Goal: Task Accomplishment & Management: Complete application form

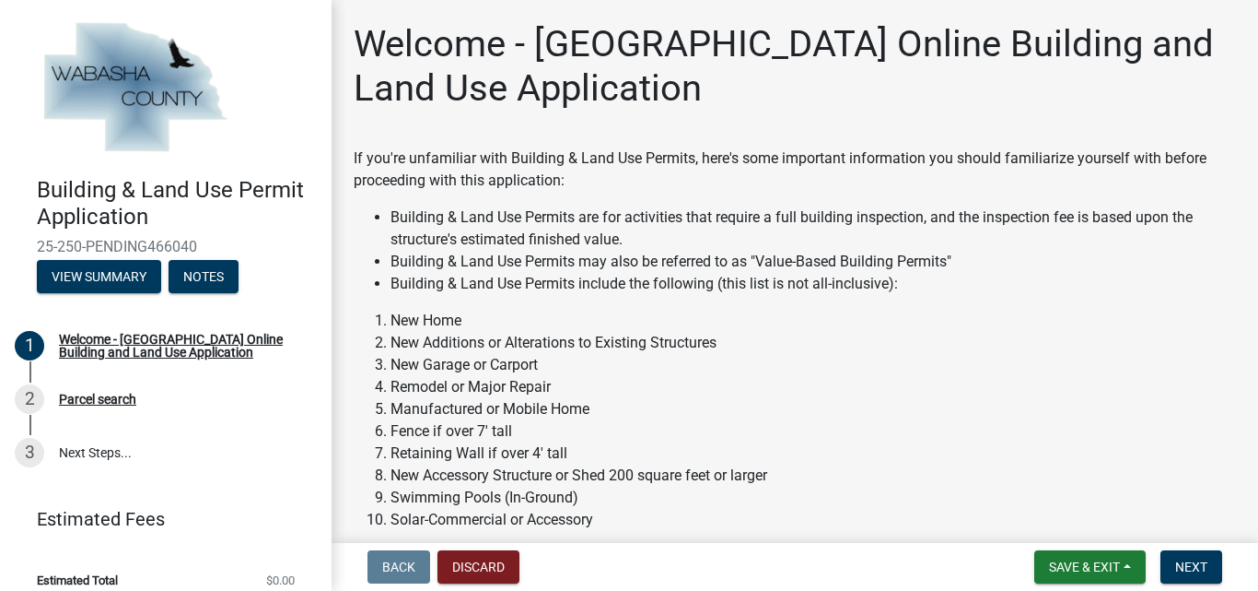
scroll to position [92, 0]
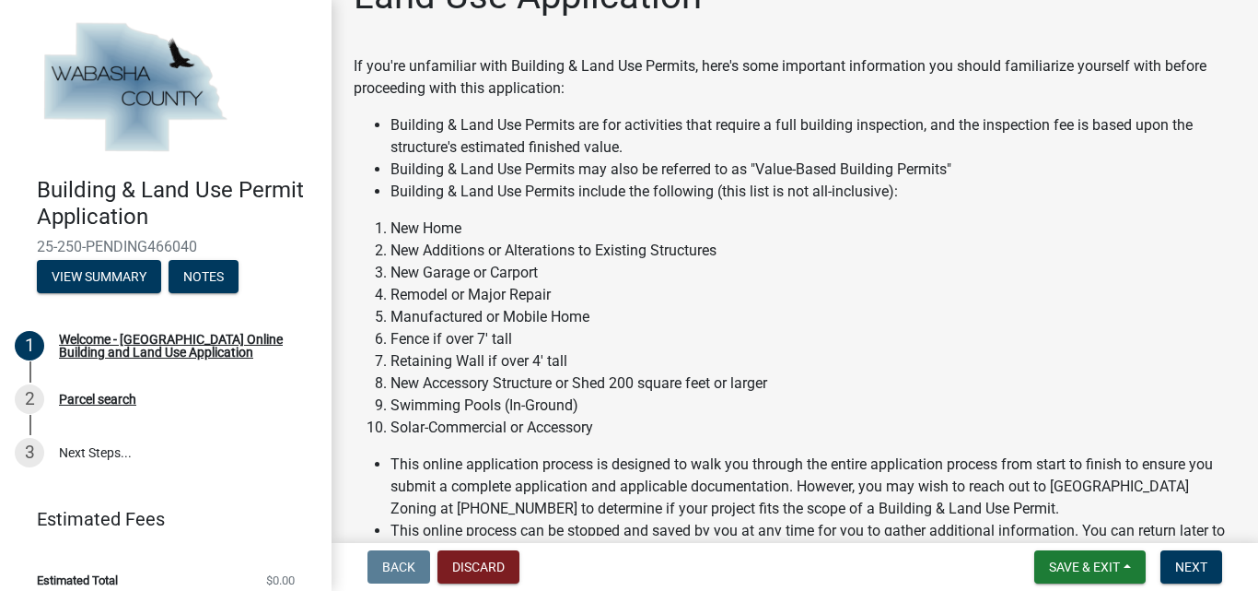
click at [445, 250] on li "New Additions or Alterations to Existing Structures" at bounding box center [814, 251] width 846 height 22
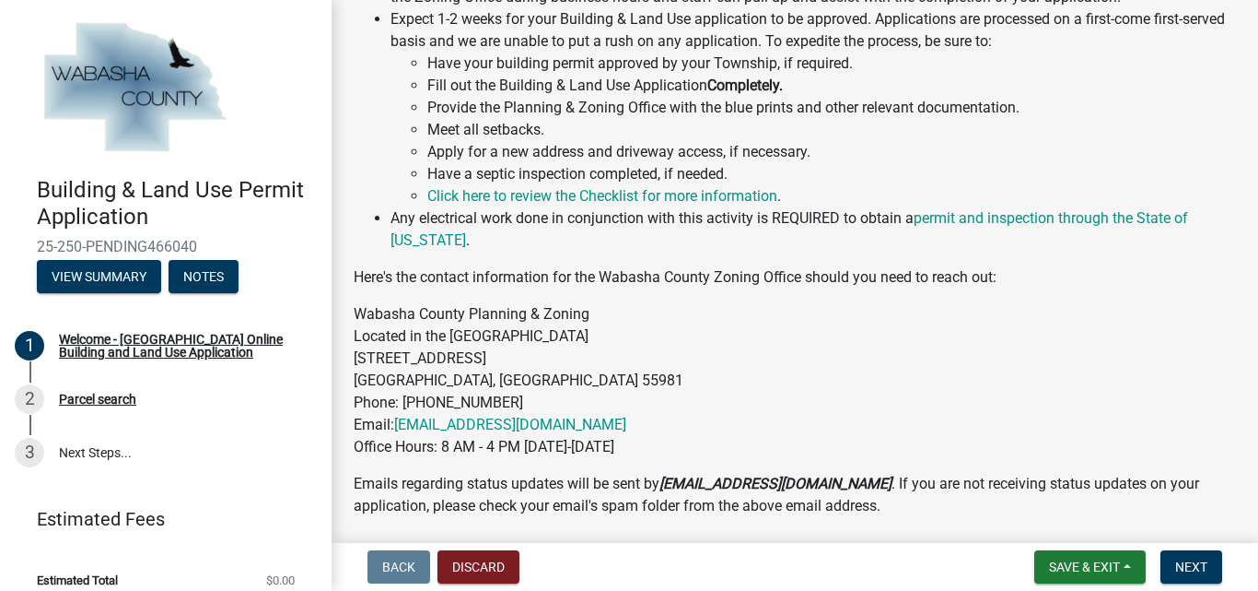
scroll to position [829, 0]
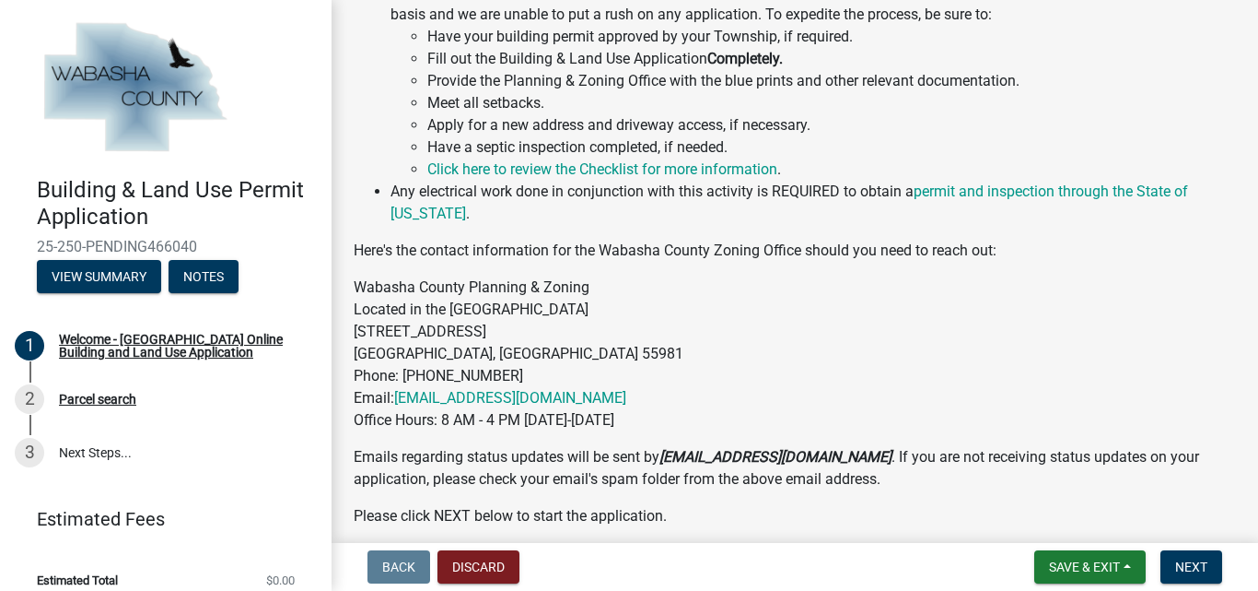
click at [426, 52] on ul "Have your building permit approved by your Township, if required. Fill out the …" at bounding box center [814, 103] width 846 height 155
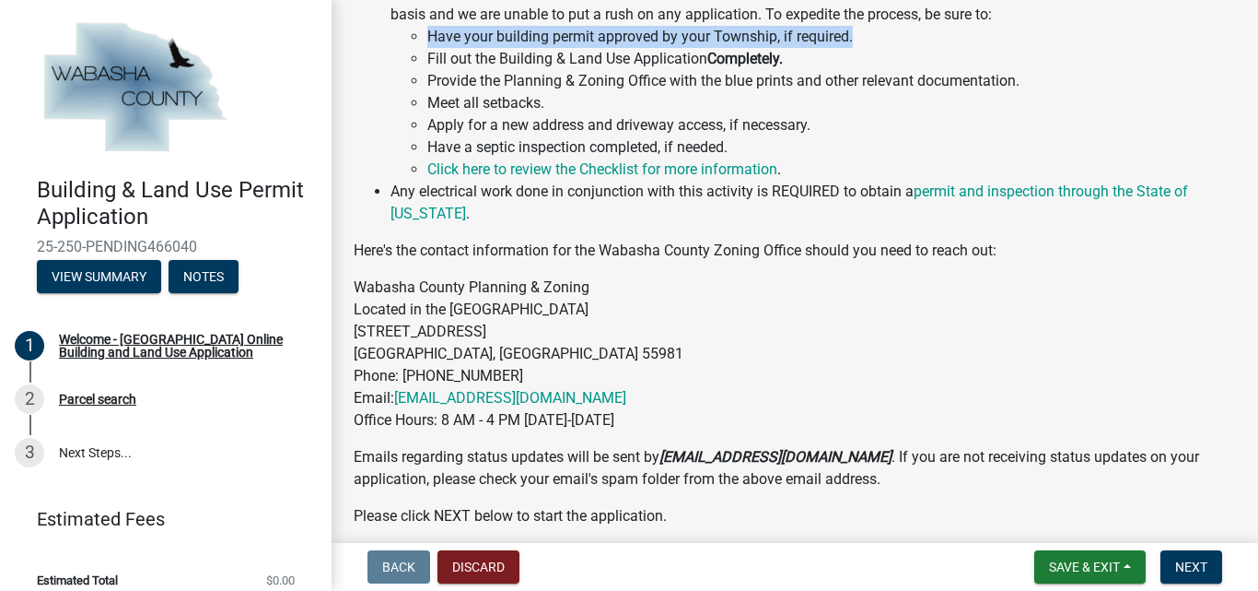
drag, startPoint x: 430, startPoint y: 54, endPoint x: 852, endPoint y: 58, distance: 421.9
click at [852, 48] on li "Have your building permit approved by your Township, if required." at bounding box center [831, 37] width 809 height 22
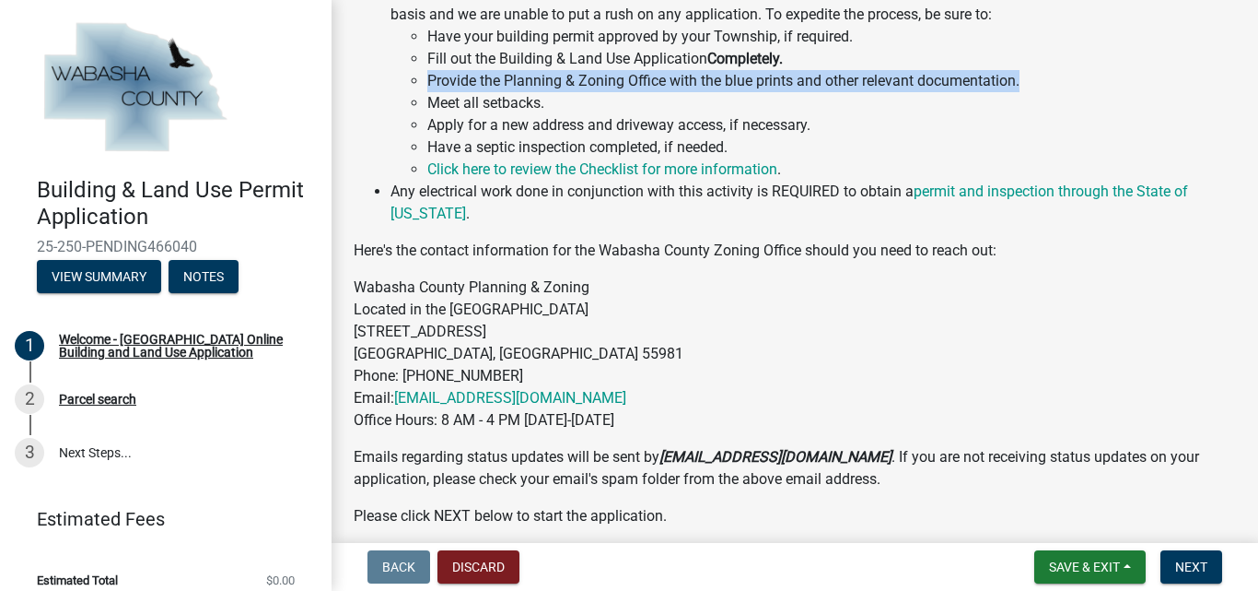
drag, startPoint x: 439, startPoint y: 105, endPoint x: 1027, endPoint y: 101, distance: 588.7
click at [1027, 92] on li "Provide the Planning & Zoning Office with the blue prints and other relevant do…" at bounding box center [831, 81] width 809 height 22
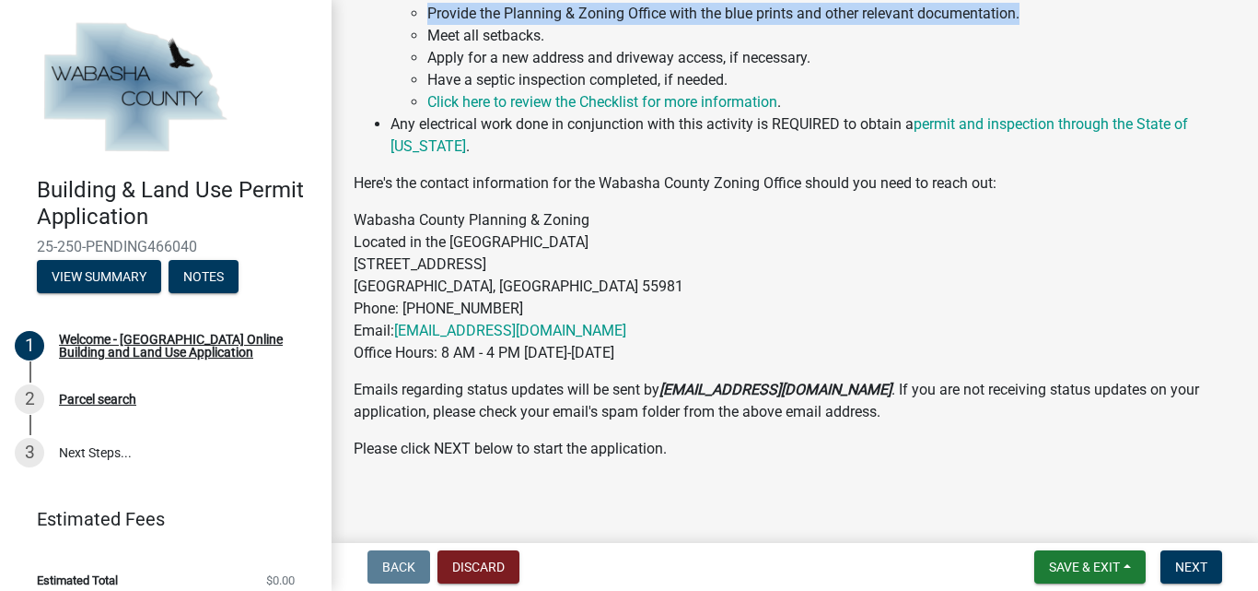
scroll to position [921, 0]
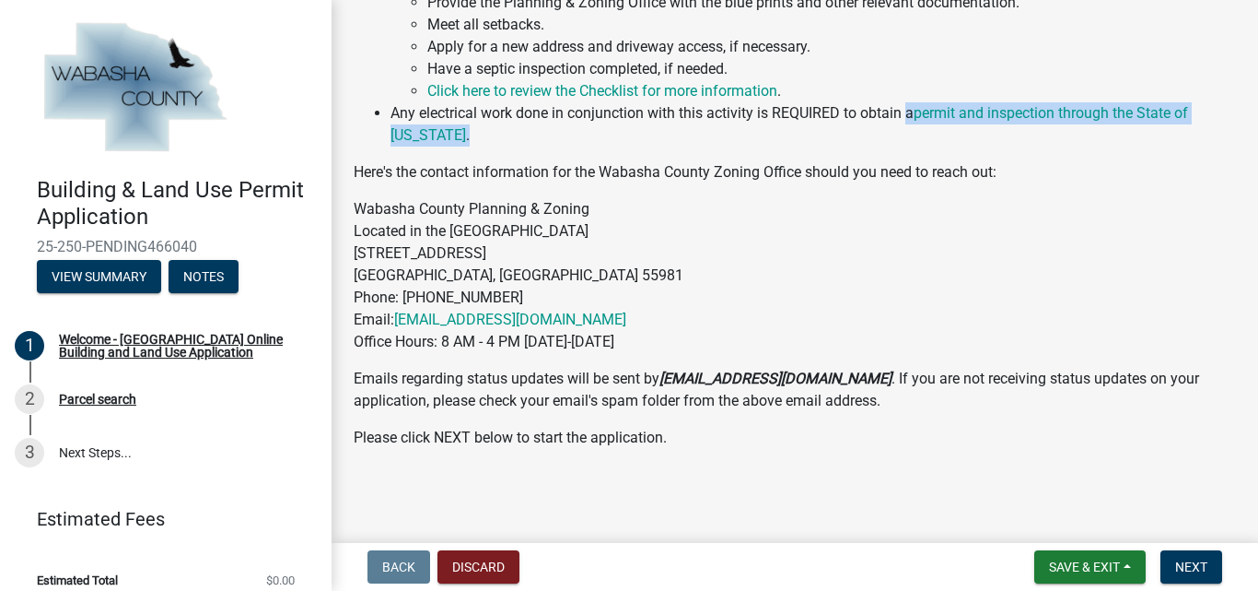
drag, startPoint x: 909, startPoint y: 124, endPoint x: 837, endPoint y: 144, distance: 74.4
click at [837, 144] on li "Any electrical work done in conjunction with this activity is REQUIRED to obtai…" at bounding box center [814, 124] width 846 height 44
click at [1173, 559] on button "Next" at bounding box center [1192, 566] width 62 height 33
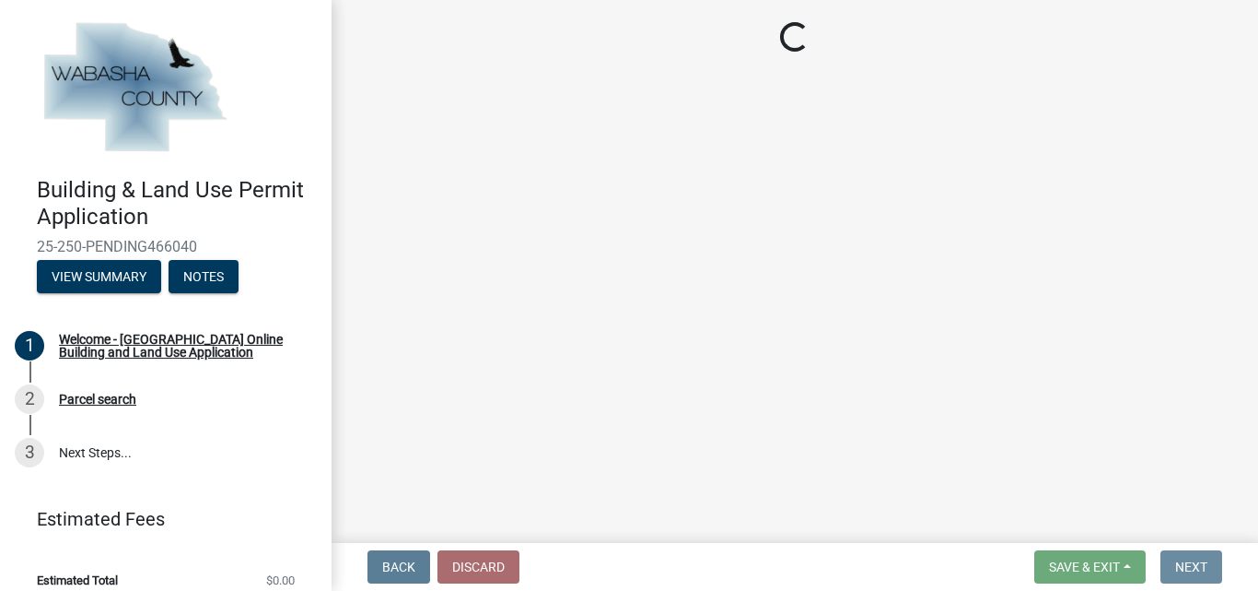
scroll to position [0, 0]
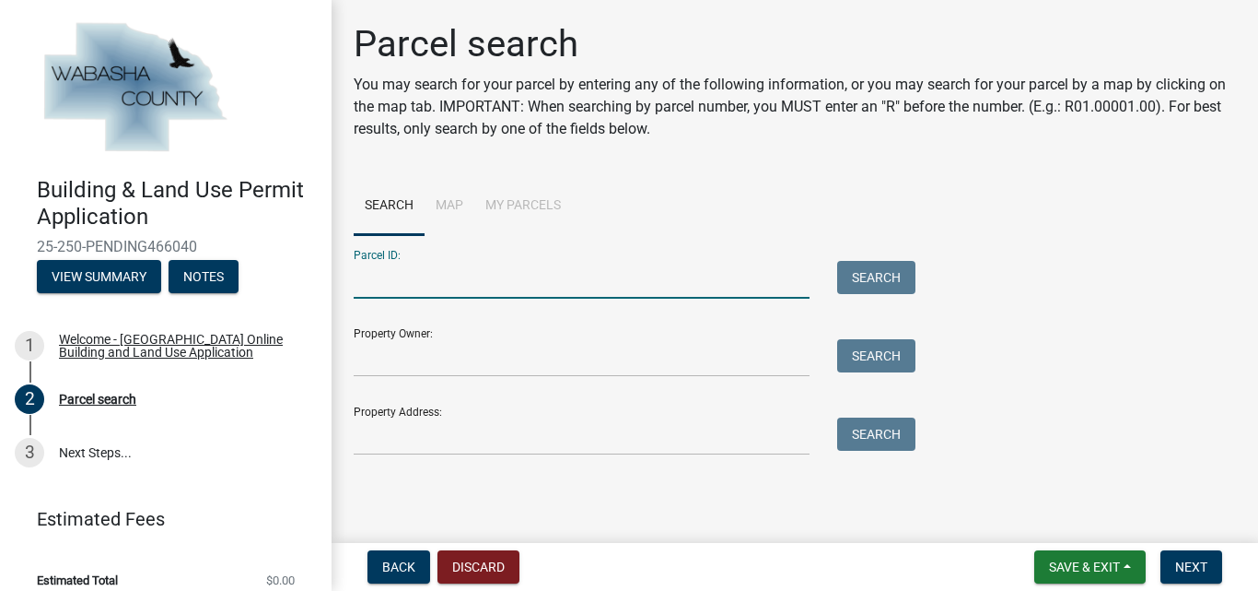
click at [500, 292] on input "Parcel ID:" at bounding box center [582, 280] width 456 height 38
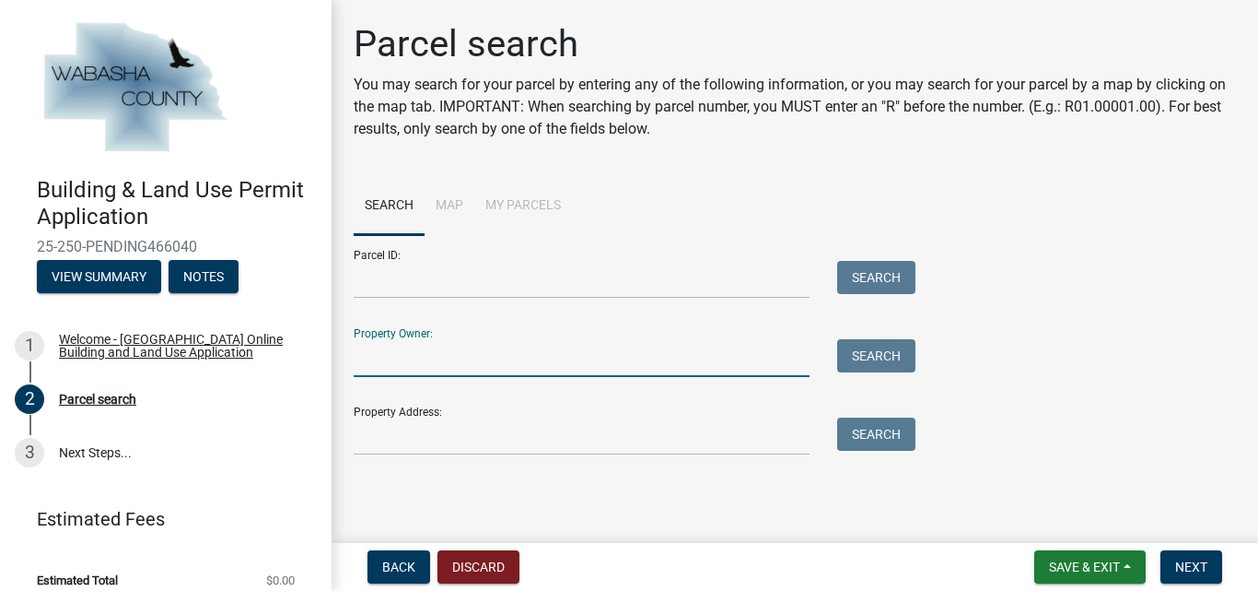
click at [426, 362] on input "Property Owner:" at bounding box center [582, 358] width 456 height 38
type input "jack priggen"
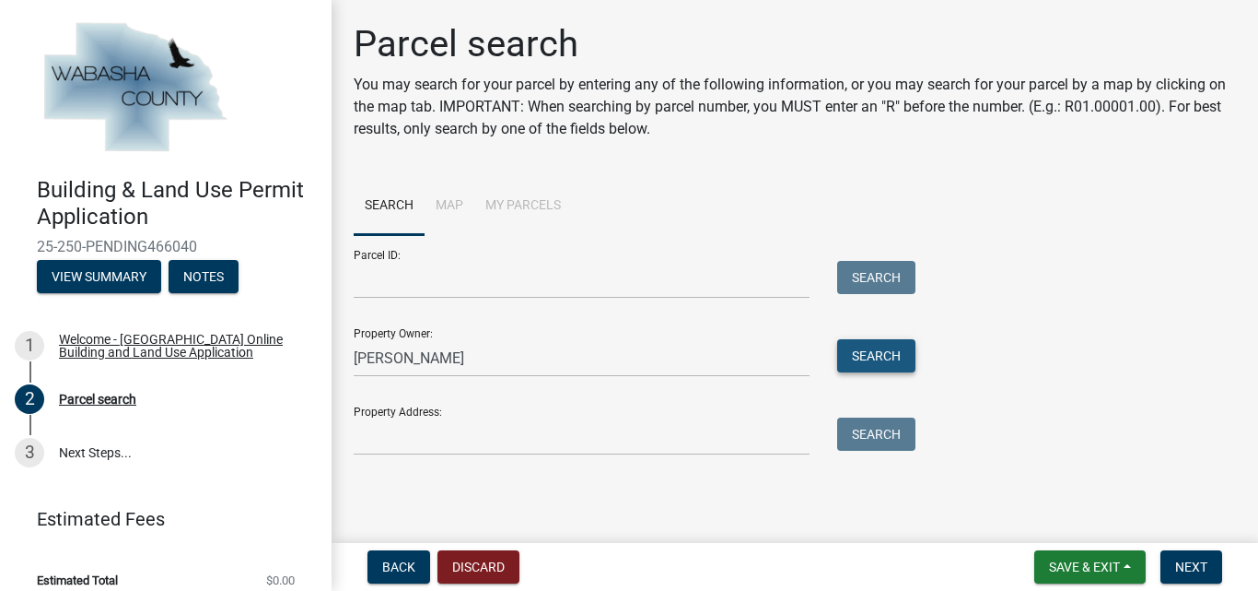
click at [870, 351] on button "Search" at bounding box center [876, 355] width 78 height 33
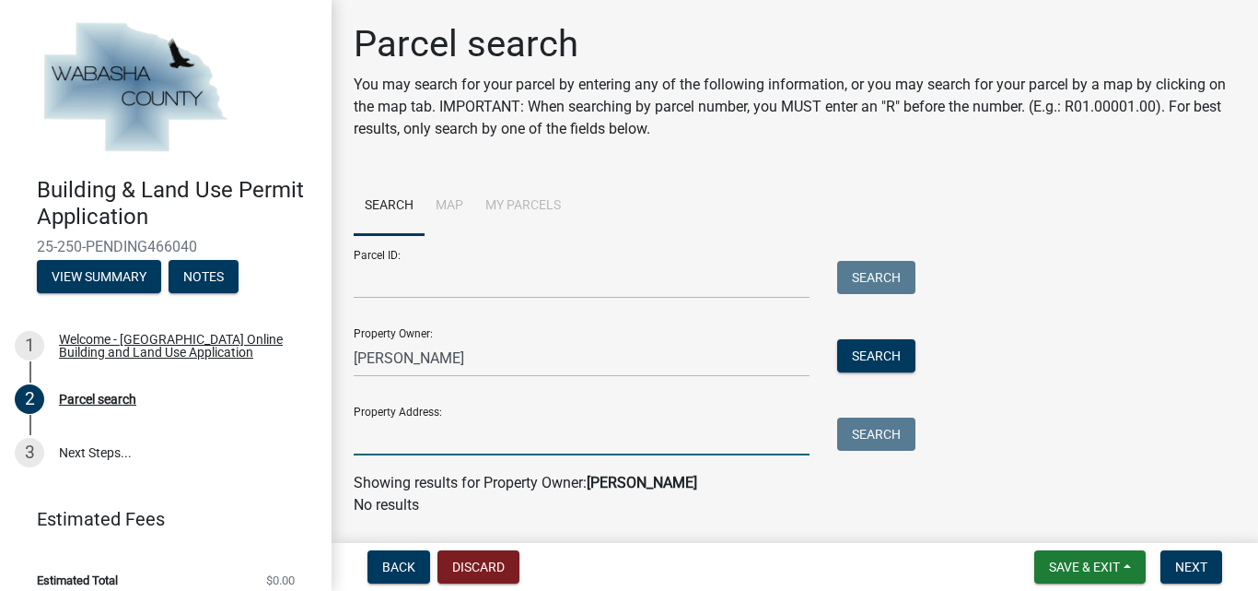
click at [409, 441] on input "Property Address:" at bounding box center [582, 436] width 456 height 38
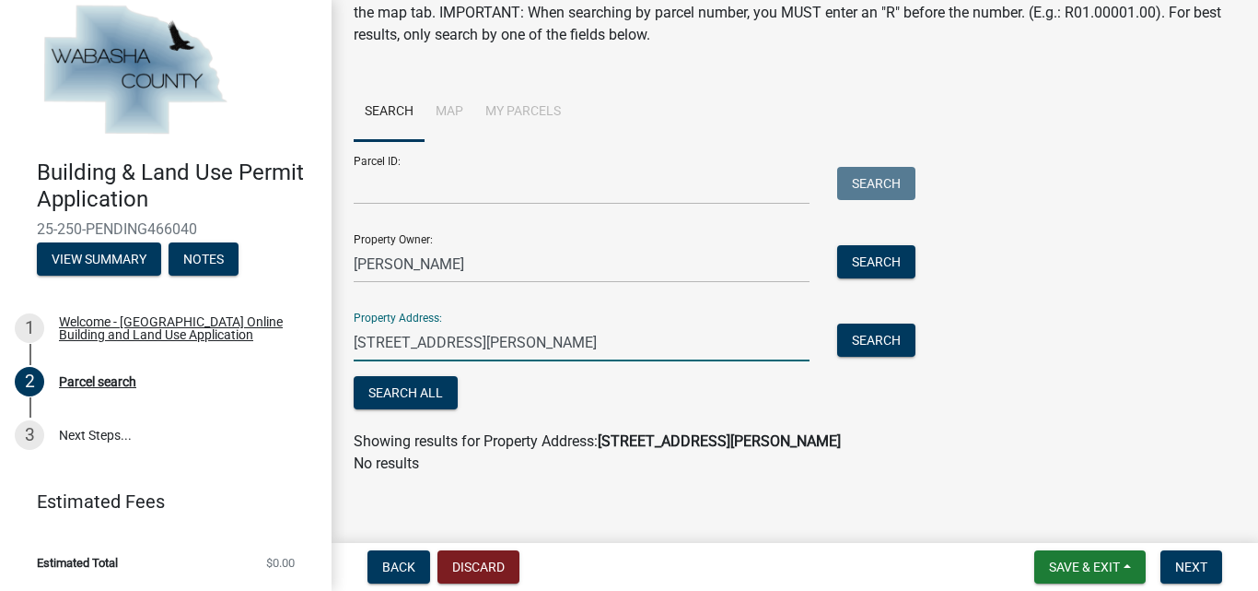
scroll to position [105, 0]
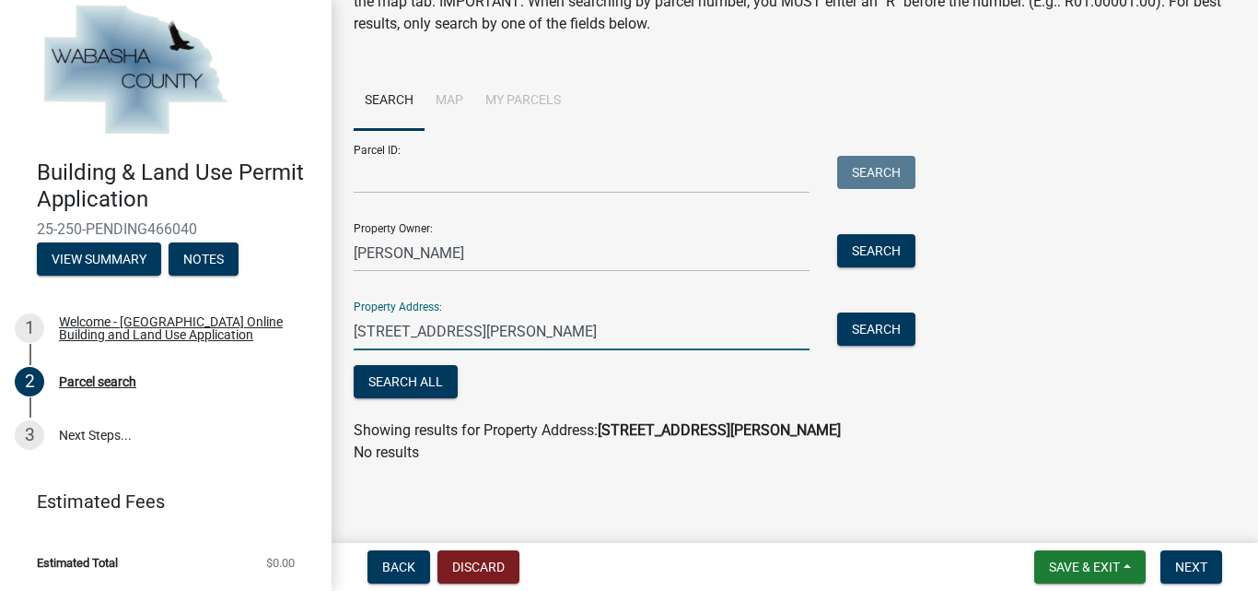
type input "37539 640 street, zumbro falls 55991"
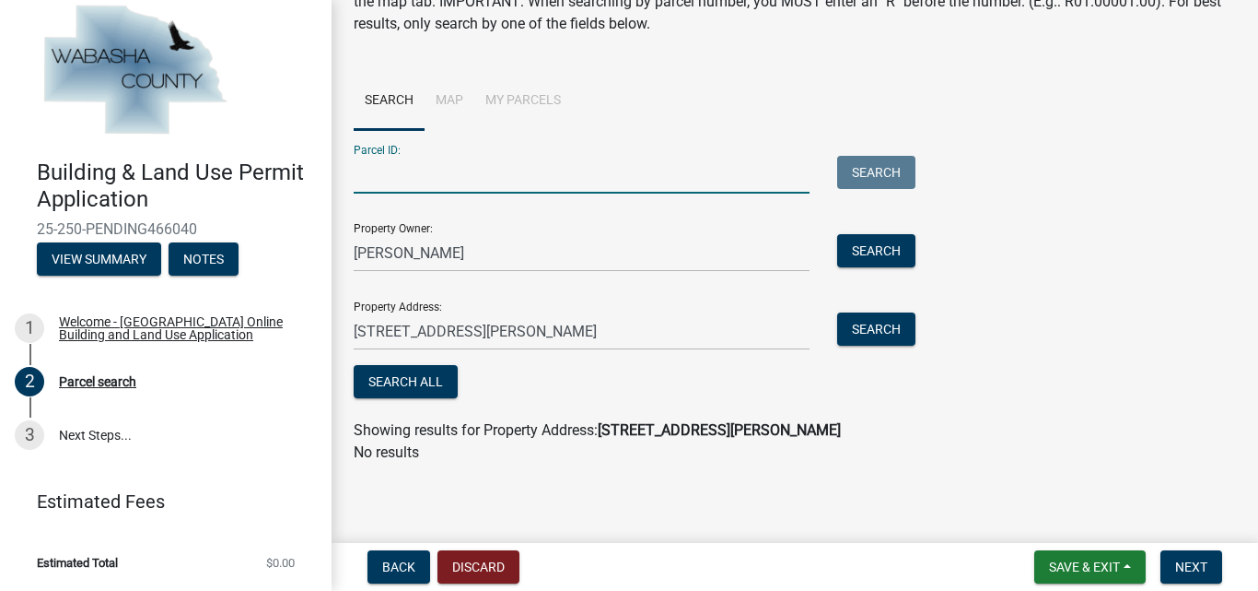
click at [366, 177] on input "Parcel ID:" at bounding box center [582, 175] width 456 height 38
type input "R03.00168.06"
click at [895, 166] on button "Search" at bounding box center [876, 172] width 78 height 33
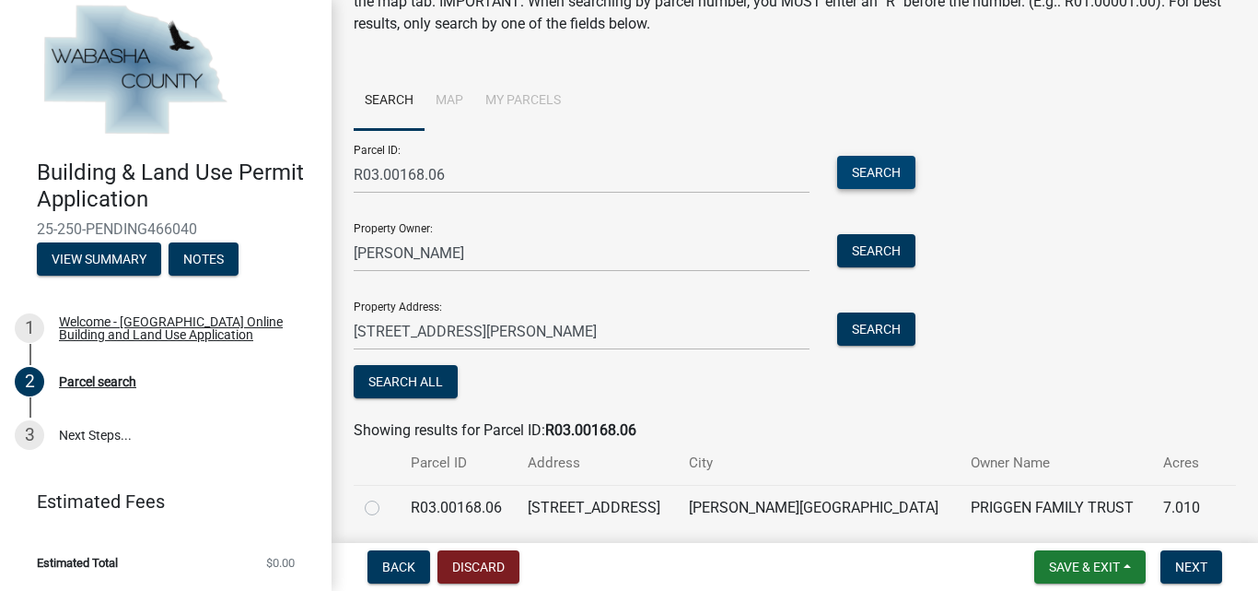
scroll to position [171, 0]
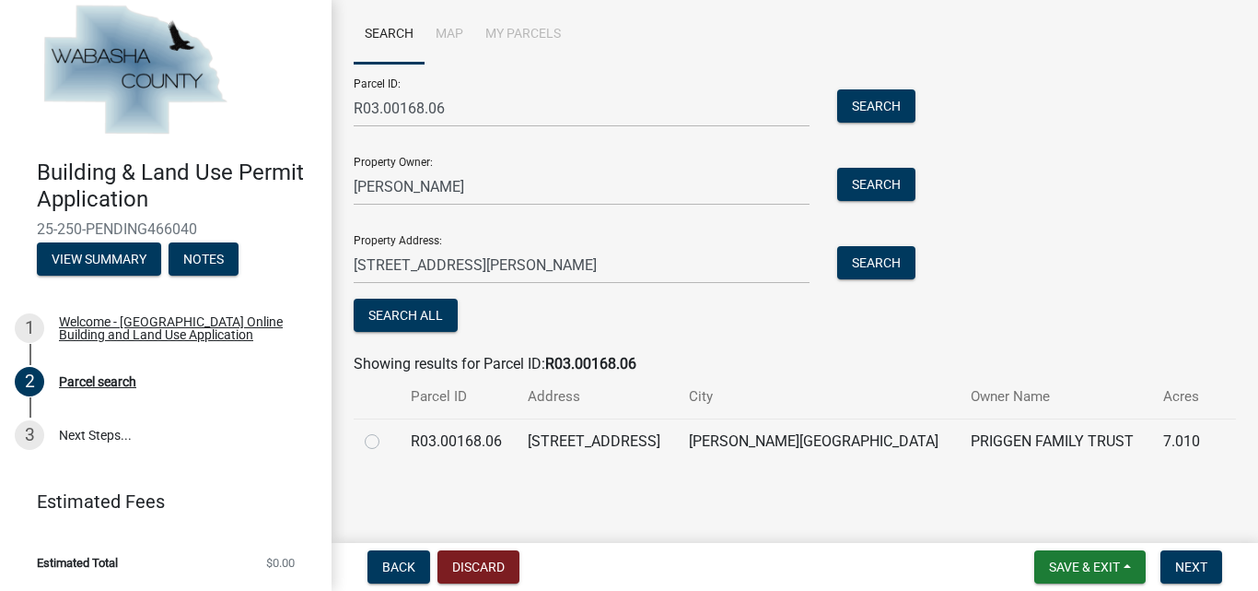
click at [387, 430] on label at bounding box center [387, 430] width 0 height 0
click at [387, 441] on input "radio" at bounding box center [393, 436] width 12 height 12
radio input "true"
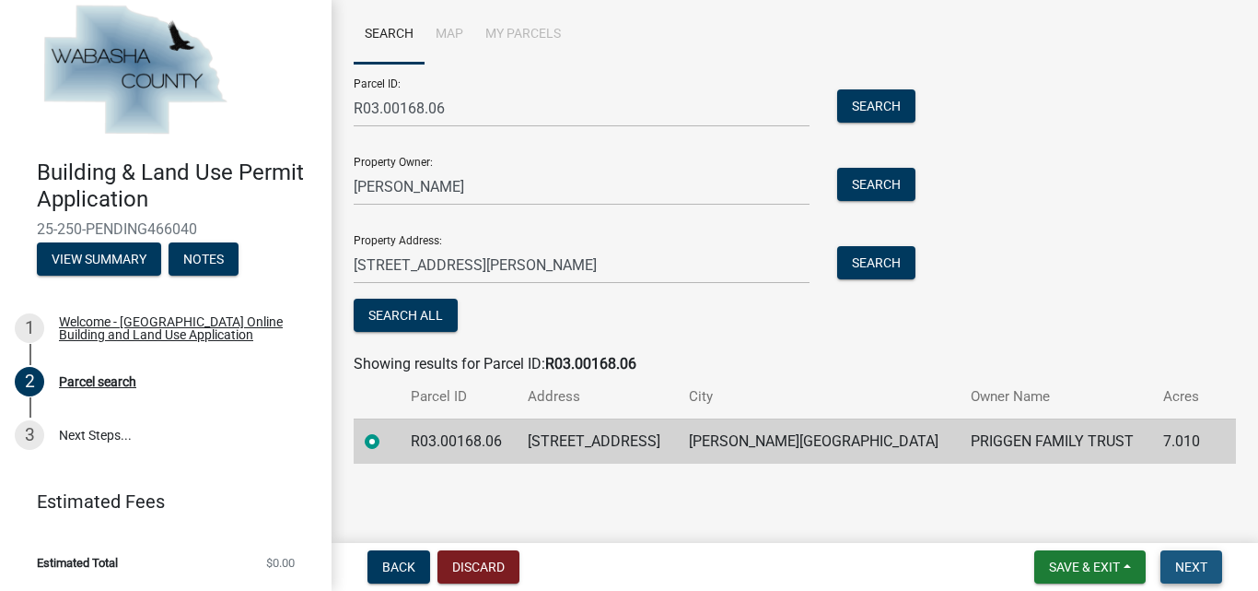
click at [1187, 566] on span "Next" at bounding box center [1191, 566] width 32 height 15
click at [1186, 562] on span "Next" at bounding box center [1191, 566] width 32 height 15
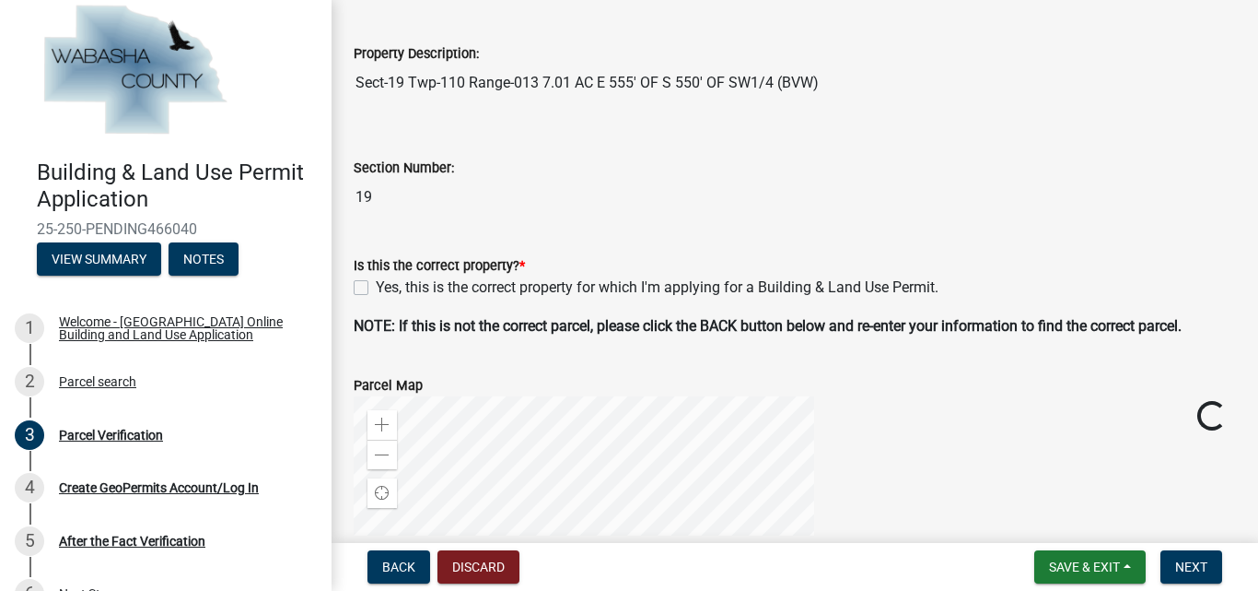
scroll to position [368, 0]
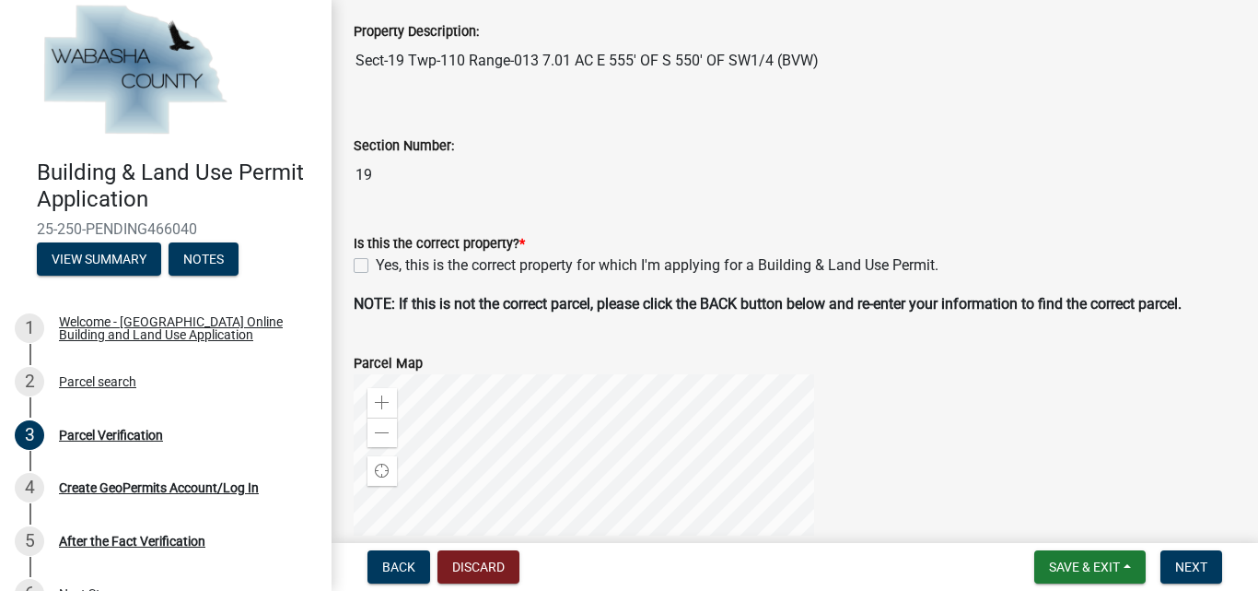
click at [376, 266] on label "Yes, this is the correct property for which I'm applying for a Building & Land …" at bounding box center [657, 265] width 563 height 22
click at [376, 266] on input "Yes, this is the correct property for which I'm applying for a Building & Land …" at bounding box center [382, 260] width 12 height 12
checkbox input "true"
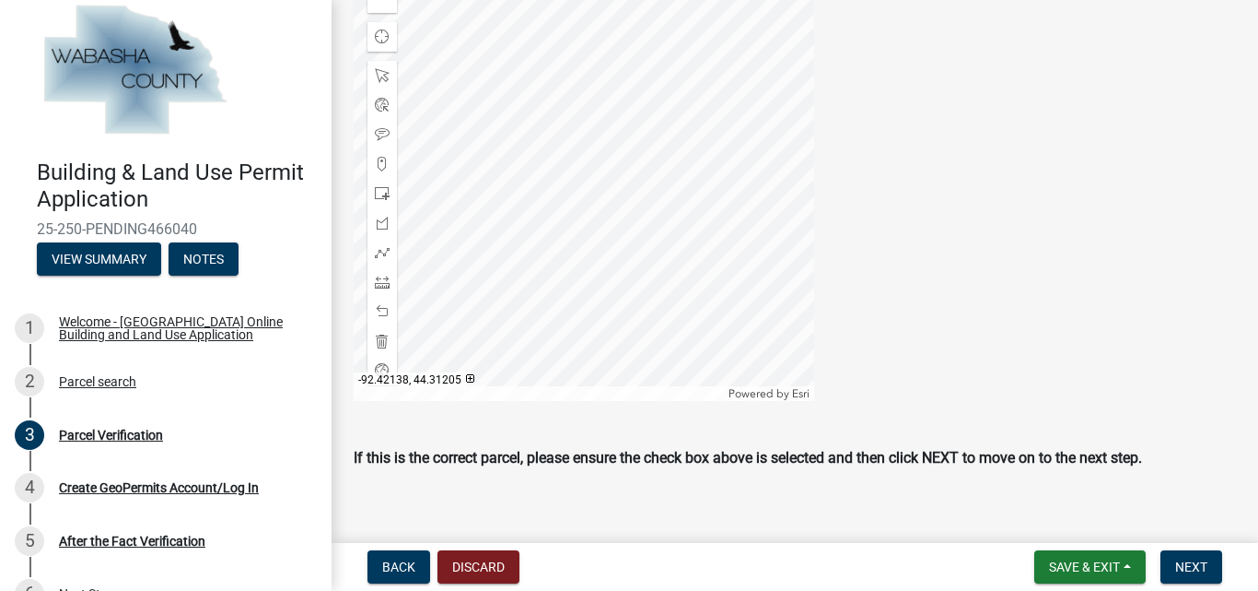
scroll to position [823, 0]
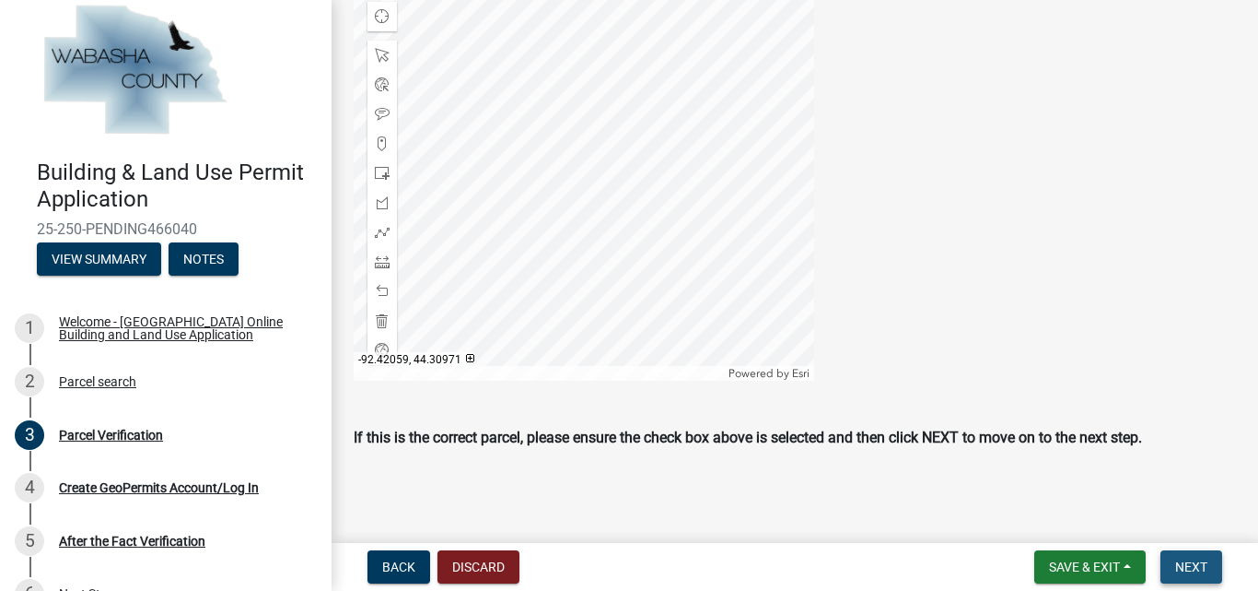
click at [1186, 567] on span "Next" at bounding box center [1191, 566] width 32 height 15
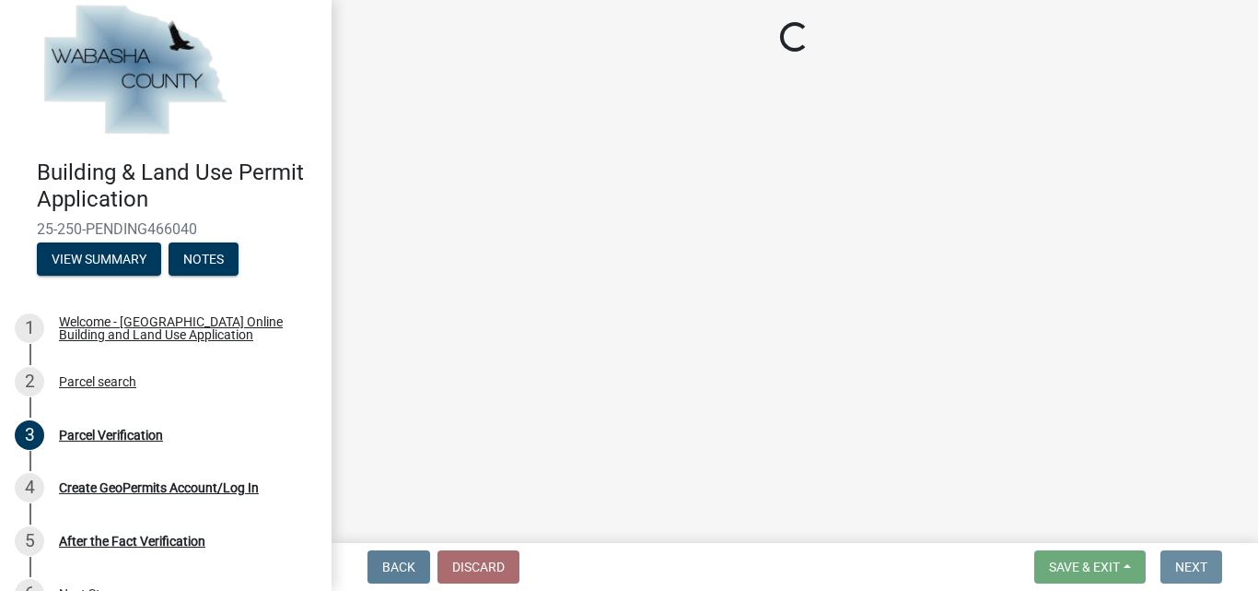
scroll to position [0, 0]
click at [1110, 358] on main "Loading..." at bounding box center [795, 267] width 927 height 535
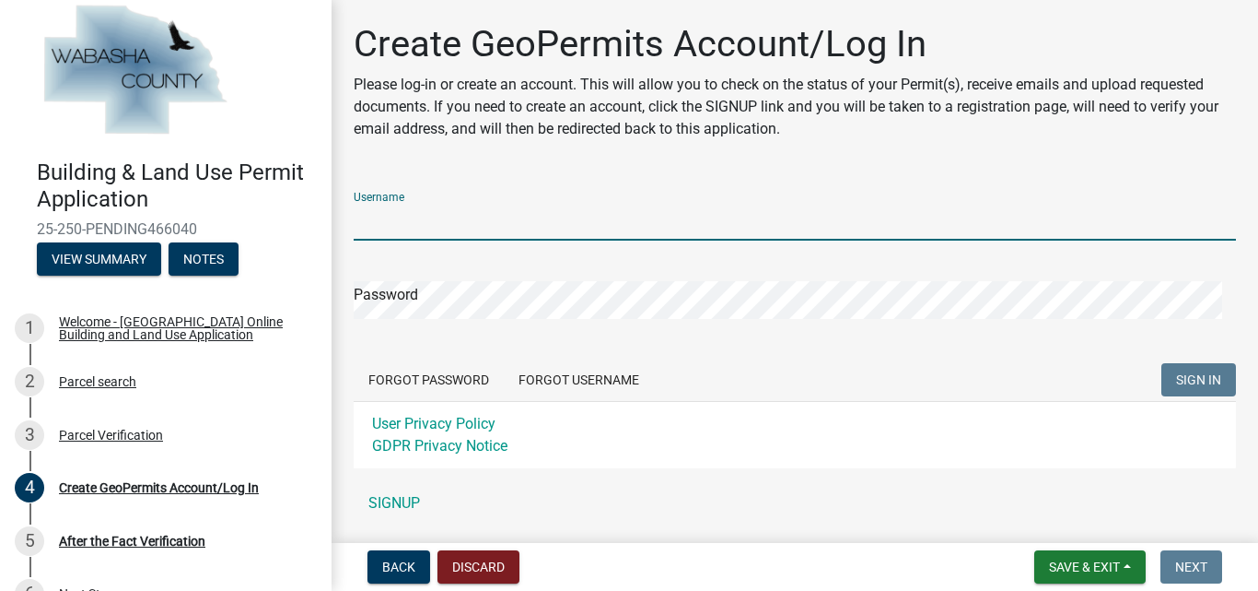
click at [462, 224] on input "Username" at bounding box center [795, 222] width 883 height 38
type input "Priggen Family Trust"
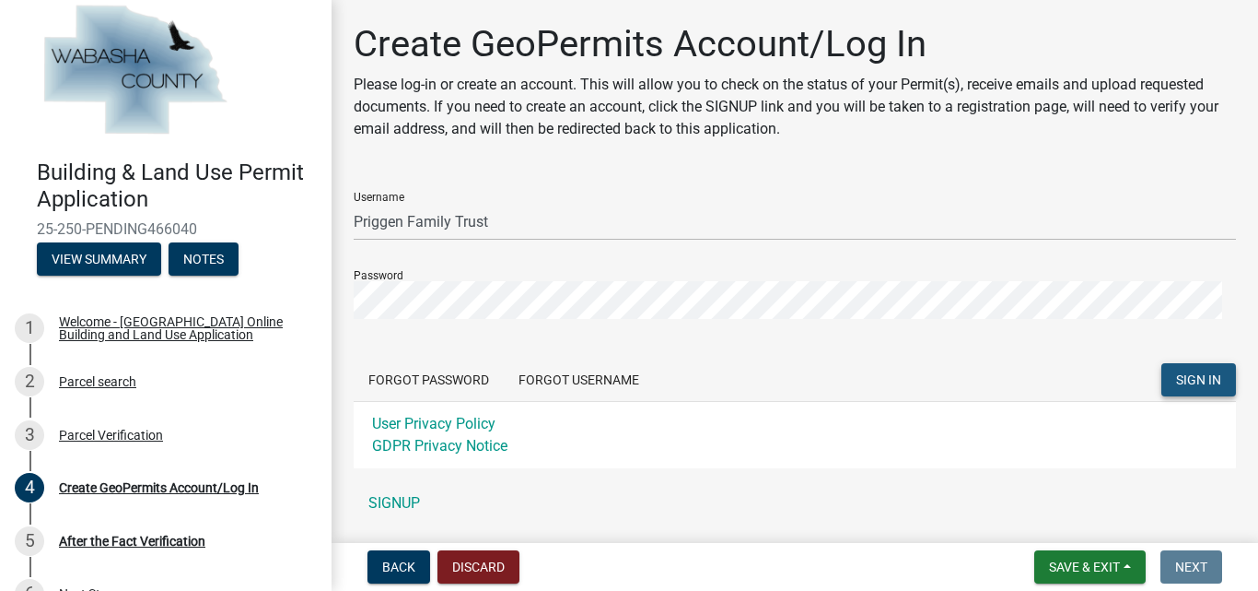
click at [1200, 373] on span "SIGN IN" at bounding box center [1198, 379] width 45 height 15
click at [1186, 375] on span "SIGN IN" at bounding box center [1198, 379] width 45 height 15
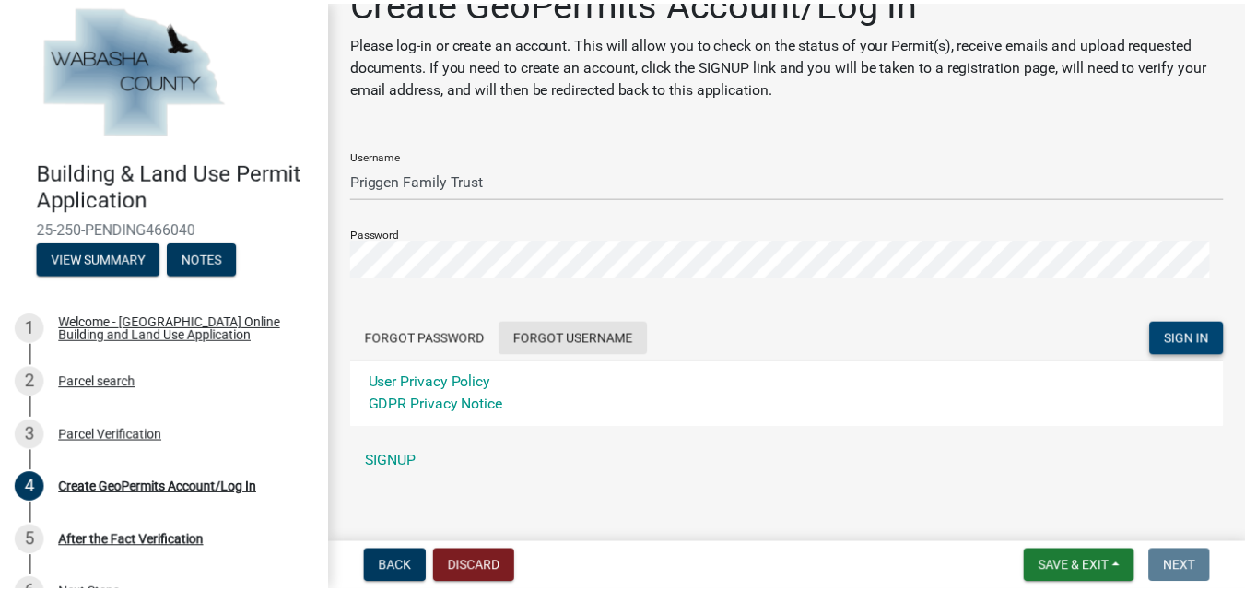
scroll to position [58, 0]
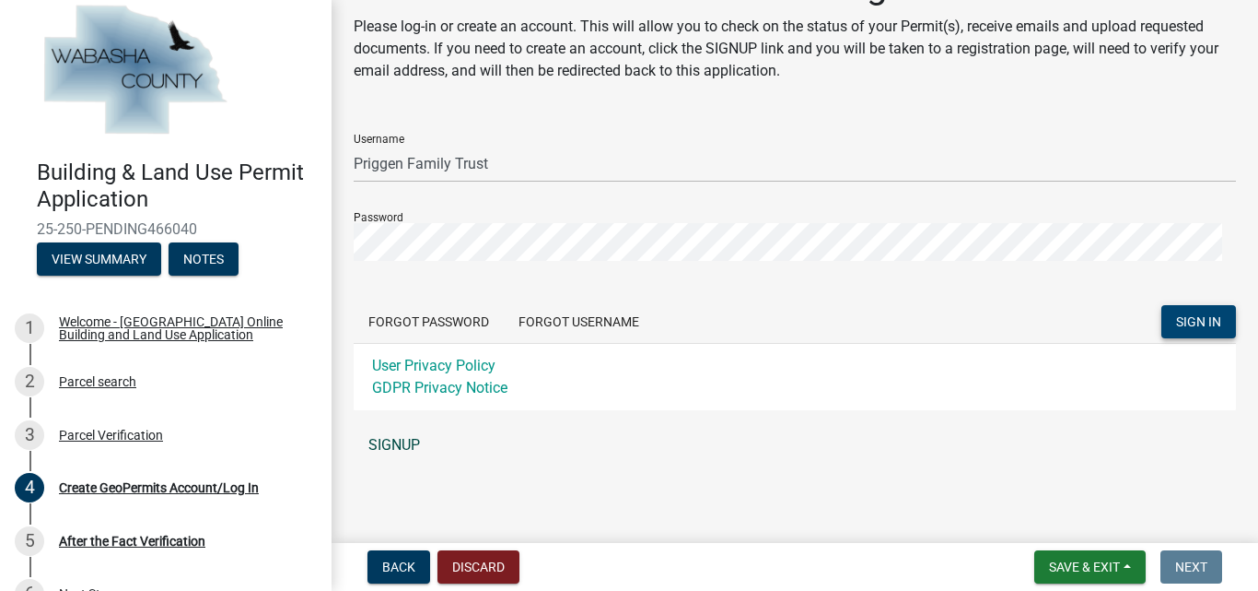
click at [396, 443] on link "SIGNUP" at bounding box center [795, 445] width 883 height 37
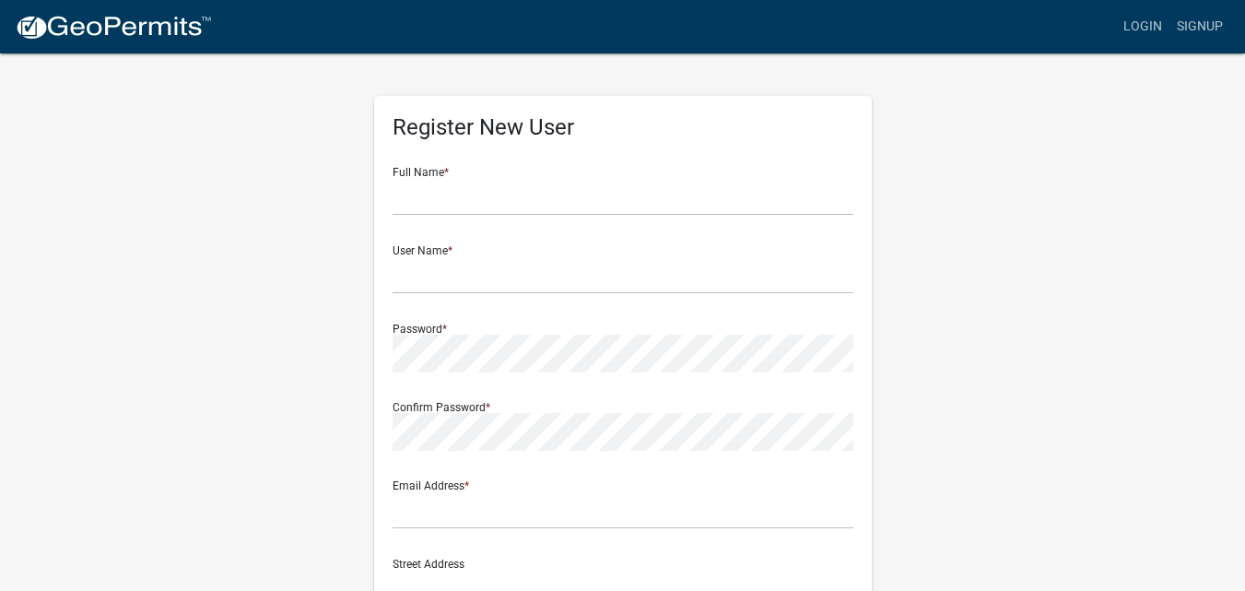
click at [1024, 162] on div "Register New User Full Name * User Name * Password * Confirm Password * Email A…" at bounding box center [623, 545] width 1050 height 986
click at [520, 204] on input "text" at bounding box center [622, 197] width 461 height 38
type input "Jack Morgan Priggen"
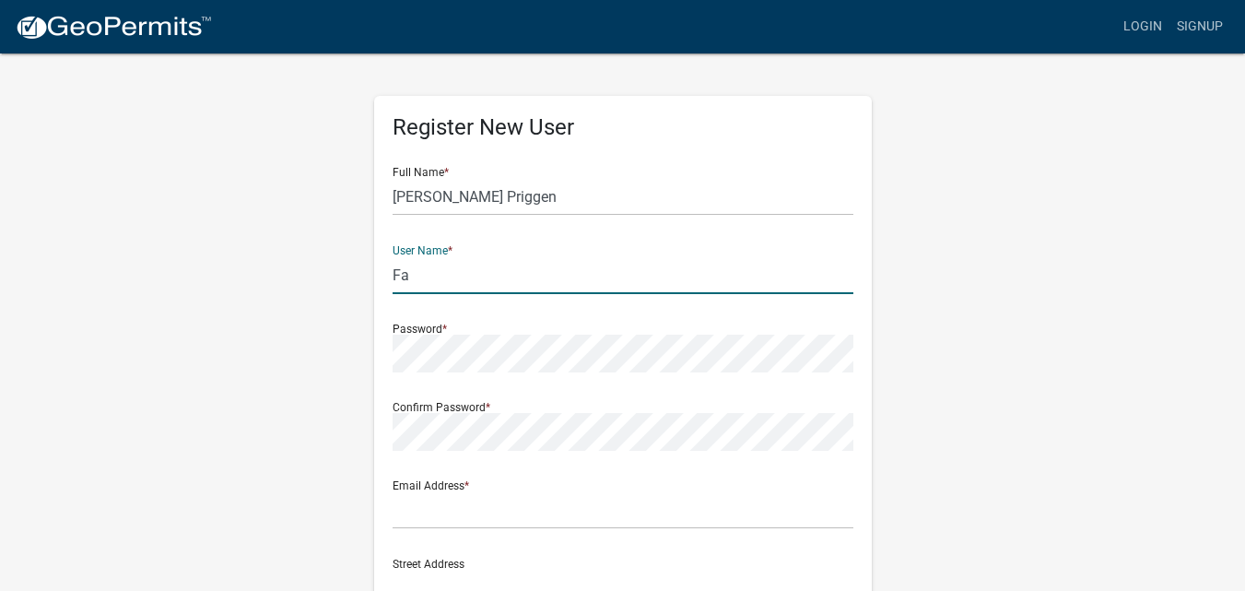
type input "F"
type input "Priggen Family Trust"
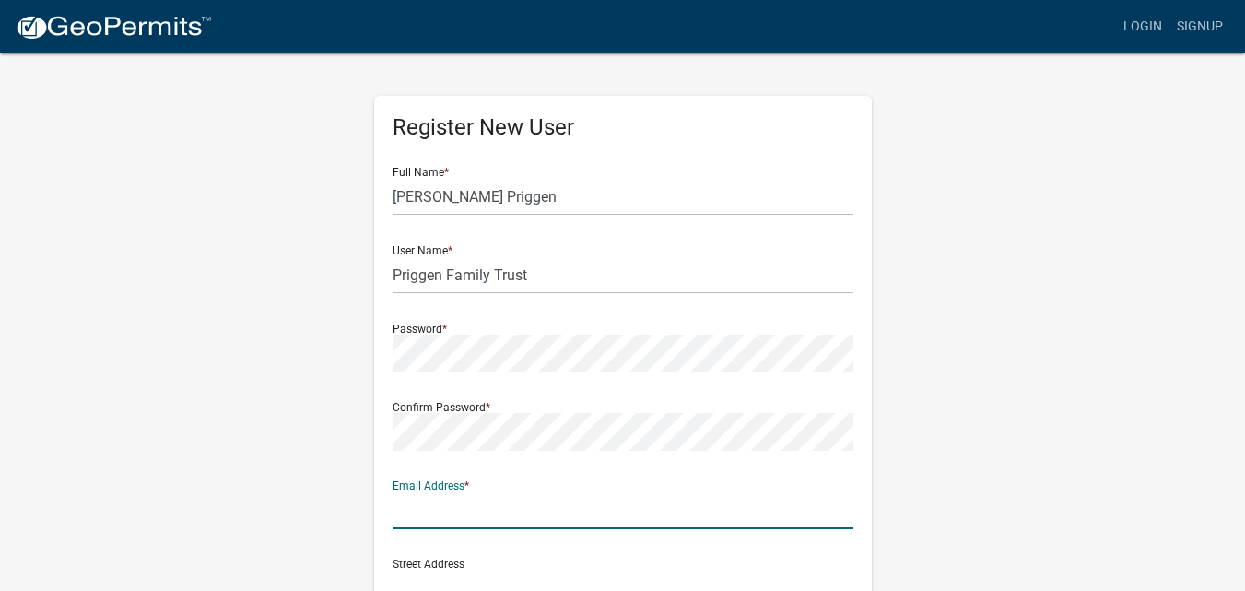
click at [400, 491] on input "text" at bounding box center [622, 510] width 461 height 38
type input "jackpriggen@gmail.com"
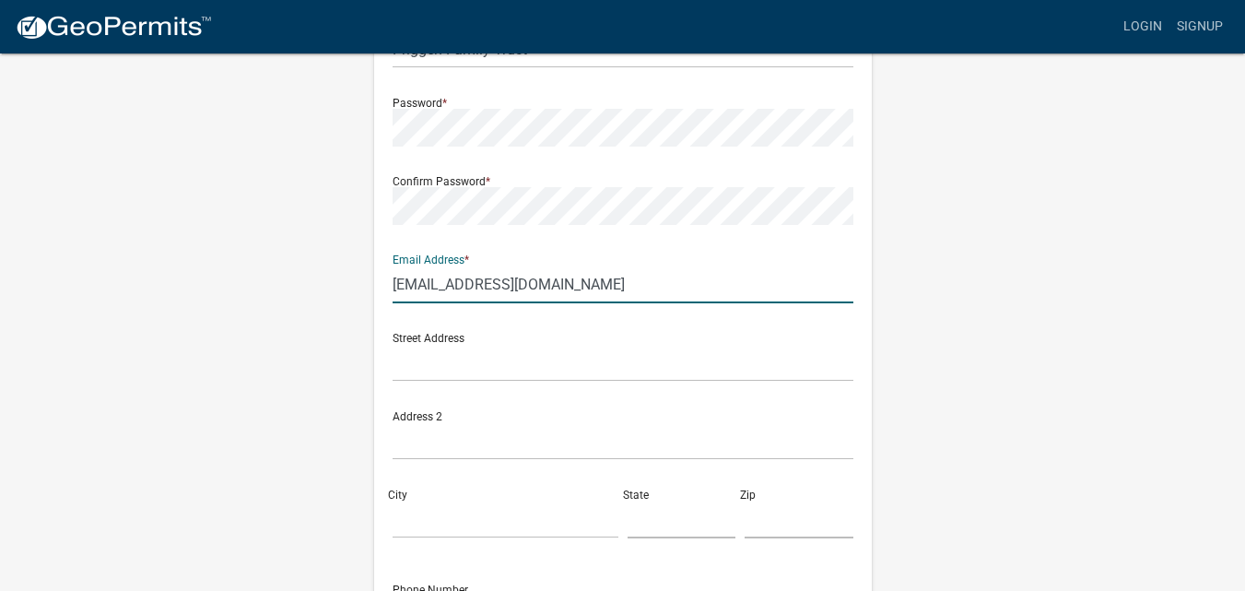
scroll to position [276, 0]
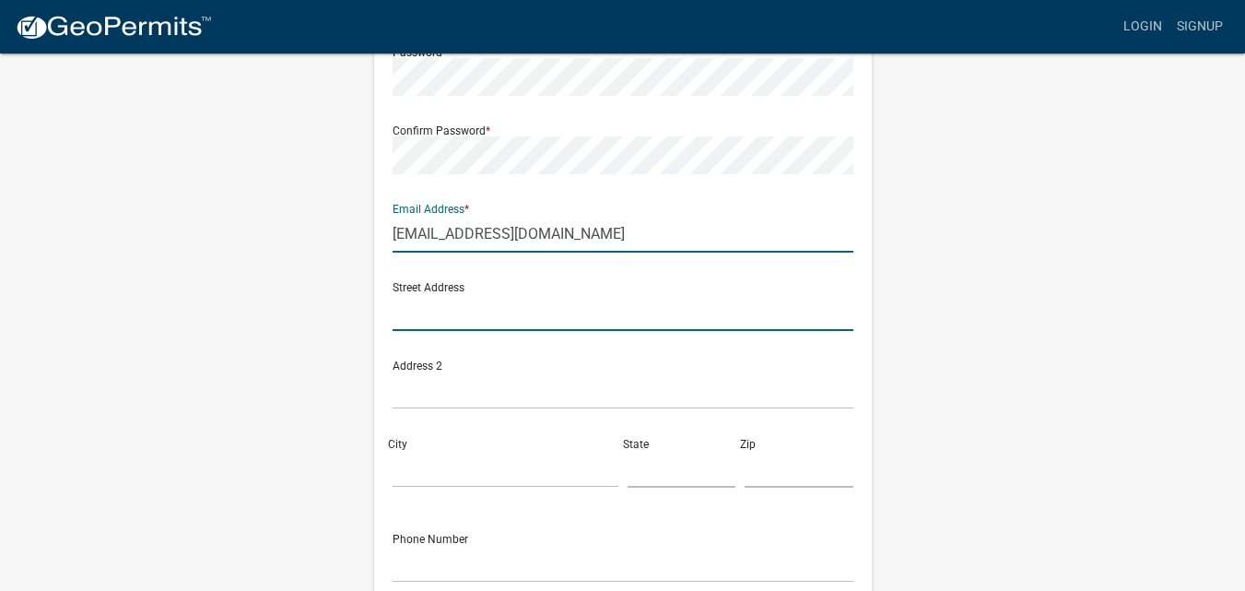
click at [473, 317] on input "text" at bounding box center [622, 312] width 461 height 38
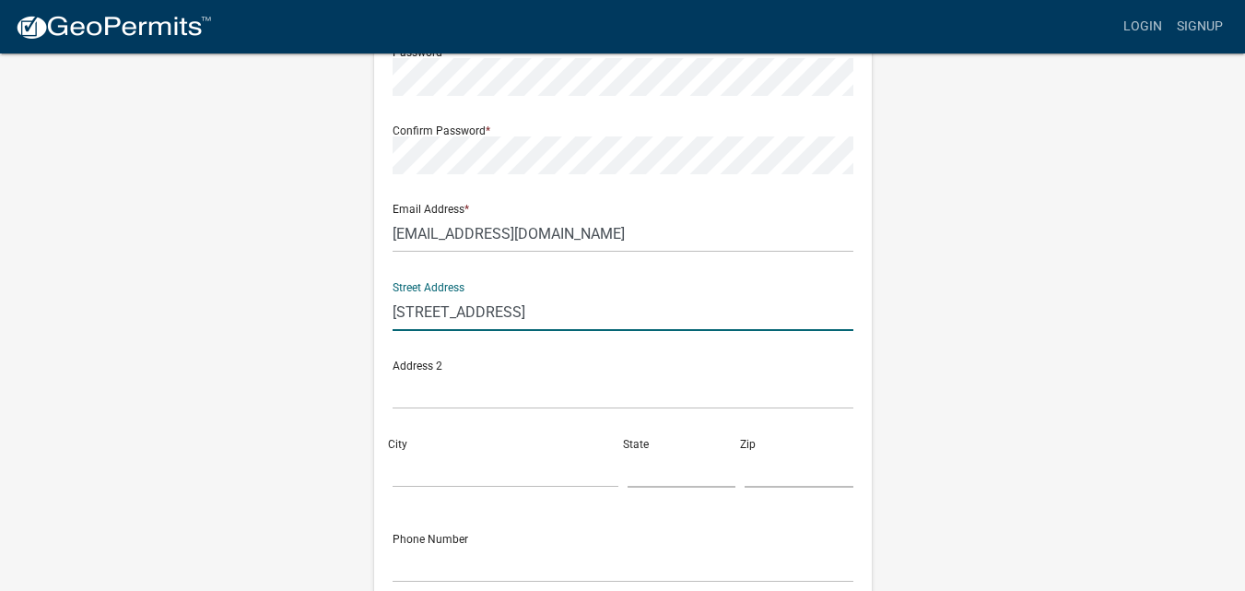
type input "37539 640th Street"
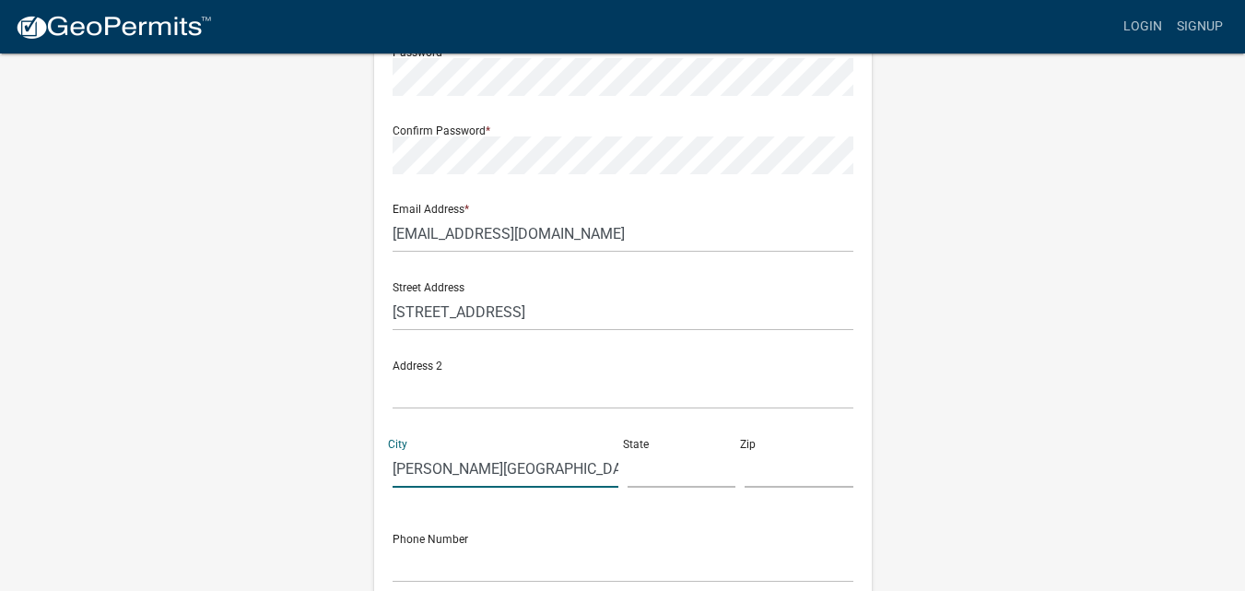
type input "Zumbro Falls"
type input "MN"
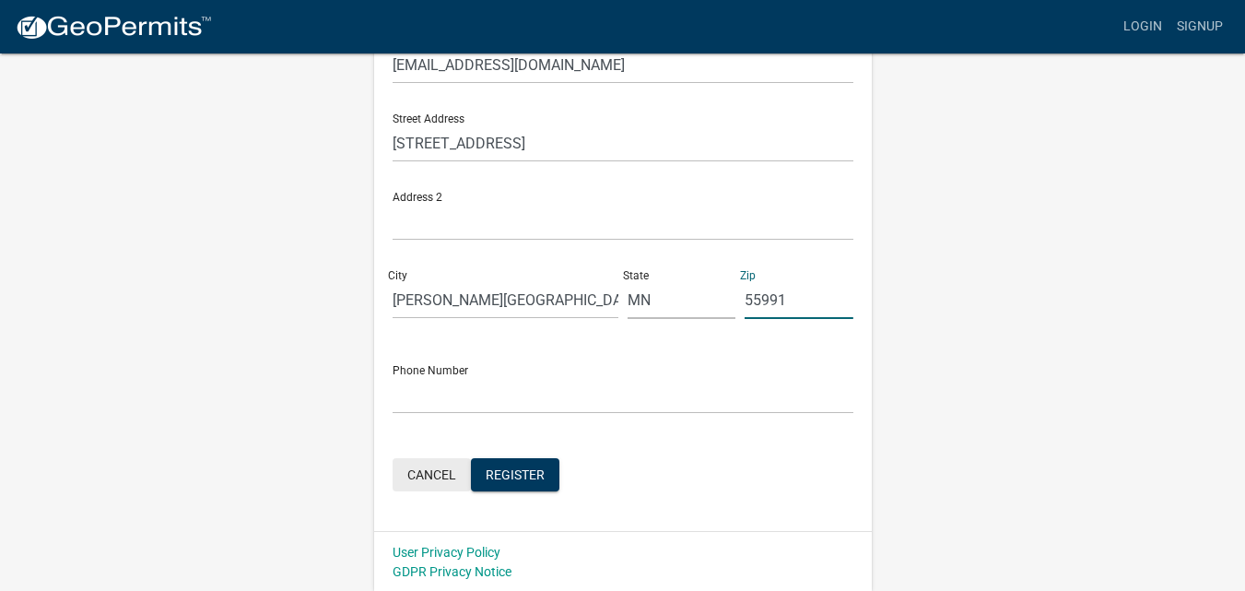
scroll to position [447, 0]
type input "55991"
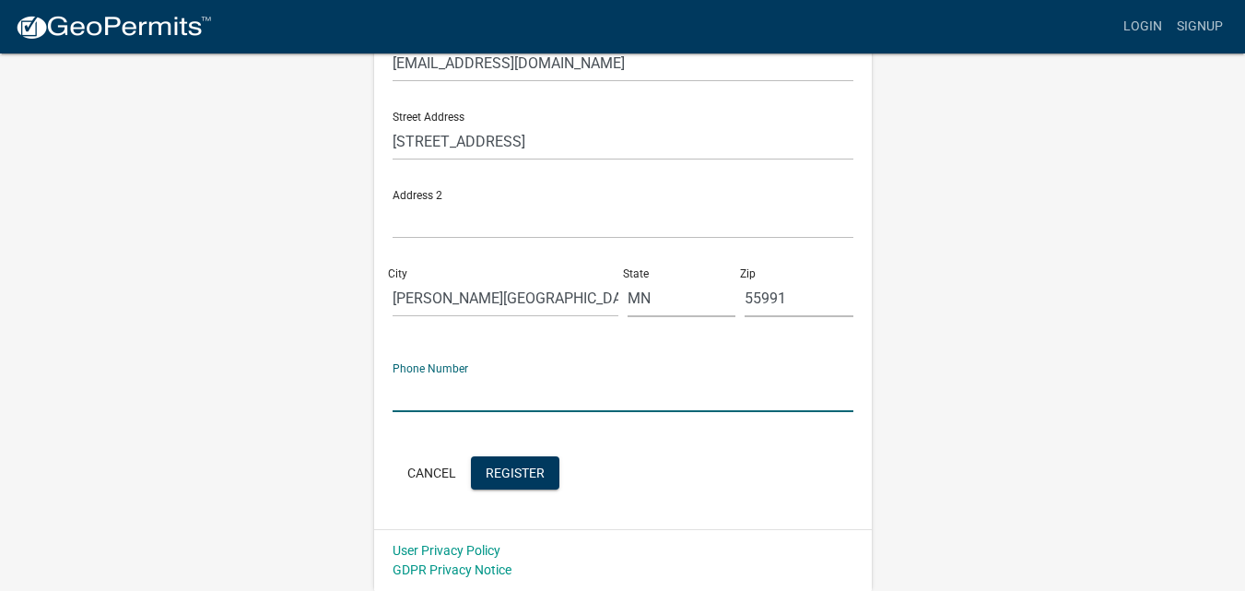
click at [469, 390] on input "text" at bounding box center [622, 393] width 461 height 38
type input "507-269-4770"
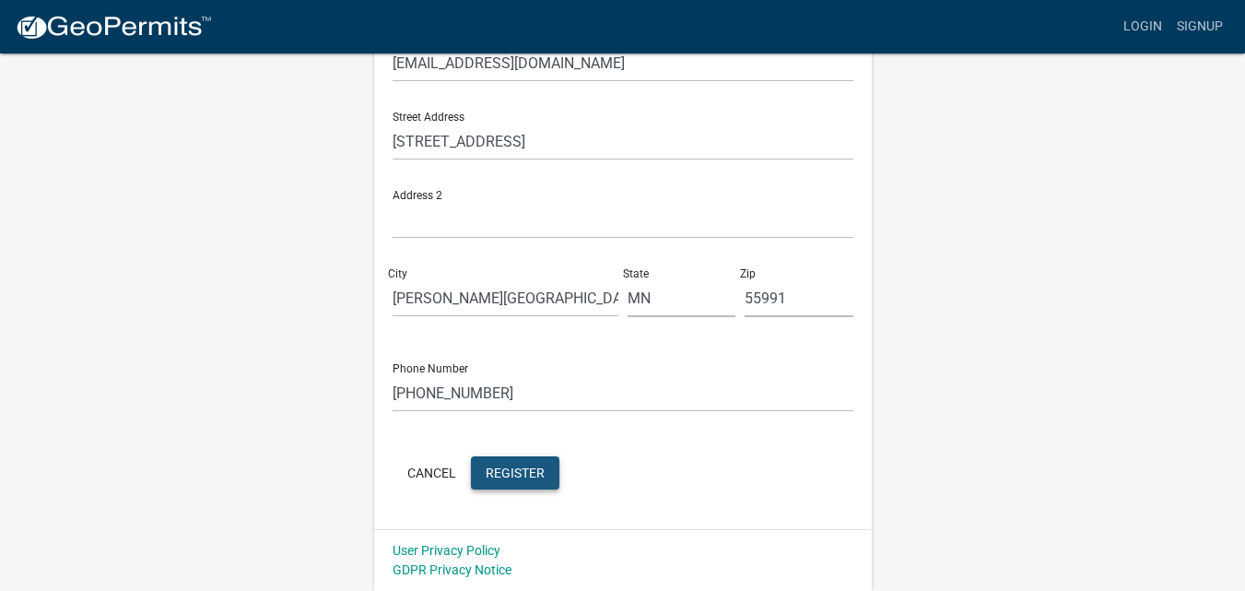
click at [528, 474] on span "Register" at bounding box center [514, 471] width 59 height 15
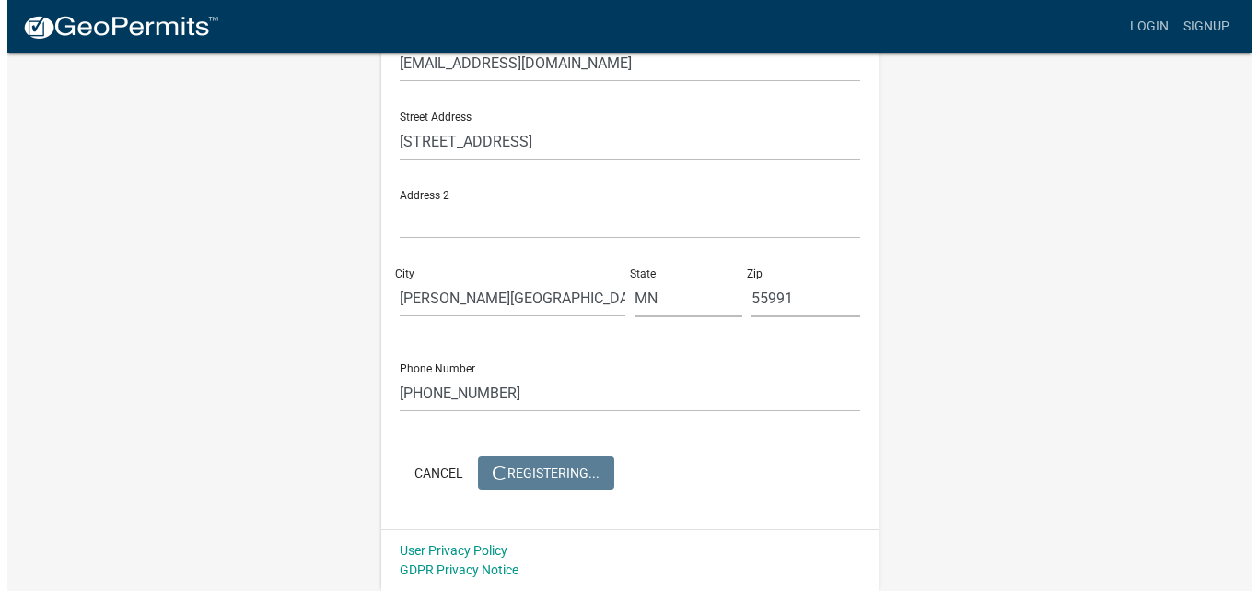
scroll to position [0, 0]
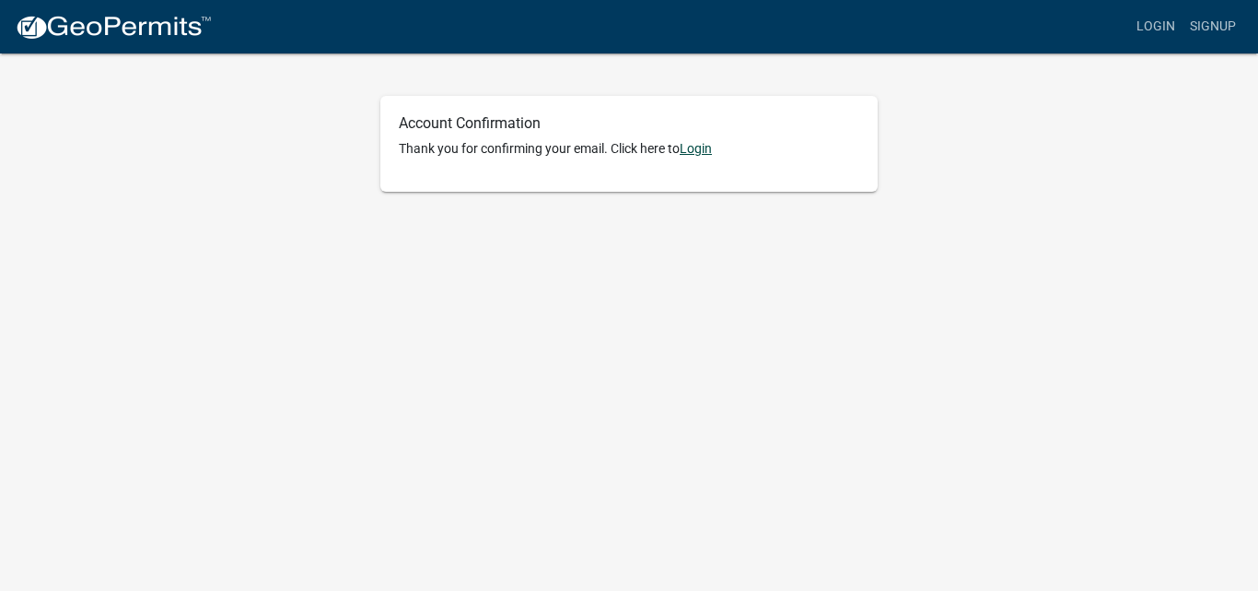
click at [694, 149] on link "Login" at bounding box center [696, 148] width 32 height 15
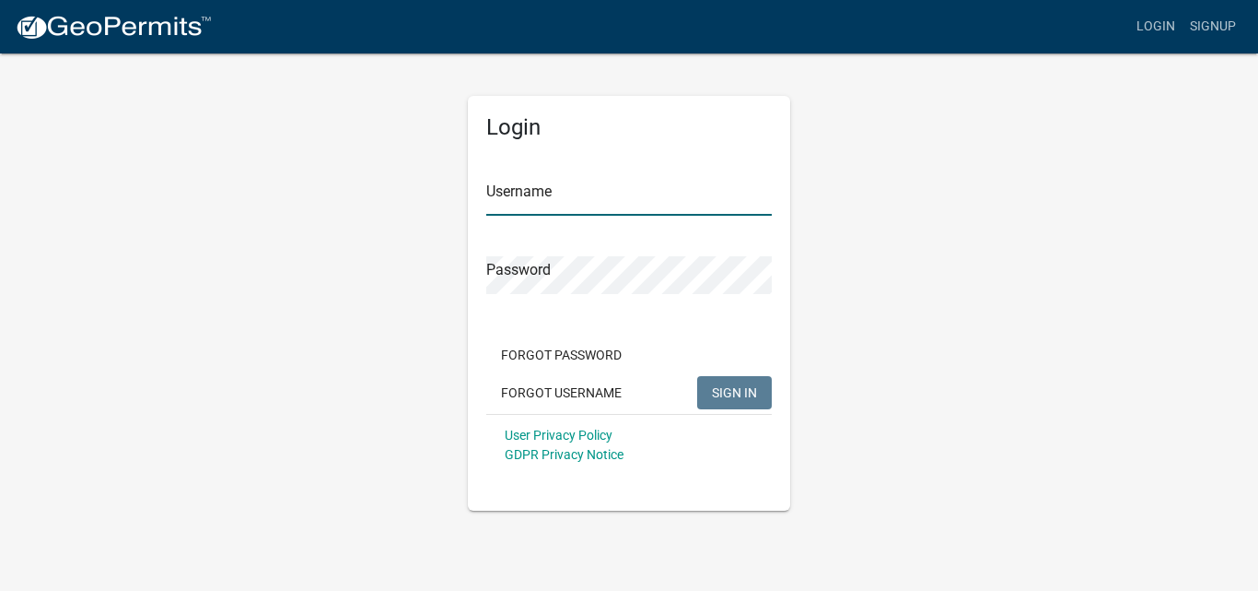
type input "Priggen Family Trust"
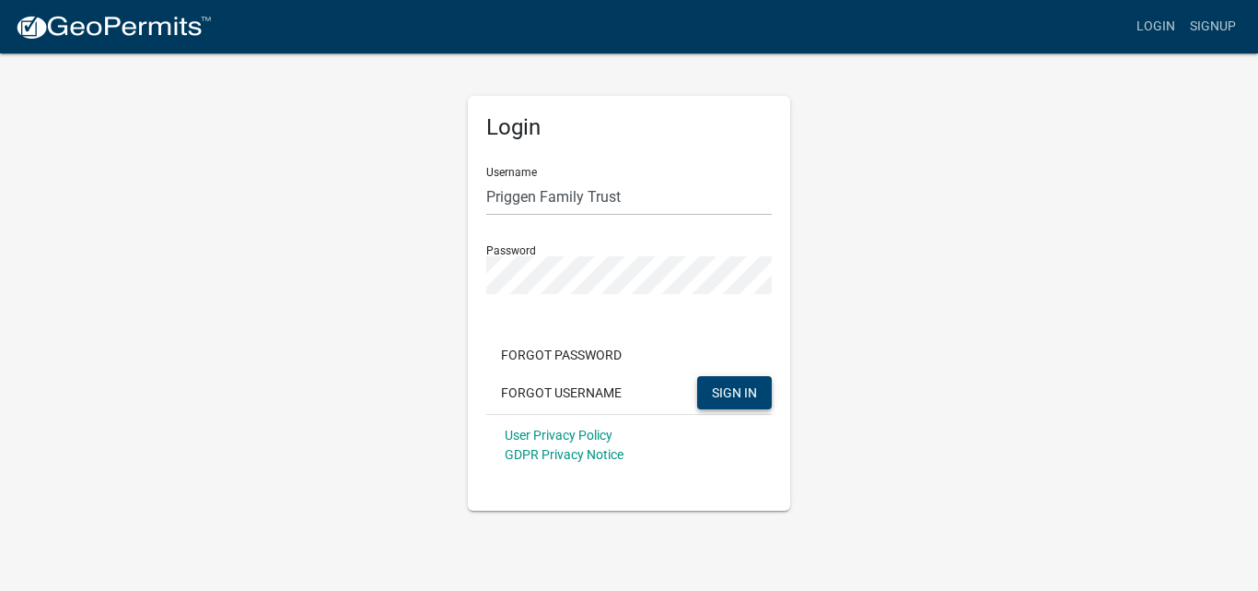
click at [731, 393] on span "SIGN IN" at bounding box center [734, 391] width 45 height 15
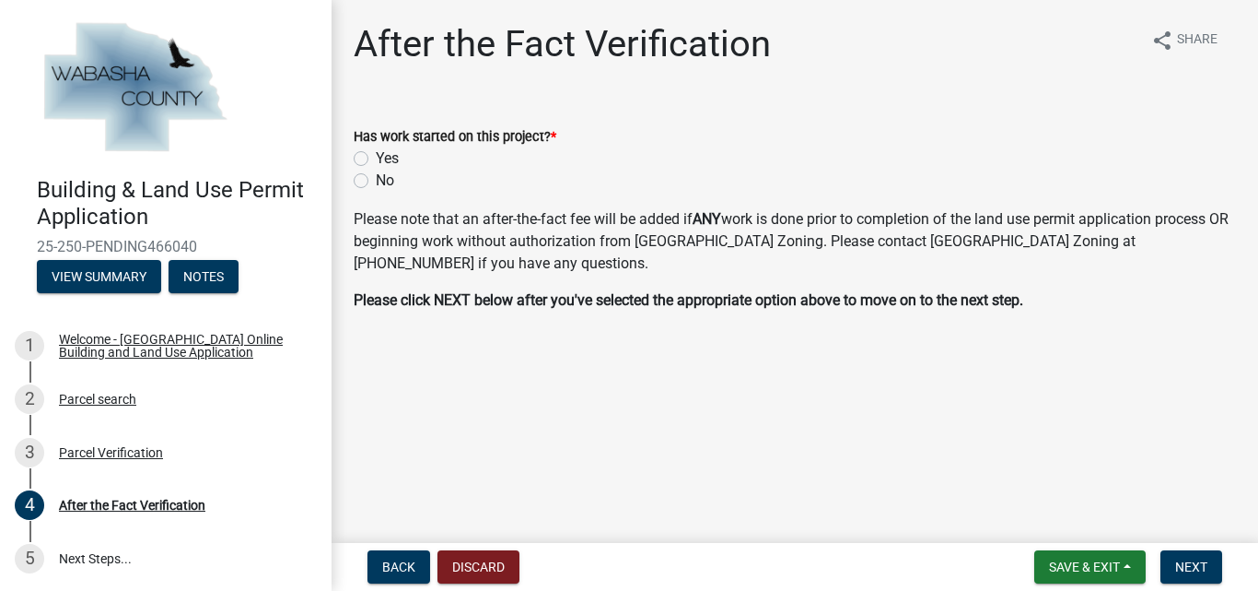
click at [376, 181] on label "No" at bounding box center [385, 181] width 18 height 22
click at [376, 181] on input "No" at bounding box center [382, 176] width 12 height 12
radio input "true"
click at [1197, 566] on span "Next" at bounding box center [1191, 566] width 32 height 15
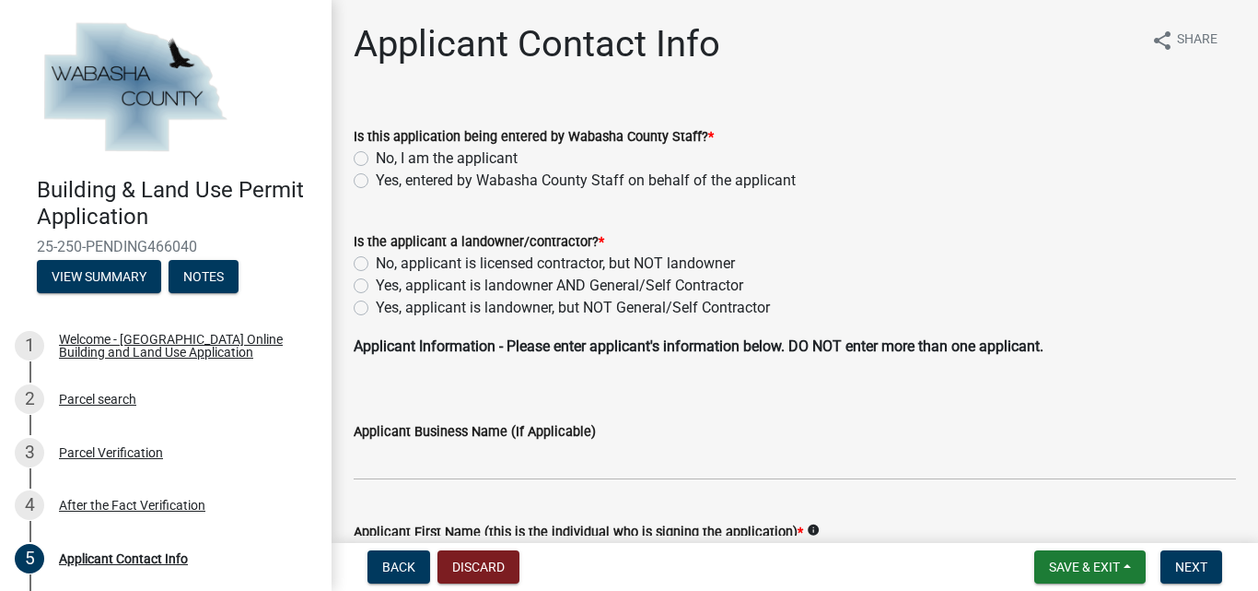
click at [376, 158] on label "No, I am the applicant" at bounding box center [447, 158] width 142 height 22
click at [376, 158] on input "No, I am the applicant" at bounding box center [382, 153] width 12 height 12
radio input "true"
click at [376, 310] on label "Yes, applicant is landowner, but NOT General/Self Contractor" at bounding box center [573, 308] width 394 height 22
click at [376, 309] on input "Yes, applicant is landowner, but NOT General/Self Contractor" at bounding box center [382, 303] width 12 height 12
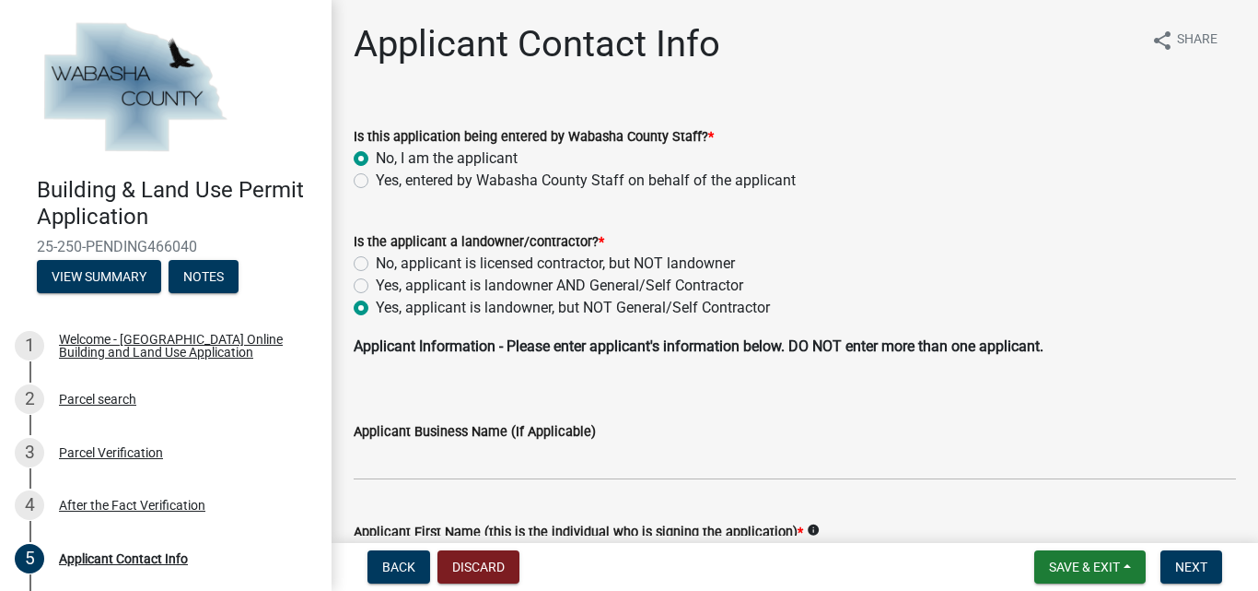
radio input "true"
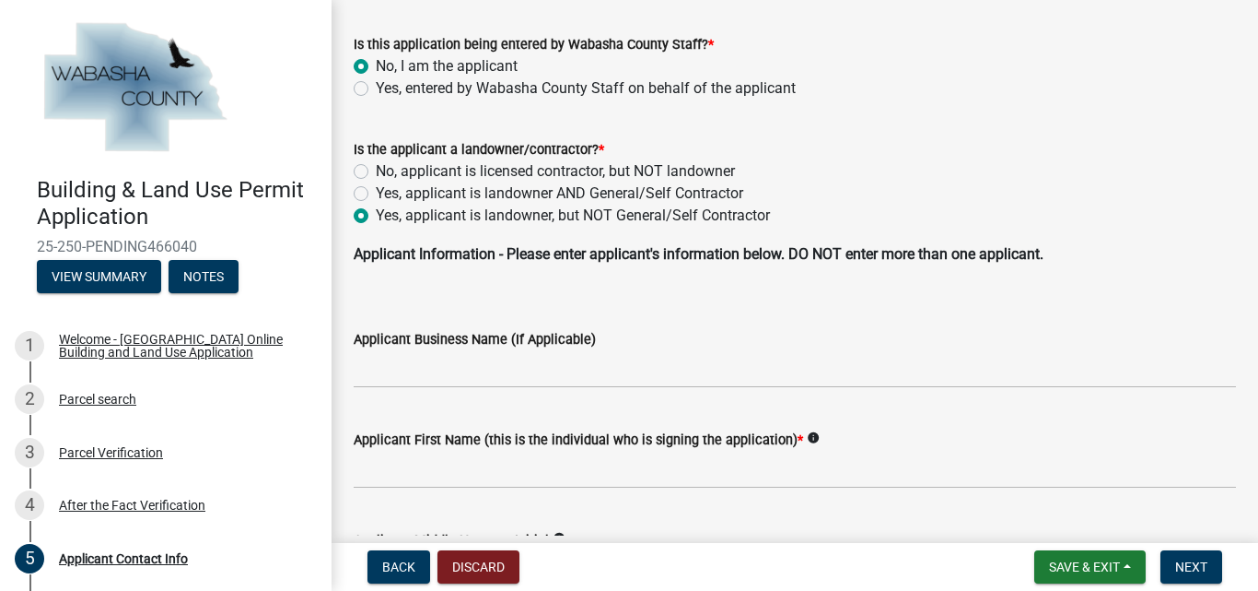
scroll to position [184, 0]
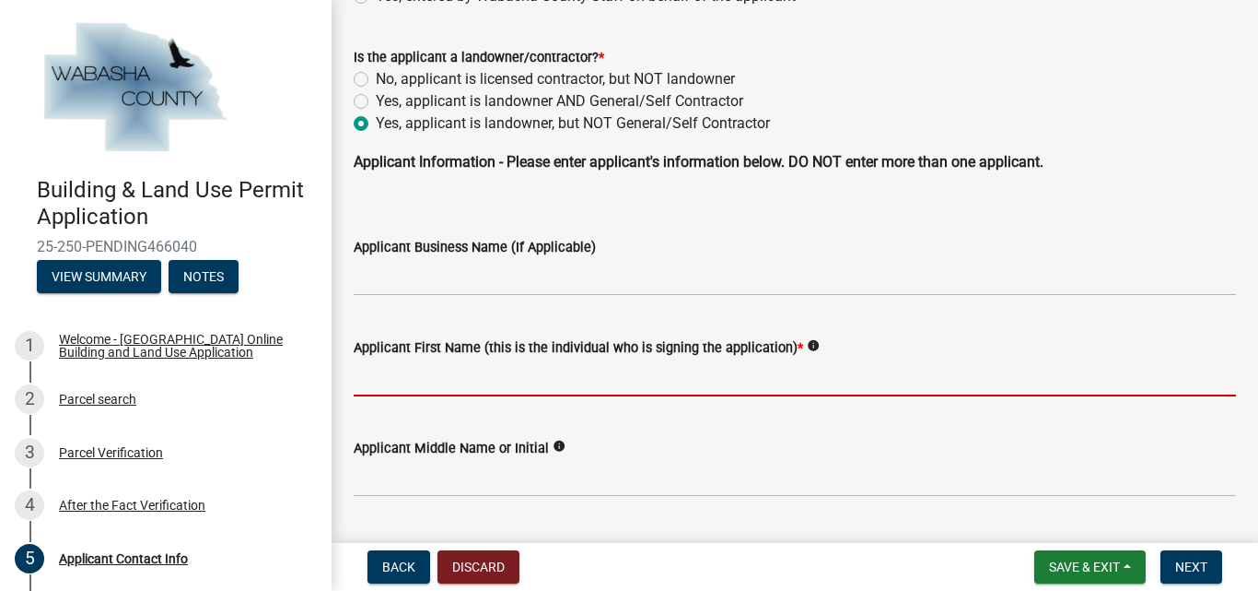
click at [439, 368] on input "Applicant First Name (this is the individual who is signing the application) *" at bounding box center [795, 377] width 883 height 38
type input "Jack"
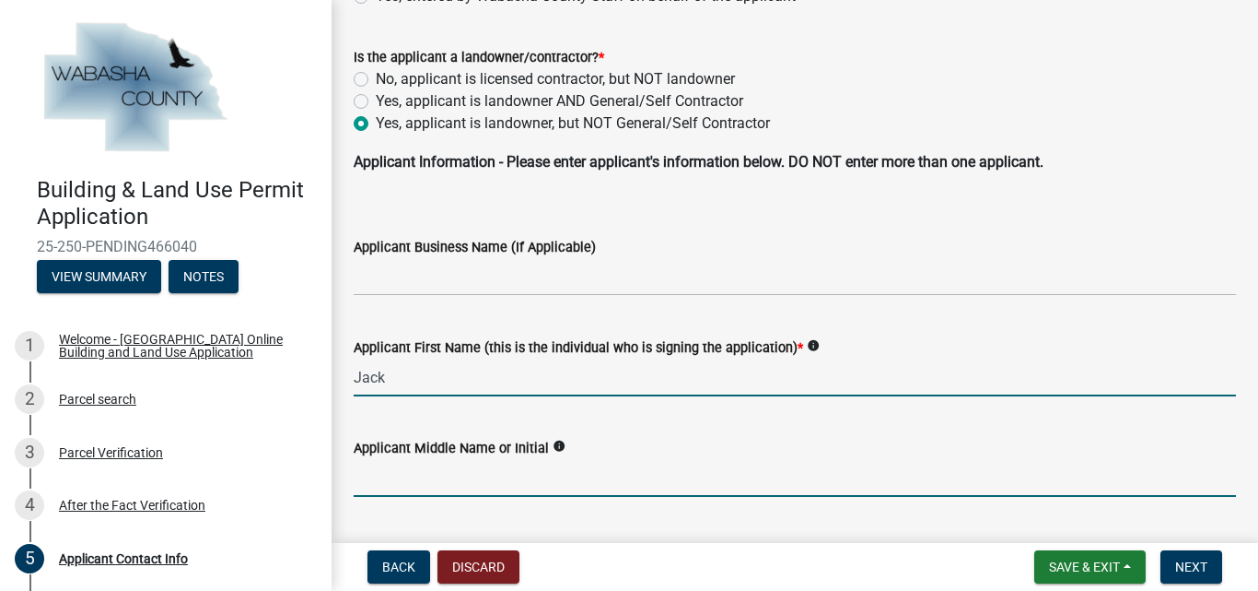
type input "M"
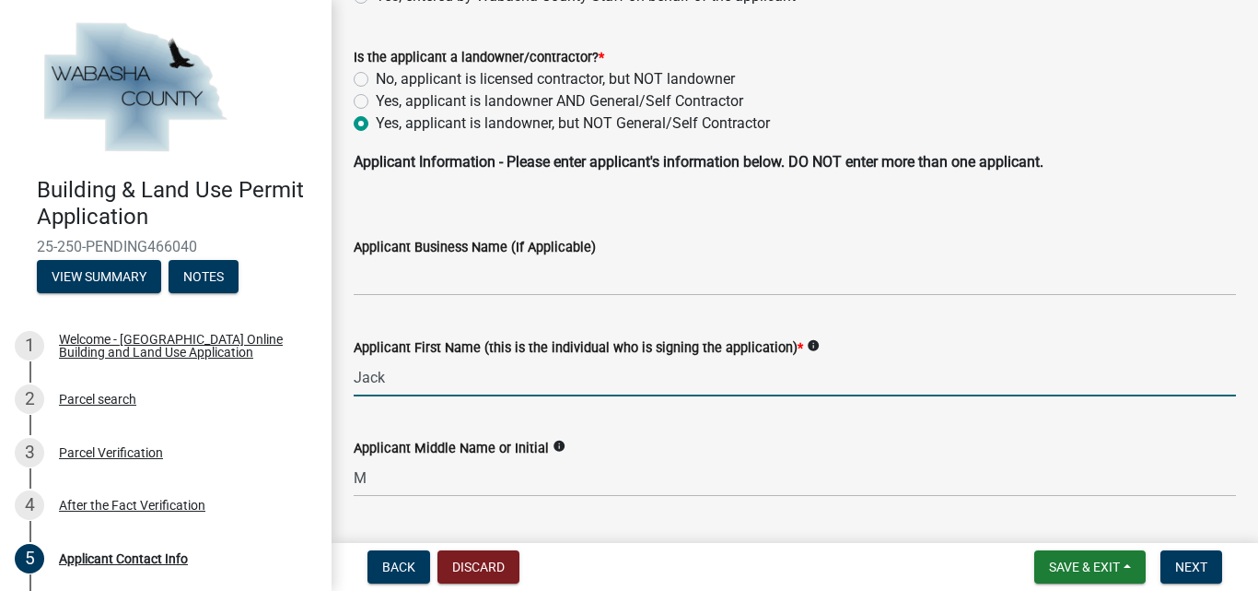
type input "[STREET_ADDRESS]"
type input "[PERSON_NAME][GEOGRAPHIC_DATA]"
type input "MN"
type input "55991"
type input "5072694770"
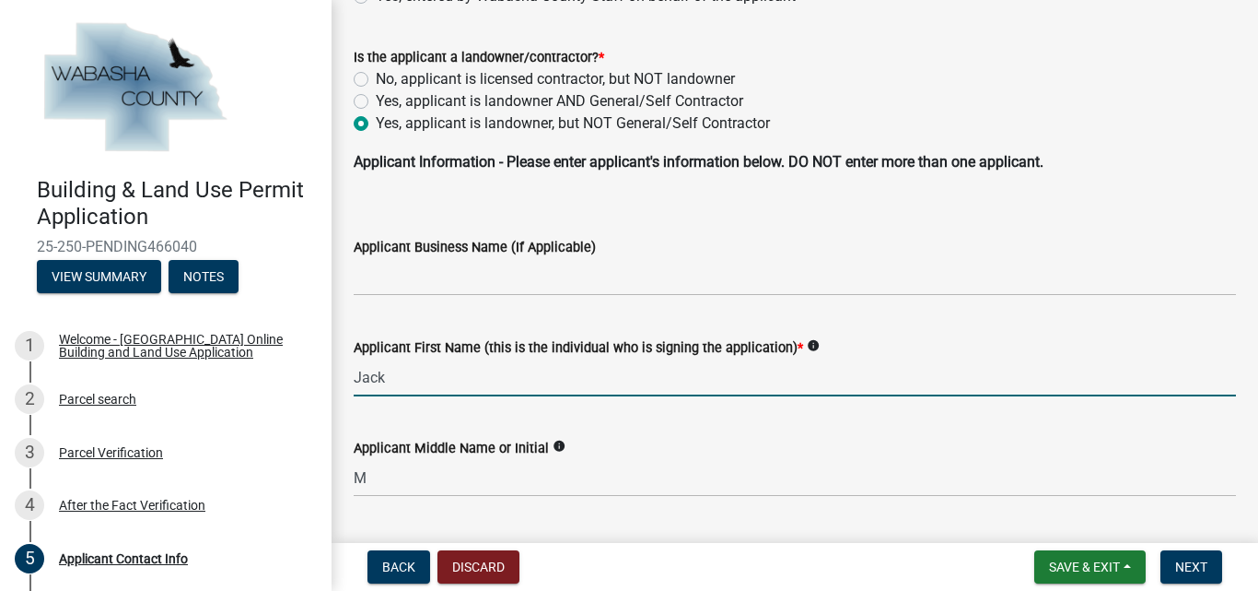
type input "[EMAIL_ADDRESS][DOMAIN_NAME]"
type input "Priggen"
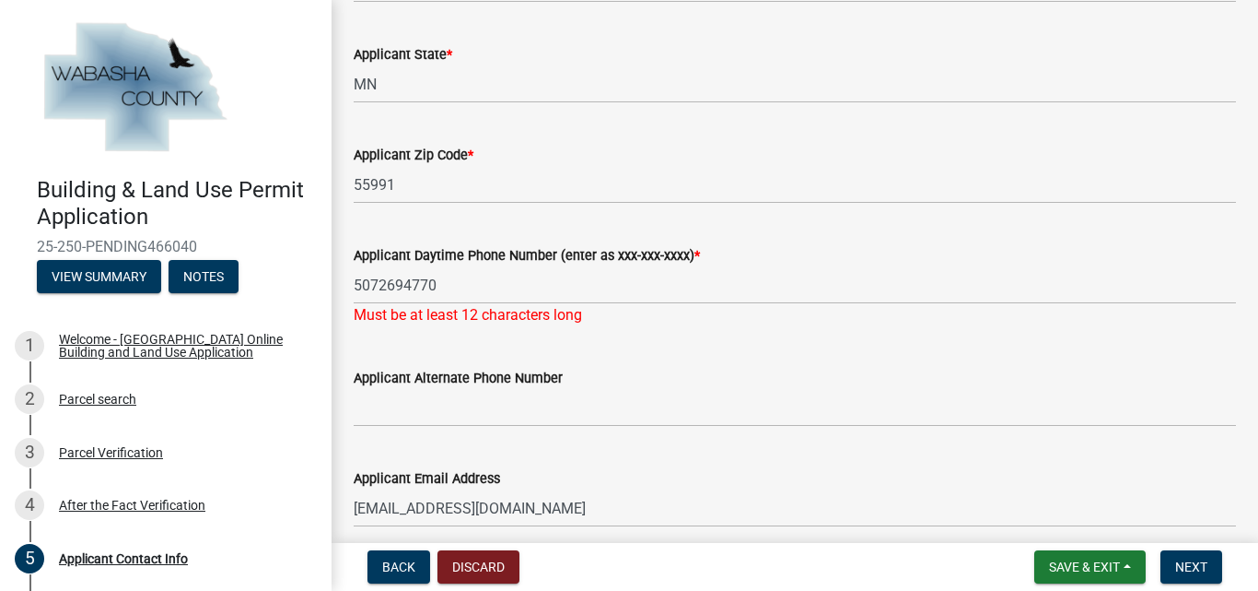
scroll to position [1105, 0]
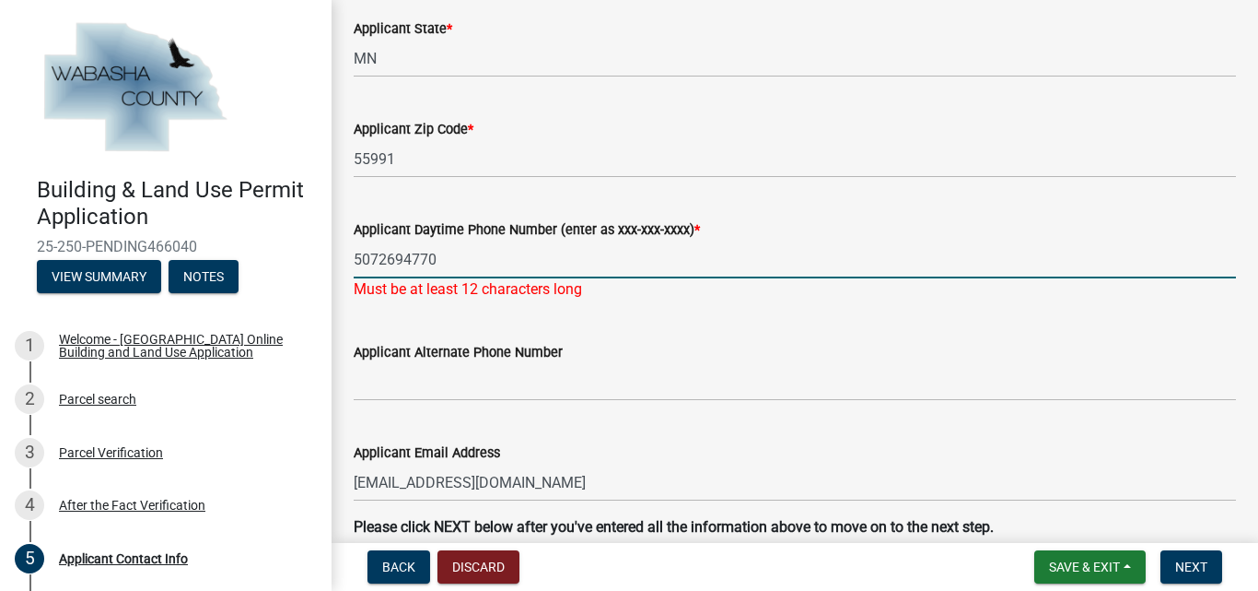
click at [376, 255] on input "5072694770" at bounding box center [795, 259] width 883 height 38
click at [405, 257] on input "507-2694770" at bounding box center [795, 259] width 883 height 38
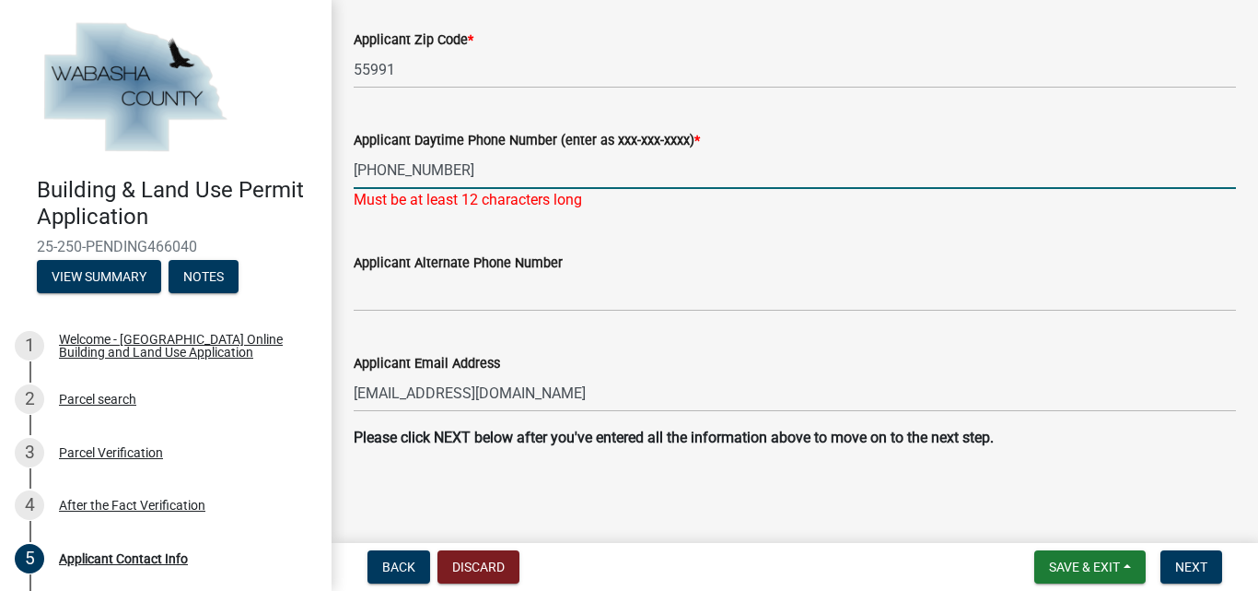
type input "507-269-4770"
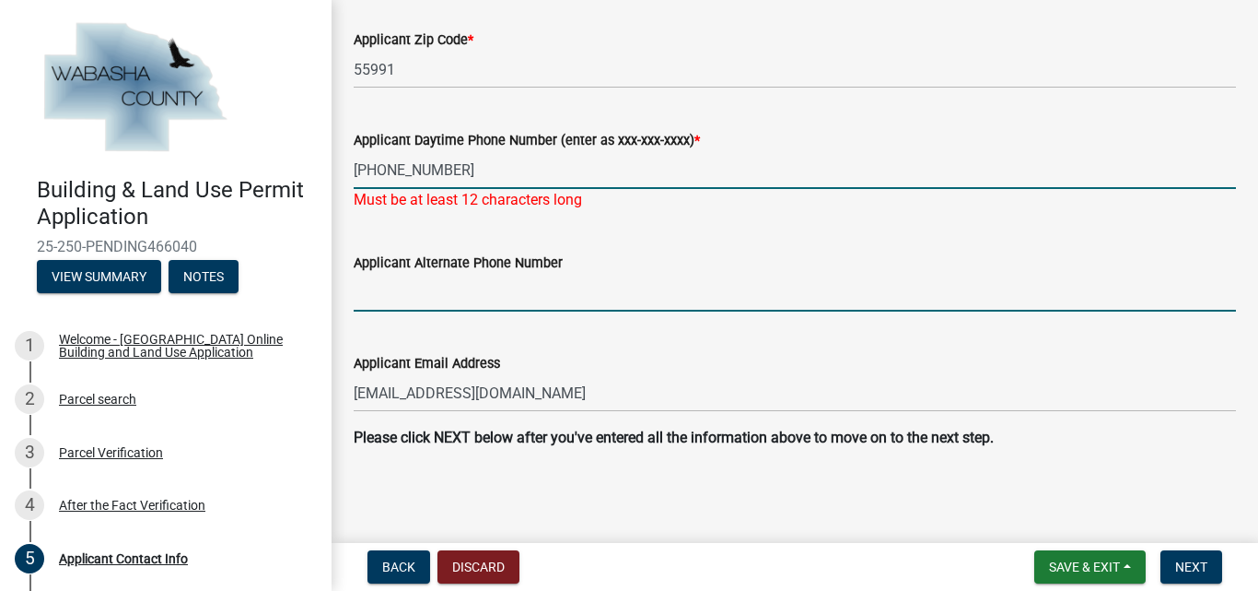
scroll to position [1173, 0]
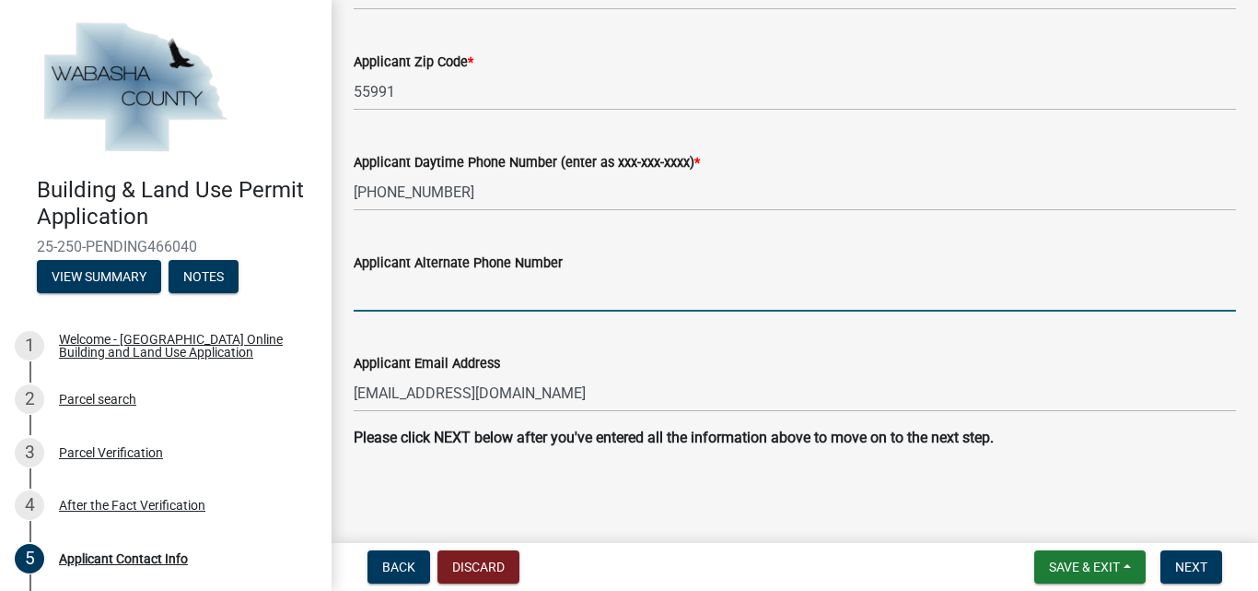
click at [447, 298] on input "Applicant Alternate Phone Number" at bounding box center [795, 293] width 883 height 38
type input "[PHONE_NUMBER]"
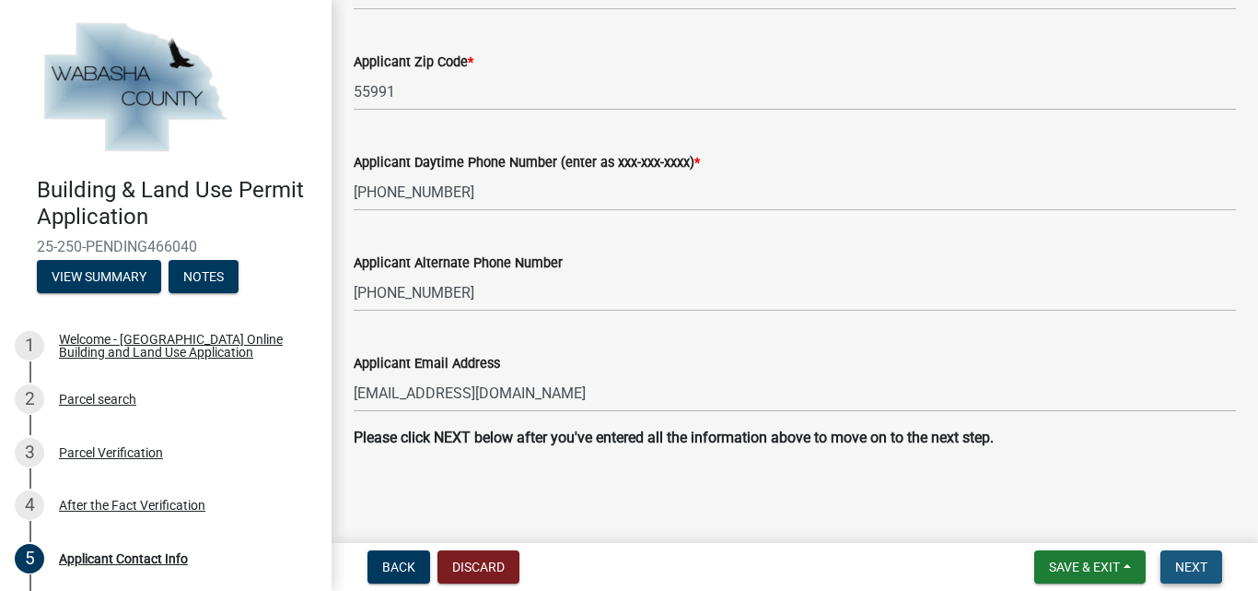
click at [1175, 567] on button "Next" at bounding box center [1192, 566] width 62 height 33
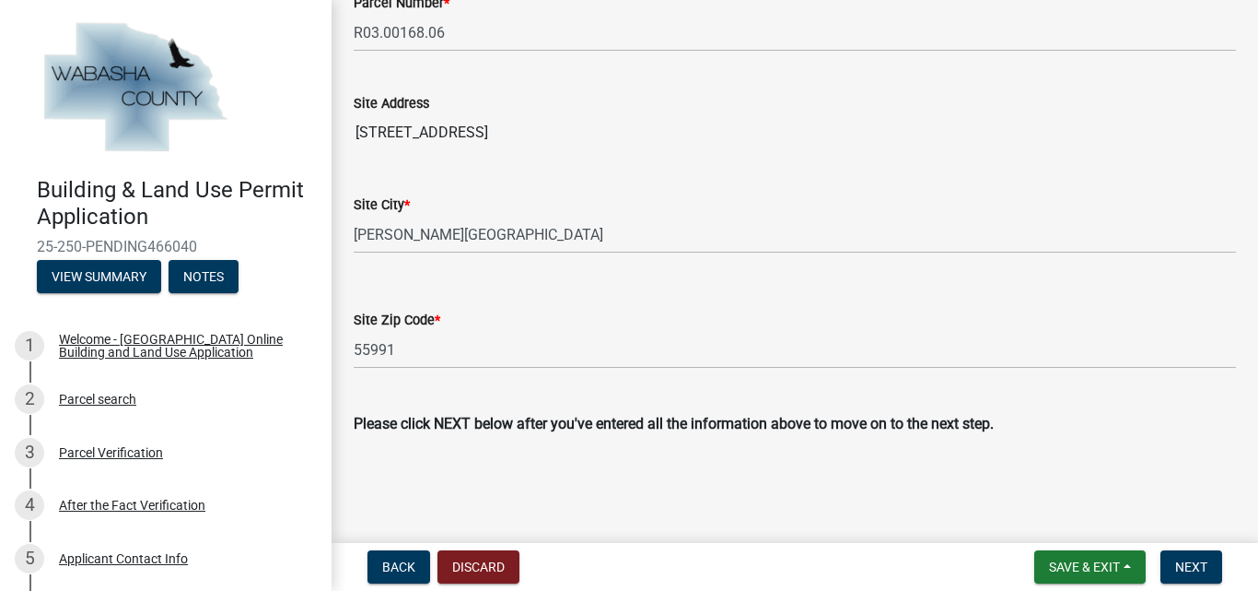
scroll to position [837, 0]
click at [1191, 559] on span "Next" at bounding box center [1191, 566] width 32 height 15
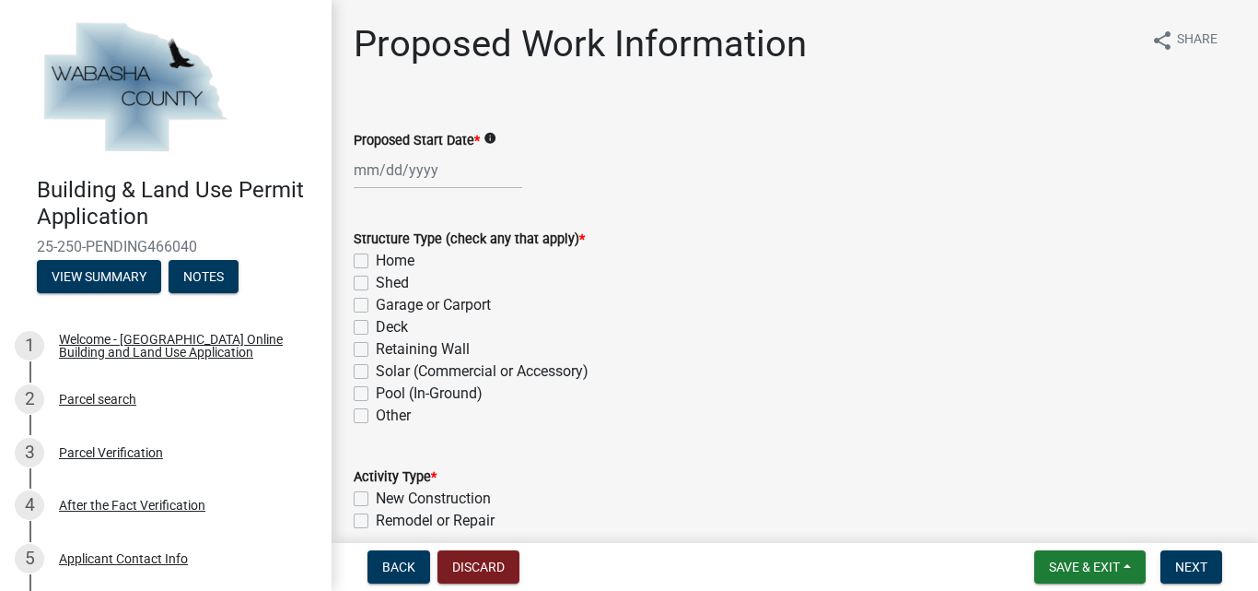
click at [431, 171] on div at bounding box center [438, 170] width 169 height 38
select select "8"
select select "2025"
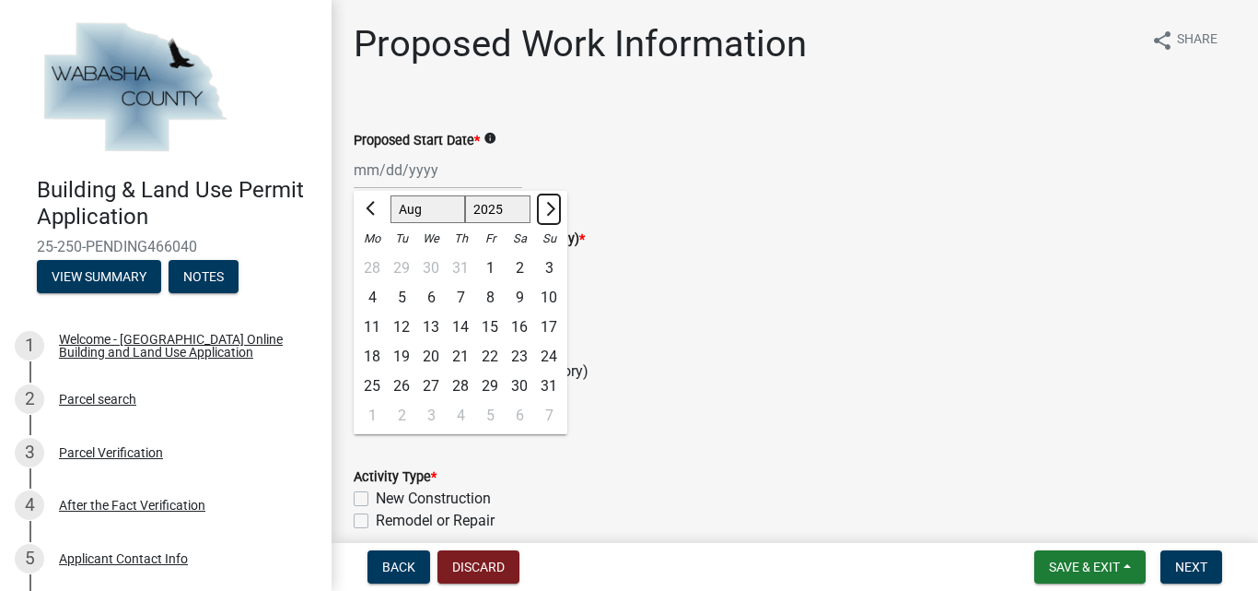
click at [550, 208] on span "Next month" at bounding box center [549, 209] width 14 height 14
select select "9"
click at [399, 271] on div "2" at bounding box center [401, 267] width 29 height 29
type input "09/02/2025"
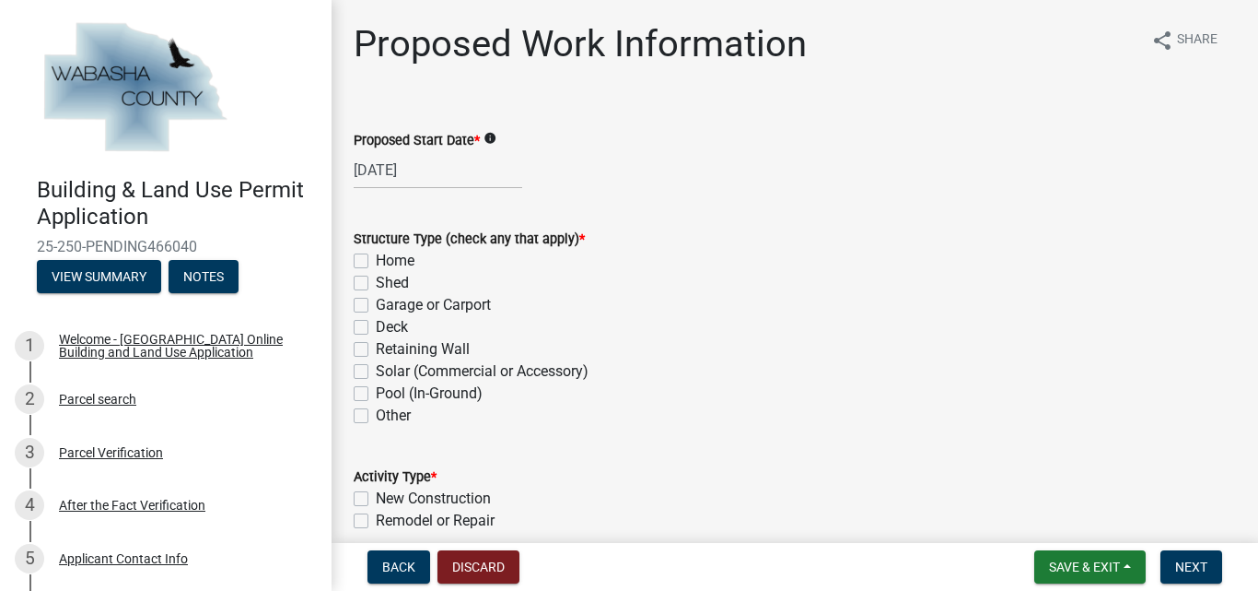
click at [376, 261] on label "Home" at bounding box center [395, 261] width 39 height 22
click at [376, 261] on input "Home" at bounding box center [382, 256] width 12 height 12
checkbox input "true"
checkbox input "false"
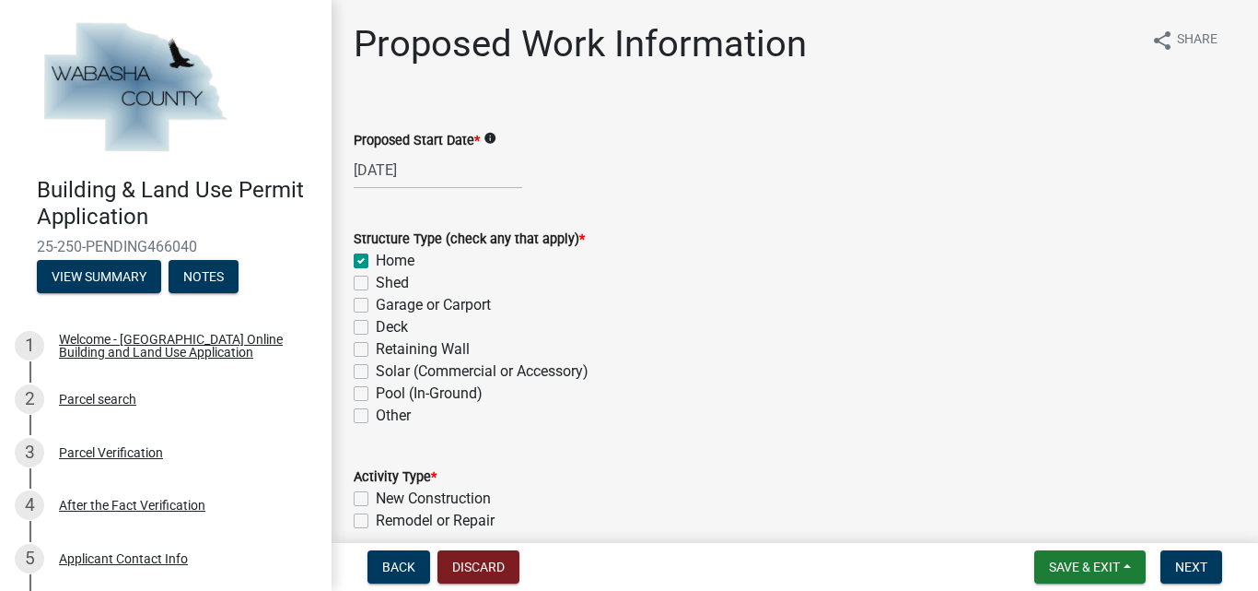
checkbox input "false"
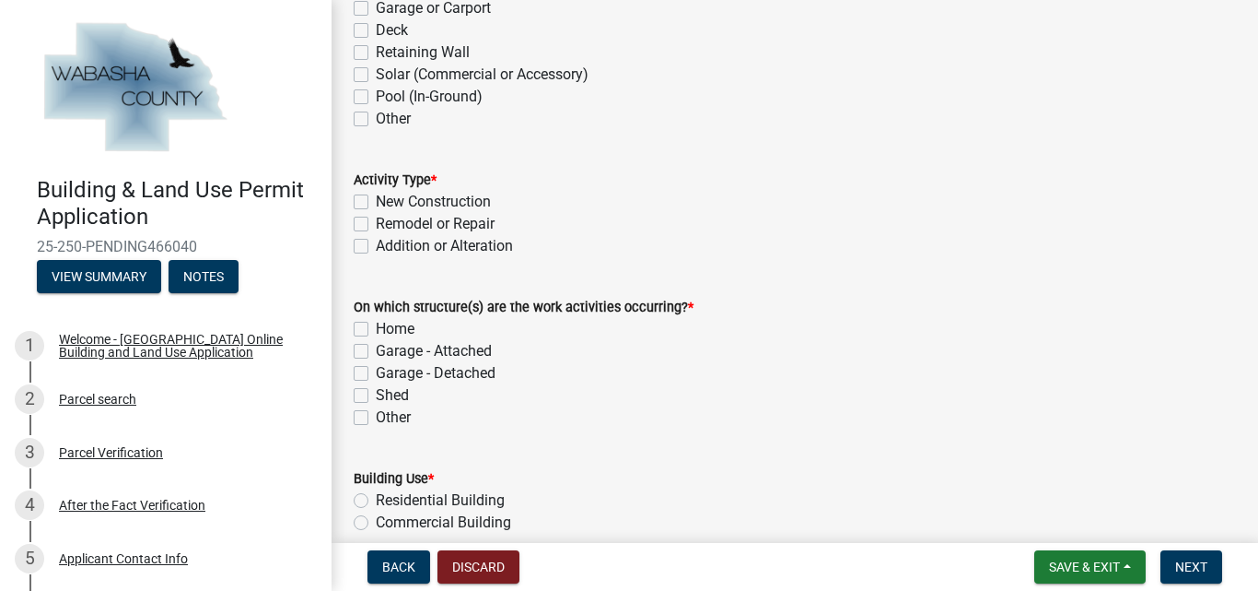
scroll to position [368, 0]
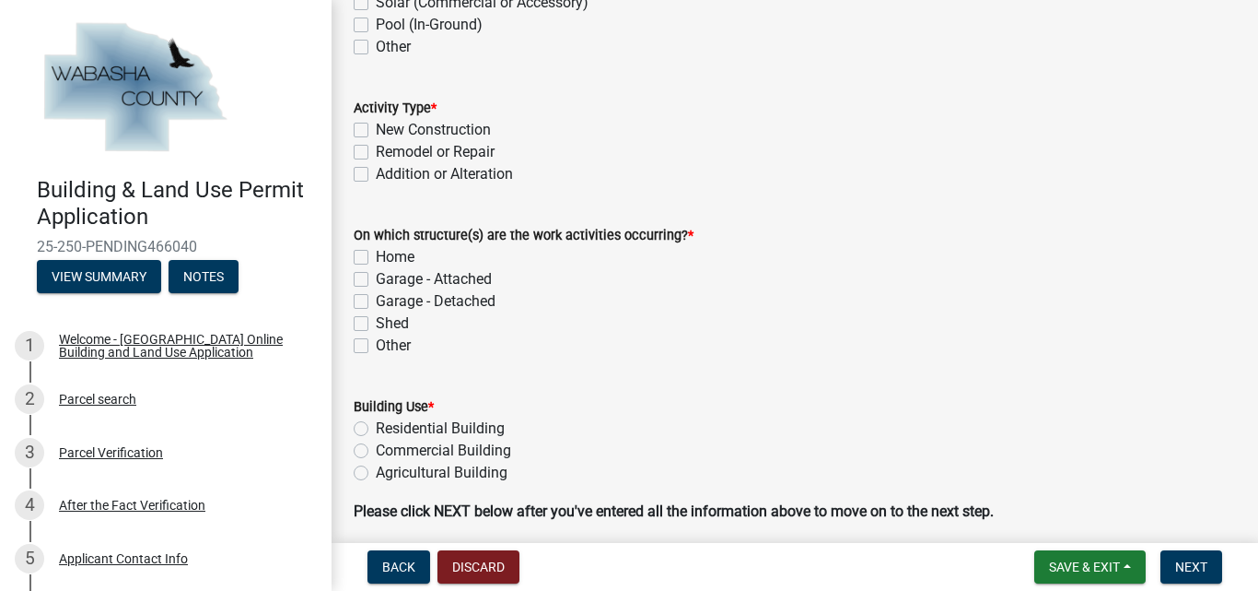
click at [376, 177] on label "Addition or Alteration" at bounding box center [444, 174] width 137 height 22
click at [376, 175] on input "Addition or Alteration" at bounding box center [382, 169] width 12 height 12
checkbox input "true"
checkbox input "false"
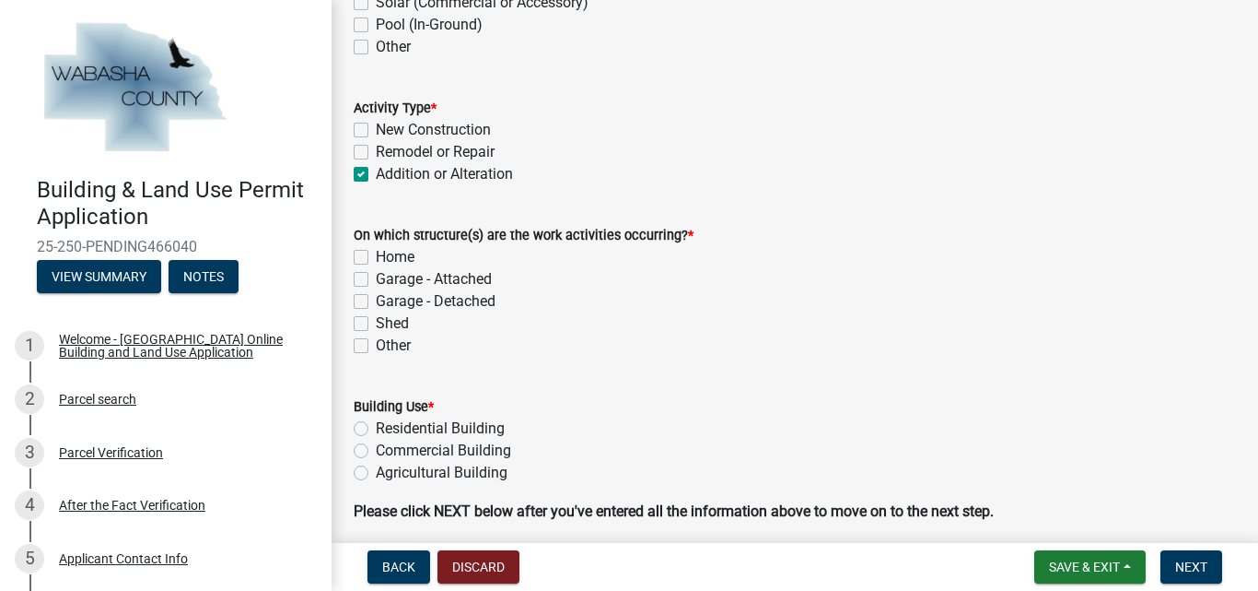
checkbox input "true"
click at [376, 255] on label "Home" at bounding box center [395, 257] width 39 height 22
click at [376, 255] on input "Home" at bounding box center [382, 252] width 12 height 12
checkbox input "true"
checkbox input "false"
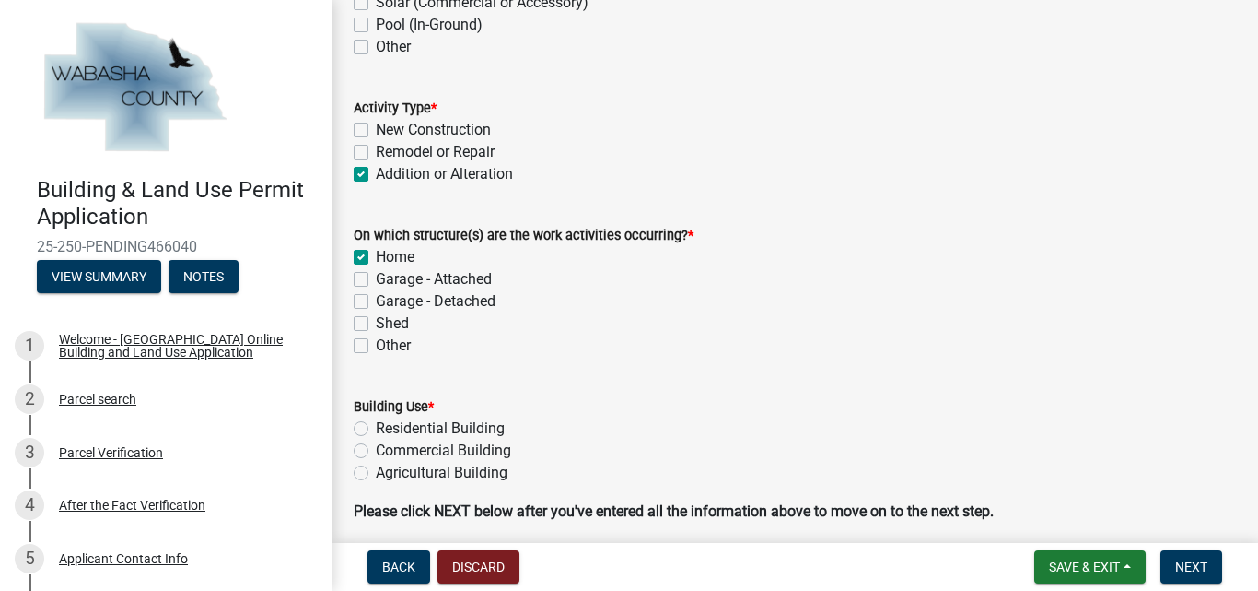
checkbox input "false"
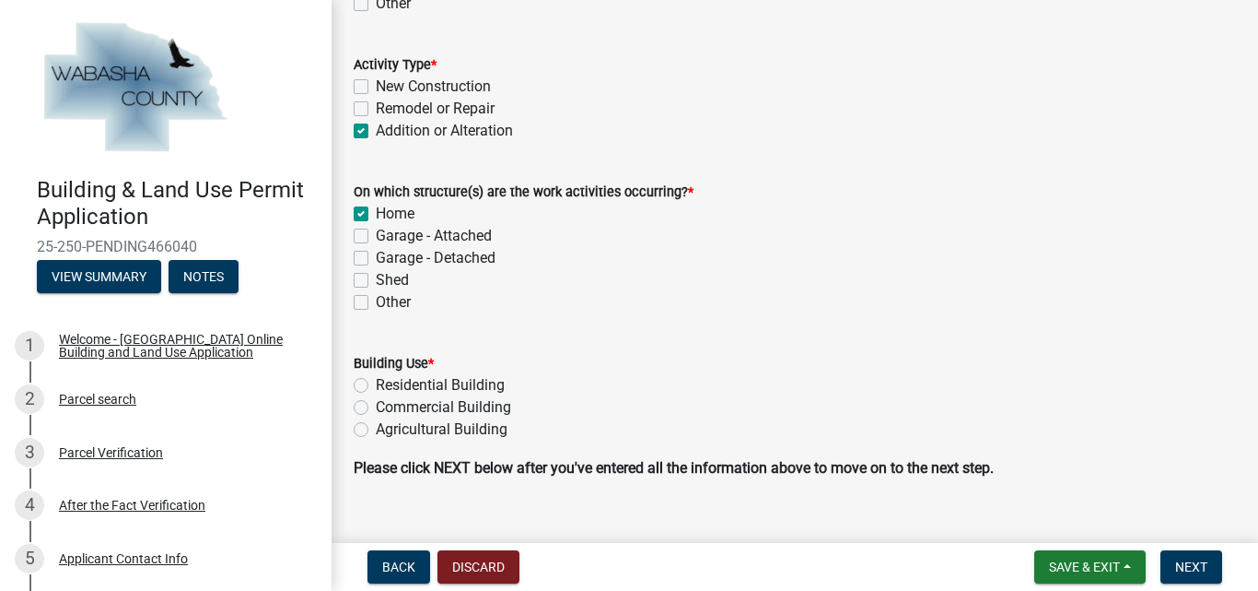
scroll to position [442, 0]
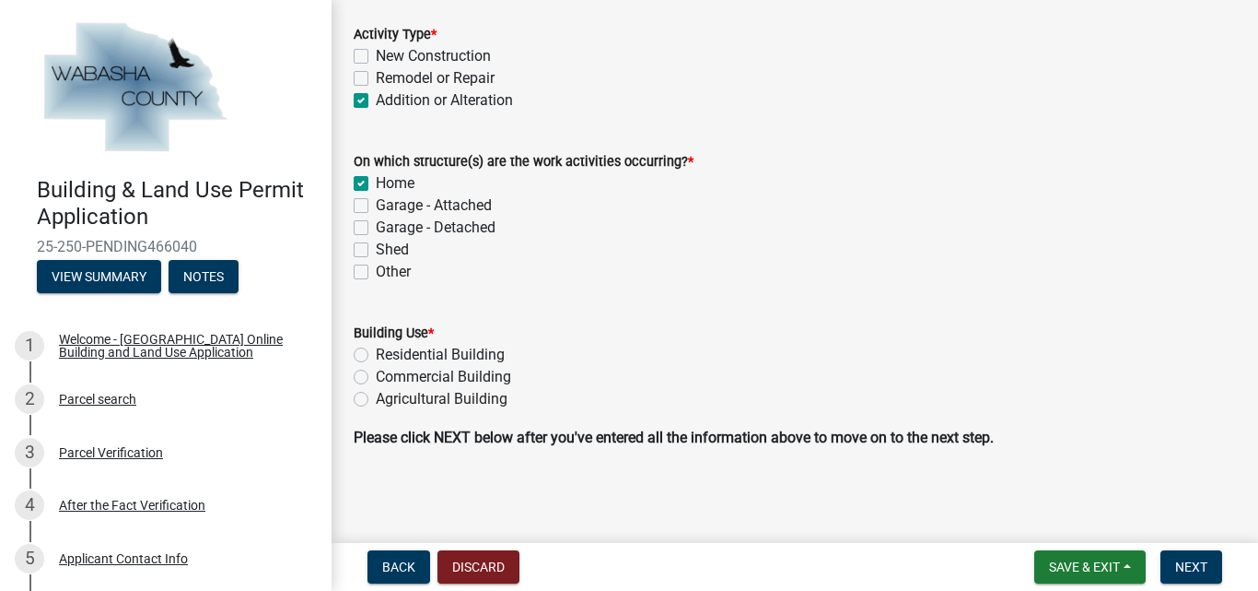
click at [376, 358] on label "Residential Building" at bounding box center [440, 355] width 129 height 22
click at [376, 356] on input "Residential Building" at bounding box center [382, 350] width 12 height 12
radio input "true"
click at [1187, 565] on span "Next" at bounding box center [1191, 566] width 32 height 15
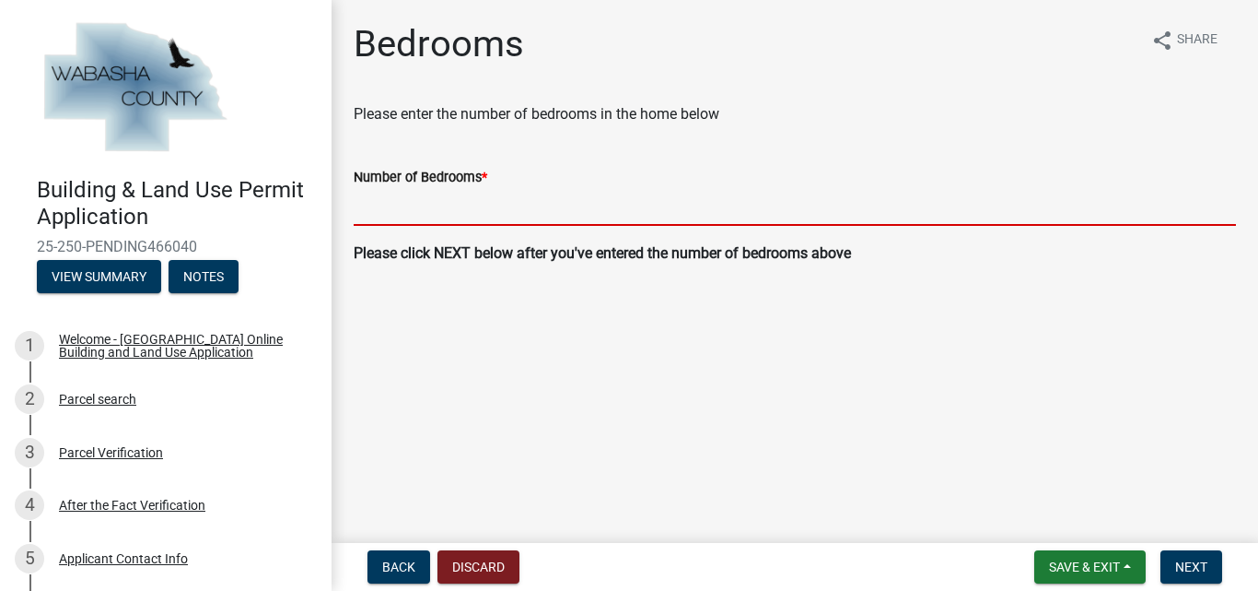
click at [470, 219] on input "text" at bounding box center [795, 207] width 883 height 38
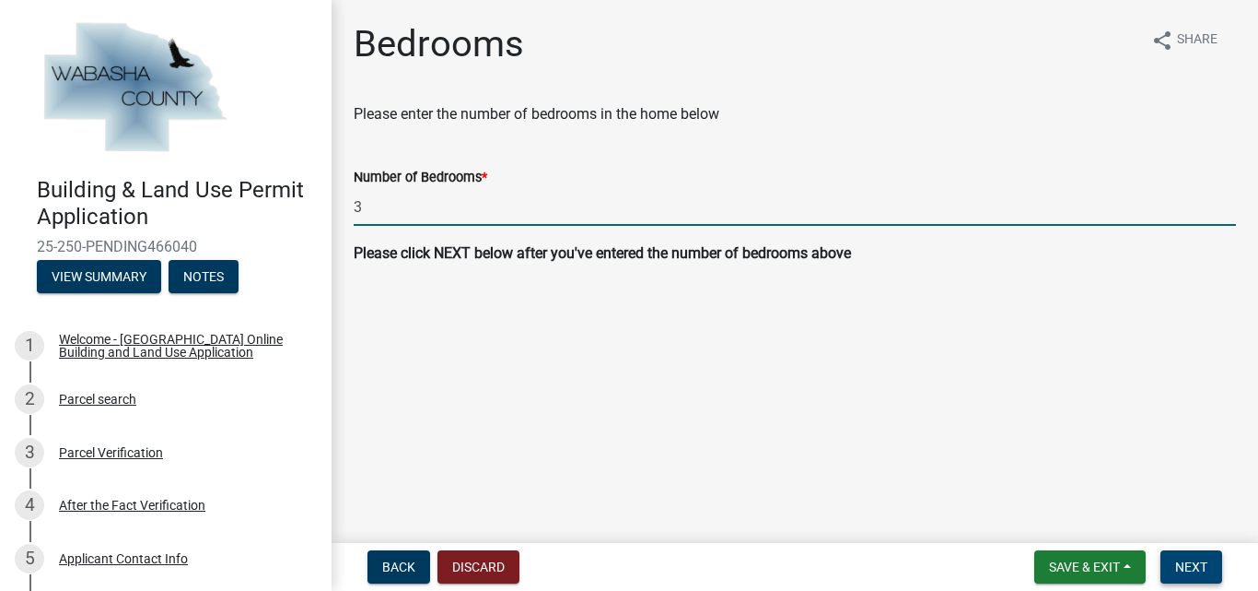
type input "3"
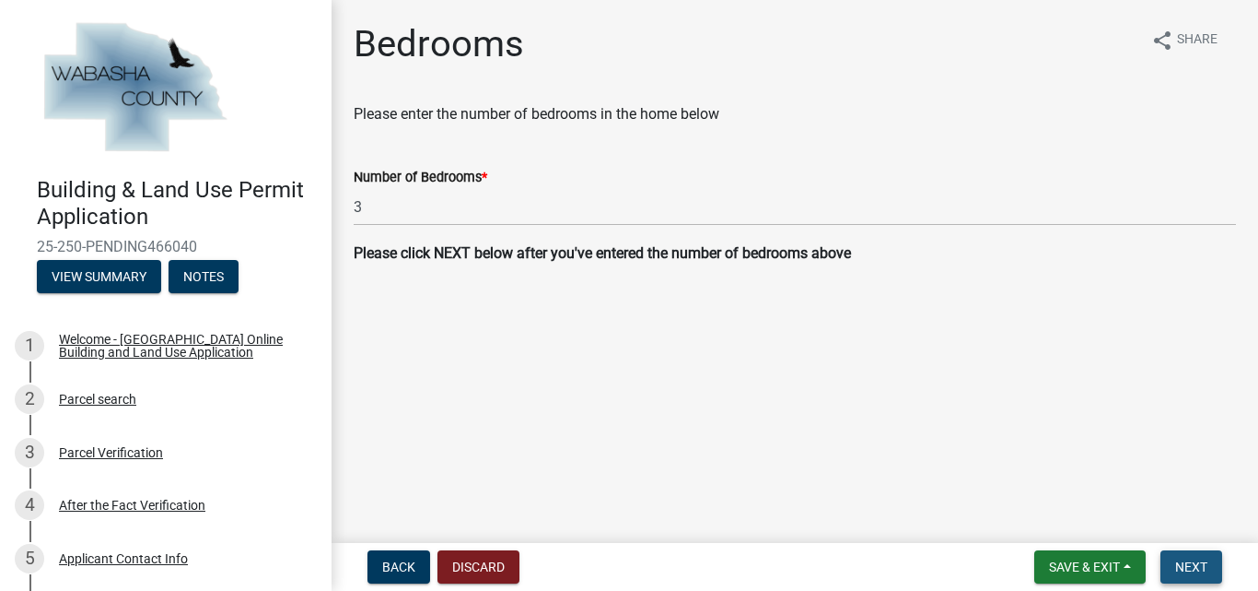
click at [1202, 561] on span "Next" at bounding box center [1191, 566] width 32 height 15
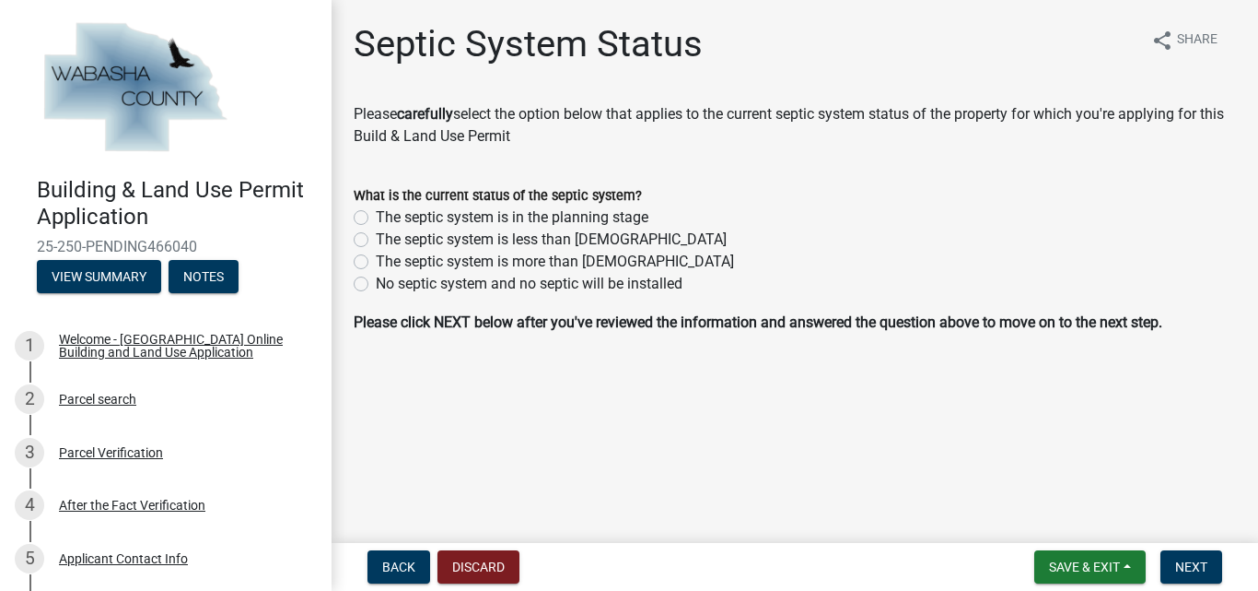
click at [360, 250] on div "The septic system is less than 5 years old" at bounding box center [795, 239] width 883 height 22
click at [376, 261] on label "The septic system is more than 5 years old" at bounding box center [555, 262] width 358 height 22
click at [376, 261] on input "The septic system is more than 5 years old" at bounding box center [382, 257] width 12 height 12
radio input "true"
click at [376, 287] on label "No septic system and no septic will be installed" at bounding box center [529, 284] width 307 height 22
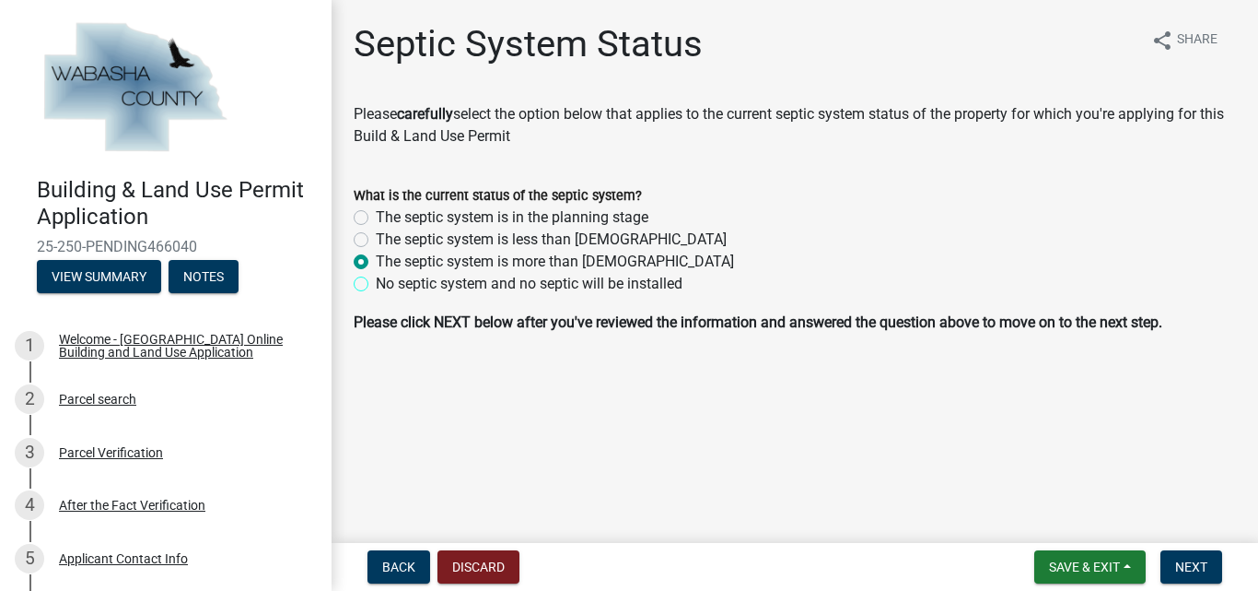
click at [376, 285] on input "No septic system and no septic will be installed" at bounding box center [382, 279] width 12 height 12
radio input "true"
click at [376, 258] on label "The septic system is more than 5 years old" at bounding box center [555, 262] width 358 height 22
click at [376, 258] on input "The septic system is more than 5 years old" at bounding box center [382, 257] width 12 height 12
radio input "true"
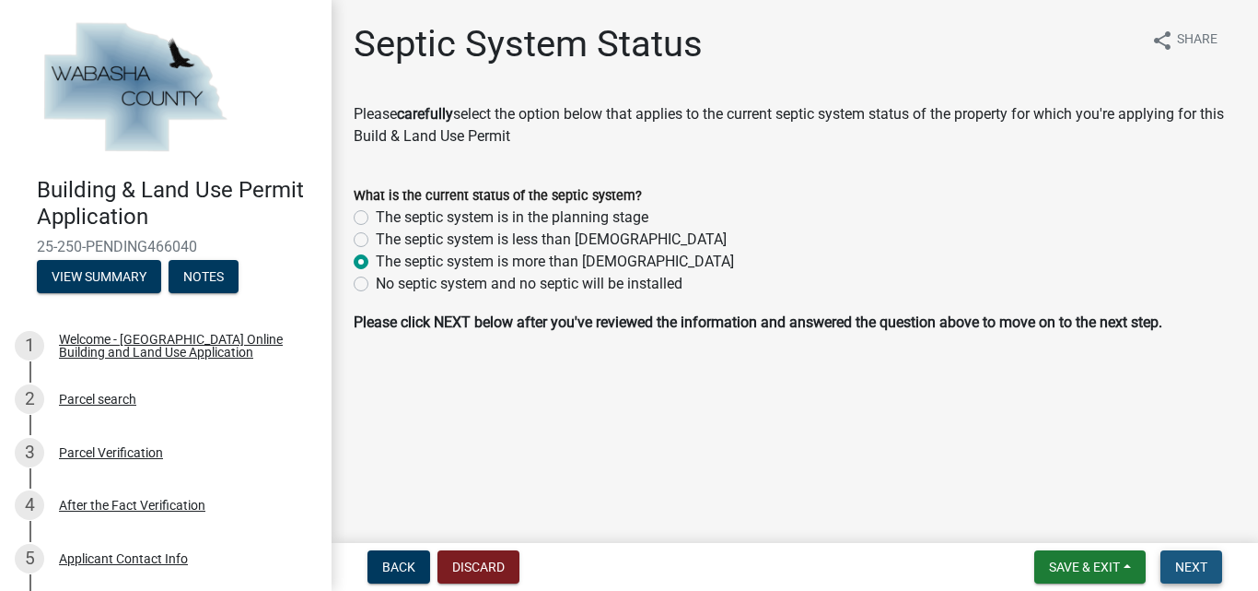
click at [1189, 563] on span "Next" at bounding box center [1191, 566] width 32 height 15
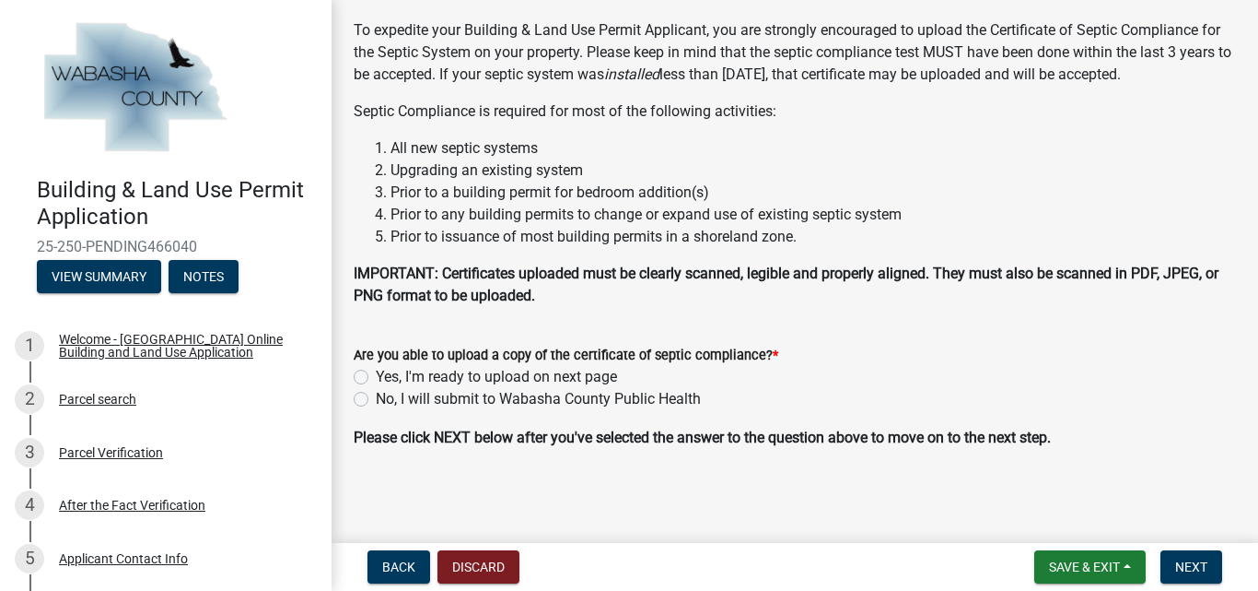
scroll to position [106, 0]
click at [376, 399] on label "No, I will submit to Wabasha County Public Health" at bounding box center [538, 399] width 325 height 22
click at [376, 399] on input "No, I will submit to Wabasha County Public Health" at bounding box center [382, 394] width 12 height 12
radio input "true"
click at [1190, 561] on span "Next" at bounding box center [1191, 566] width 32 height 15
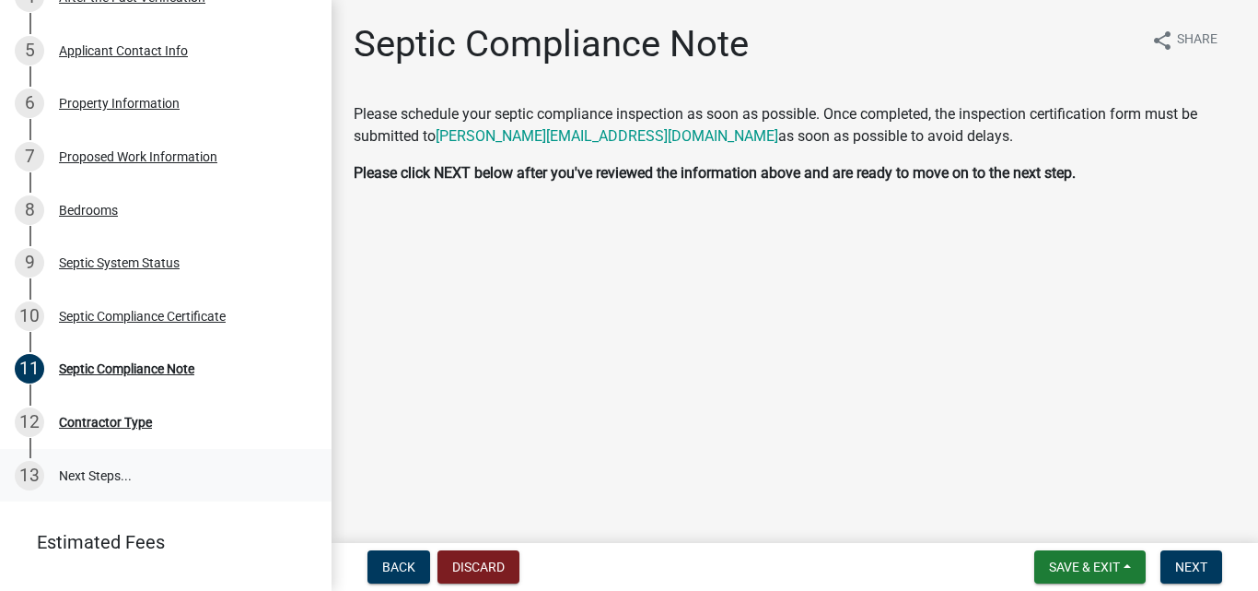
scroll to position [548, 0]
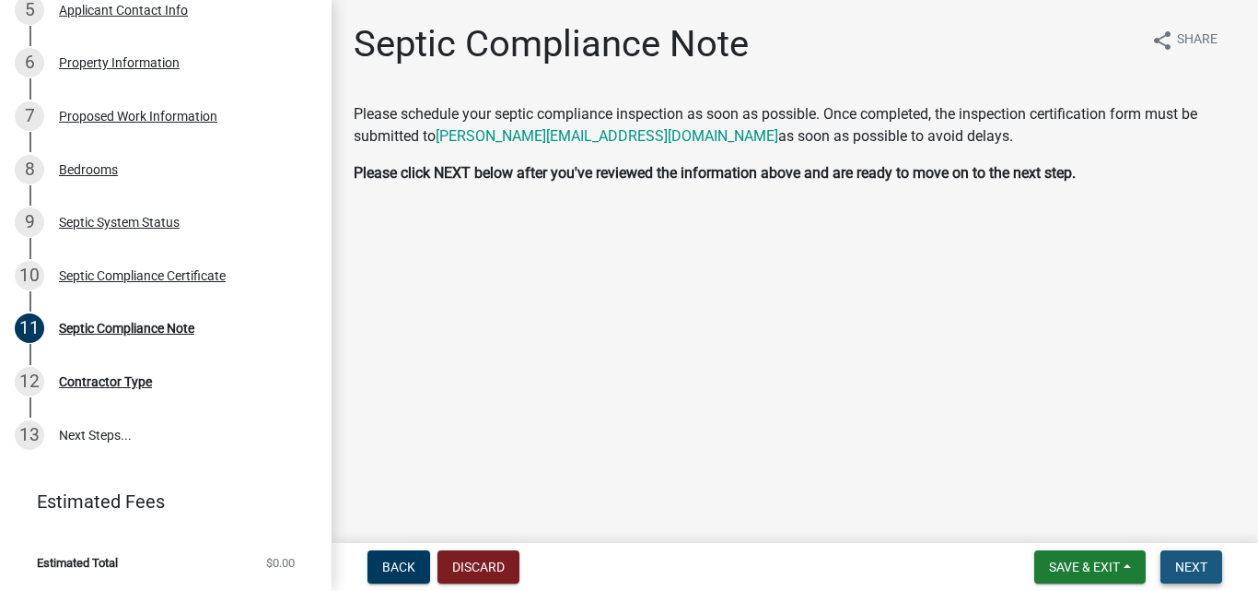
click at [1198, 568] on span "Next" at bounding box center [1191, 566] width 32 height 15
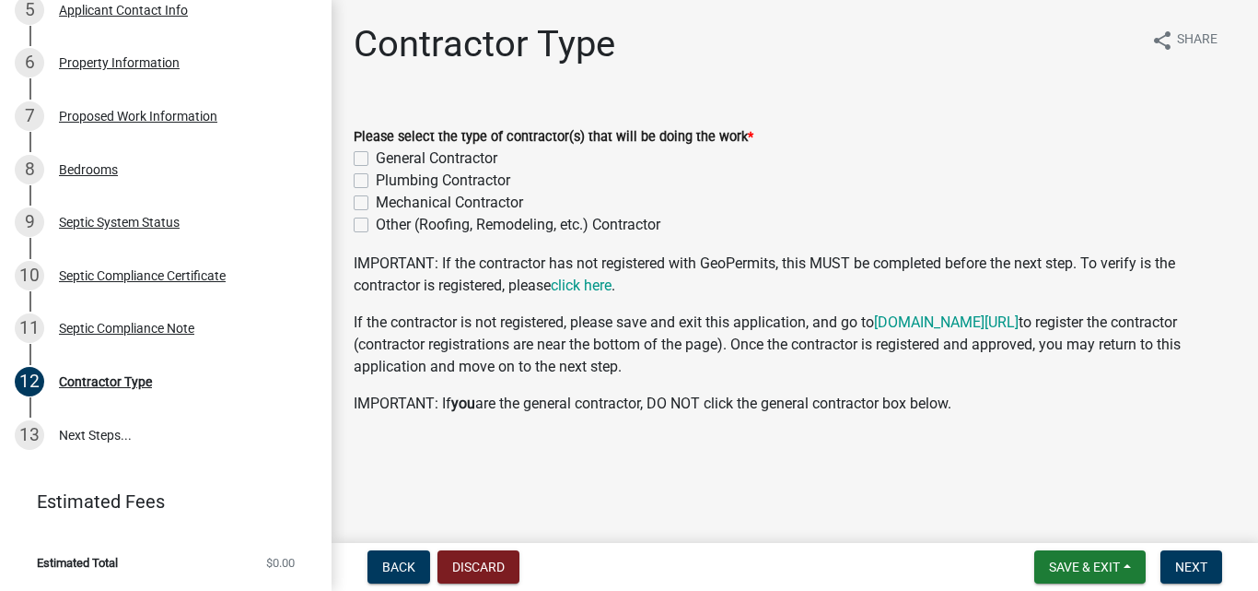
click at [376, 161] on label "General Contractor" at bounding box center [437, 158] width 122 height 22
click at [376, 159] on input "General Contractor" at bounding box center [382, 153] width 12 height 12
checkbox input "true"
checkbox input "false"
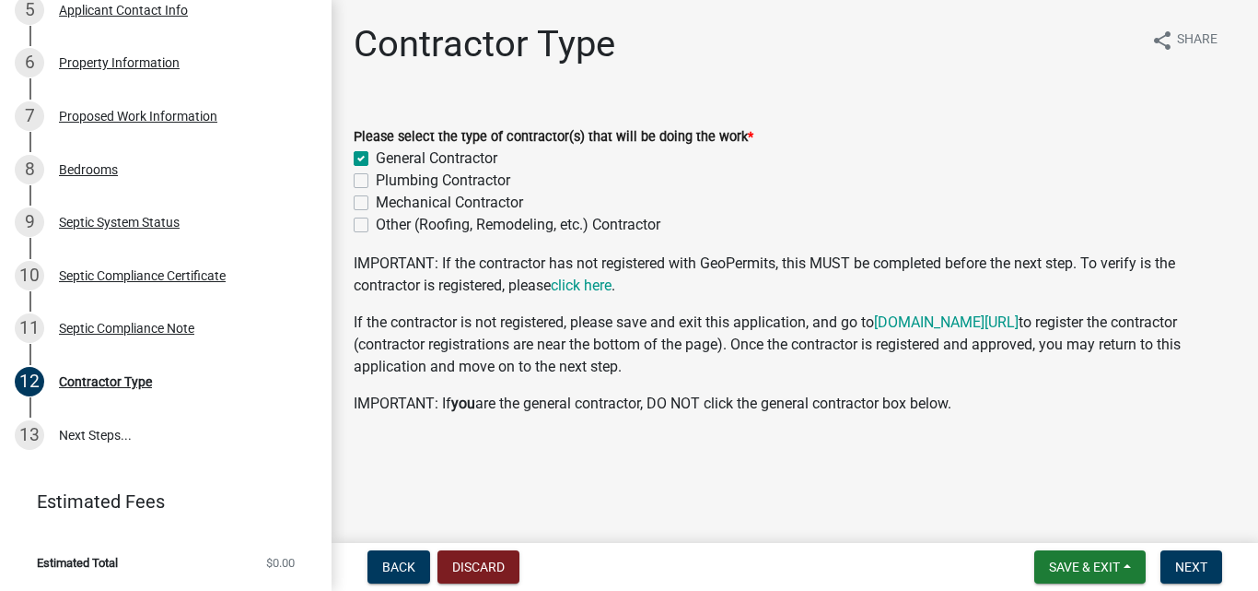
checkbox input "false"
click at [582, 291] on link "click here" at bounding box center [581, 285] width 61 height 18
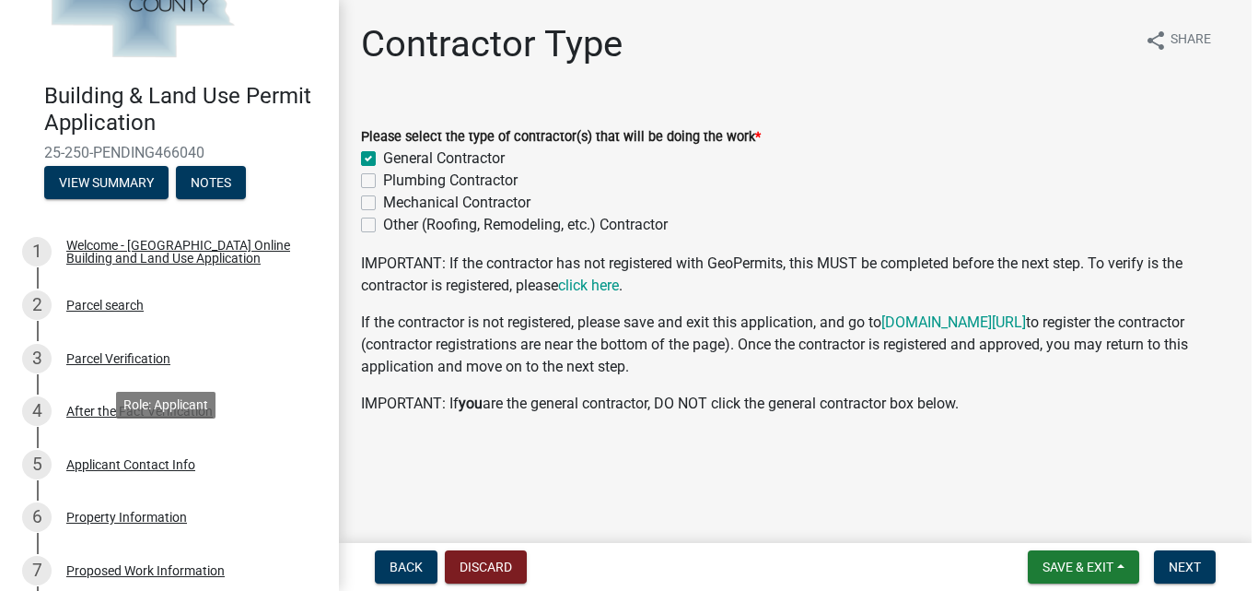
scroll to position [88, 0]
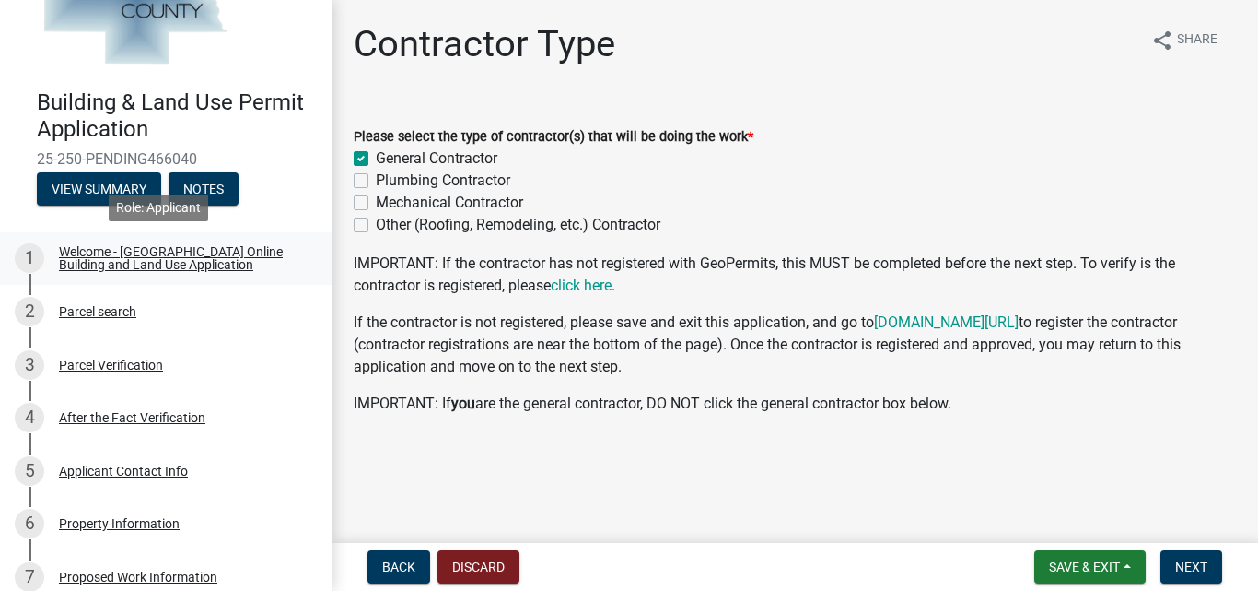
click at [111, 258] on div "Welcome - [GEOGRAPHIC_DATA] Online Building and Land Use Application" at bounding box center [180, 258] width 243 height 26
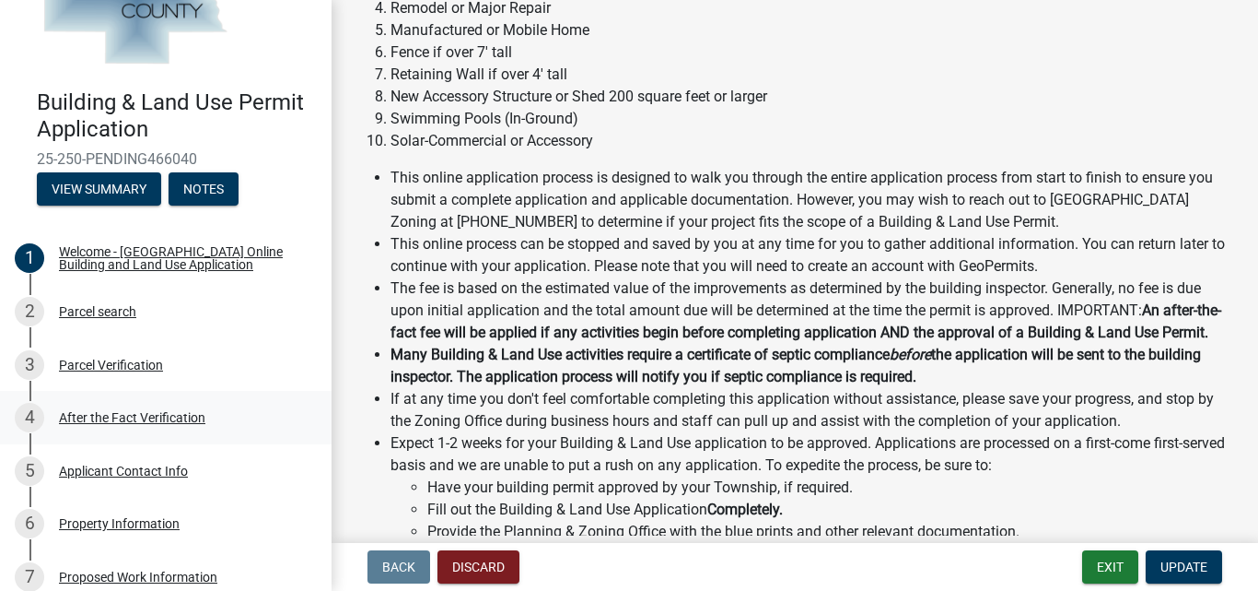
scroll to position [377, 0]
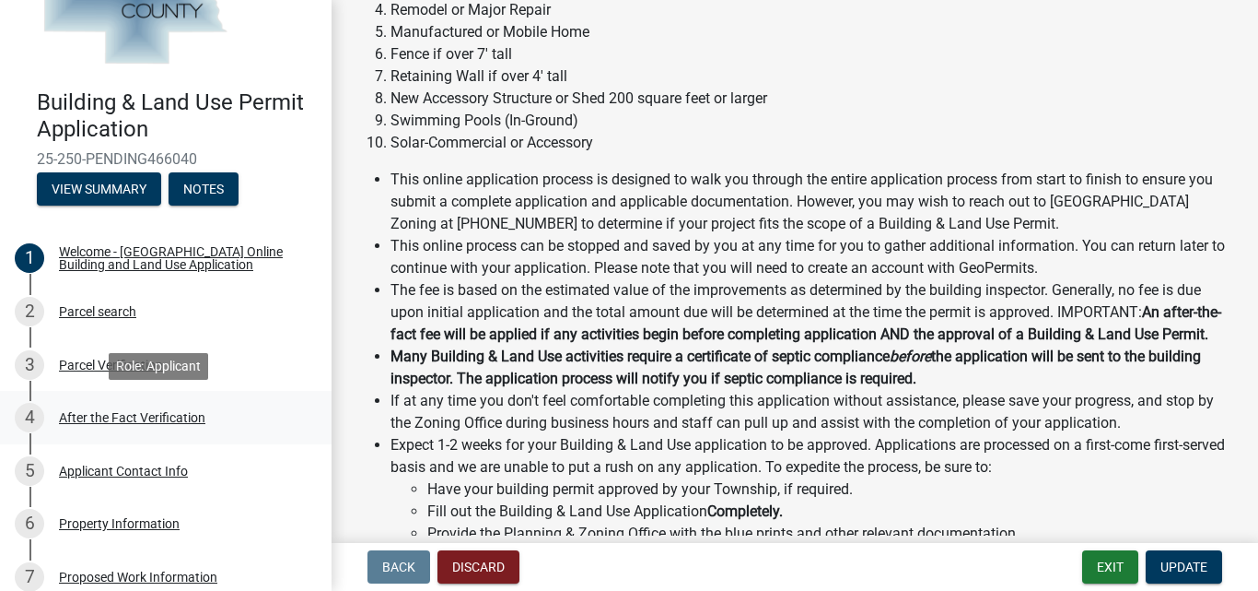
click at [135, 411] on div "After the Fact Verification" at bounding box center [132, 417] width 146 height 13
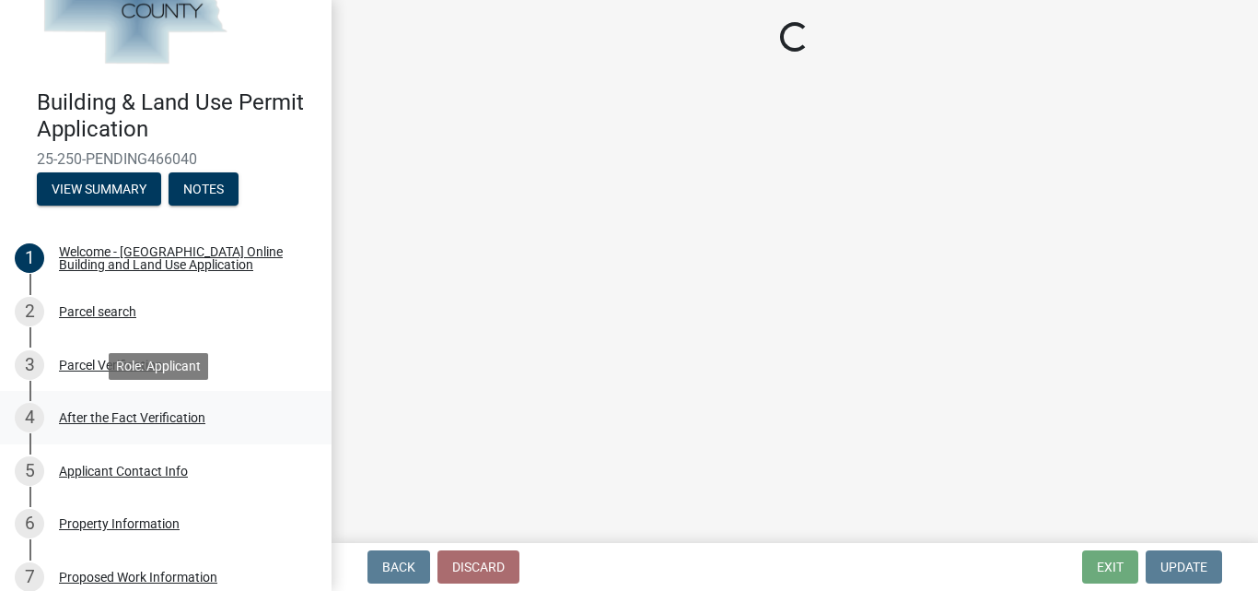
scroll to position [0, 0]
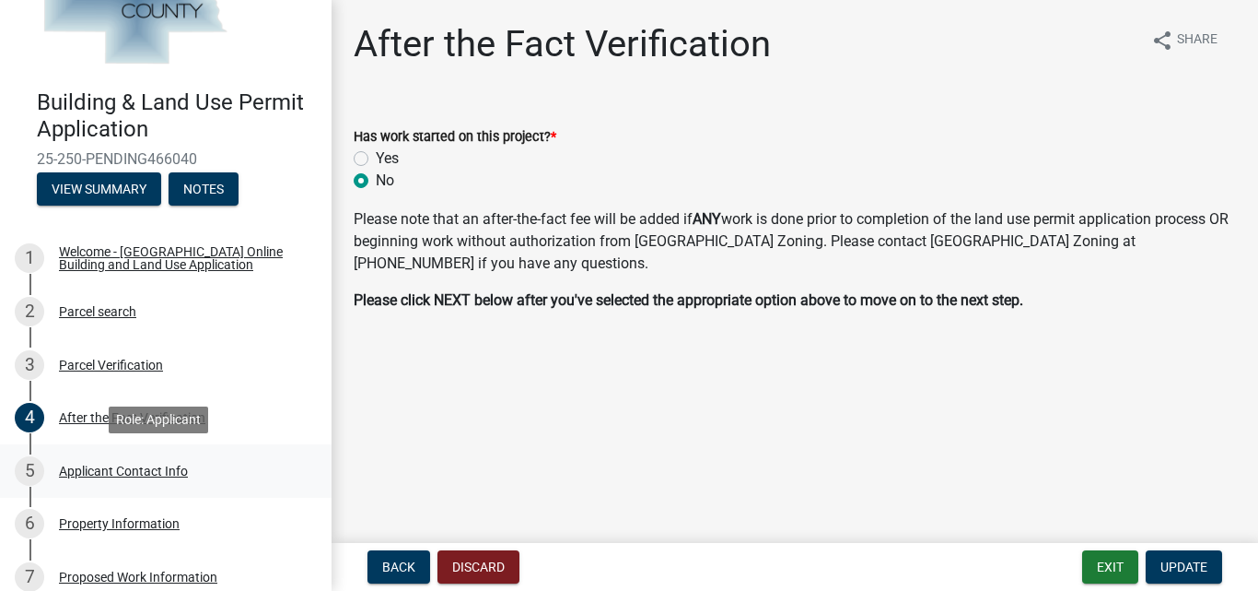
click at [146, 468] on div "Applicant Contact Info" at bounding box center [123, 470] width 129 height 13
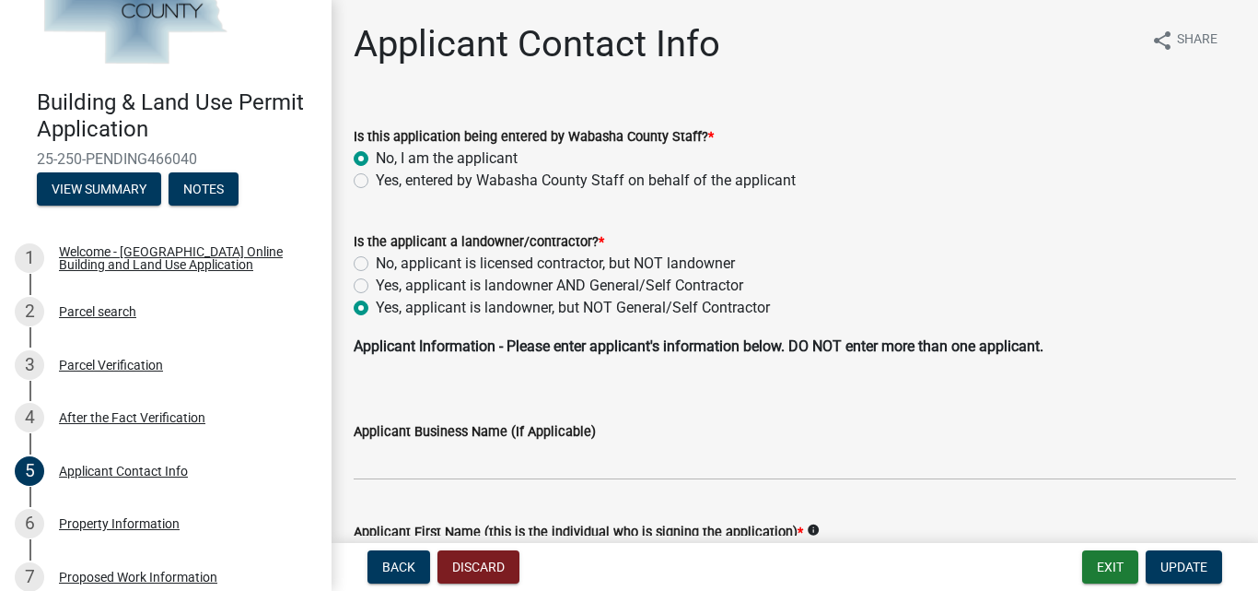
click at [376, 286] on label "Yes, applicant is landowner AND General/Self Contractor" at bounding box center [560, 286] width 368 height 22
click at [376, 286] on input "Yes, applicant is landowner AND General/Self Contractor" at bounding box center [382, 281] width 12 height 12
radio input "true"
click at [1174, 565] on span "Update" at bounding box center [1184, 566] width 47 height 15
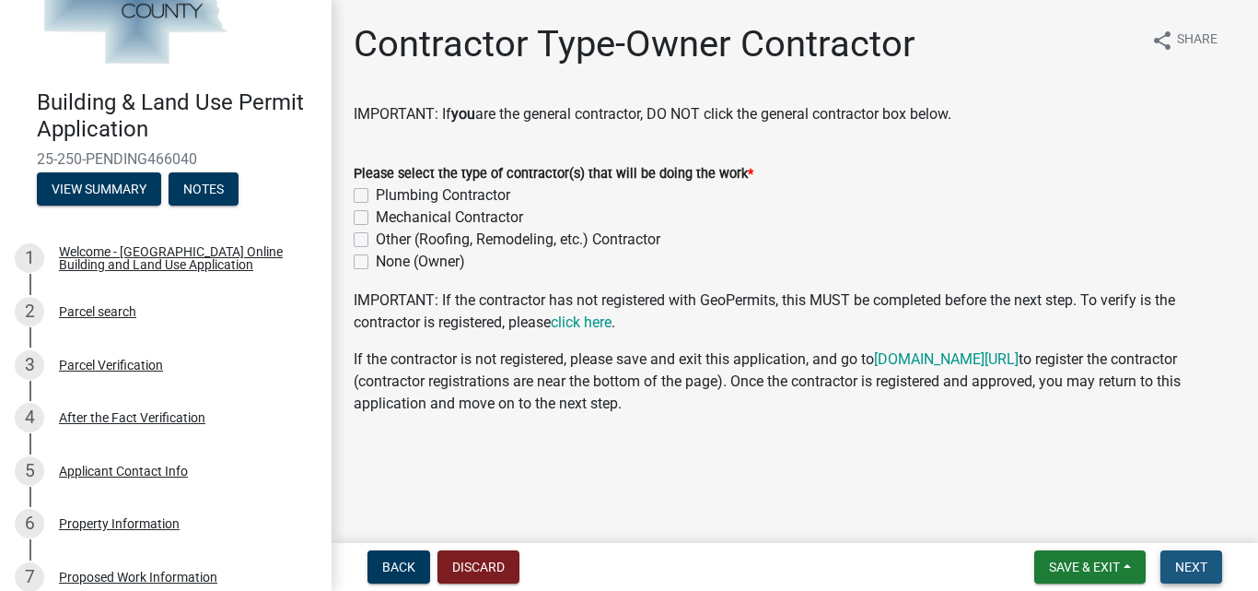
click at [1202, 571] on span "Next" at bounding box center [1191, 566] width 32 height 15
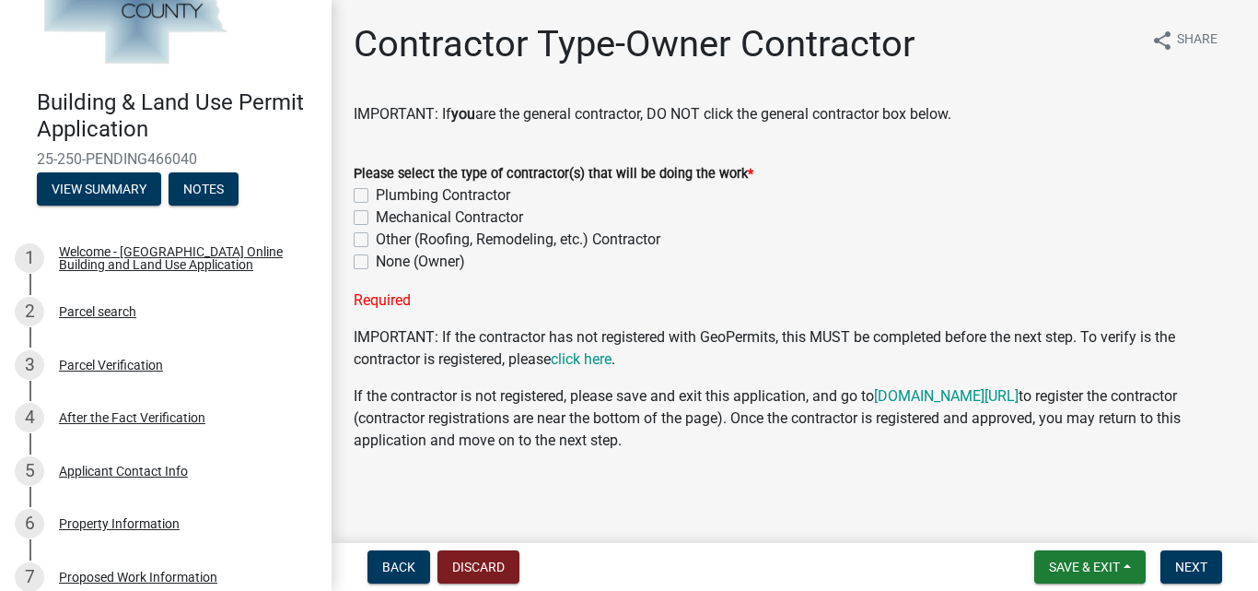
click at [376, 257] on label "None (Owner)" at bounding box center [420, 262] width 89 height 22
click at [376, 257] on input "None (Owner)" at bounding box center [382, 257] width 12 height 12
checkbox input "true"
checkbox input "false"
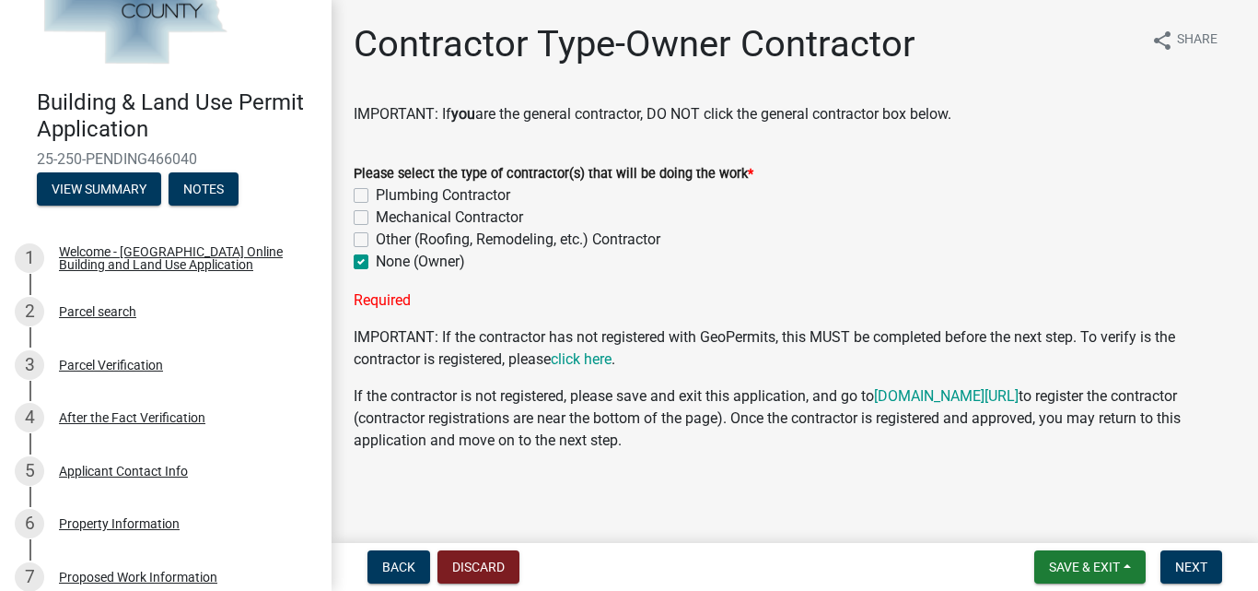
checkbox input "false"
checkbox input "true"
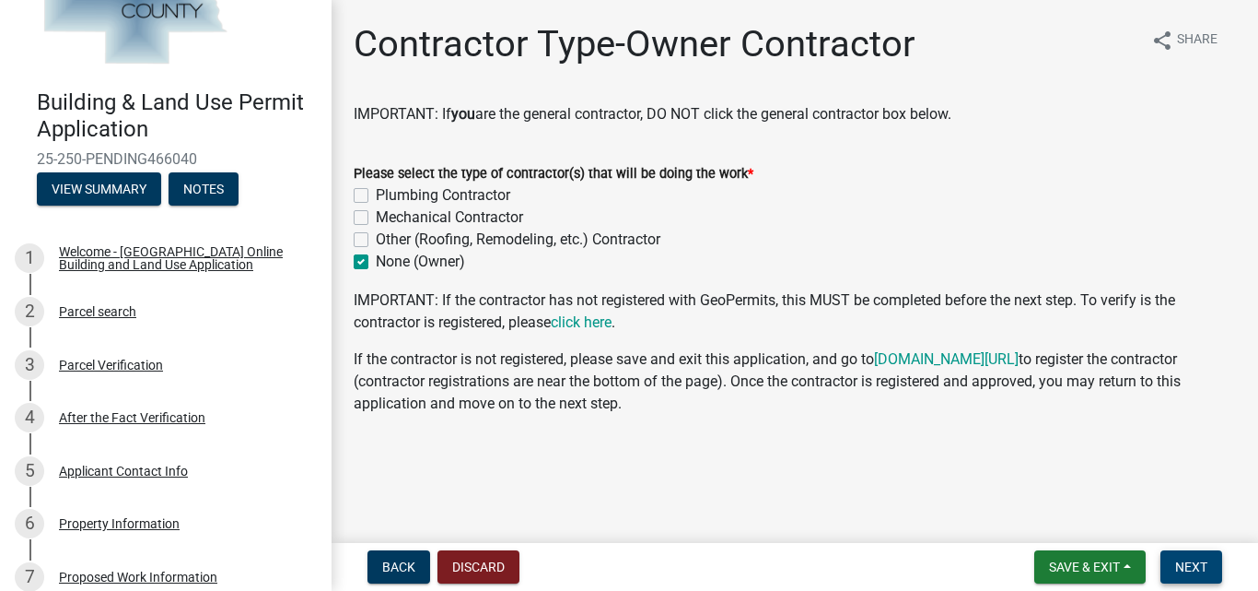
click at [1181, 566] on span "Next" at bounding box center [1191, 566] width 32 height 15
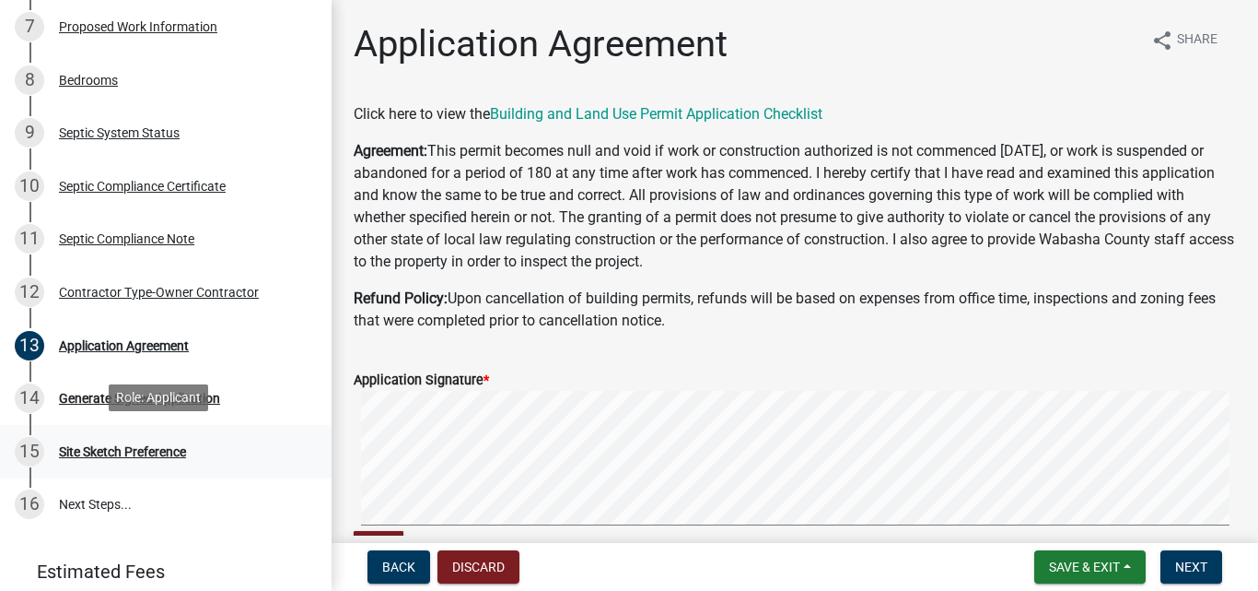
scroll to position [640, 0]
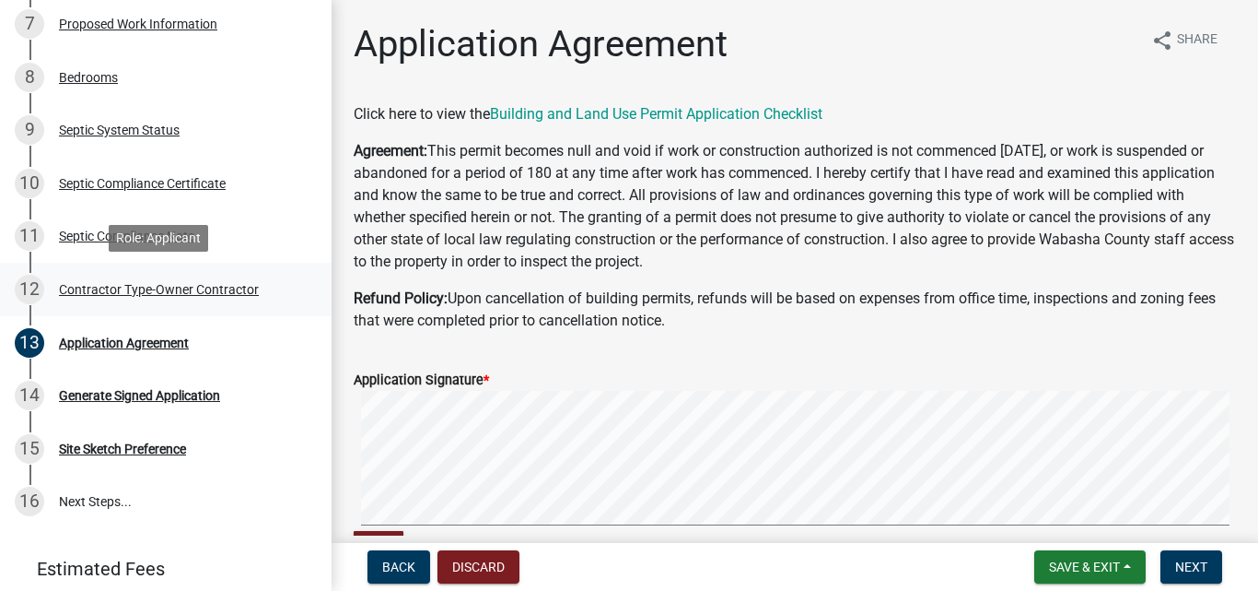
click at [118, 287] on div "Contractor Type-Owner Contractor" at bounding box center [159, 289] width 200 height 13
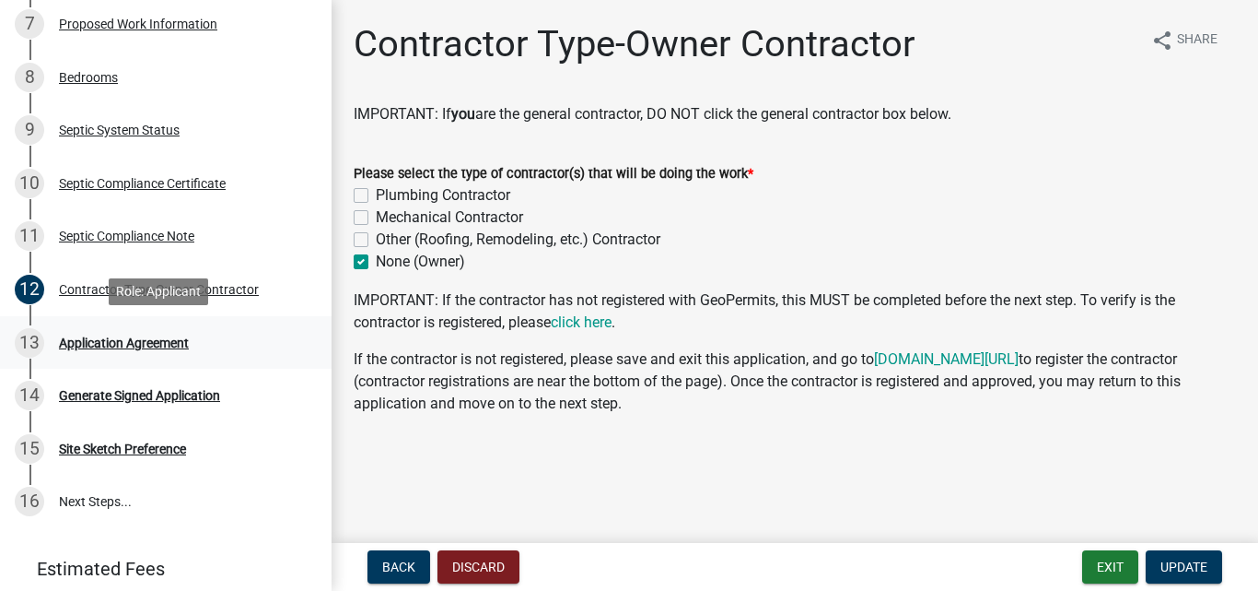
click at [132, 341] on div "Application Agreement" at bounding box center [124, 342] width 130 height 13
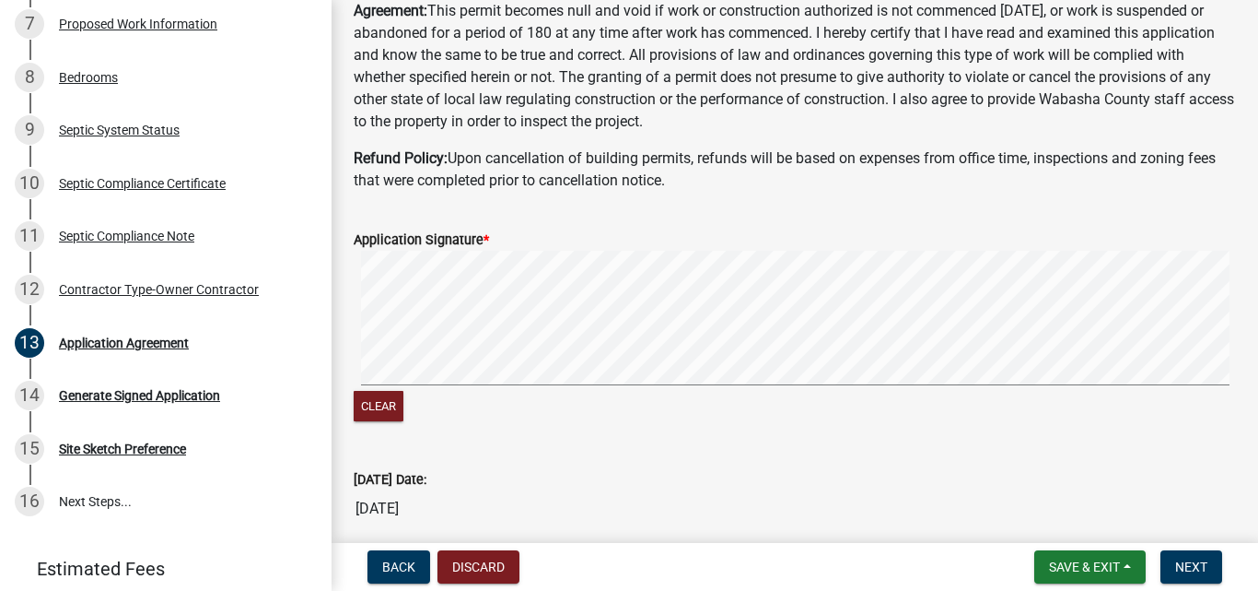
scroll to position [184, 0]
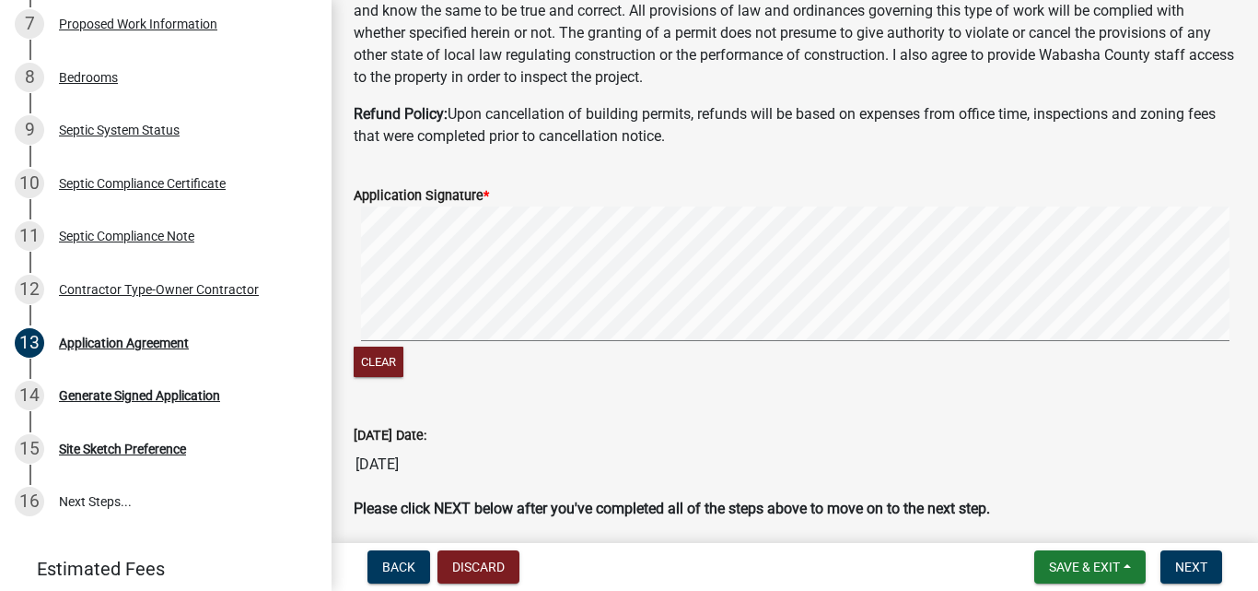
click at [700, 345] on signature-pad at bounding box center [795, 276] width 883 height 140
click at [1186, 562] on span "Next" at bounding box center [1191, 566] width 32 height 15
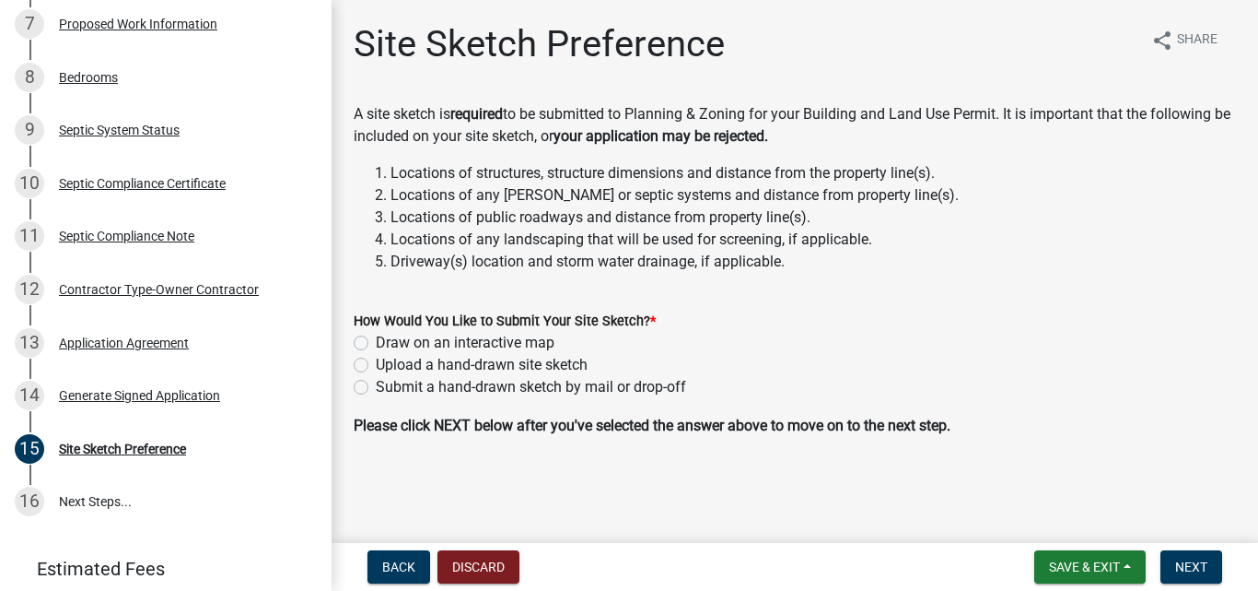
click at [376, 343] on label "Draw on an interactive map" at bounding box center [465, 343] width 179 height 22
click at [376, 343] on input "Draw on an interactive map" at bounding box center [382, 338] width 12 height 12
radio input "true"
click at [1183, 565] on span "Next" at bounding box center [1191, 566] width 32 height 15
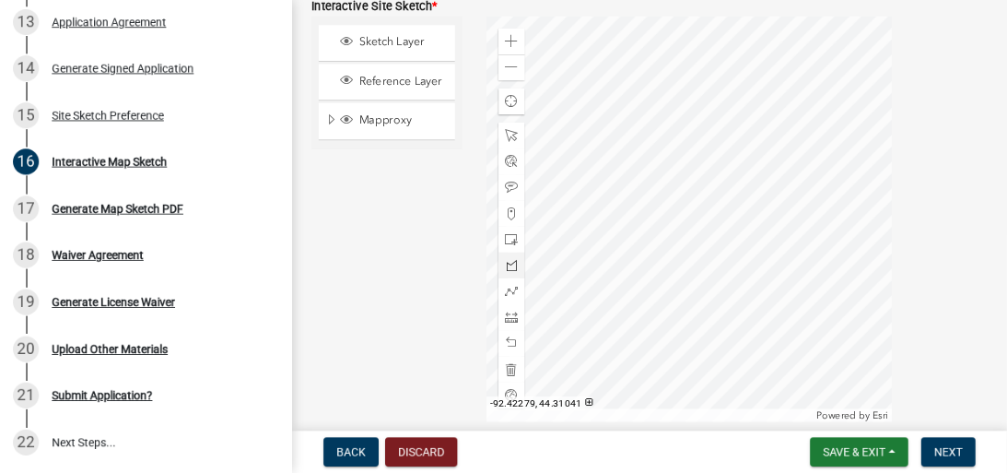
scroll to position [645, 0]
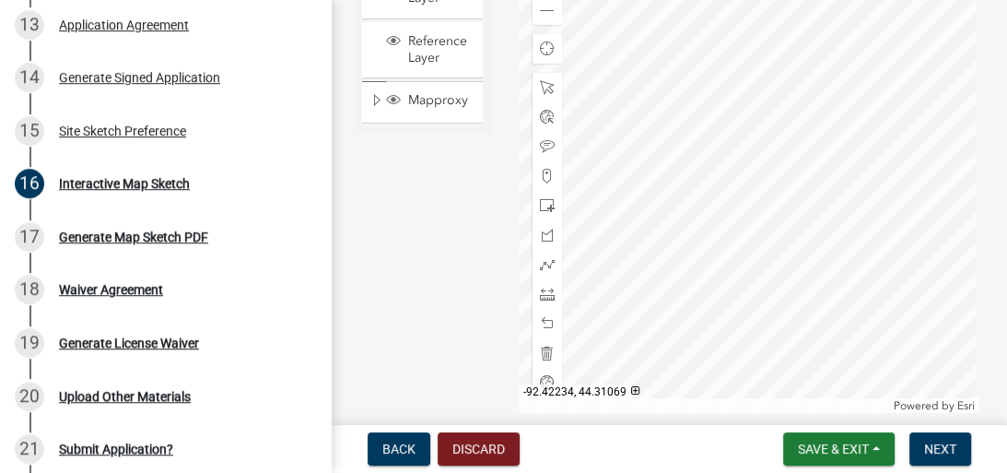
click at [710, 240] on div at bounding box center [749, 182] width 461 height 461
click at [689, 215] on div at bounding box center [749, 182] width 461 height 461
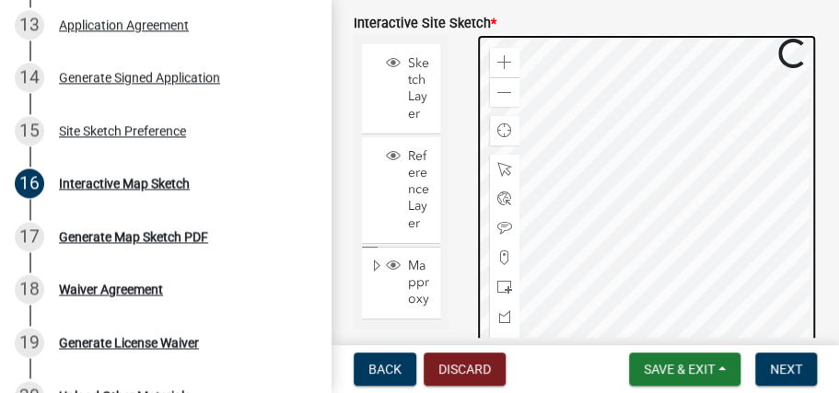
scroll to position [571, 0]
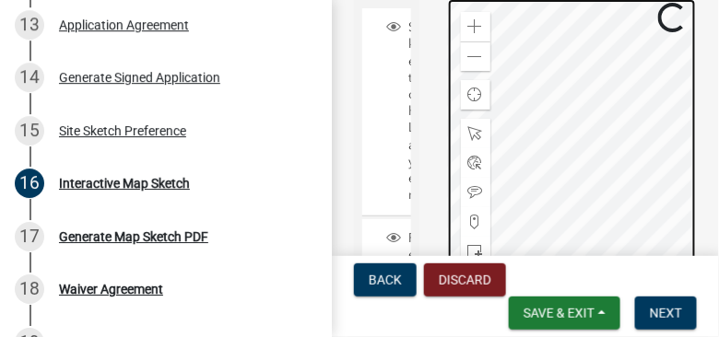
click at [606, 45] on div at bounding box center [572, 228] width 251 height 461
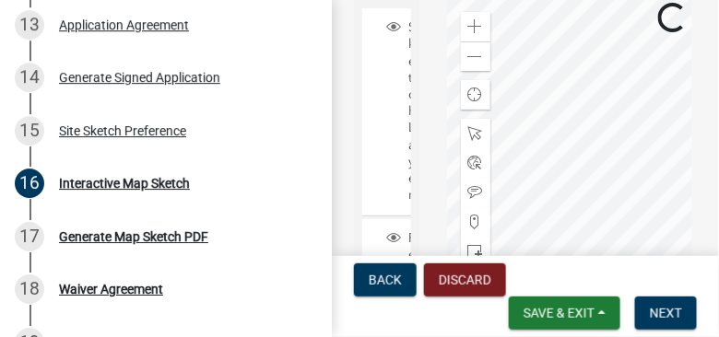
click at [330, 158] on div "Building & Land Use Permit Application 25-250-PENDING466040 View Summary Notes …" at bounding box center [359, 168] width 719 height 337
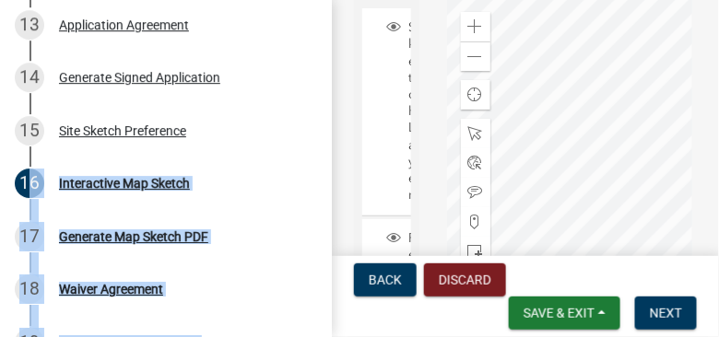
click at [340, 127] on div "Sketch Layer Reference Layer Mapproxy Parcels Address Points Contours Cities Ci…" at bounding box center [386, 322] width 93 height 649
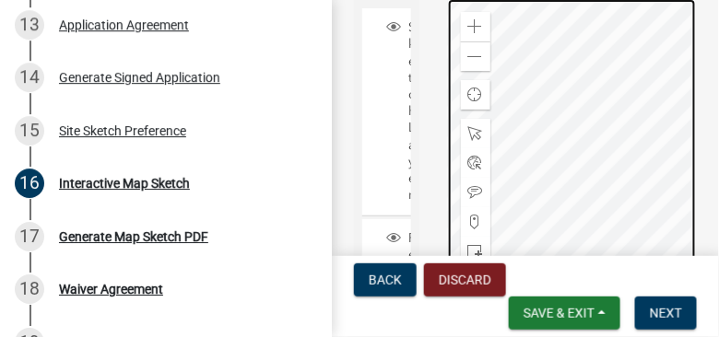
click at [496, 161] on div at bounding box center [572, 228] width 251 height 461
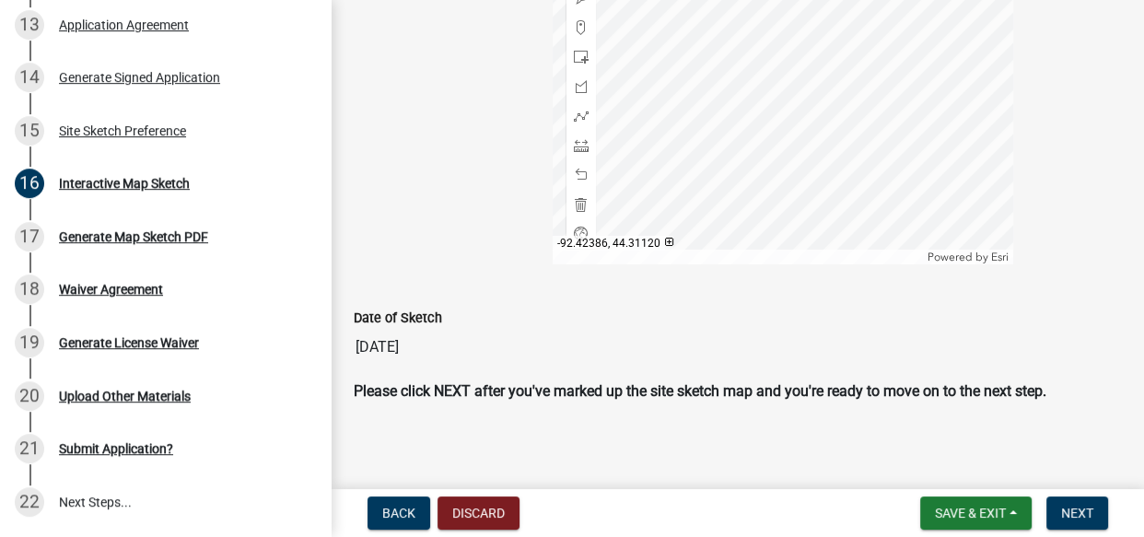
scroll to position [608, 0]
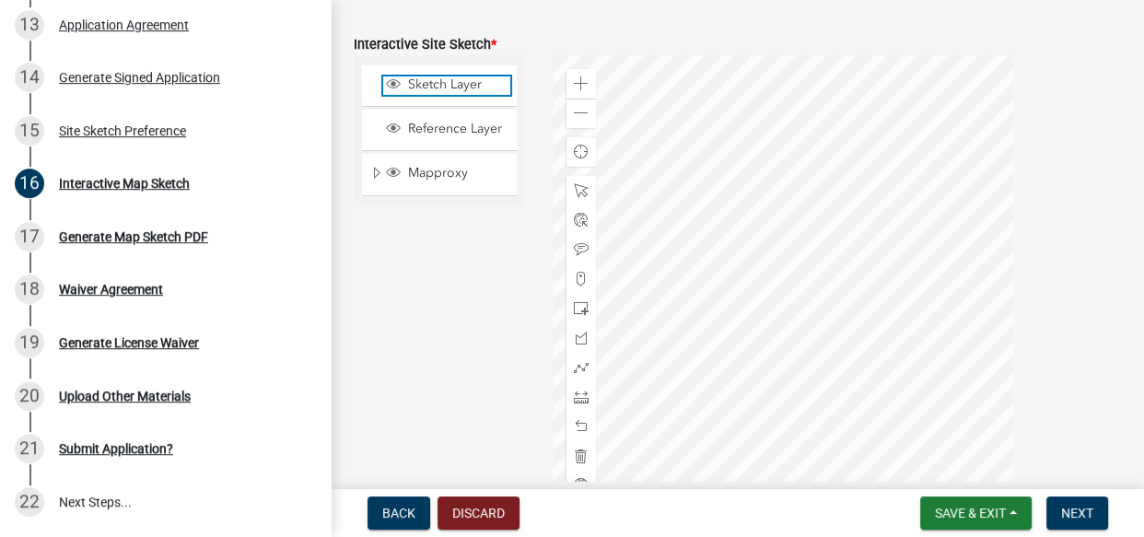
click at [425, 76] on span "Sketch Layer" at bounding box center [456, 84] width 107 height 17
click at [708, 111] on div at bounding box center [783, 285] width 461 height 461
click at [695, 141] on div at bounding box center [783, 285] width 461 height 461
click at [391, 77] on span "Layer List" at bounding box center [393, 83] width 15 height 15
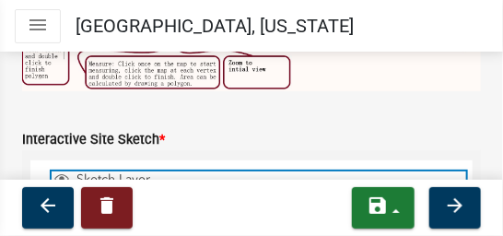
scroll to position [502, 0]
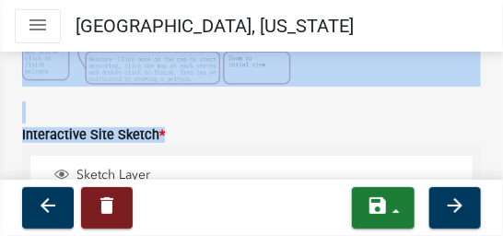
drag, startPoint x: 286, startPoint y: 188, endPoint x: 252, endPoint y: 74, distance: 118.9
click at [252, 74] on wm-app "Toggle drawer menu Wabasha County, Minnesota Building & Land Use Permit Applica…" at bounding box center [251, 118] width 503 height 236
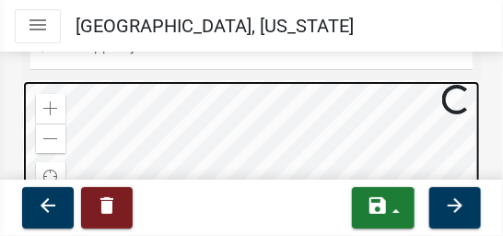
scroll to position [728, 0]
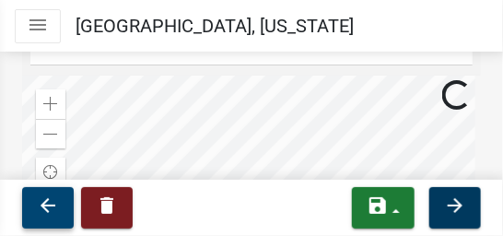
click at [54, 205] on icon "arrow_back" at bounding box center [48, 205] width 22 height 22
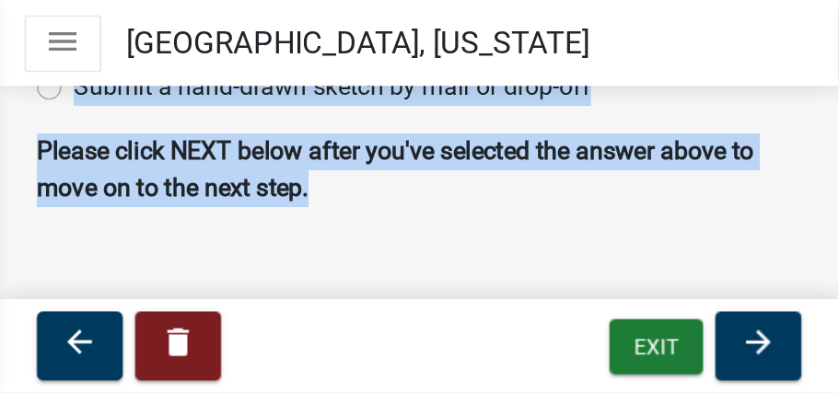
scroll to position [567, 0]
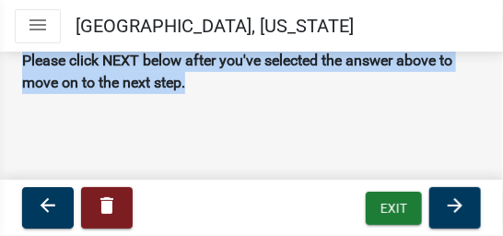
click at [251, 129] on main "Site Sketch Preference share Share A site sketch is required to be submitted to…" at bounding box center [251, 115] width 503 height 132
click at [236, 98] on wm-data-entity-input "Please click NEXT below after you've selected the answer above to move on to th…" at bounding box center [251, 79] width 459 height 59
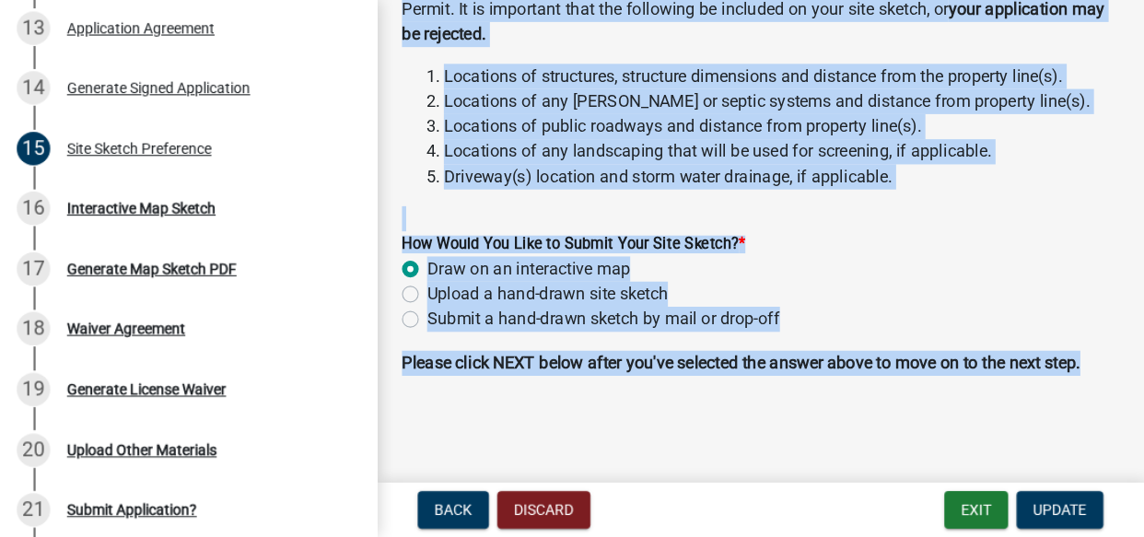
scroll to position [41, 0]
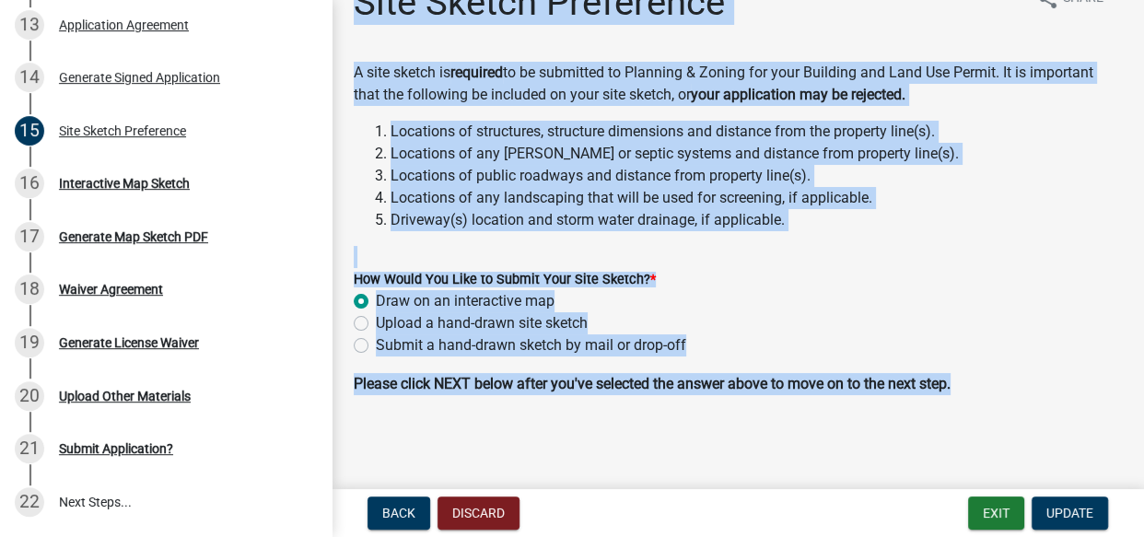
click at [852, 439] on main "Site Sketch Preference share Share A site sketch is required to be submitted to…" at bounding box center [738, 241] width 813 height 482
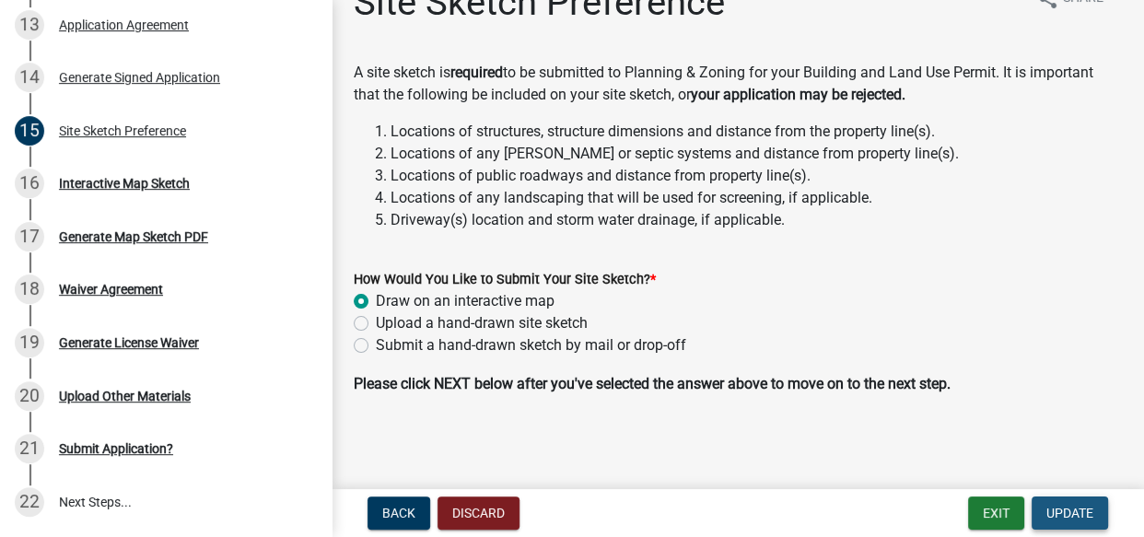
click at [1071, 507] on span "Update" at bounding box center [1070, 513] width 47 height 15
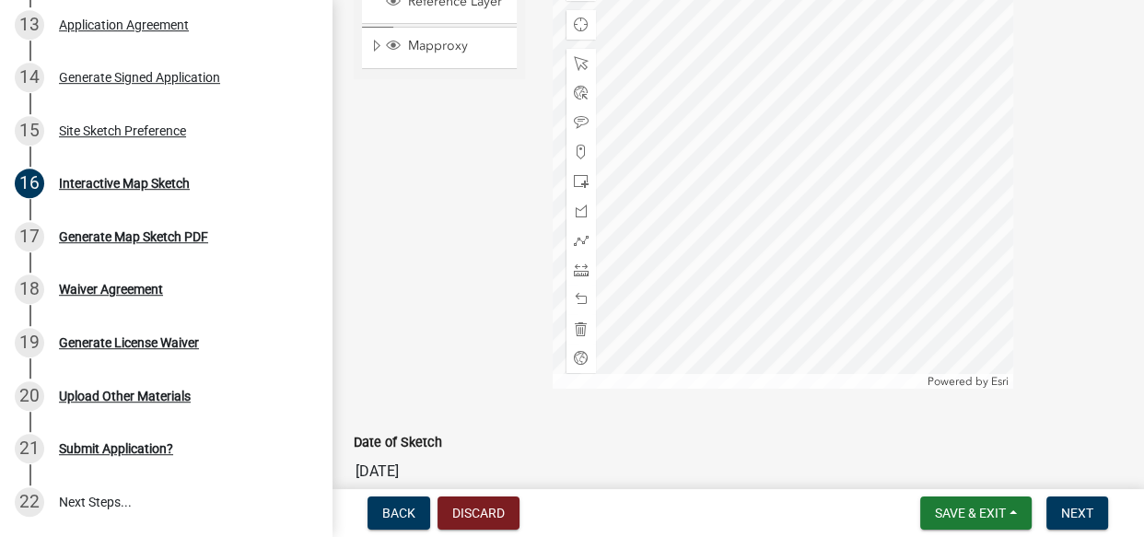
scroll to position [754, 0]
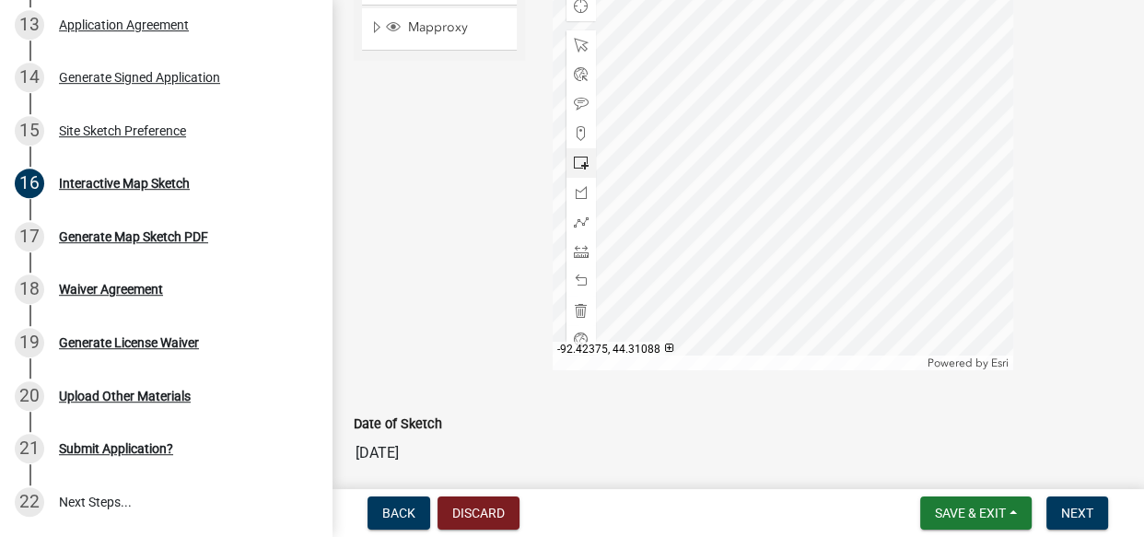
click at [574, 156] on span at bounding box center [581, 163] width 15 height 15
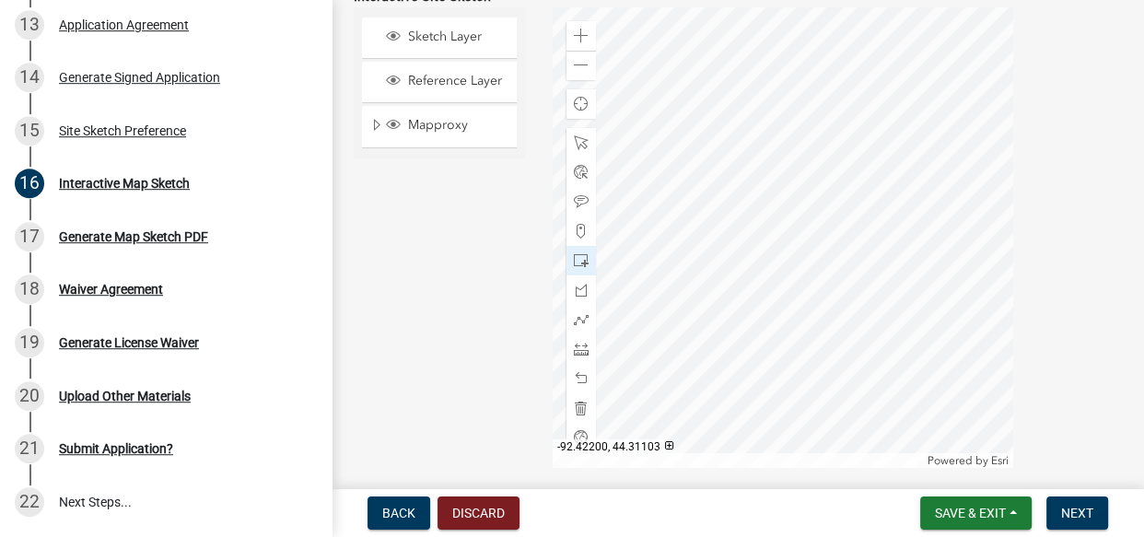
click at [783, 242] on div at bounding box center [783, 237] width 461 height 461
click at [802, 263] on div at bounding box center [783, 237] width 461 height 461
click at [954, 144] on div at bounding box center [783, 237] width 461 height 461
click at [911, 251] on div at bounding box center [783, 237] width 461 height 461
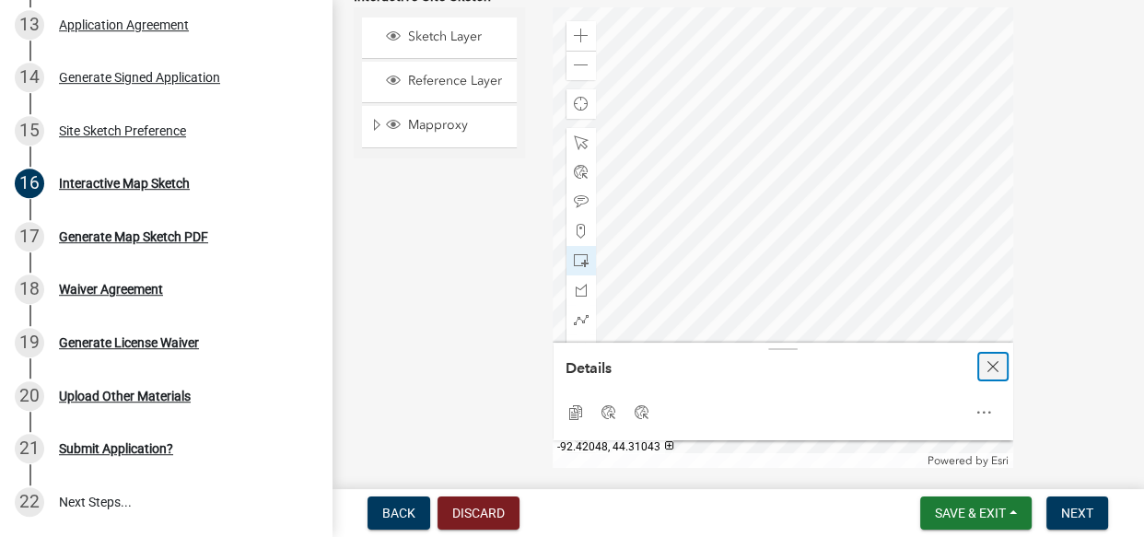
click at [986, 359] on span "Close" at bounding box center [993, 366] width 15 height 15
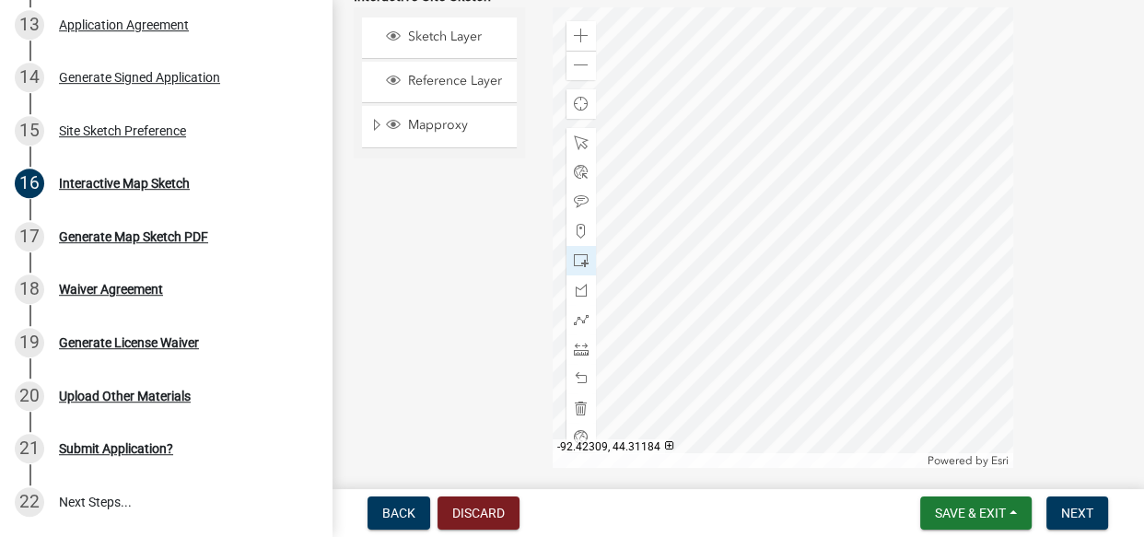
click at [645, 79] on div at bounding box center [783, 237] width 461 height 461
click at [574, 29] on span at bounding box center [581, 36] width 15 height 15
click at [760, 169] on div at bounding box center [783, 237] width 461 height 461
click at [574, 29] on span at bounding box center [581, 36] width 15 height 15
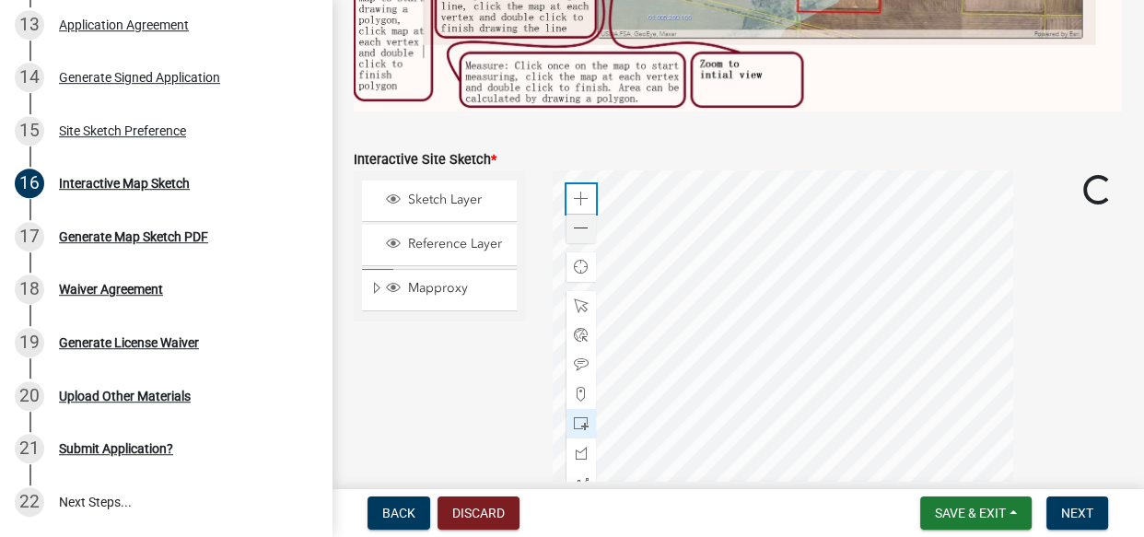
scroll to position [488, 0]
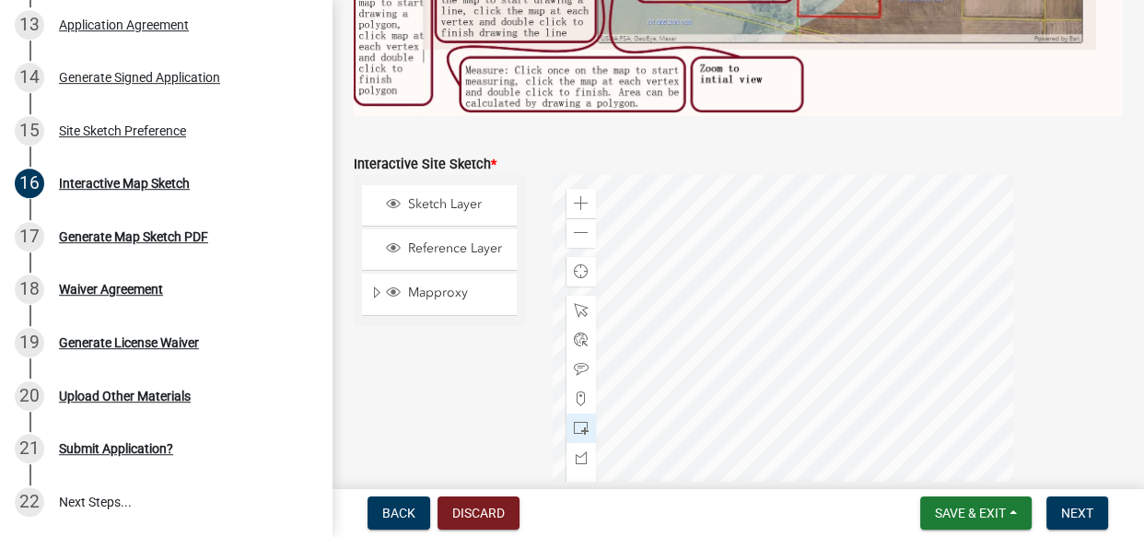
click at [737, 253] on div at bounding box center [783, 405] width 461 height 461
click at [747, 267] on div at bounding box center [783, 405] width 461 height 461
click at [758, 279] on div at bounding box center [783, 405] width 461 height 461
click at [761, 282] on div at bounding box center [783, 405] width 461 height 461
click at [1077, 512] on span "Next" at bounding box center [1077, 513] width 32 height 15
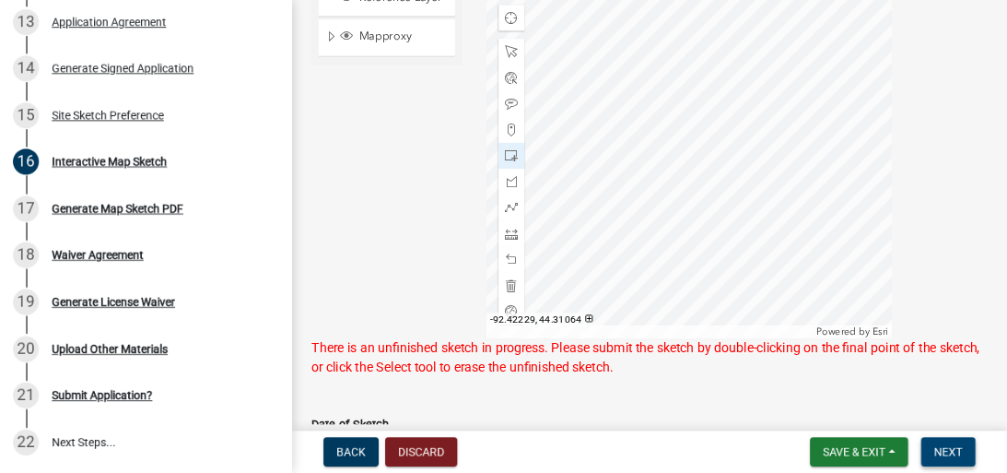
scroll to position [656, 0]
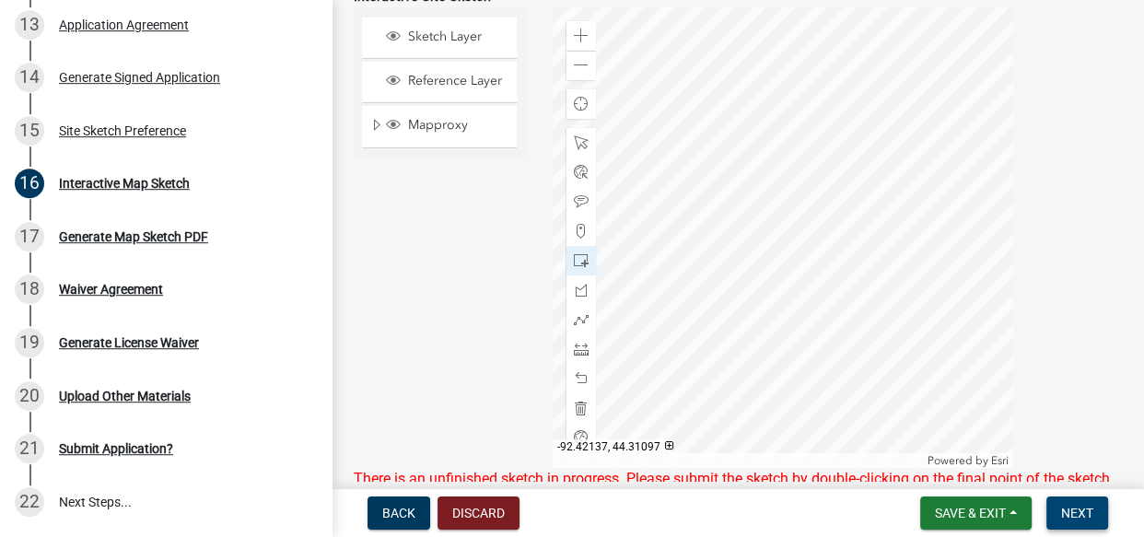
click at [1047, 497] on button "Next" at bounding box center [1078, 513] width 62 height 33
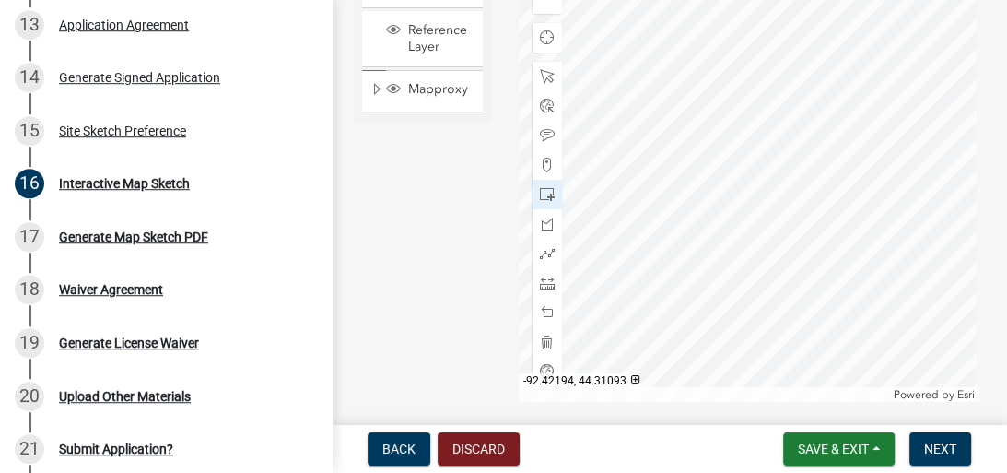
click at [694, 222] on div at bounding box center [749, 171] width 461 height 461
click at [674, 158] on div at bounding box center [749, 171] width 461 height 461
click at [607, 129] on div at bounding box center [749, 171] width 461 height 461
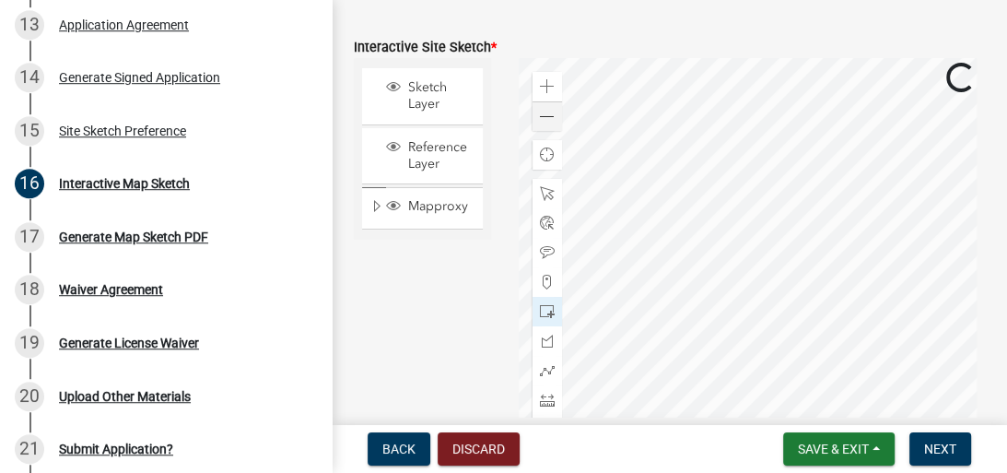
scroll to position [509, 0]
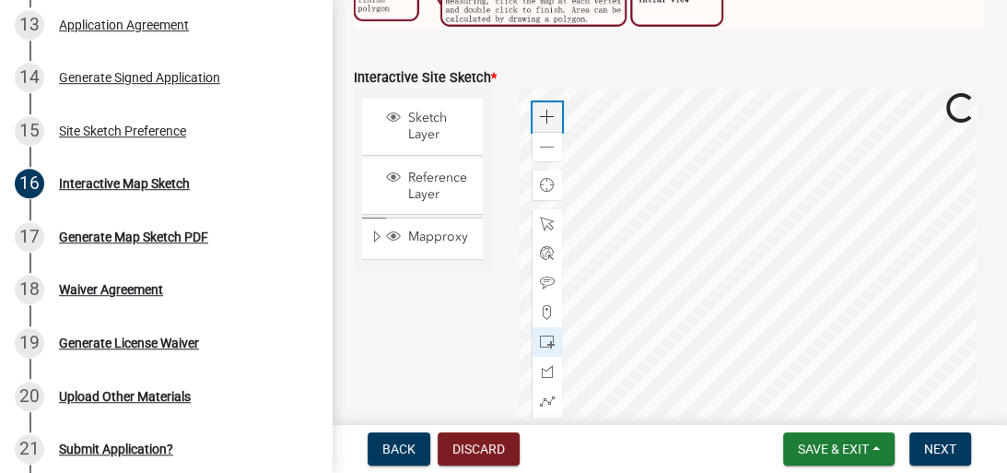
click at [551, 111] on span at bounding box center [547, 117] width 15 height 15
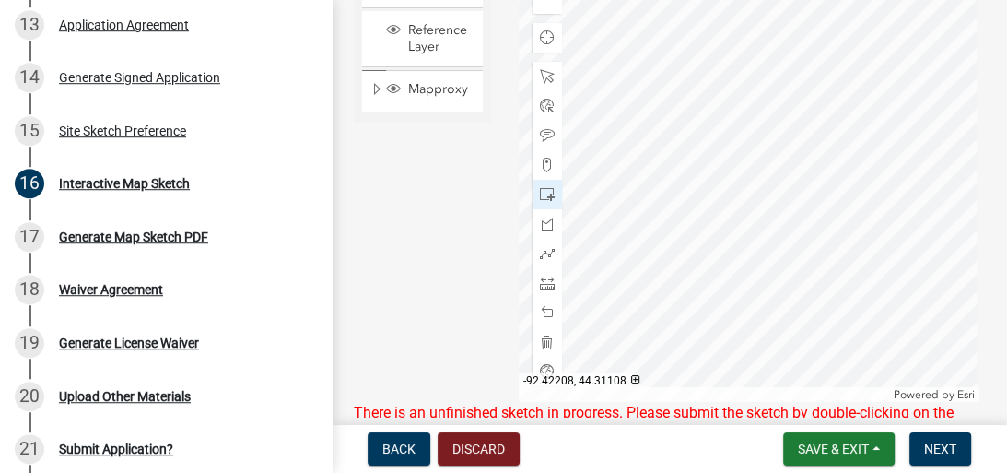
scroll to position [730, 0]
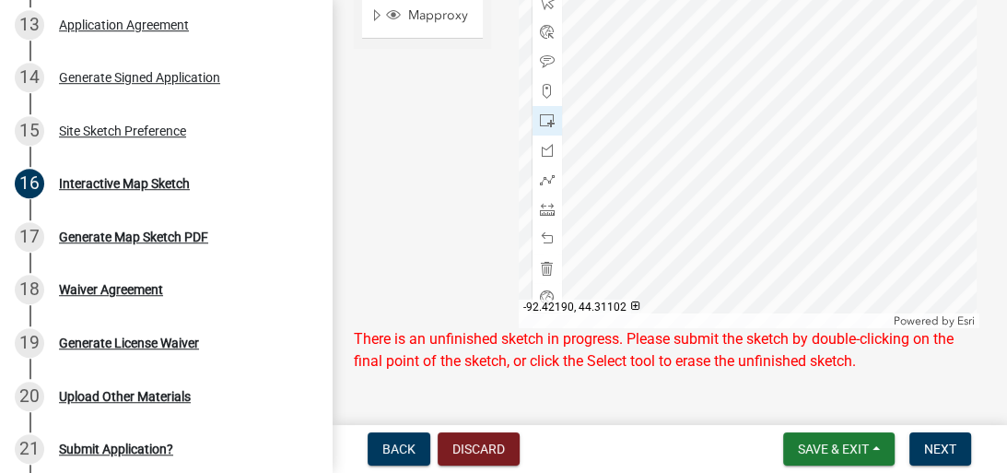
click at [833, 194] on div at bounding box center [749, 97] width 461 height 461
click at [847, 158] on div at bounding box center [749, 97] width 461 height 461
click at [844, 173] on div at bounding box center [749, 97] width 461 height 461
click at [868, 177] on div at bounding box center [749, 97] width 461 height 461
click at [825, 189] on div at bounding box center [749, 97] width 461 height 461
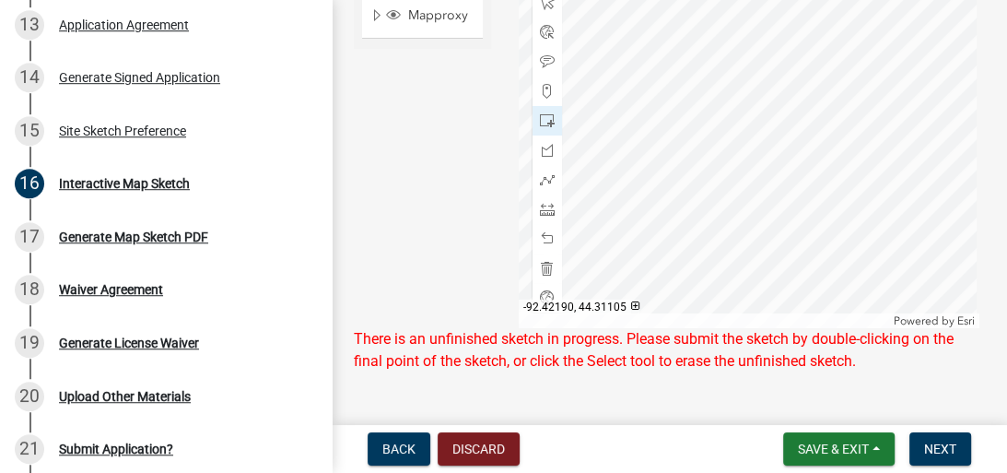
click at [833, 160] on div at bounding box center [749, 97] width 461 height 461
click at [542, 115] on span at bounding box center [547, 120] width 15 height 15
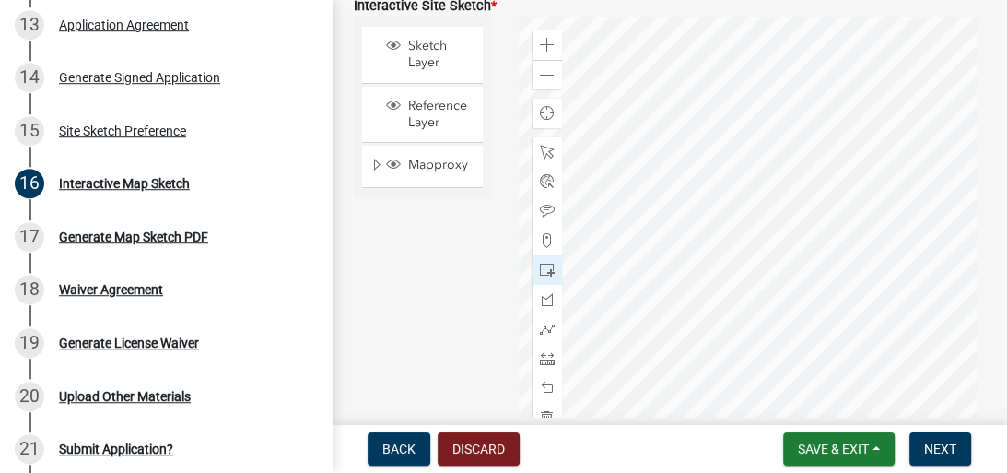
scroll to position [663, 0]
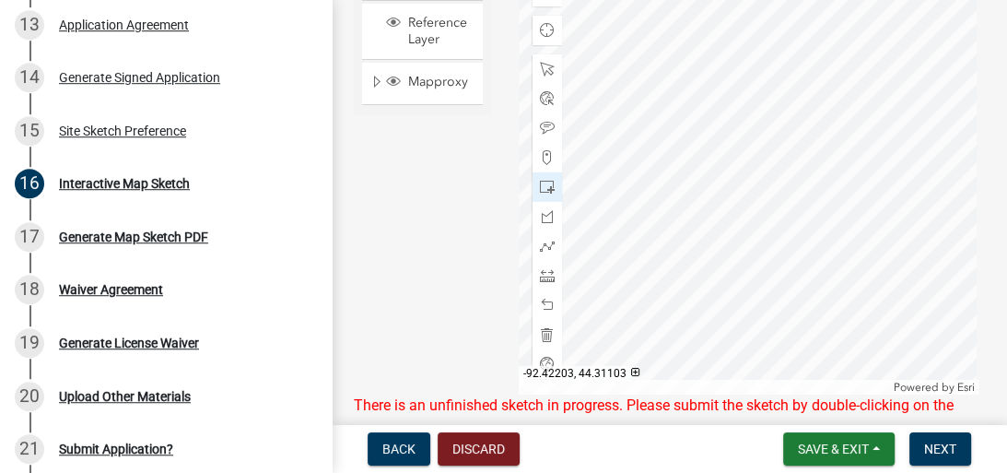
click at [719, 252] on div at bounding box center [749, 164] width 461 height 461
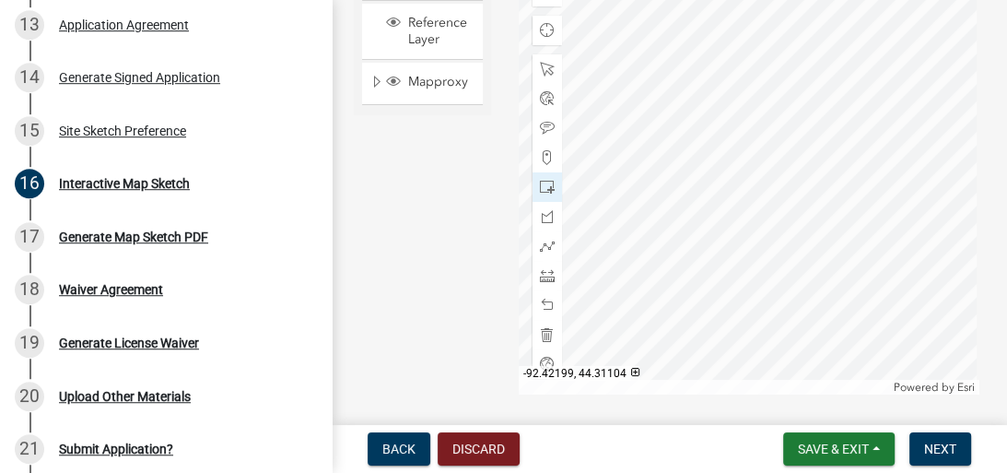
click at [754, 244] on div at bounding box center [749, 164] width 461 height 461
click at [752, 245] on div at bounding box center [749, 164] width 461 height 461
click at [797, 229] on div at bounding box center [749, 164] width 461 height 461
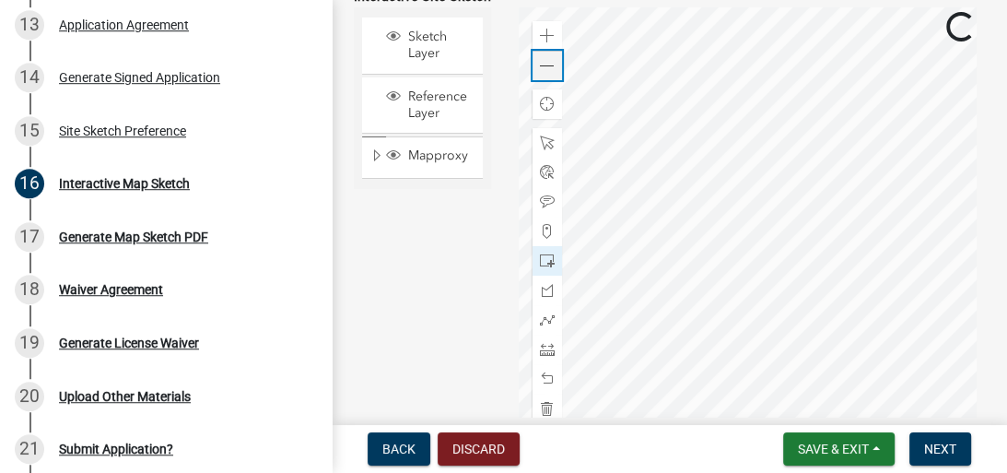
click at [547, 65] on span at bounding box center [547, 66] width 15 height 15
click at [544, 59] on span at bounding box center [547, 66] width 15 height 15
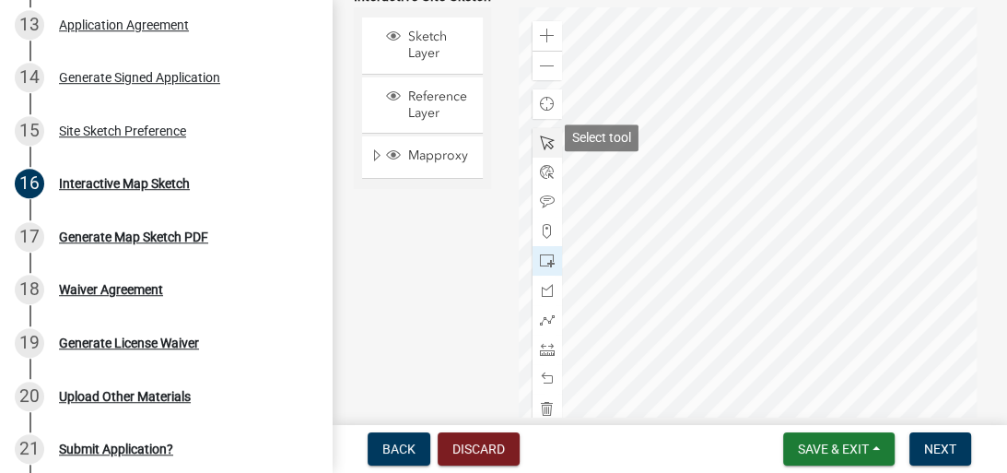
click at [547, 137] on span at bounding box center [547, 142] width 15 height 15
click at [821, 172] on div at bounding box center [749, 237] width 461 height 461
click at [821, 170] on div at bounding box center [749, 237] width 461 height 461
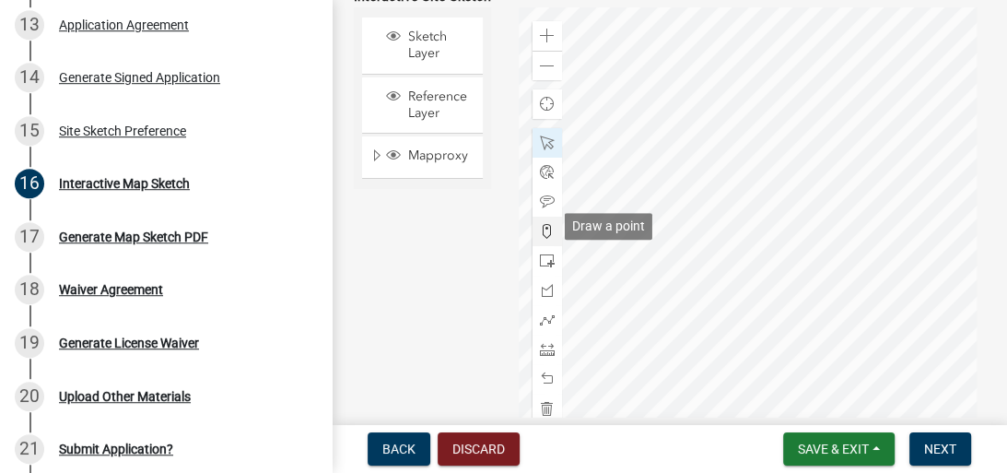
click at [542, 225] on span at bounding box center [547, 231] width 15 height 15
click at [792, 189] on div at bounding box center [749, 236] width 461 height 461
click at [547, 225] on span at bounding box center [547, 229] width 15 height 15
click at [789, 188] on div at bounding box center [749, 236] width 461 height 461
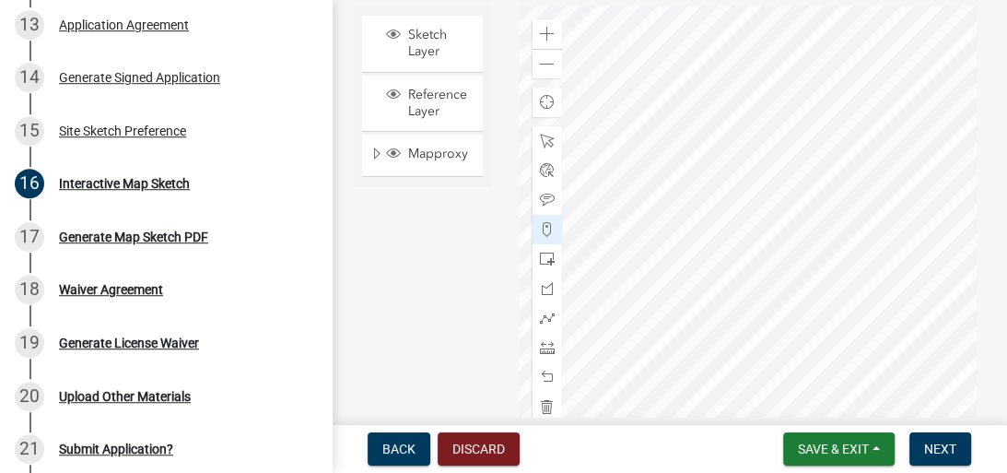
click at [789, 188] on div at bounding box center [749, 236] width 461 height 461
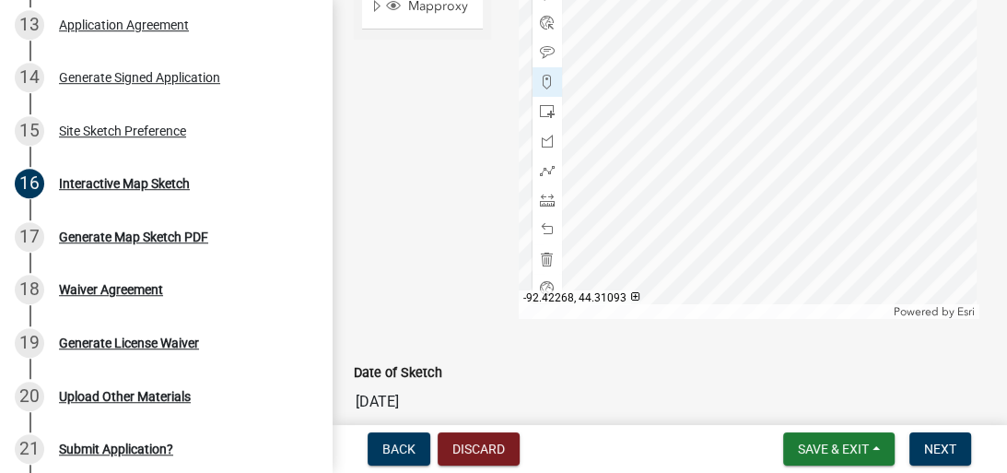
scroll to position [665, 0]
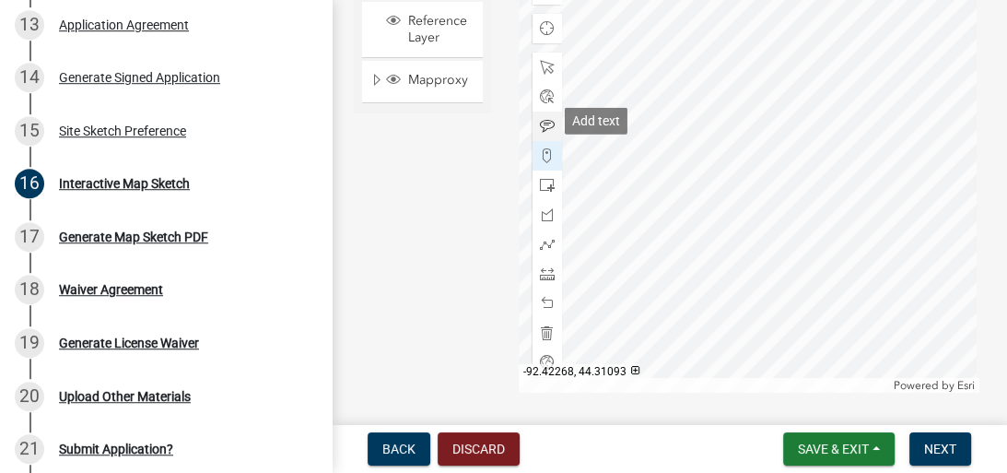
click at [544, 121] on span at bounding box center [547, 126] width 15 height 15
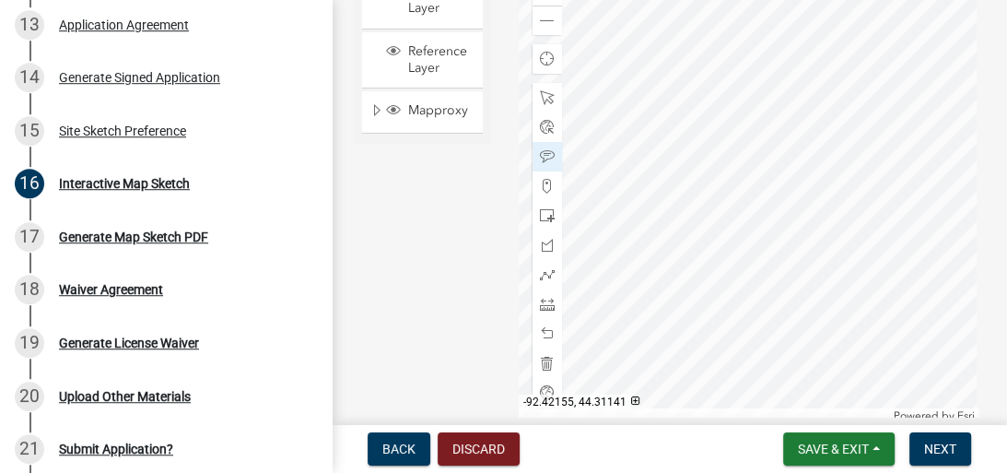
click at [807, 131] on div at bounding box center [749, 192] width 461 height 461
click at [541, 271] on span at bounding box center [547, 274] width 15 height 15
click at [800, 129] on div at bounding box center [749, 192] width 461 height 461
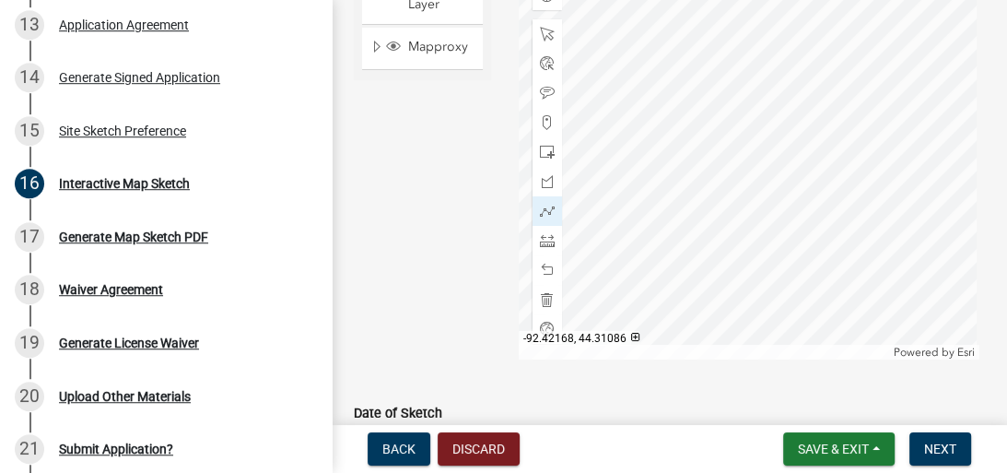
scroll to position [708, 0]
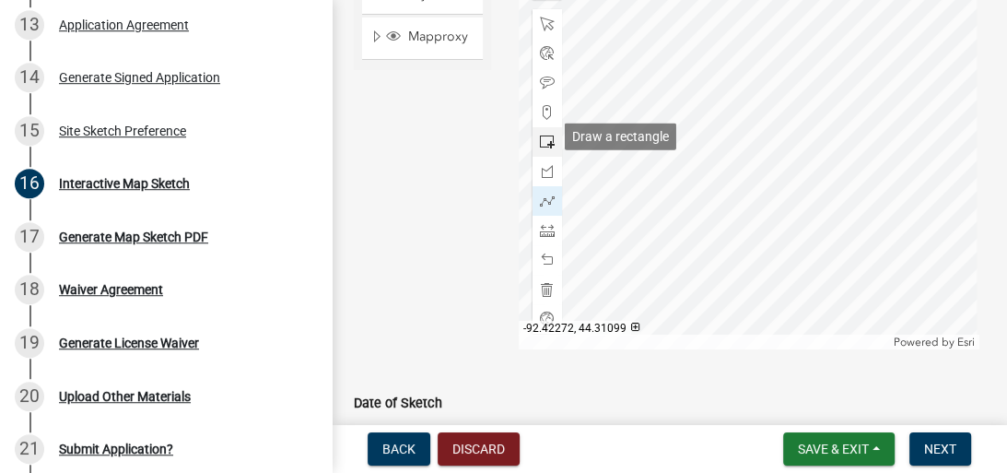
click at [543, 134] on span at bounding box center [547, 141] width 15 height 15
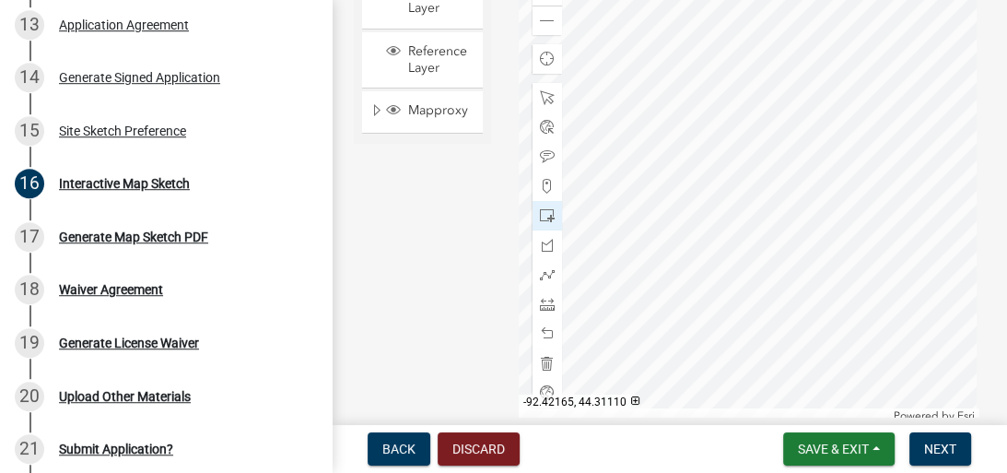
click at [791, 221] on div at bounding box center [749, 192] width 461 height 461
click at [543, 149] on span at bounding box center [547, 156] width 15 height 15
click at [797, 214] on div at bounding box center [749, 192] width 461 height 461
click at [540, 208] on span at bounding box center [547, 215] width 15 height 15
click at [826, 306] on div at bounding box center [749, 192] width 461 height 461
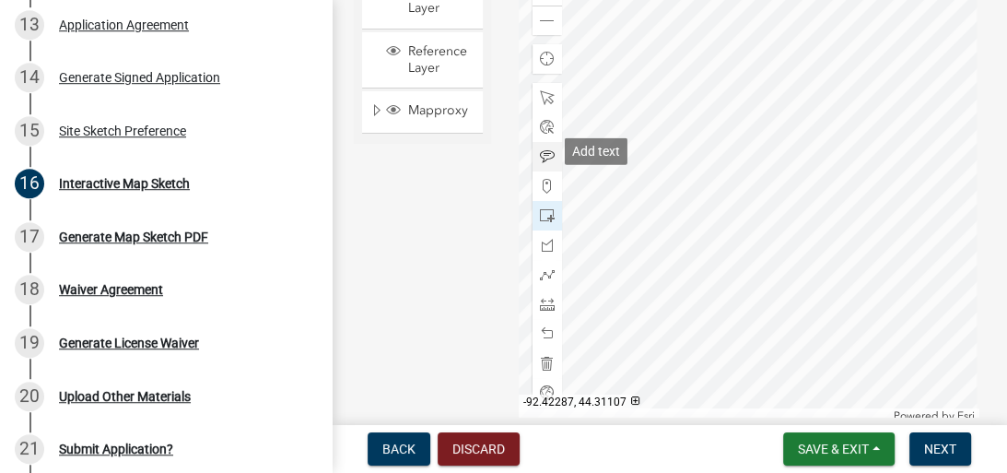
click at [542, 142] on div at bounding box center [546, 156] width 29 height 29
click at [742, 287] on div at bounding box center [749, 192] width 461 height 461
click at [805, 295] on div at bounding box center [749, 192] width 461 height 461
click at [789, 290] on div at bounding box center [749, 192] width 461 height 461
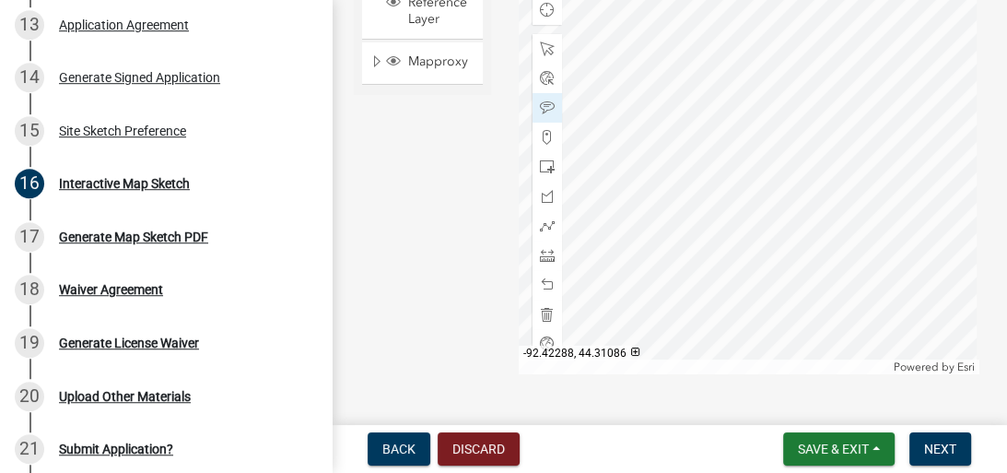
scroll to position [708, 0]
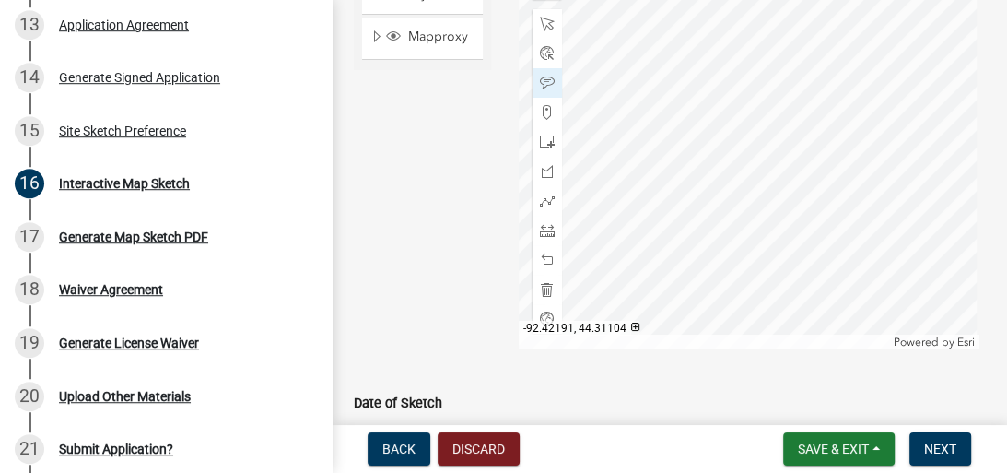
click at [735, 164] on div at bounding box center [749, 119] width 461 height 461
click at [543, 225] on span at bounding box center [547, 230] width 15 height 15
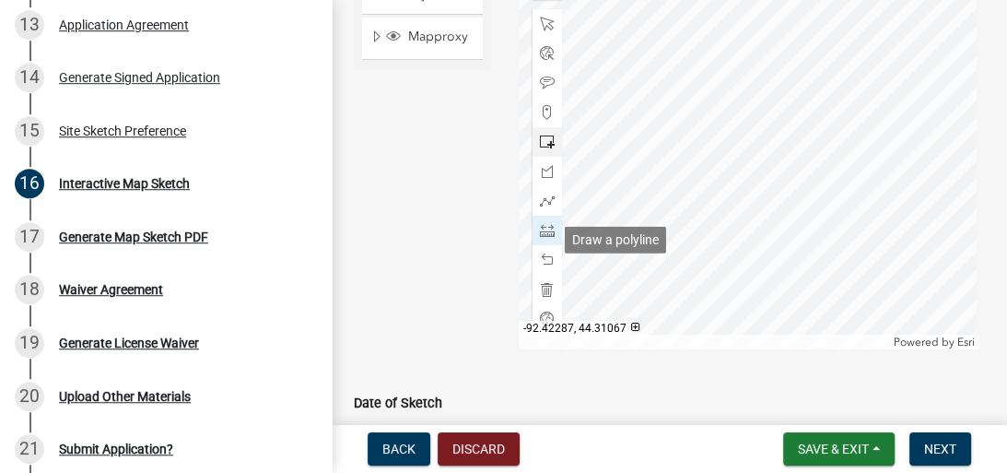
scroll to position [635, 0]
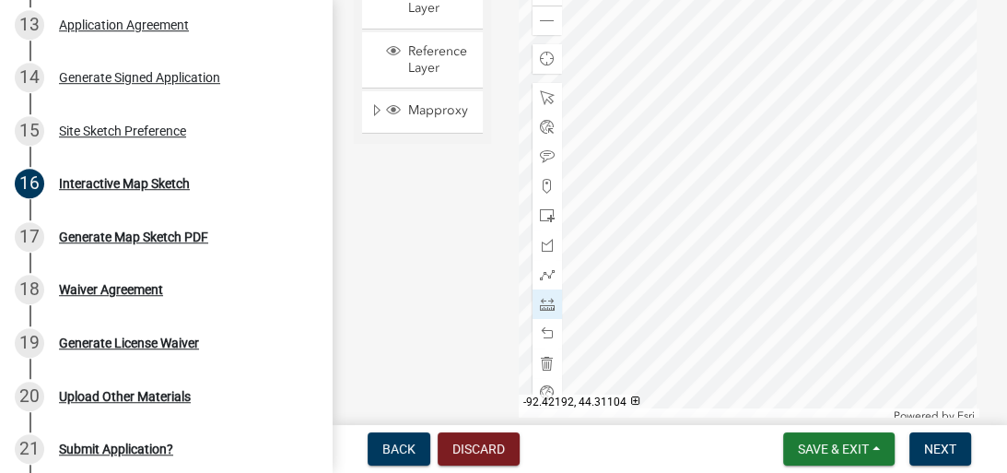
click at [722, 226] on div at bounding box center [749, 192] width 461 height 461
click at [725, 222] on div at bounding box center [749, 192] width 461 height 461
click at [559, 225] on div at bounding box center [749, 192] width 461 height 461
click at [560, 228] on div at bounding box center [749, 192] width 461 height 461
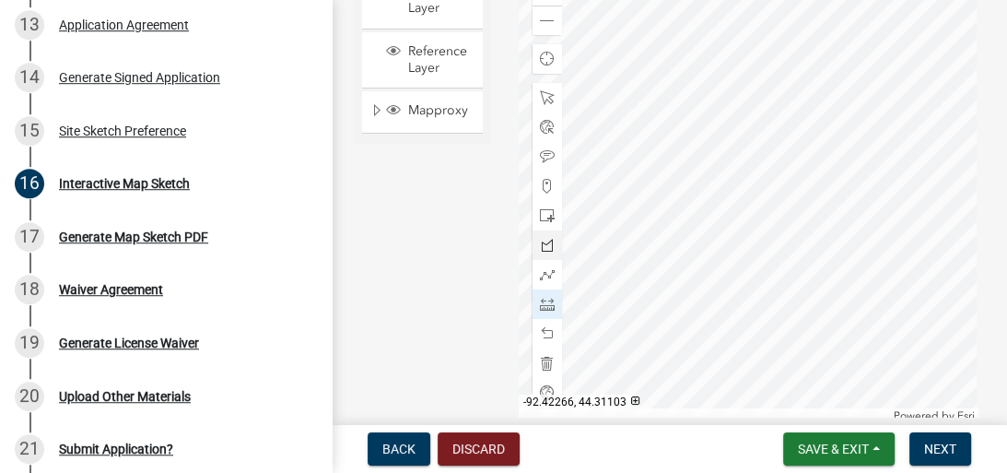
click at [562, 228] on div at bounding box center [749, 192] width 461 height 461
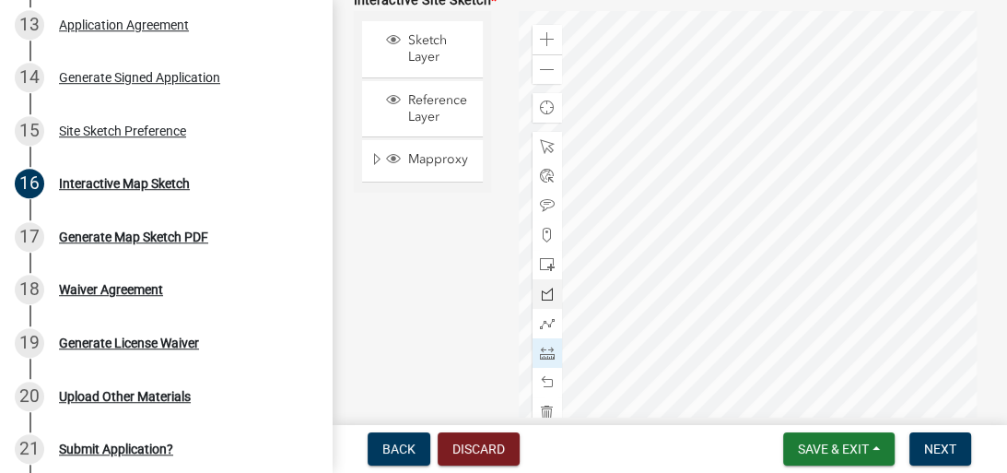
scroll to position [561, 0]
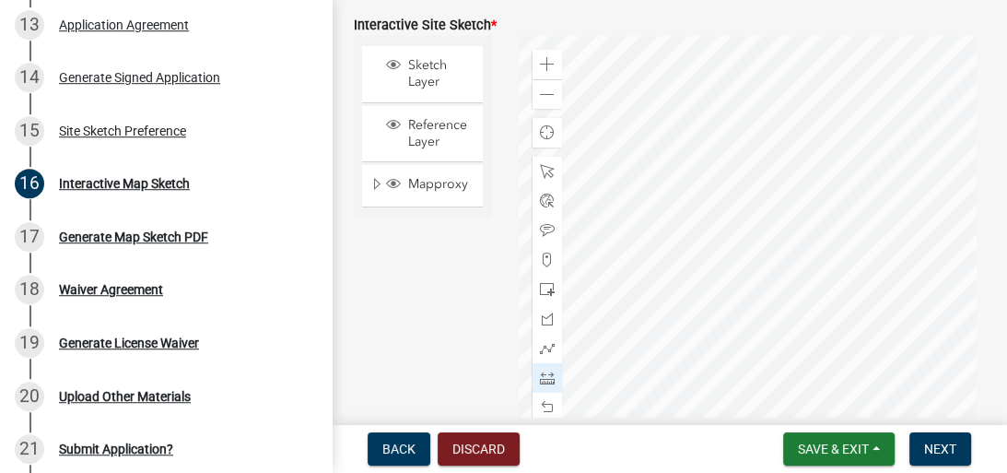
click at [758, 294] on div at bounding box center [749, 266] width 461 height 461
click at [543, 376] on span at bounding box center [547, 377] width 15 height 15
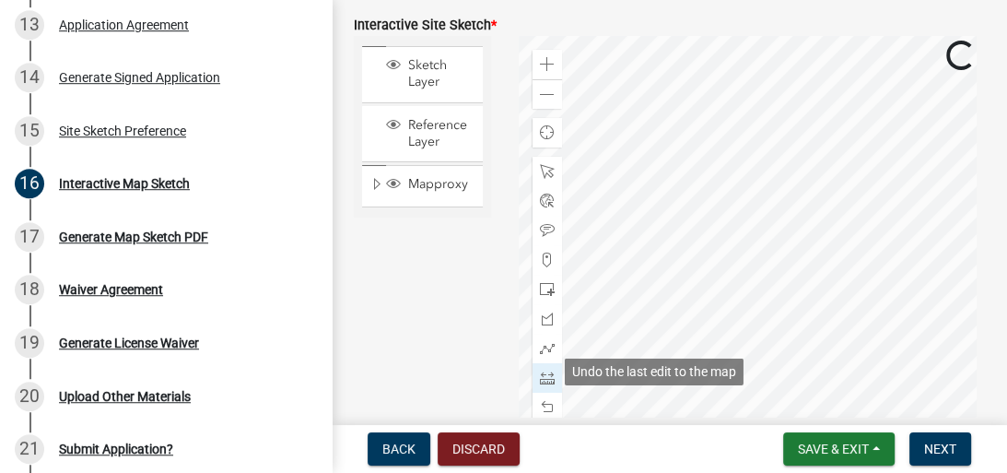
scroll to position [591, 0]
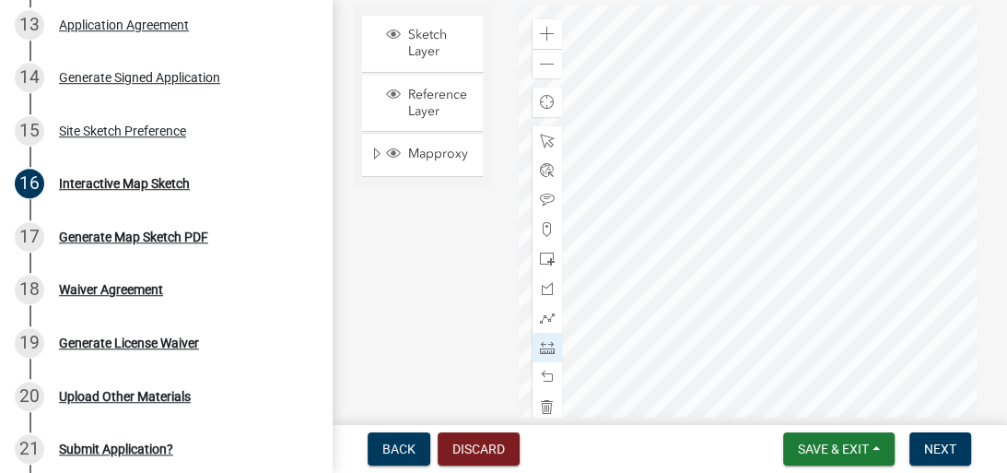
click at [762, 268] on div at bounding box center [749, 236] width 461 height 461
click at [756, 263] on div at bounding box center [749, 236] width 461 height 461
click at [951, 262] on div at bounding box center [749, 236] width 461 height 461
click at [951, 261] on div at bounding box center [749, 236] width 461 height 461
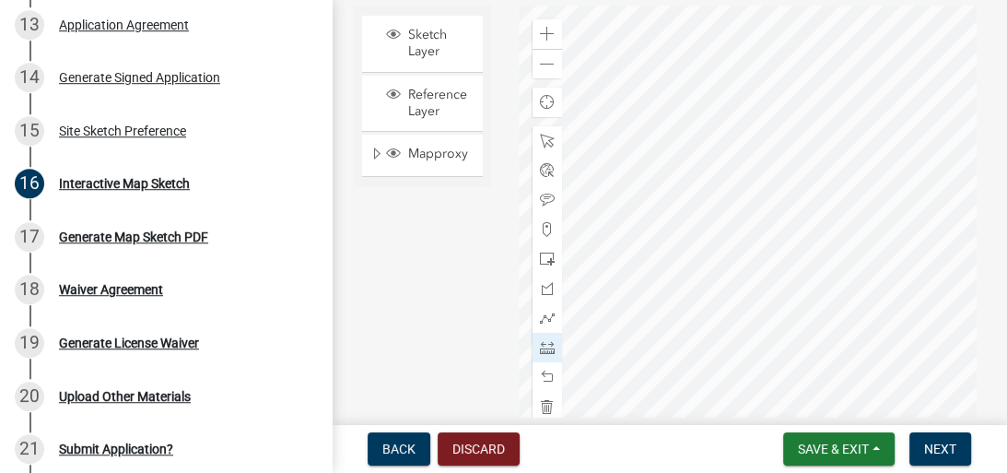
click at [757, 267] on div at bounding box center [749, 236] width 461 height 461
click at [948, 263] on div at bounding box center [749, 236] width 461 height 461
click at [947, 262] on div at bounding box center [749, 236] width 461 height 461
click at [947, 263] on div at bounding box center [749, 236] width 461 height 461
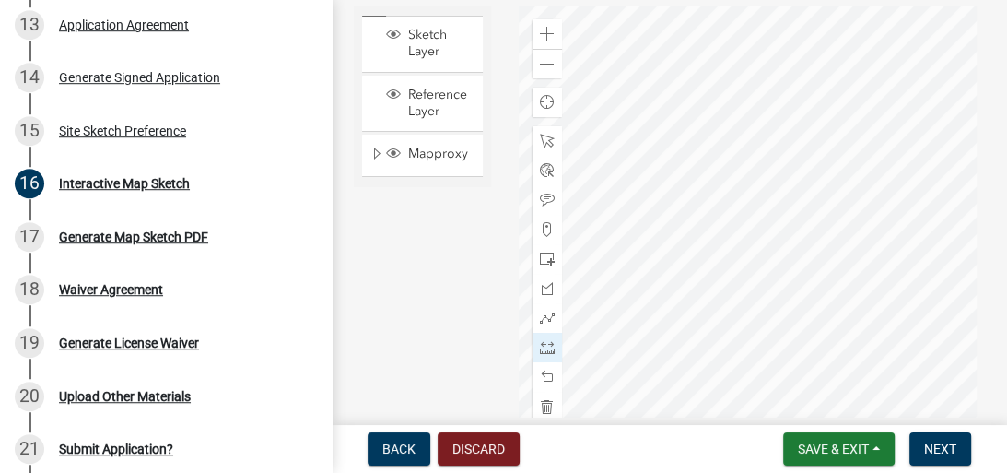
click at [947, 263] on div at bounding box center [749, 236] width 461 height 461
click at [751, 250] on div at bounding box center [749, 236] width 461 height 461
click at [544, 345] on span at bounding box center [547, 347] width 15 height 15
click at [724, 216] on div at bounding box center [749, 236] width 461 height 461
click at [544, 341] on span at bounding box center [547, 347] width 15 height 15
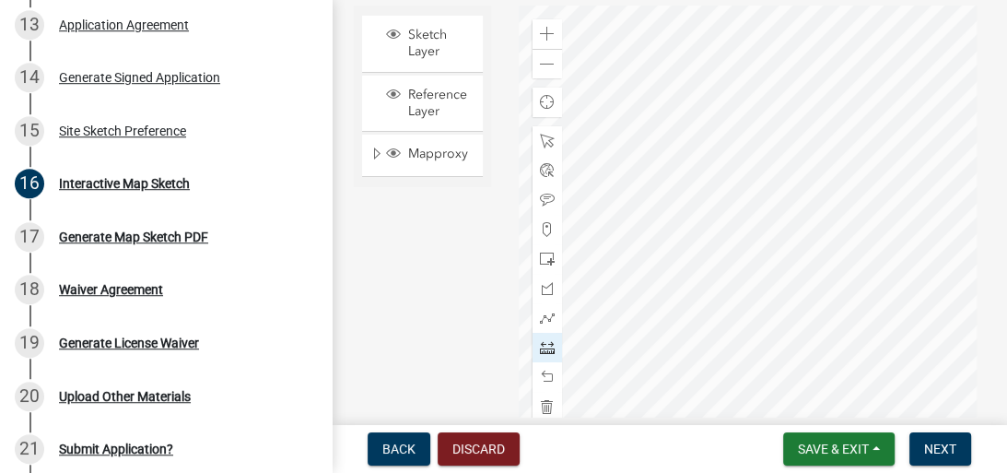
click at [723, 216] on div at bounding box center [749, 236] width 461 height 461
click at [868, 216] on div at bounding box center [749, 236] width 461 height 461
click at [868, 215] on div at bounding box center [749, 236] width 461 height 461
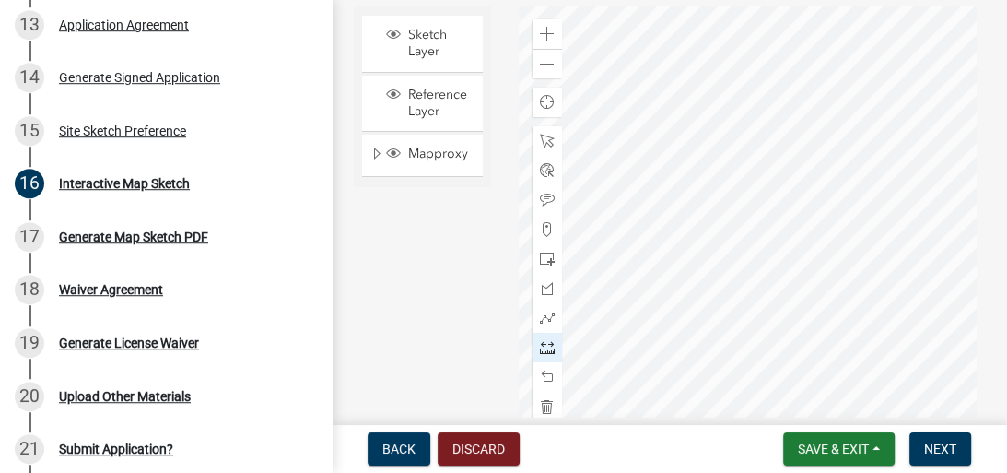
click at [868, 215] on div at bounding box center [749, 236] width 461 height 461
click at [725, 173] on div at bounding box center [749, 236] width 461 height 461
click at [544, 340] on span at bounding box center [547, 347] width 15 height 15
click at [725, 177] on div at bounding box center [749, 236] width 461 height 461
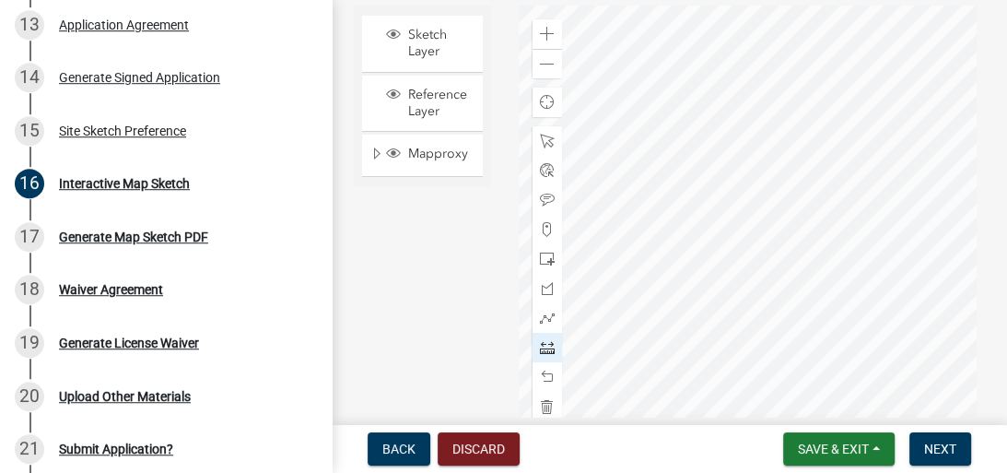
click at [732, 107] on div at bounding box center [749, 236] width 461 height 461
click at [731, 107] on div at bounding box center [749, 236] width 461 height 461
click at [730, 107] on div at bounding box center [749, 236] width 461 height 461
click at [640, 261] on div at bounding box center [749, 236] width 461 height 461
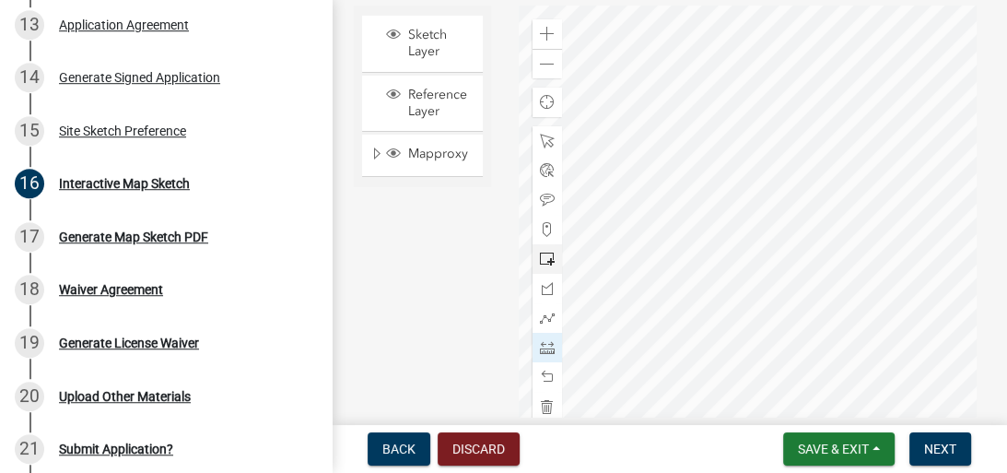
click at [559, 262] on div at bounding box center [749, 236] width 461 height 461
click at [560, 263] on div at bounding box center [749, 236] width 461 height 461
click at [560, 262] on div at bounding box center [749, 236] width 461 height 461
click at [560, 261] on div at bounding box center [749, 236] width 461 height 461
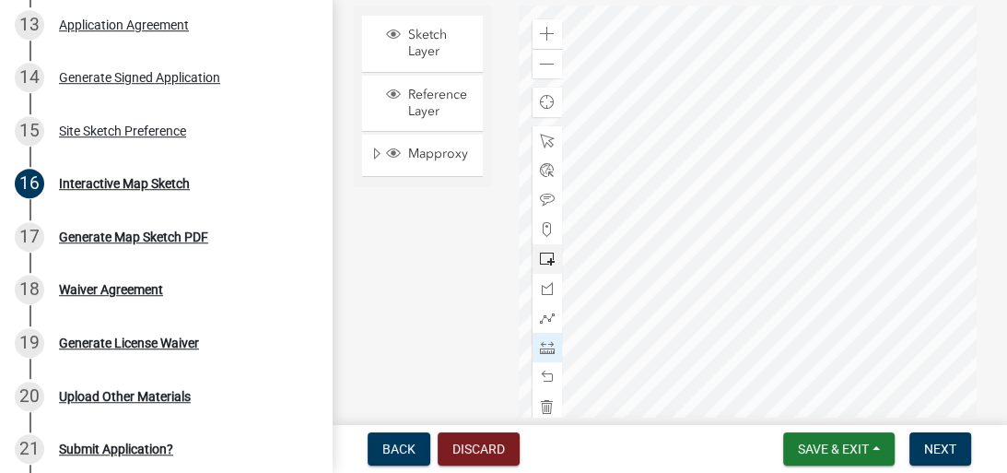
click at [560, 261] on div at bounding box center [749, 236] width 461 height 461
click at [562, 261] on div at bounding box center [749, 236] width 461 height 461
click at [702, 273] on div at bounding box center [749, 236] width 461 height 461
click at [704, 412] on div at bounding box center [749, 236] width 461 height 461
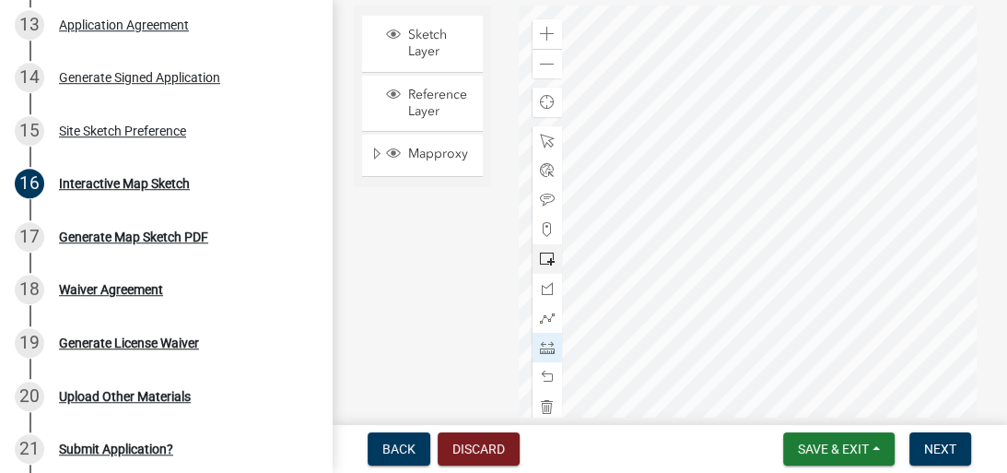
click at [704, 412] on div at bounding box center [749, 236] width 461 height 461
click at [705, 411] on div at bounding box center [749, 236] width 461 height 461
click at [762, 259] on div at bounding box center [749, 236] width 461 height 461
click at [872, 257] on div at bounding box center [749, 236] width 461 height 461
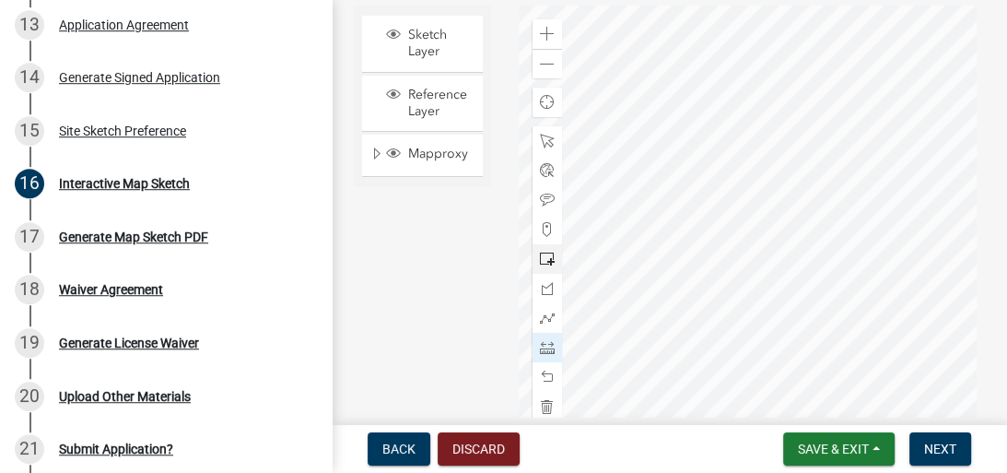
click at [871, 257] on div at bounding box center [749, 236] width 461 height 461
click at [868, 253] on div at bounding box center [749, 236] width 461 height 461
click at [871, 254] on div at bounding box center [749, 236] width 461 height 461
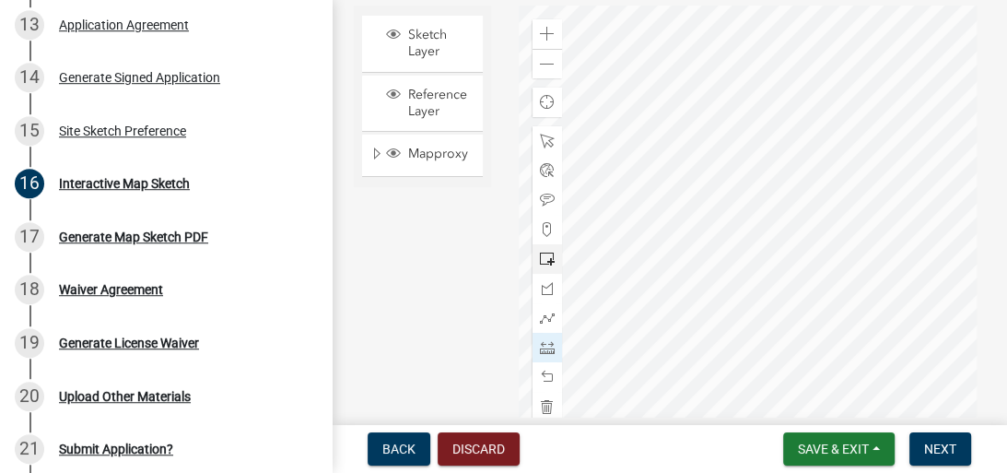
click at [870, 252] on div at bounding box center [749, 236] width 461 height 461
click at [869, 251] on div at bounding box center [749, 236] width 461 height 461
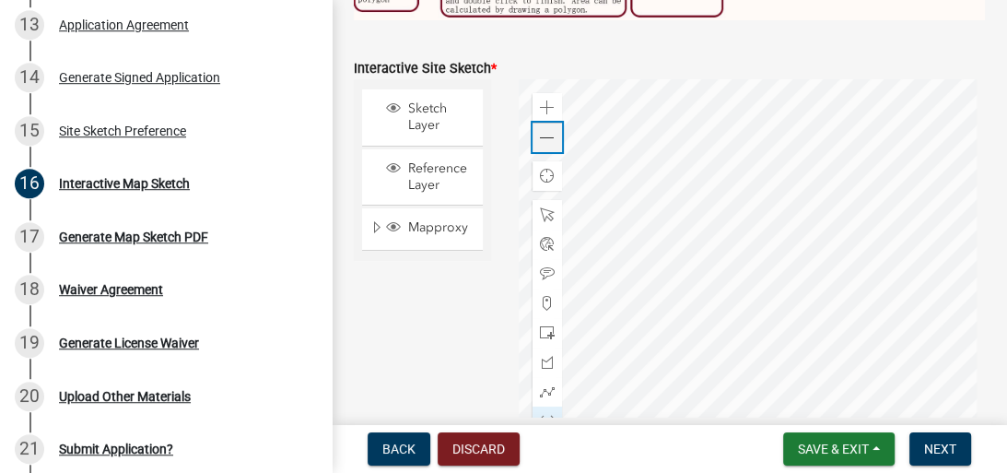
click at [534, 124] on div "Zoom out" at bounding box center [546, 137] width 29 height 29
click at [542, 100] on span at bounding box center [547, 107] width 15 height 15
click at [540, 131] on span at bounding box center [547, 138] width 15 height 15
click at [542, 387] on span at bounding box center [547, 391] width 15 height 15
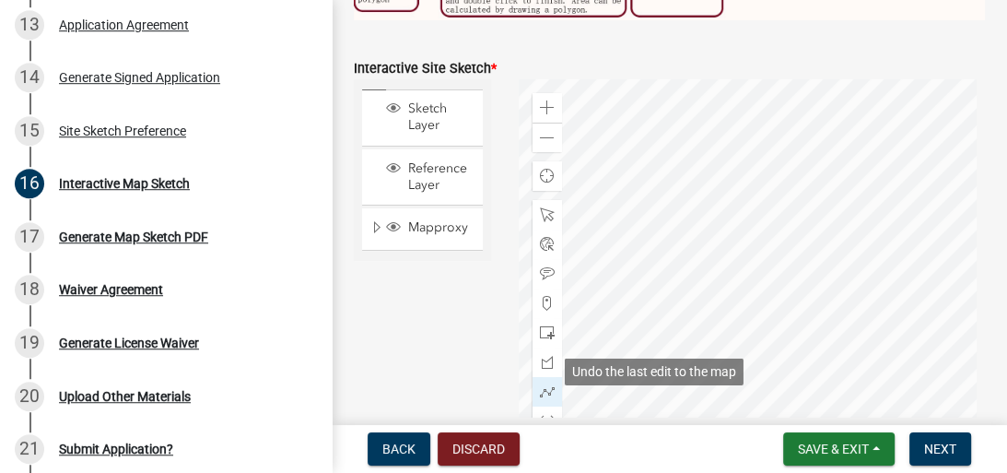
scroll to position [591, 0]
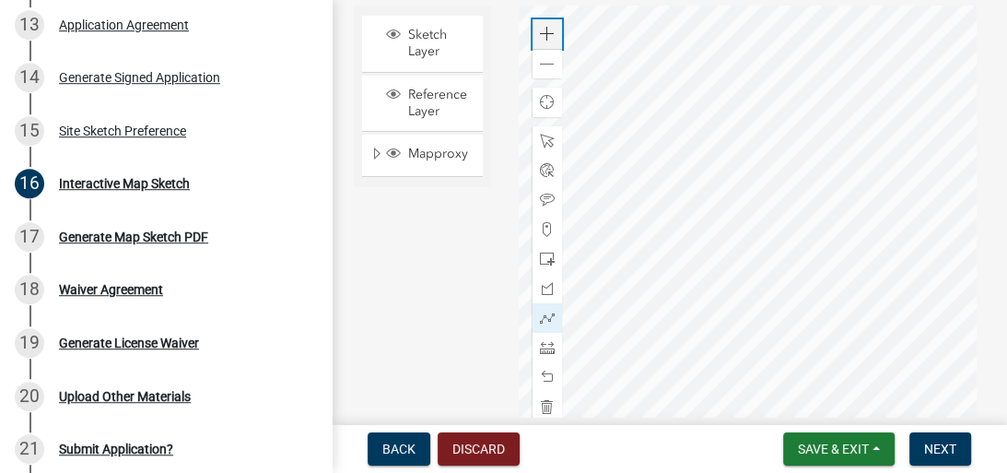
click at [542, 35] on span at bounding box center [547, 34] width 15 height 15
drag, startPoint x: 702, startPoint y: 421, endPoint x: 675, endPoint y: 421, distance: 26.7
click at [675, 421] on div "Building & Land Use Permit Application 25-250-PENDING466040 View Summary Notes …" at bounding box center [503, 236] width 1007 height 473
click at [540, 193] on span at bounding box center [547, 200] width 15 height 15
click at [582, 195] on div at bounding box center [749, 236] width 461 height 461
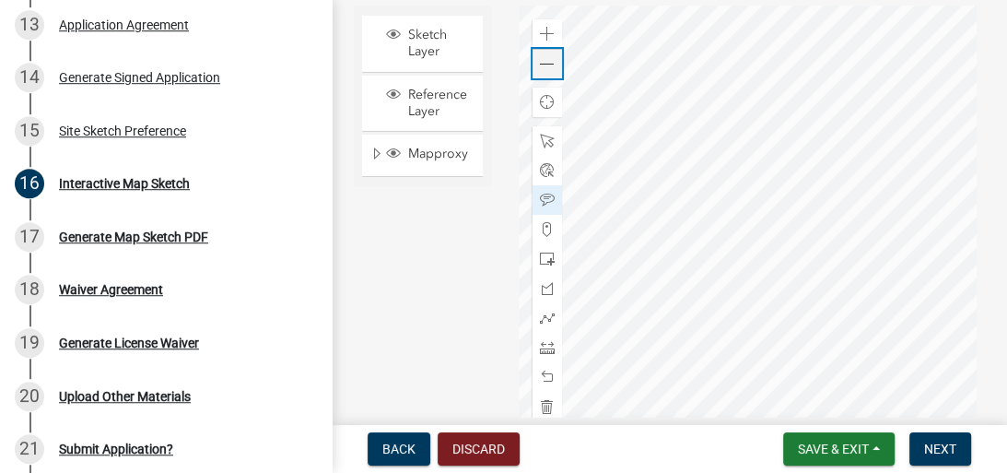
click at [540, 59] on span at bounding box center [547, 64] width 15 height 15
click at [540, 58] on span at bounding box center [547, 64] width 15 height 15
click at [534, 29] on div "Zoom in" at bounding box center [546, 33] width 29 height 29
click at [942, 448] on span "Next" at bounding box center [940, 448] width 32 height 15
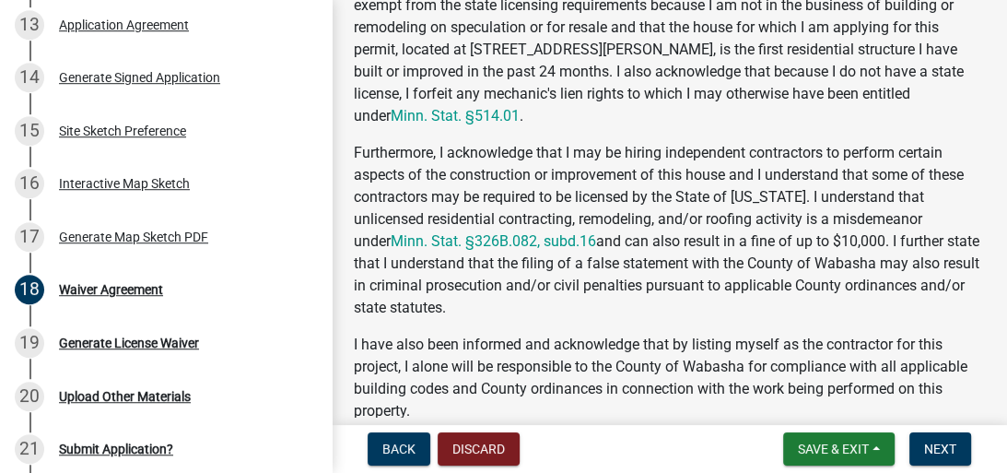
scroll to position [295, 0]
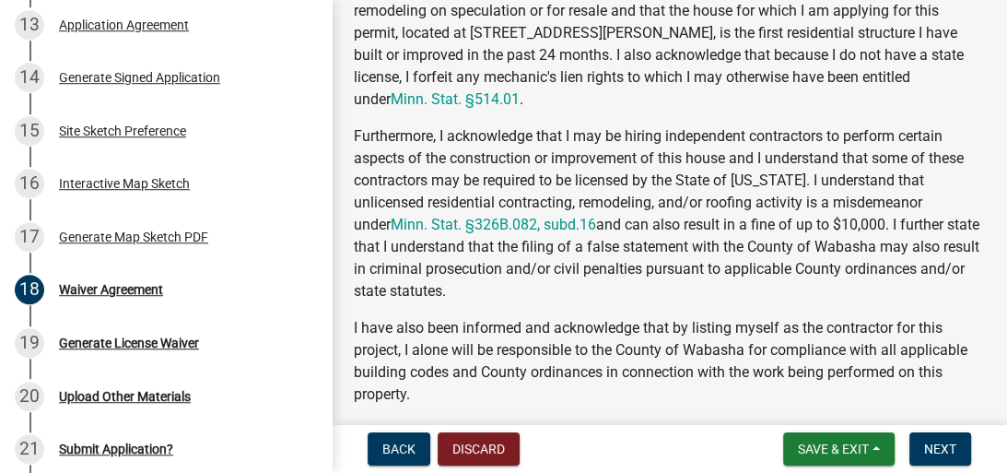
click at [610, 203] on p "Furthermore, I acknowledge that I may be hiring independent contractors to perf…" at bounding box center [669, 213] width 631 height 177
click at [730, 197] on p "Furthermore, I acknowledge that I may be hiring independent contractors to perf…" at bounding box center [669, 213] width 631 height 177
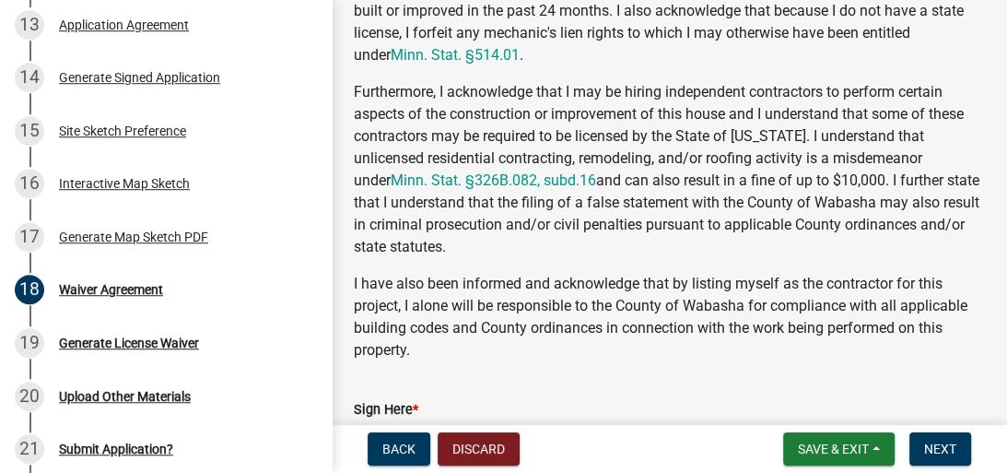
scroll to position [368, 0]
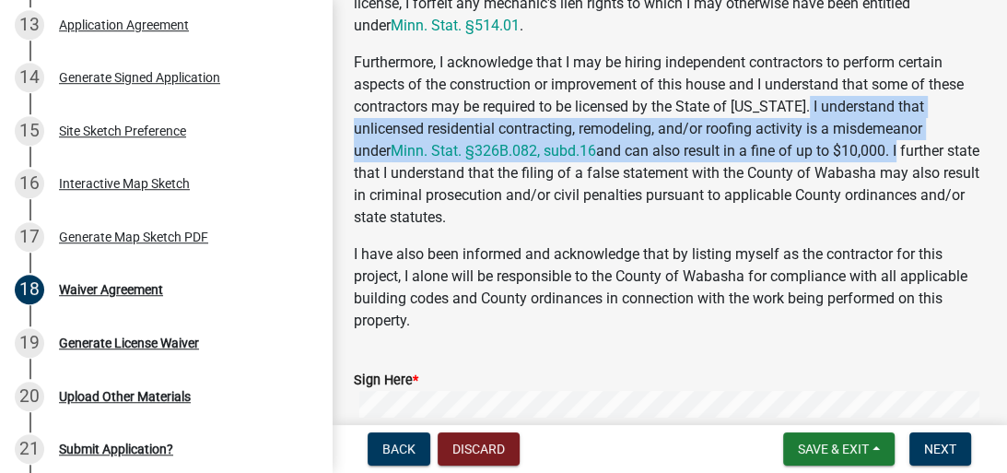
drag, startPoint x: 811, startPoint y: 107, endPoint x: 859, endPoint y: 150, distance: 64.6
click at [859, 150] on p "Furthermore, I acknowledge that I may be hiring independent contractors to perf…" at bounding box center [669, 140] width 631 height 177
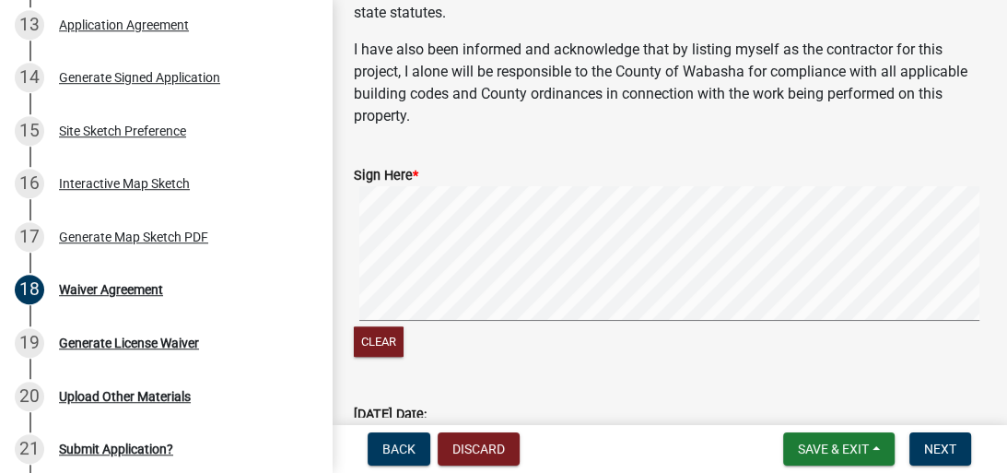
scroll to position [590, 0]
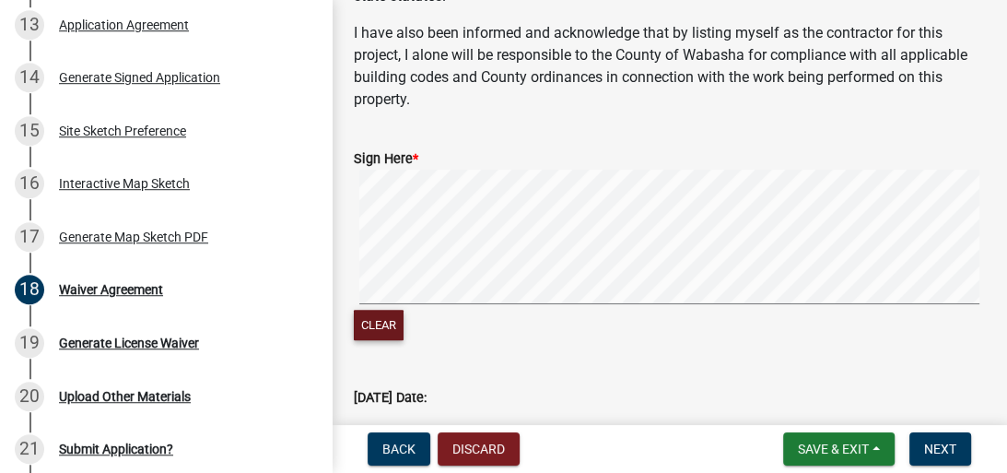
click at [389, 322] on button "Clear" at bounding box center [379, 325] width 50 height 30
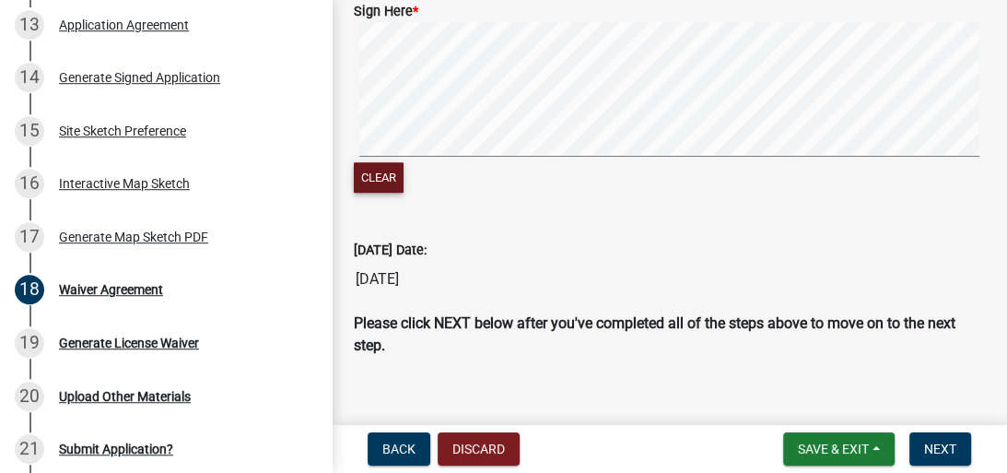
scroll to position [763, 0]
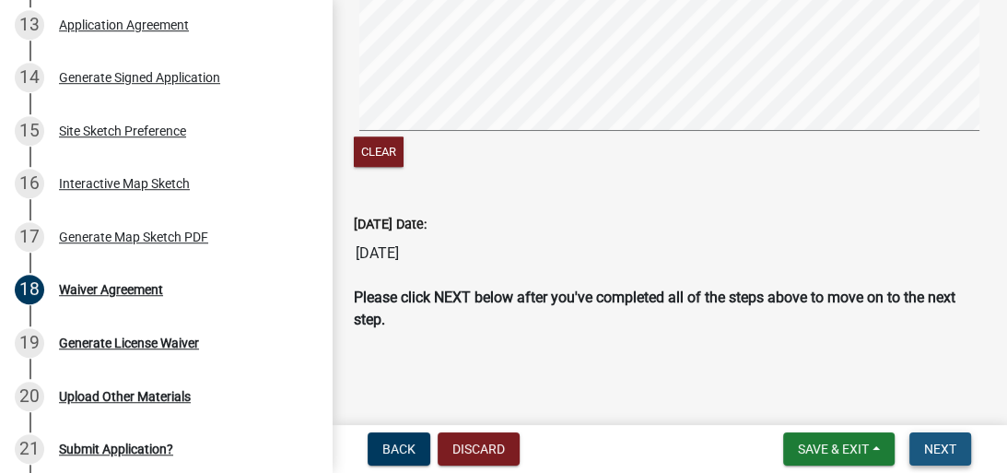
click at [920, 449] on button "Next" at bounding box center [940, 448] width 62 height 33
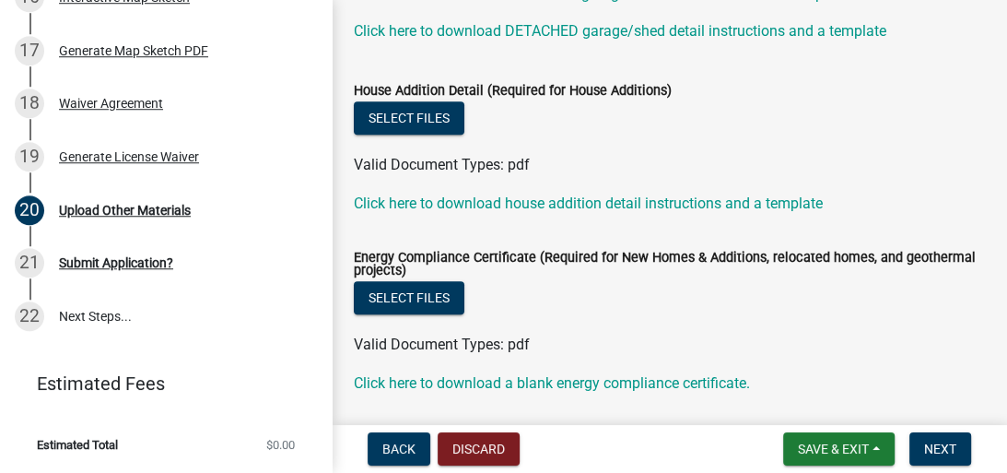
scroll to position [545, 0]
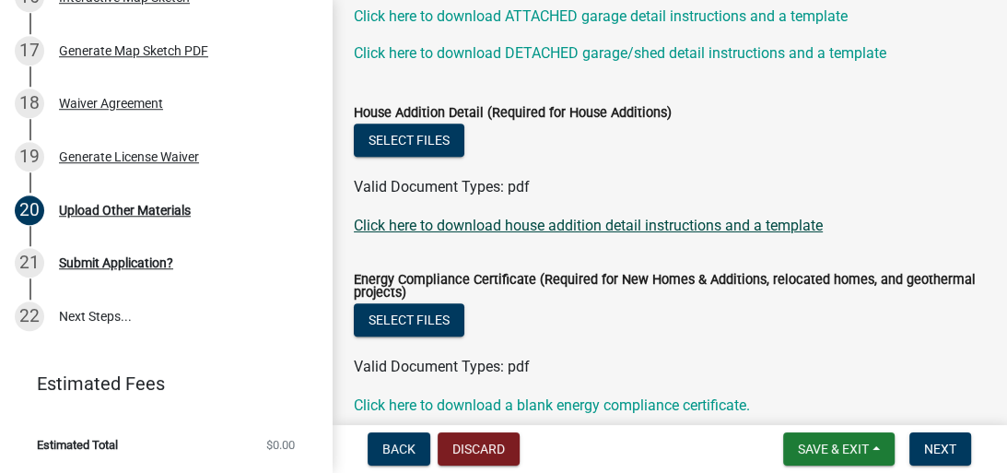
click at [586, 224] on link "Click here to download house addition detail instructions and a template" at bounding box center [588, 225] width 469 height 18
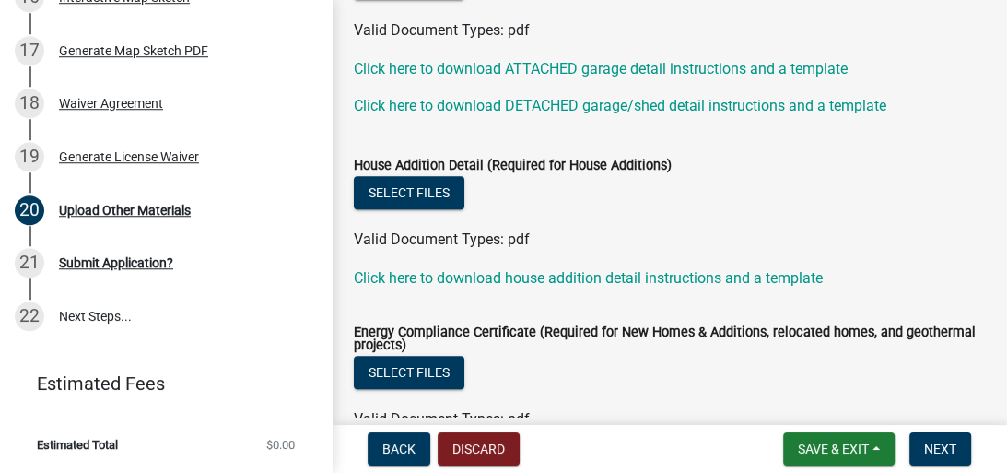
scroll to position [472, 0]
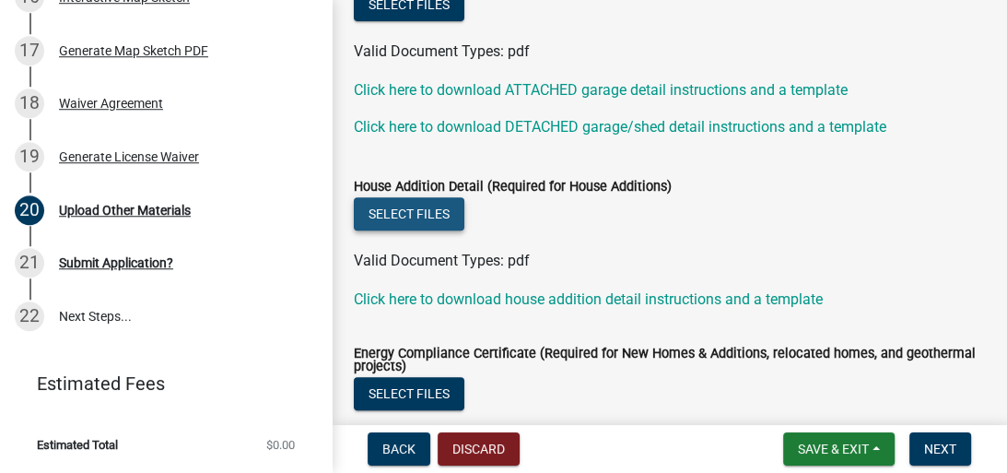
click at [427, 211] on button "Select files" at bounding box center [409, 213] width 111 height 33
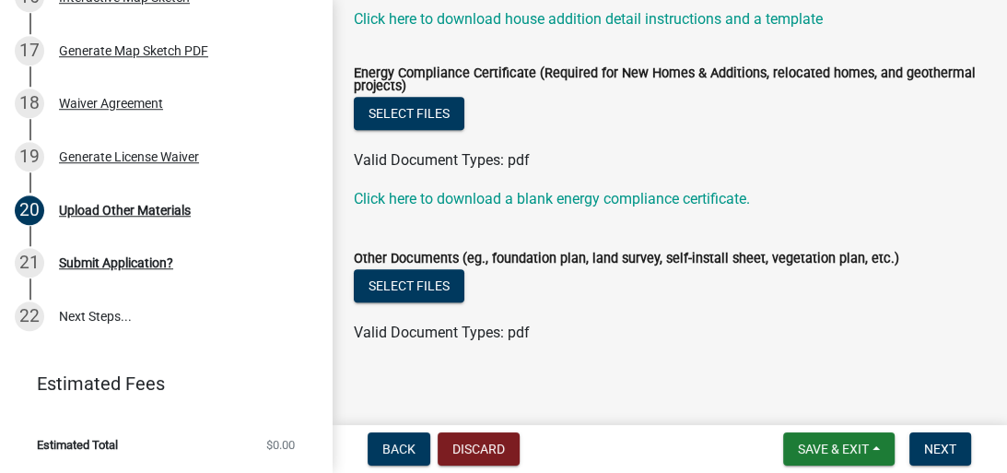
scroll to position [766, 0]
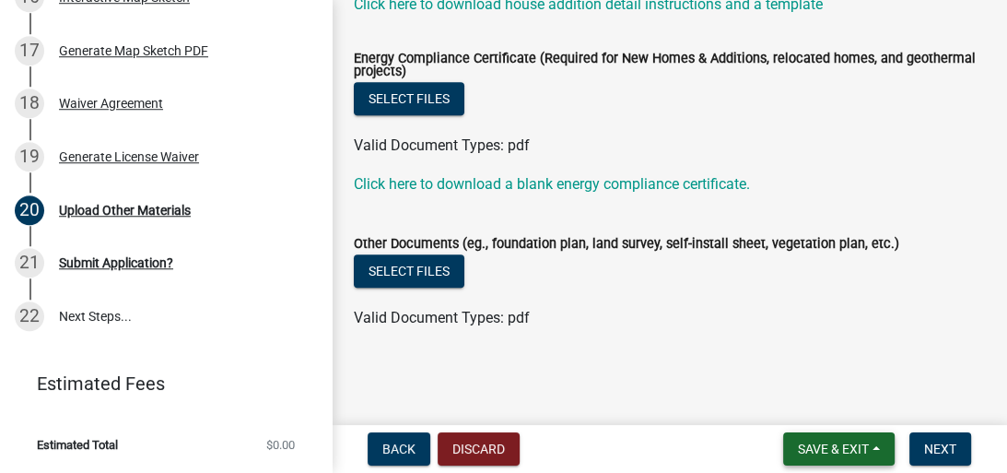
click at [833, 445] on span "Save & Exit" at bounding box center [833, 448] width 71 height 15
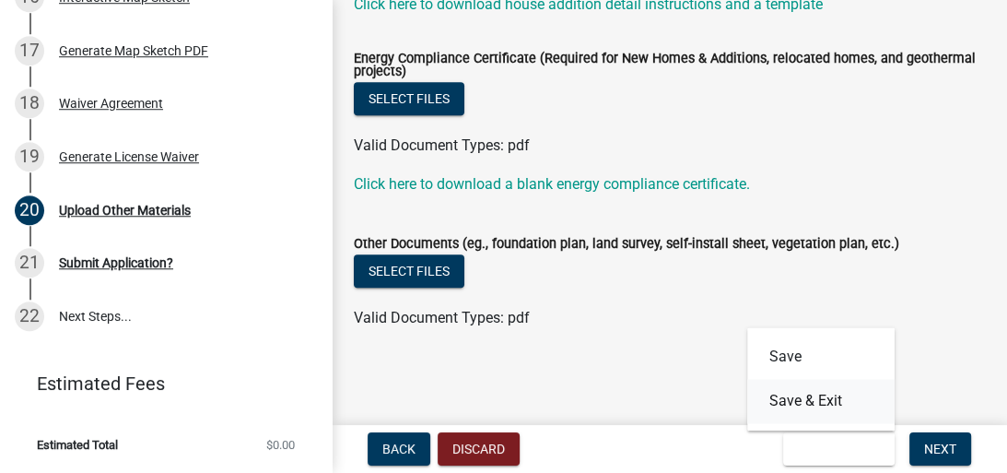
click at [796, 398] on button "Save & Exit" at bounding box center [820, 401] width 147 height 44
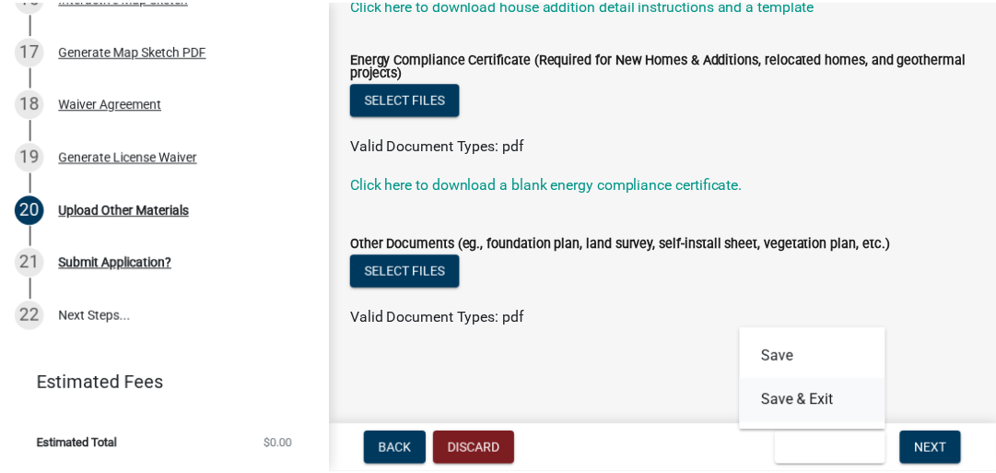
scroll to position [0, 0]
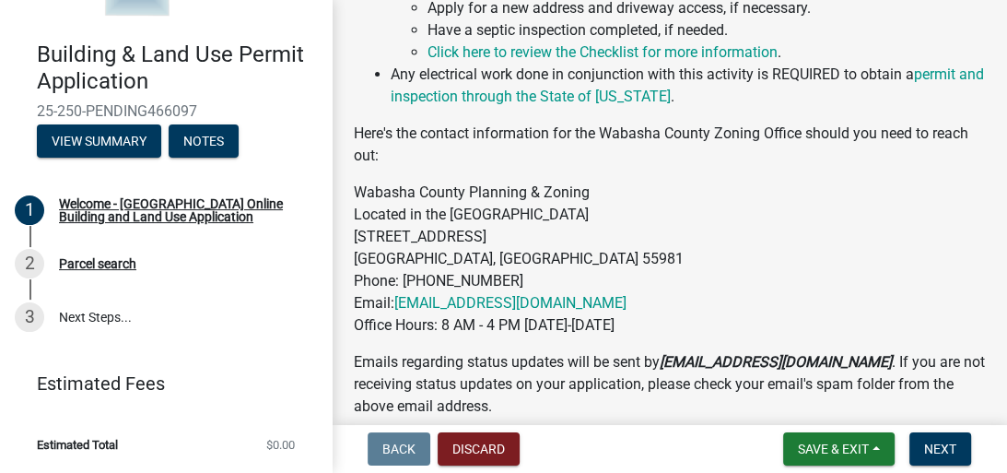
scroll to position [1291, 0]
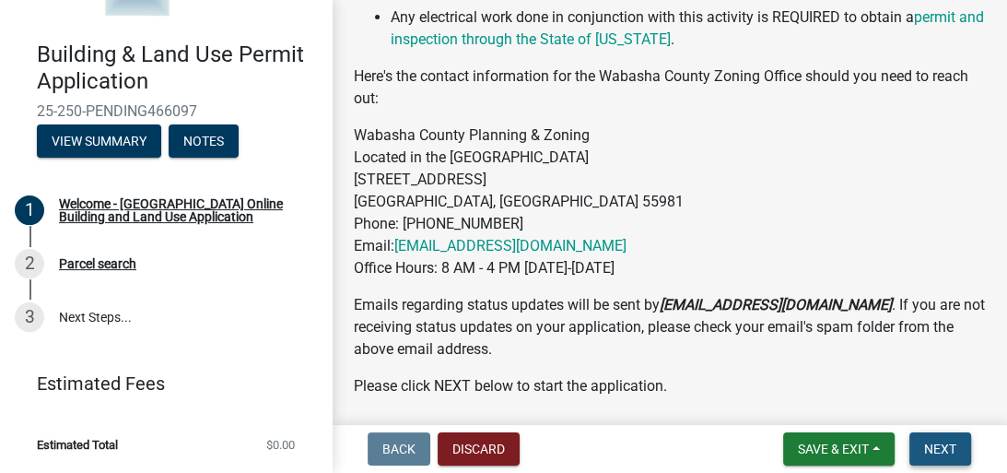
click at [947, 446] on span "Next" at bounding box center [940, 448] width 32 height 15
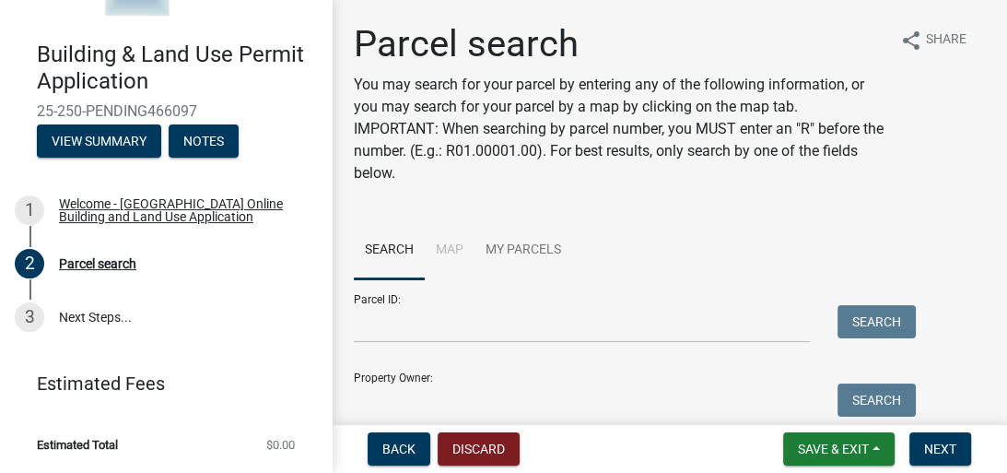
scroll to position [74, 0]
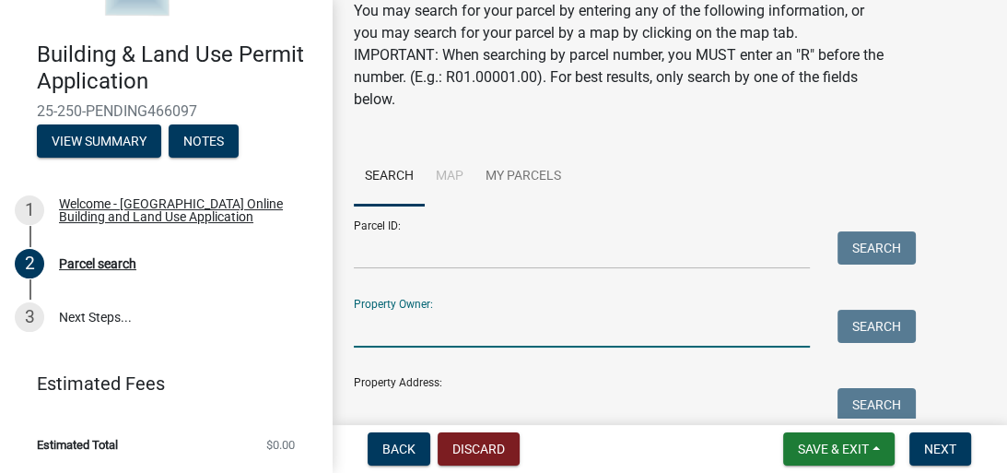
click at [427, 320] on input "Property Owner:" at bounding box center [582, 329] width 456 height 38
click at [409, 253] on input "Parcel ID:" at bounding box center [582, 250] width 456 height 38
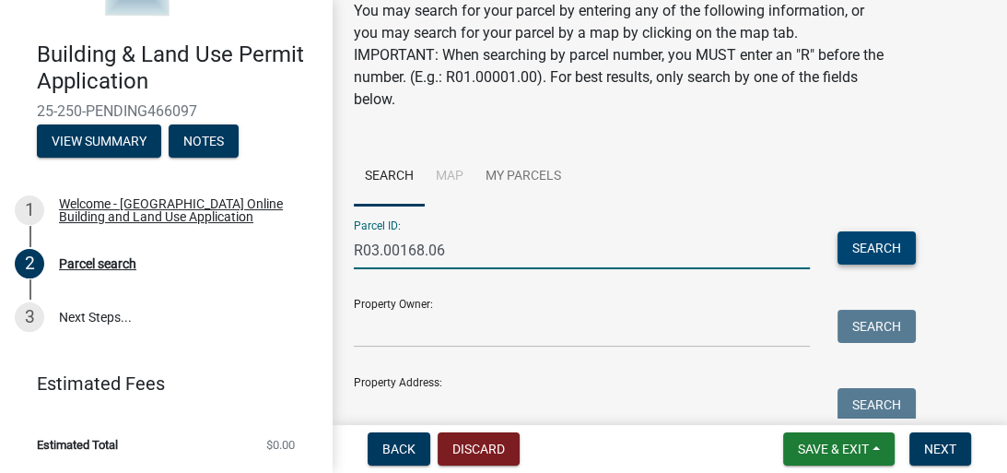
type input "R03.00168.06"
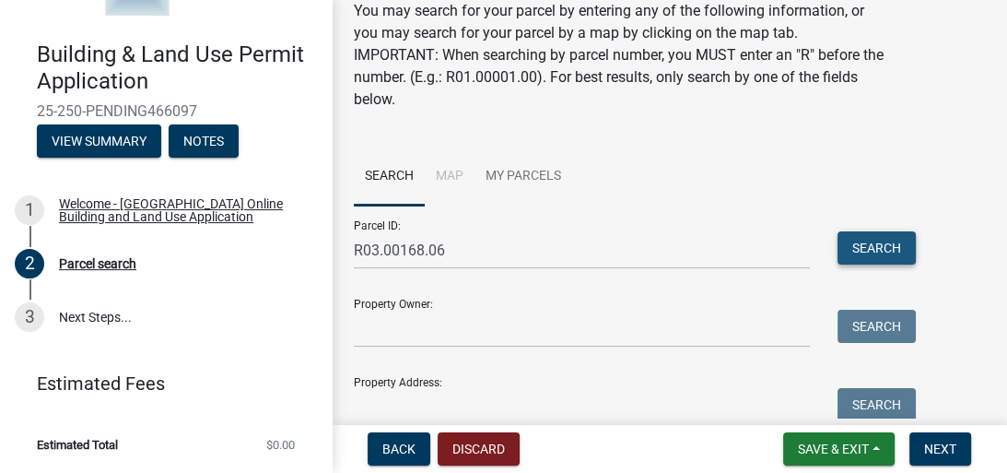
click at [870, 237] on button "Search" at bounding box center [876, 247] width 78 height 33
click at [884, 246] on button "Search" at bounding box center [876, 247] width 78 height 33
click at [862, 249] on button "Search" at bounding box center [876, 247] width 78 height 33
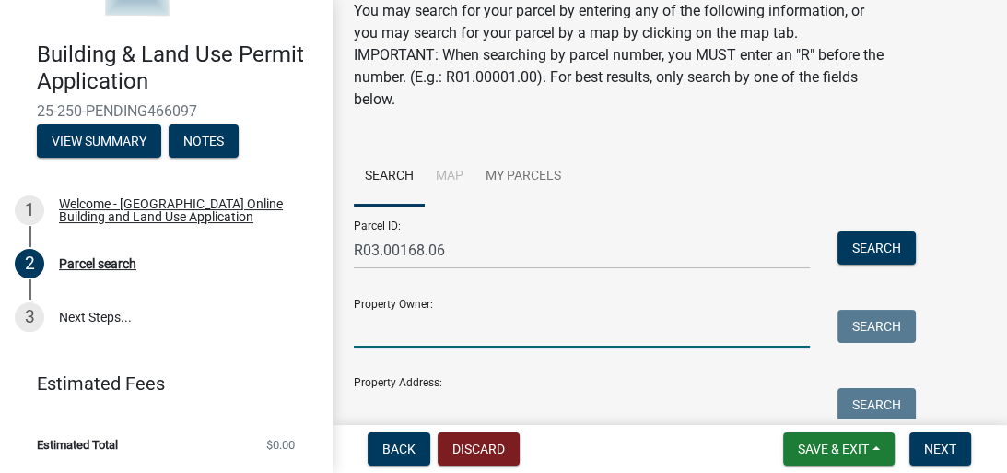
click at [489, 321] on input "Property Owner:" at bounding box center [582, 329] width 456 height 38
type input "jack priggen"
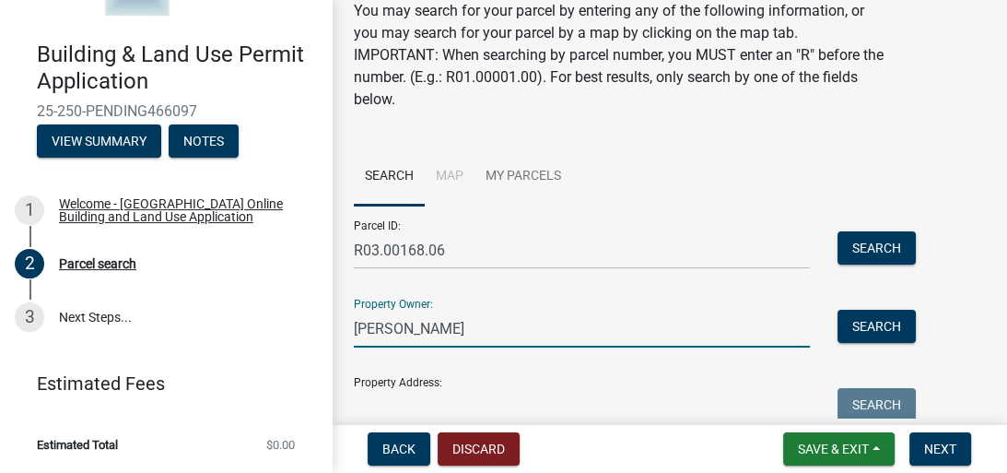
click at [462, 383] on div "Property Address: Search" at bounding box center [630, 394] width 553 height 64
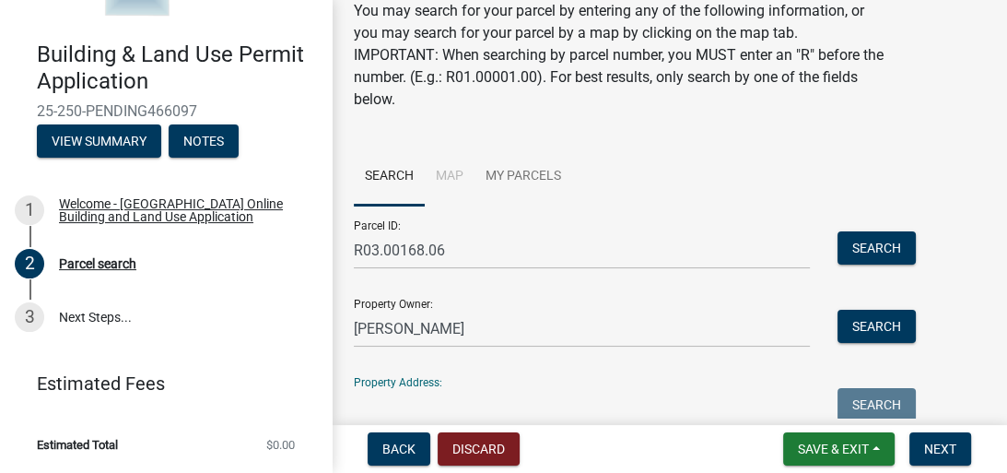
click at [447, 405] on input "Property Address:" at bounding box center [582, 407] width 456 height 38
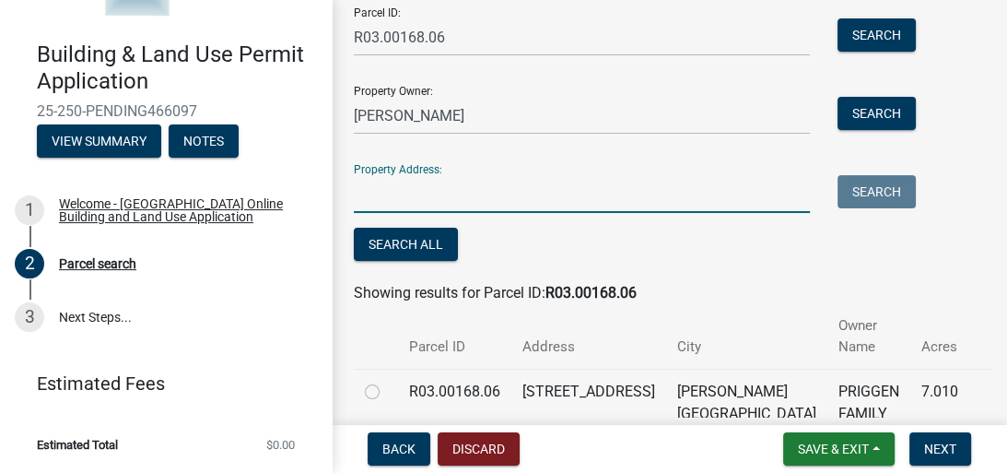
scroll to position [295, 0]
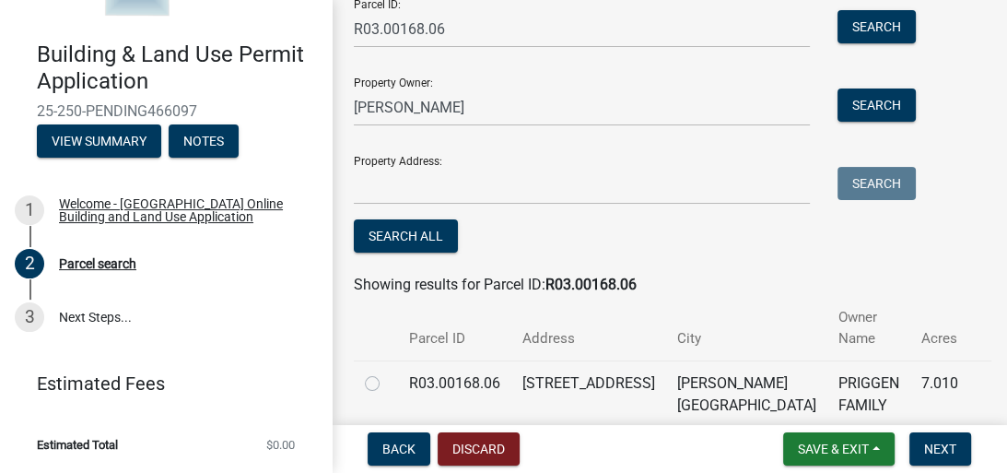
click at [387, 372] on label at bounding box center [387, 372] width 0 height 0
click at [387, 372] on input "radio" at bounding box center [393, 378] width 12 height 12
radio input "true"
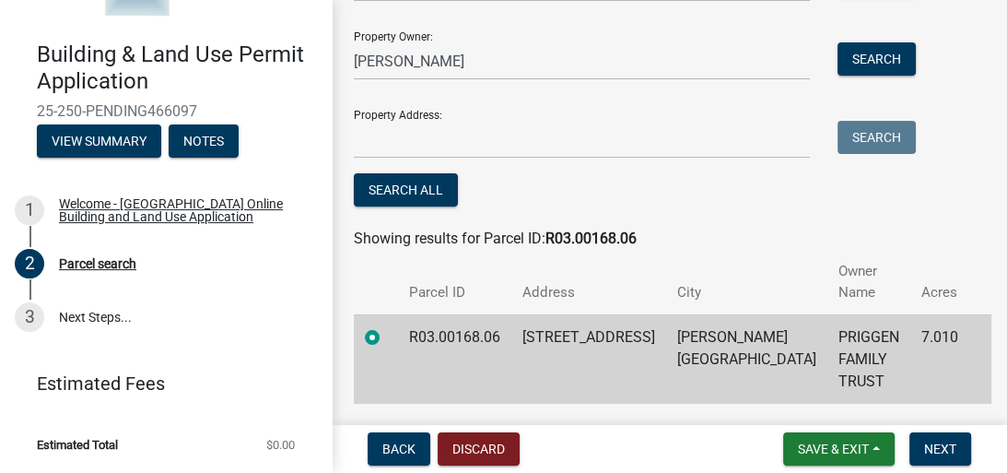
scroll to position [356, 0]
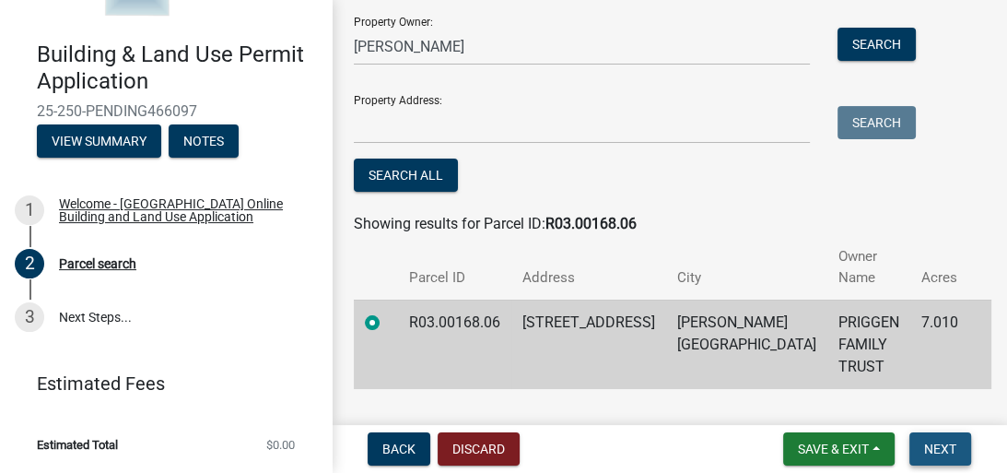
click at [938, 446] on span "Next" at bounding box center [940, 448] width 32 height 15
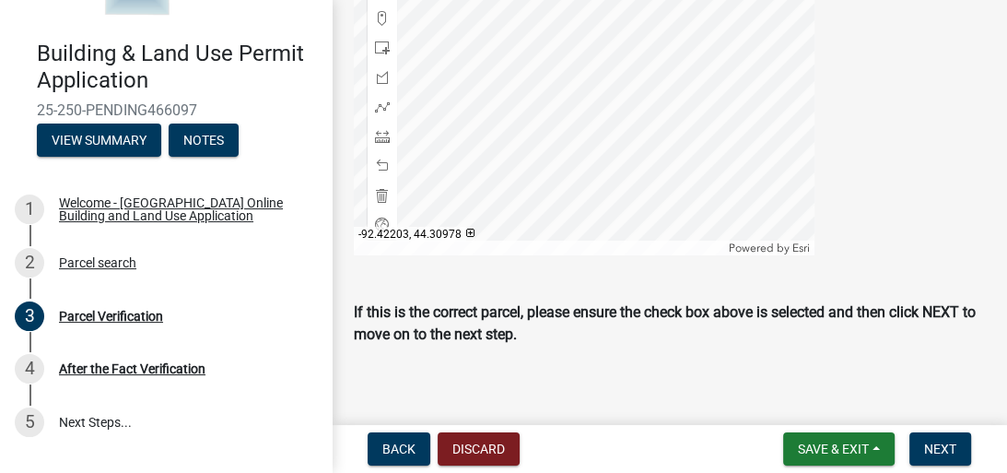
scroll to position [1006, 0]
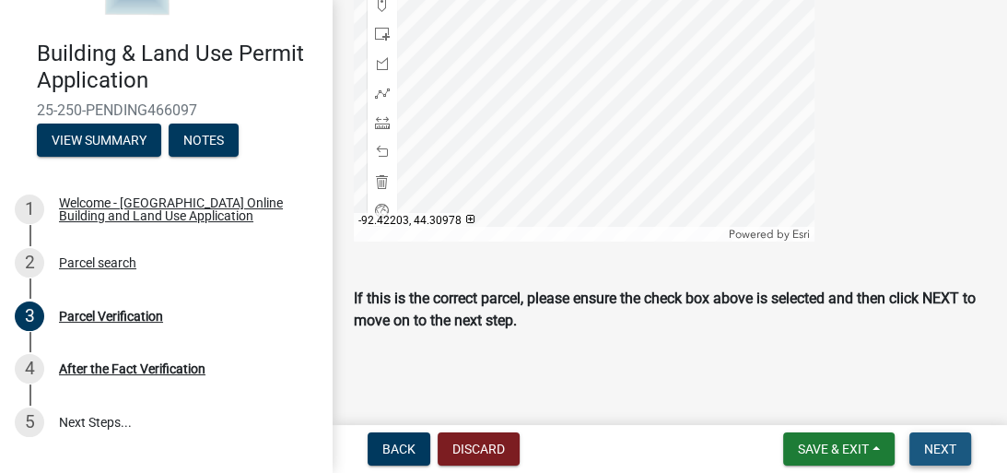
click at [936, 447] on span "Next" at bounding box center [940, 448] width 32 height 15
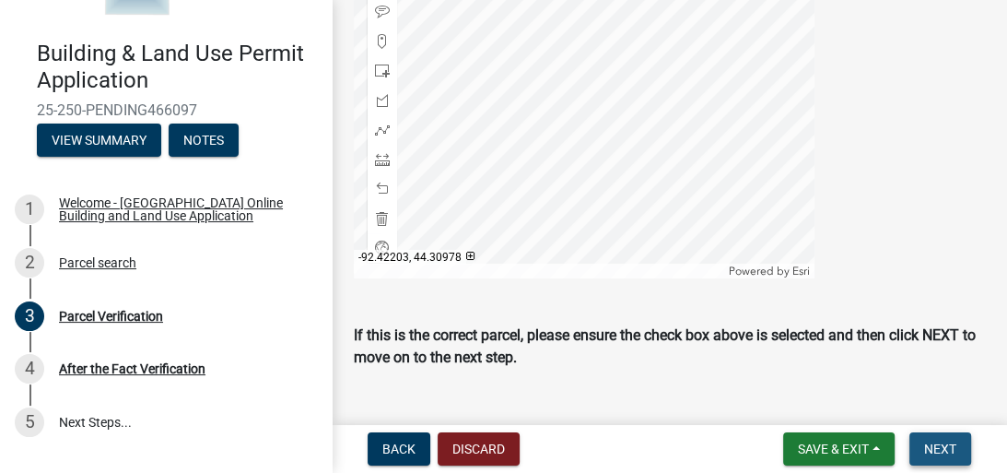
scroll to position [1043, 0]
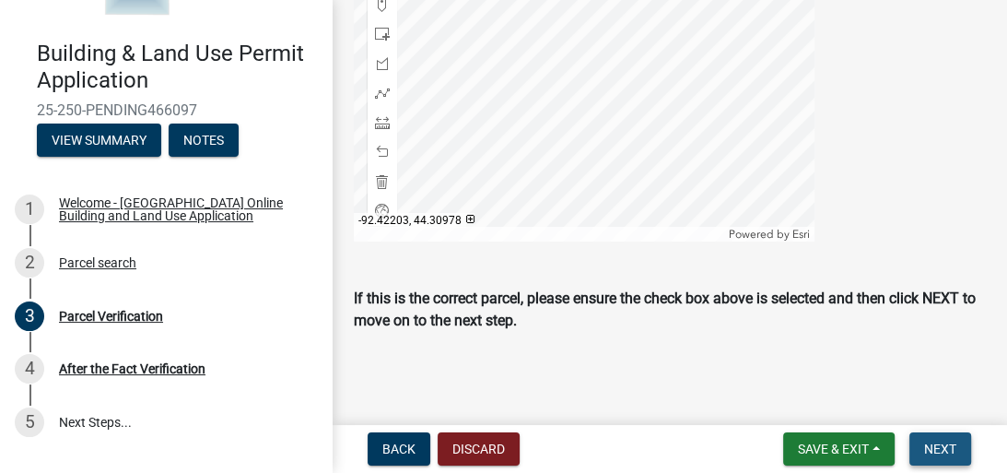
click at [918, 446] on button "Next" at bounding box center [940, 448] width 62 height 33
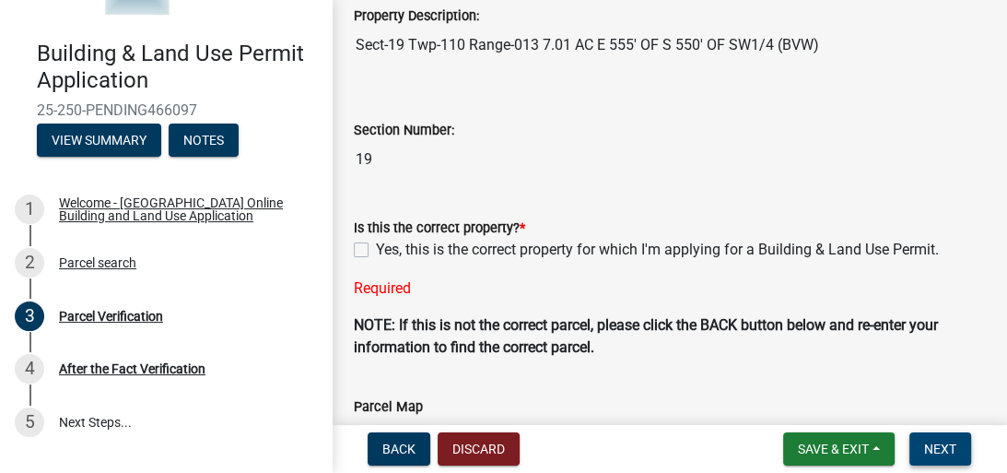
scroll to position [380, 0]
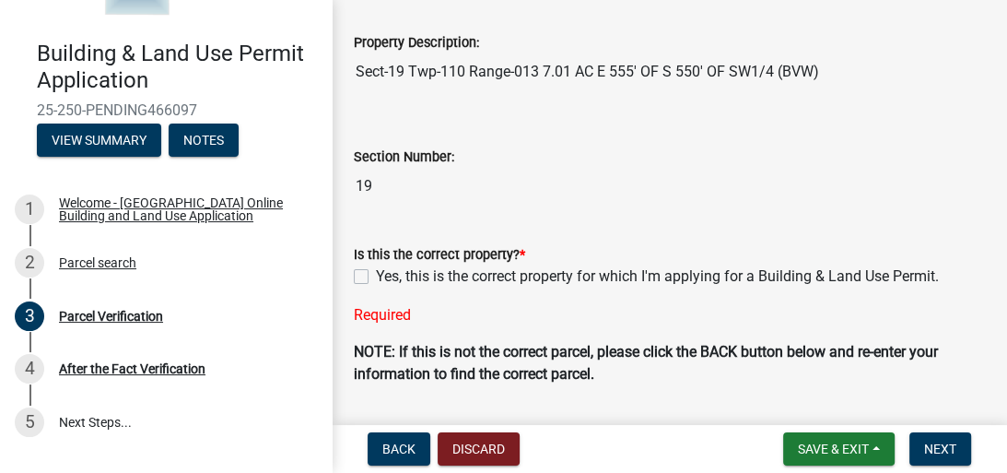
click at [376, 276] on label "Yes, this is the correct property for which I'm applying for a Building & Land …" at bounding box center [657, 276] width 563 height 22
click at [376, 276] on input "Yes, this is the correct property for which I'm applying for a Building & Land …" at bounding box center [382, 271] width 12 height 12
checkbox input "true"
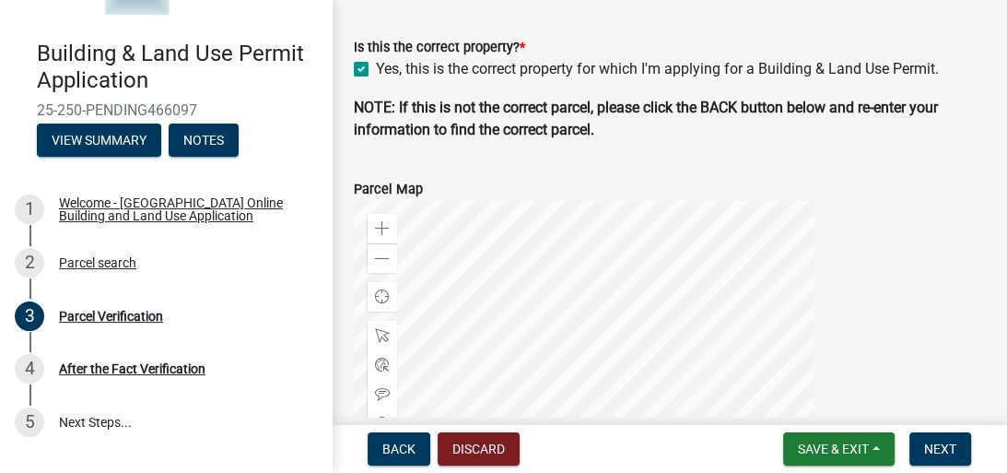
scroll to position [601, 0]
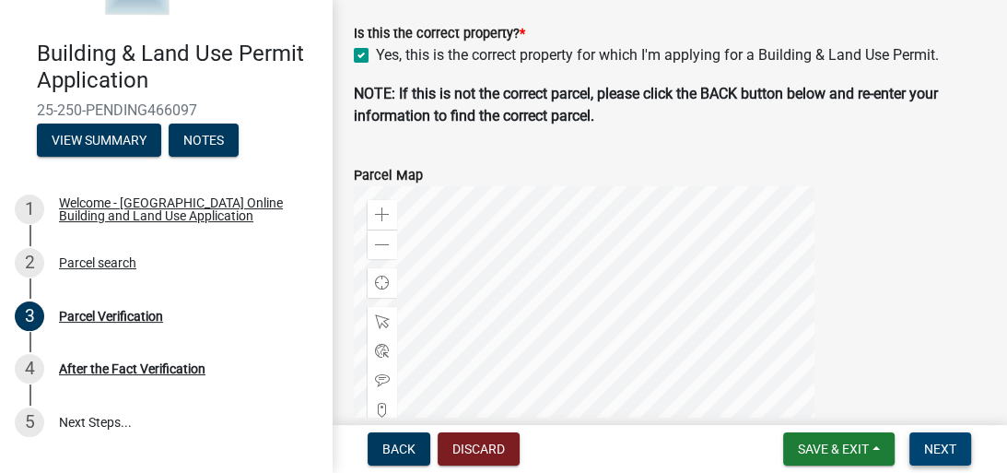
click at [924, 446] on span "Next" at bounding box center [940, 448] width 32 height 15
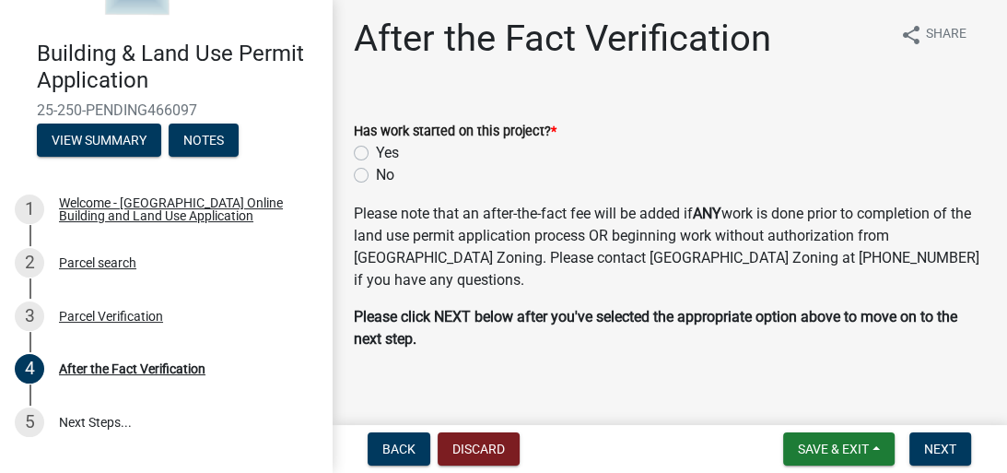
scroll to position [0, 0]
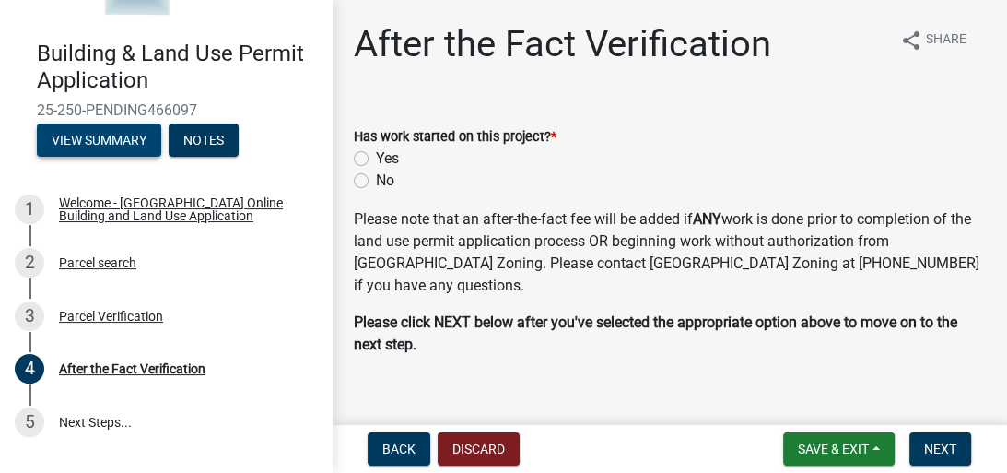
click at [101, 135] on button "View Summary" at bounding box center [99, 139] width 124 height 33
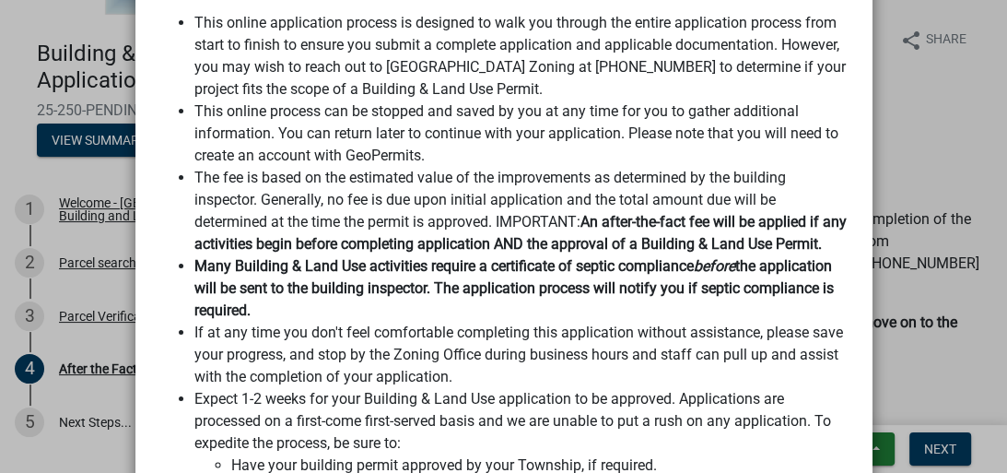
scroll to position [641, 0]
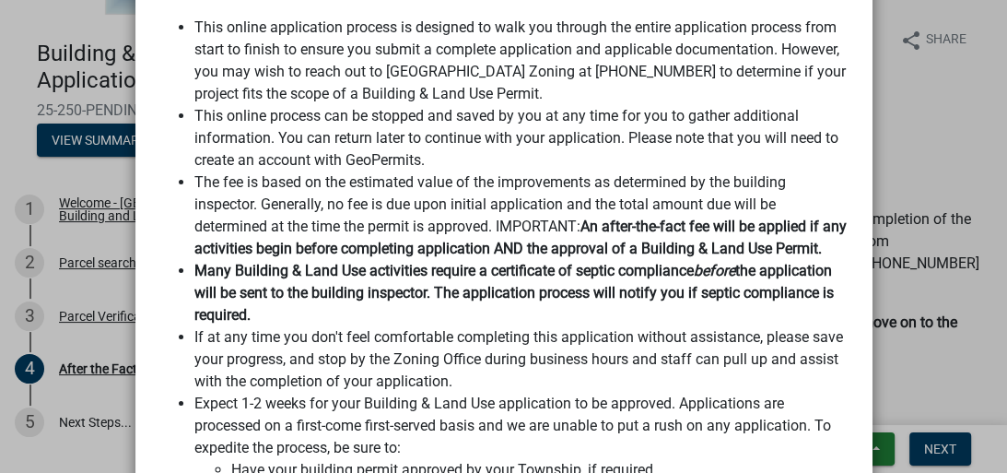
click at [88, 177] on ngb-modal-window "Summary × Printer Friendly Welcome - Wabasha County Online Building and Land Us…" at bounding box center [503, 236] width 1007 height 473
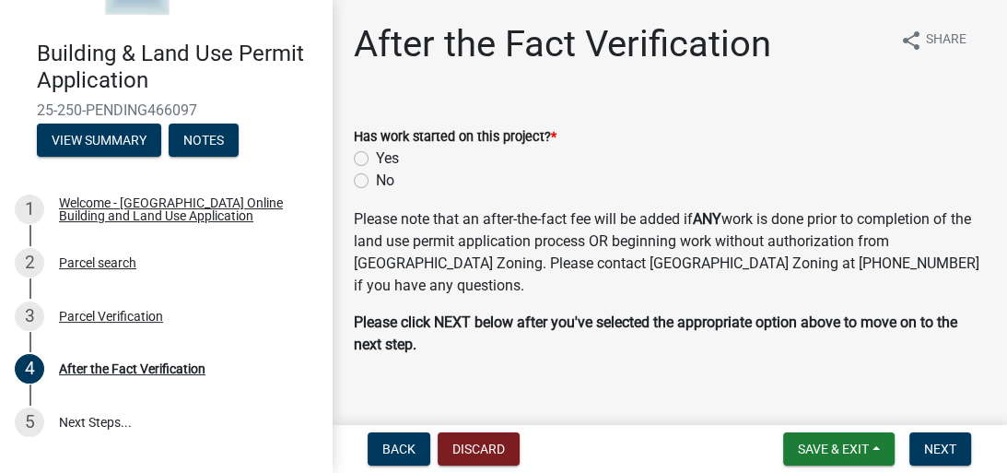
click at [132, 111] on span "25-250-PENDING466097" at bounding box center [166, 110] width 258 height 18
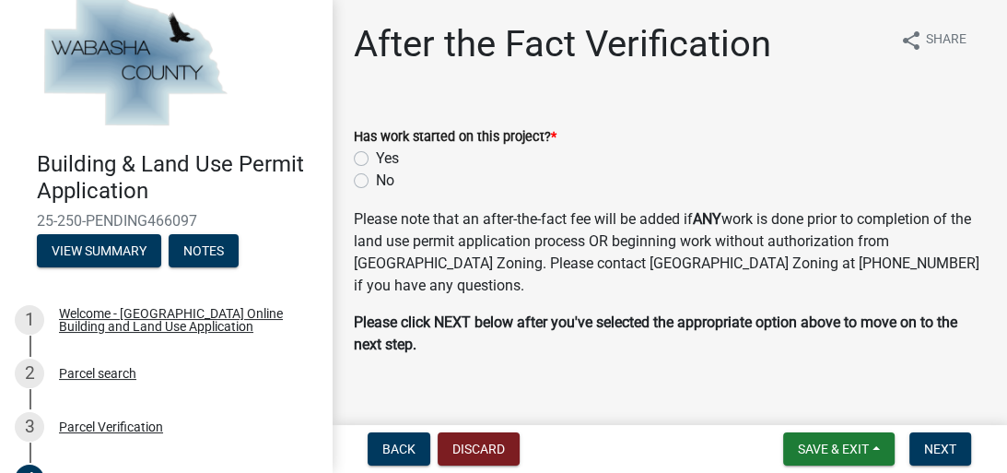
scroll to position [74, 0]
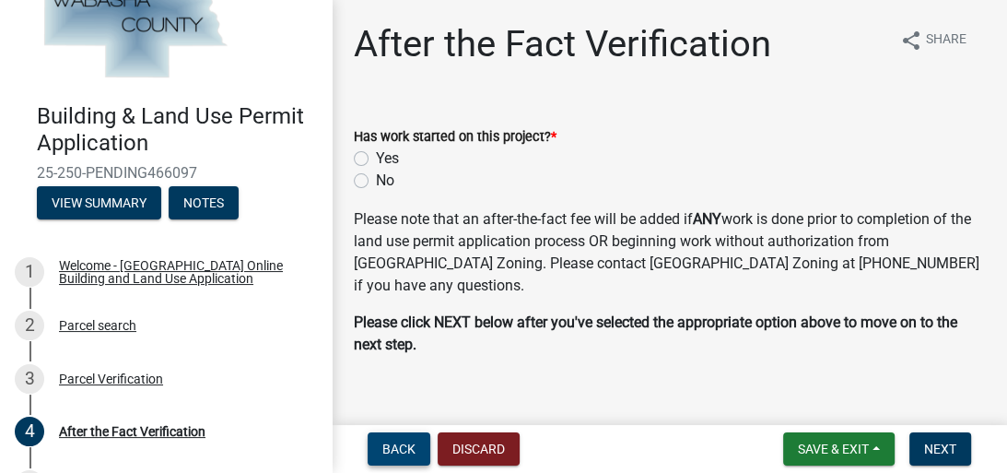
click at [391, 450] on span "Back" at bounding box center [398, 448] width 33 height 15
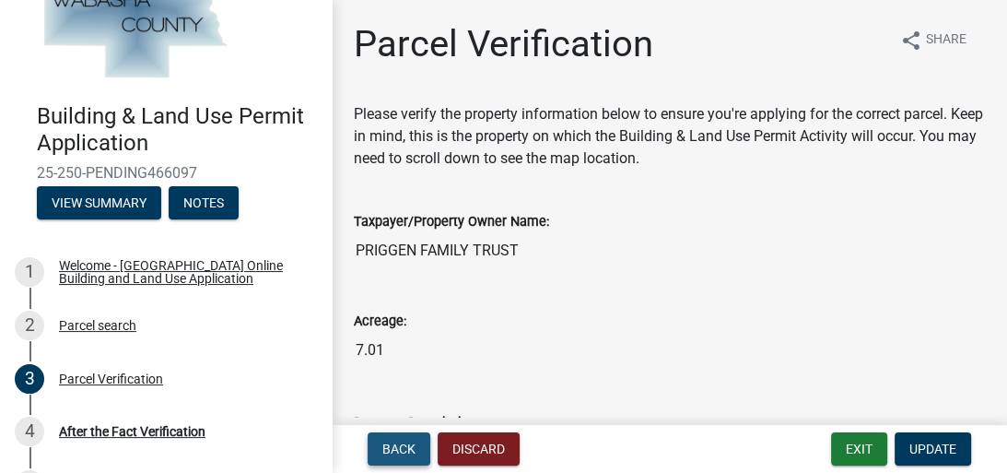
click at [393, 446] on span "Back" at bounding box center [398, 448] width 33 height 15
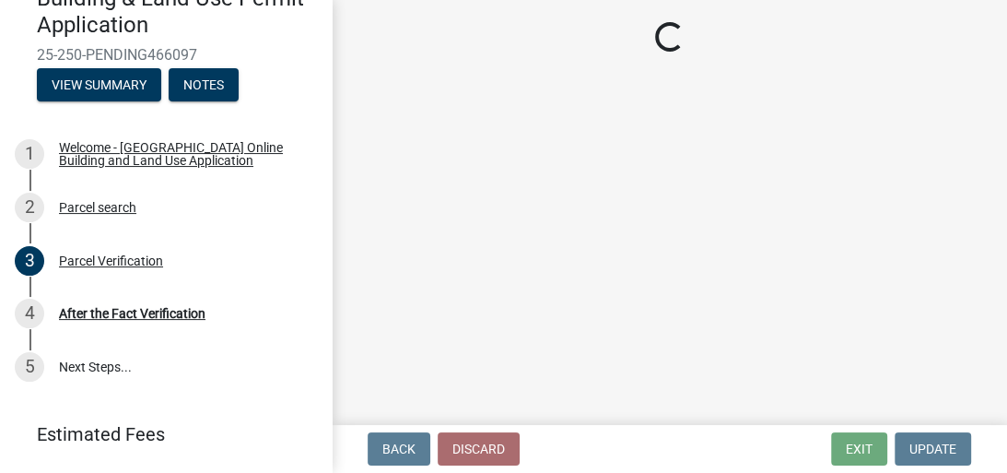
scroll to position [242, 0]
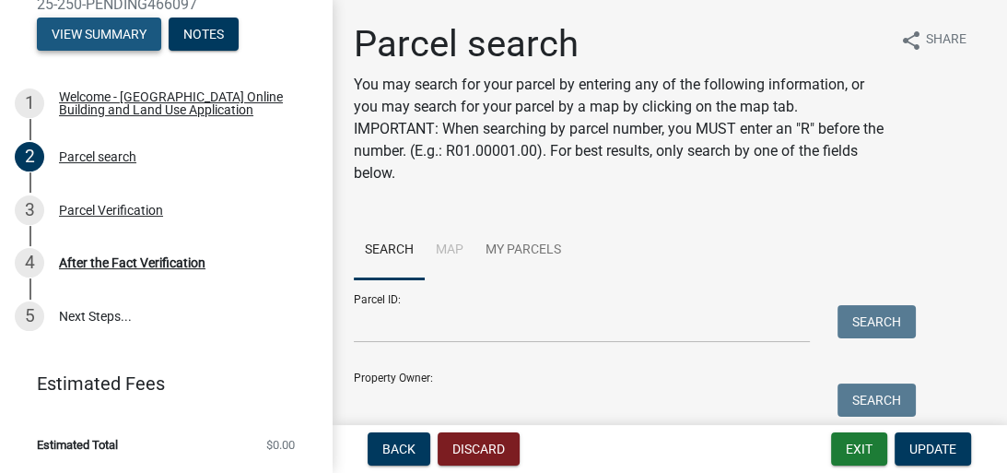
click at [74, 29] on button "View Summary" at bounding box center [99, 34] width 124 height 33
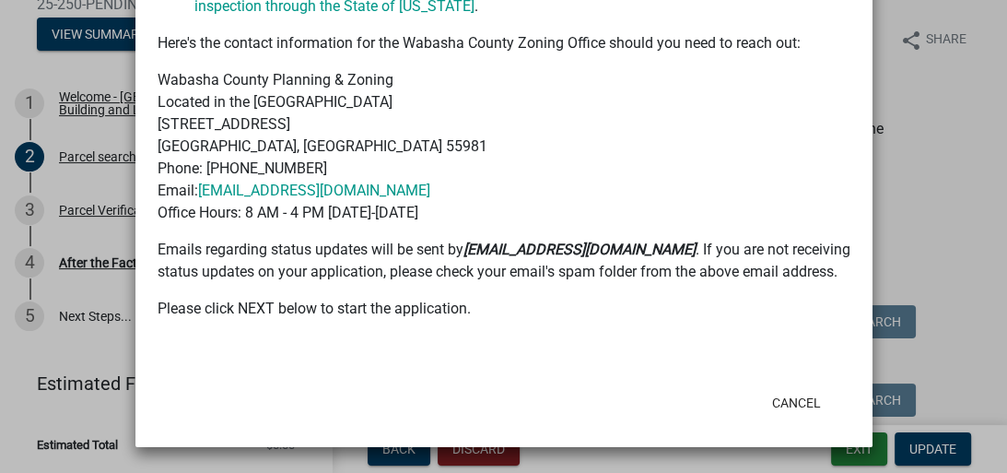
scroll to position [1304, 0]
click at [796, 405] on button "Cancel" at bounding box center [796, 402] width 78 height 33
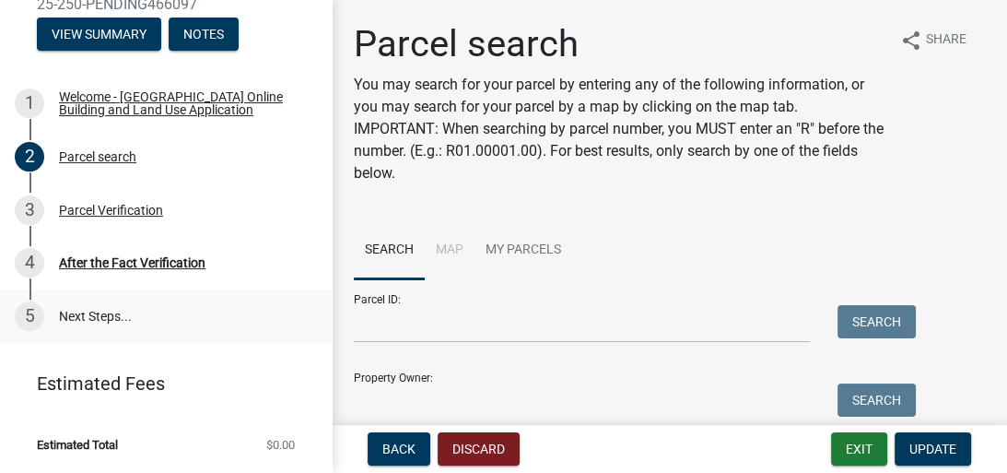
click at [30, 316] on div "5" at bounding box center [29, 315] width 29 height 29
click at [72, 312] on link "5 Next Steps..." at bounding box center [166, 315] width 332 height 53
click at [91, 102] on div "Welcome - [GEOGRAPHIC_DATA] Online Building and Land Use Application" at bounding box center [180, 103] width 243 height 26
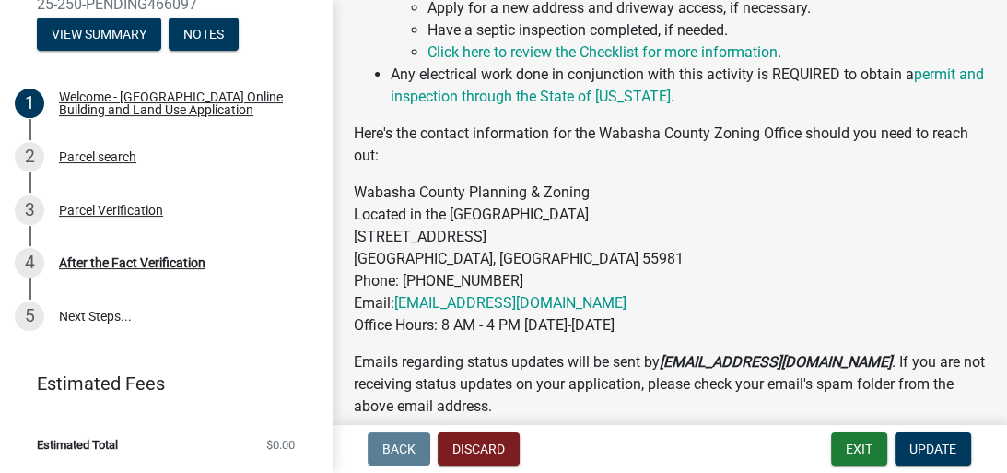
scroll to position [1291, 0]
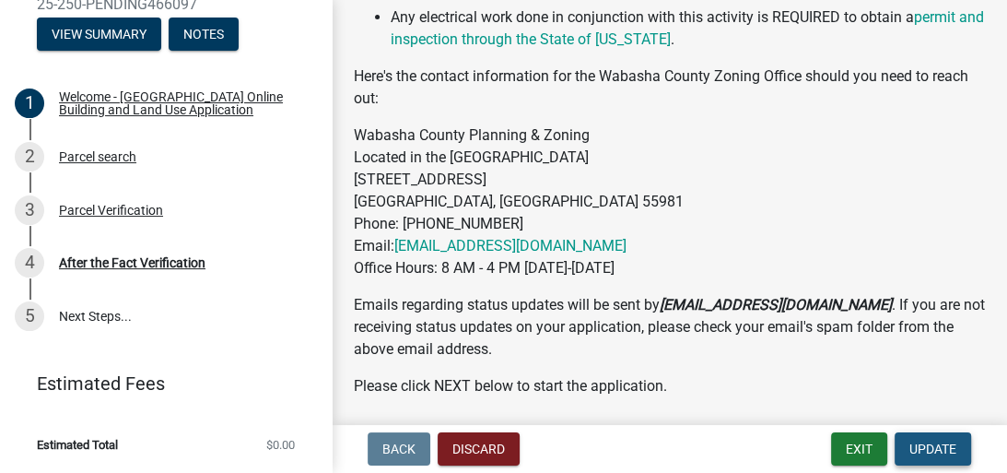
click at [920, 444] on span "Update" at bounding box center [932, 448] width 47 height 15
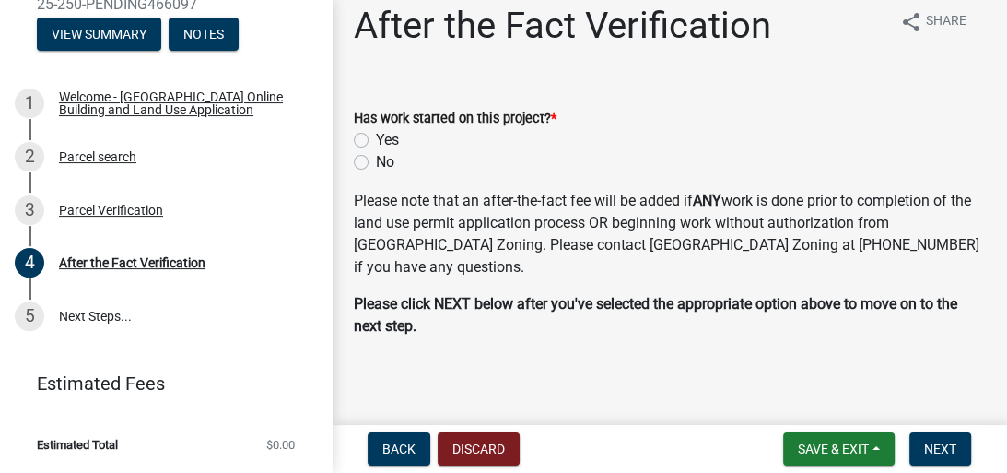
scroll to position [25, 0]
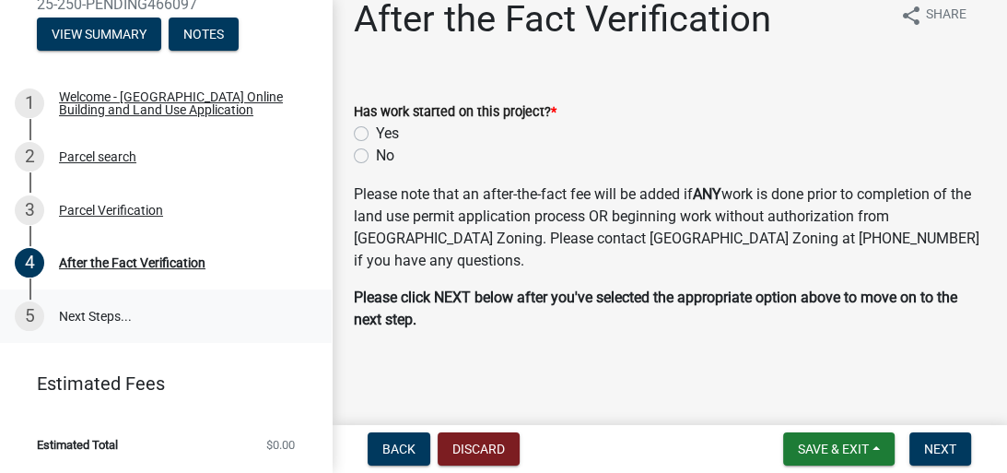
click at [64, 311] on link "5 Next Steps..." at bounding box center [166, 315] width 332 height 53
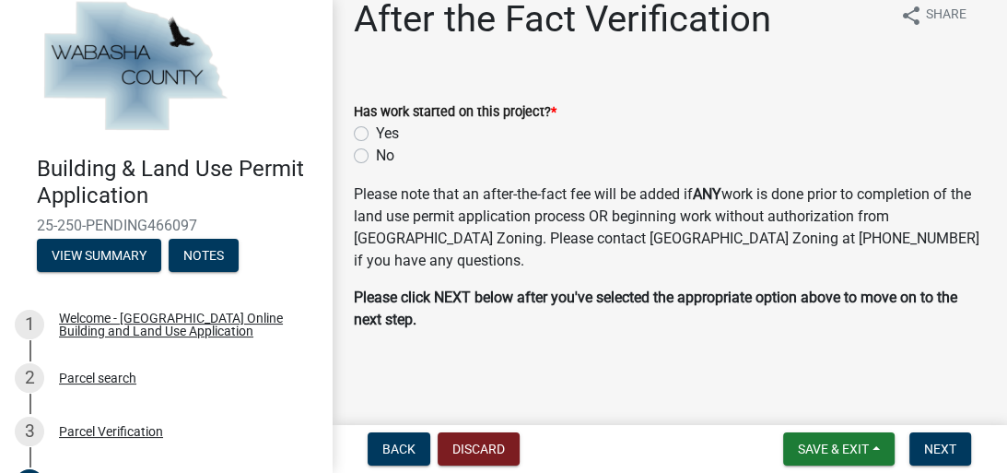
scroll to position [0, 0]
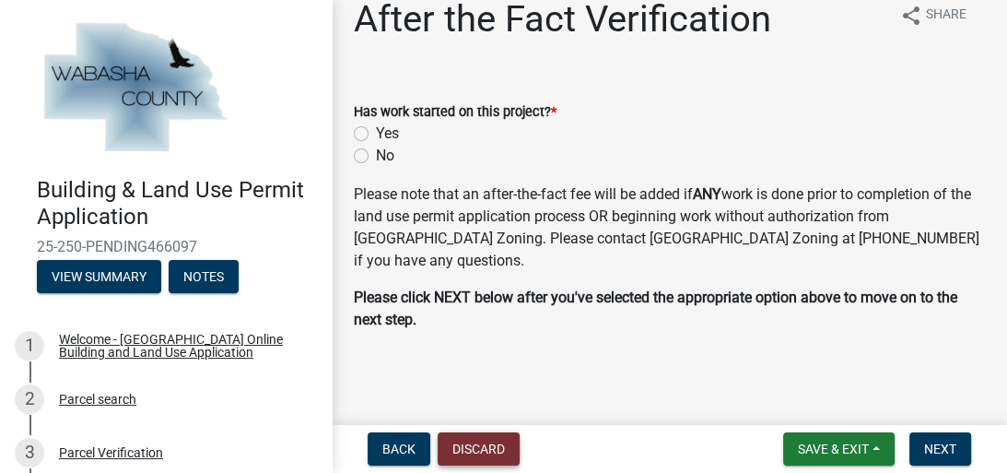
click at [490, 448] on button "Discard" at bounding box center [479, 448] width 82 height 33
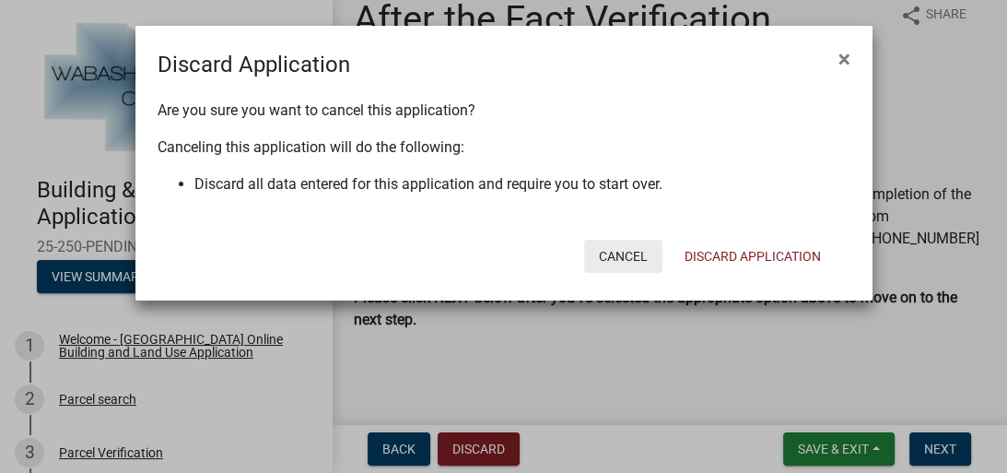
click at [625, 251] on button "Cancel" at bounding box center [623, 256] width 78 height 33
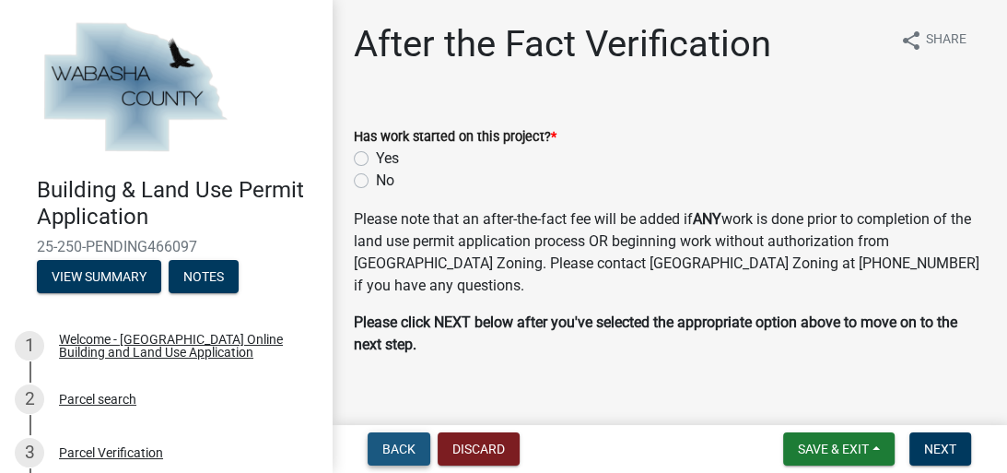
click at [392, 441] on span "Back" at bounding box center [398, 448] width 33 height 15
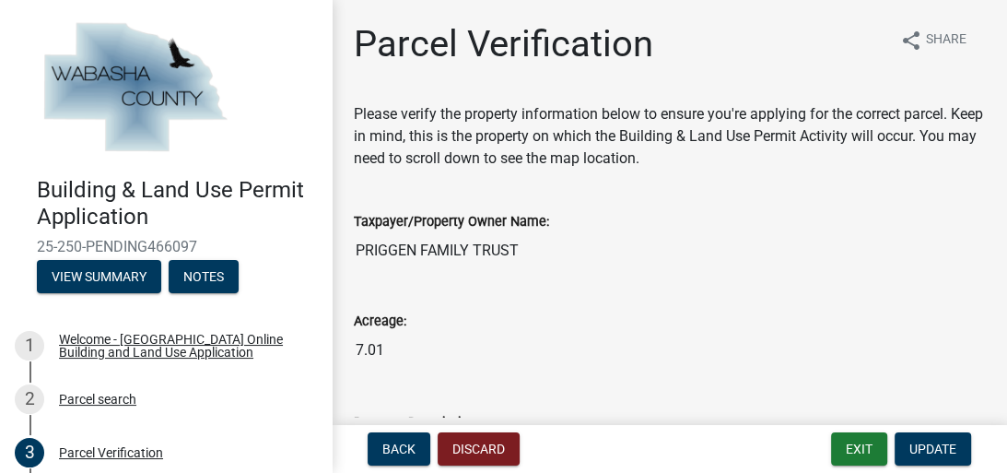
drag, startPoint x: 204, startPoint y: 247, endPoint x: 22, endPoint y: 244, distance: 181.5
click at [22, 244] on div "Building & Land Use Permit Application 25-250-PENDING466097 View Summary Notes" at bounding box center [166, 229] width 302 height 135
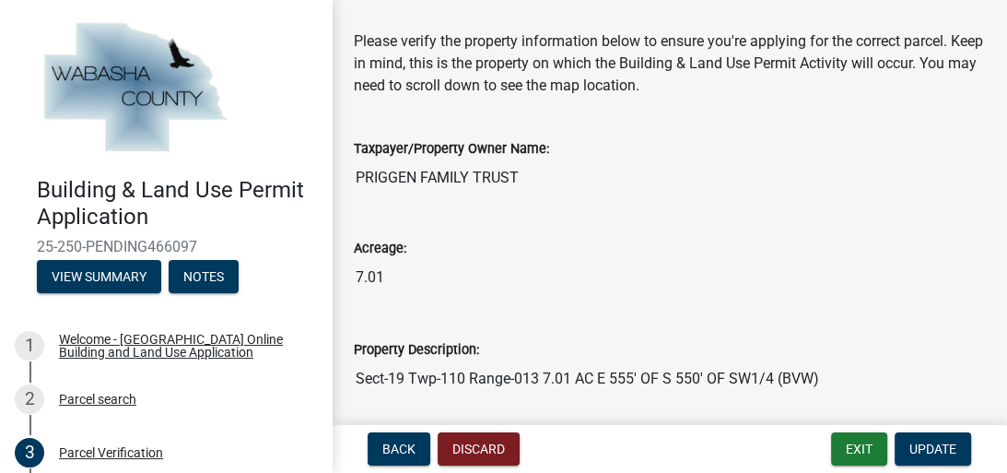
scroll to position [221, 0]
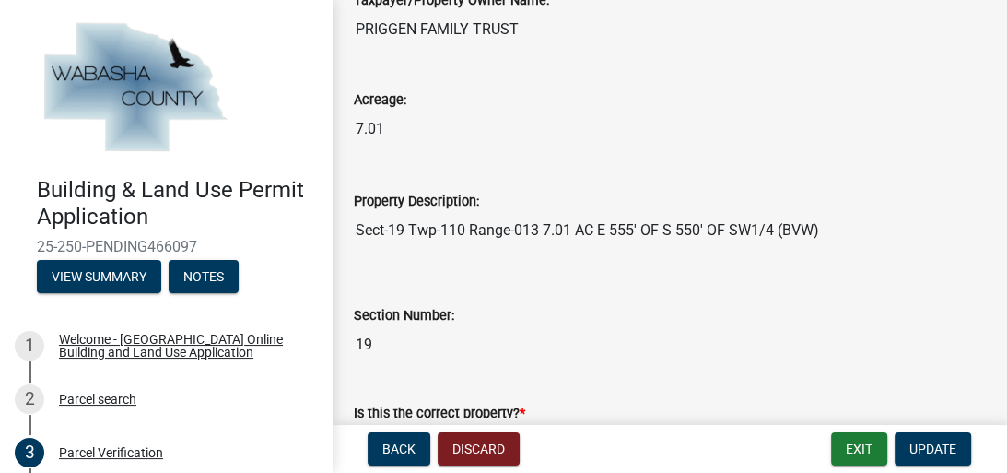
click at [374, 251] on wm-data-entity-input "Property Description: Sect-19 Twp-110 Range-013 7.01 AC E 555' OF S 550' OF SW1…" at bounding box center [669, 213] width 631 height 99
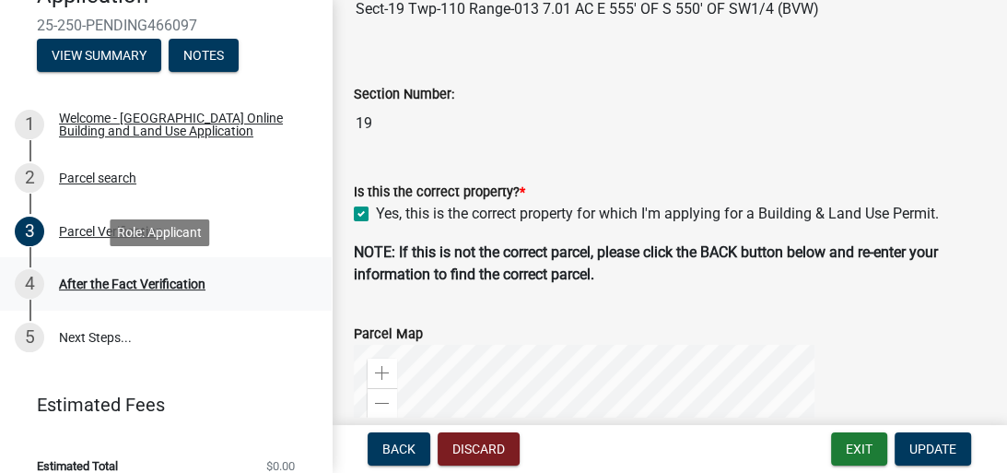
click at [37, 287] on div "4" at bounding box center [29, 283] width 29 height 29
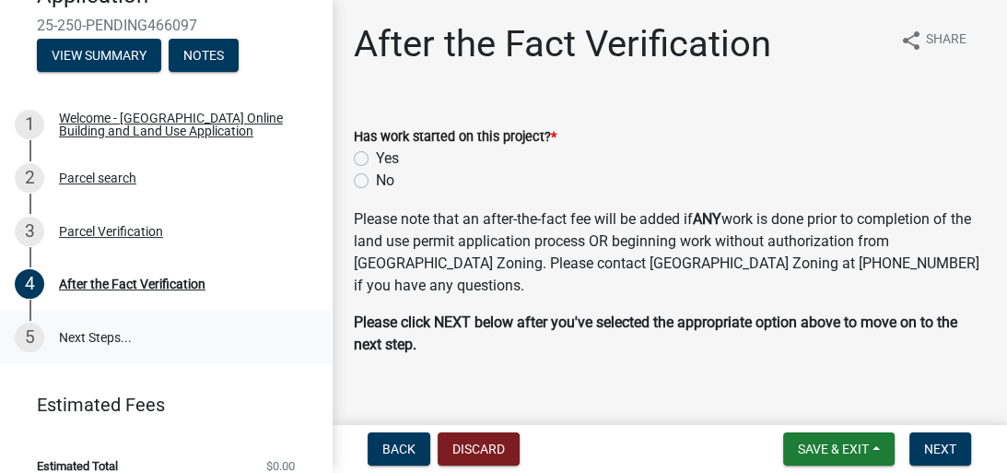
click at [26, 330] on div "5" at bounding box center [29, 336] width 29 height 29
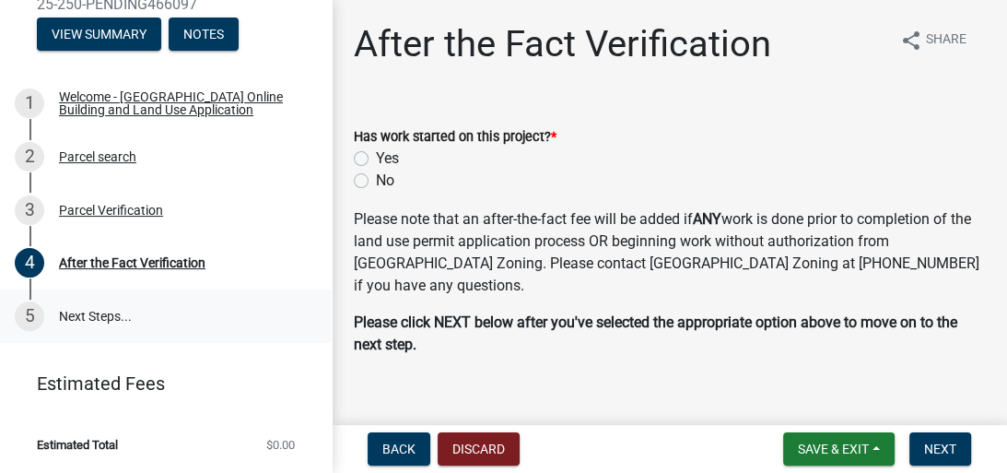
click at [34, 320] on div "5" at bounding box center [29, 315] width 29 height 29
click at [376, 178] on label "No" at bounding box center [385, 181] width 18 height 22
click at [376, 178] on input "No" at bounding box center [382, 176] width 12 height 12
radio input "true"
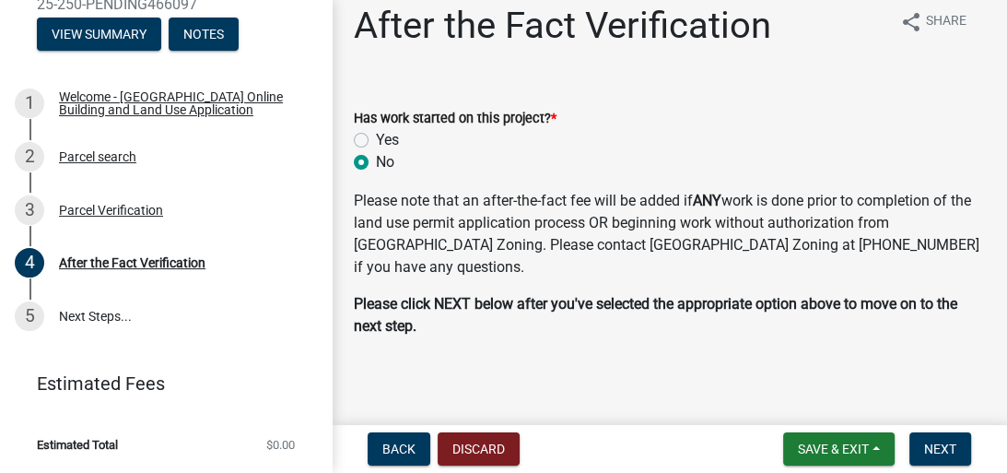
scroll to position [25, 0]
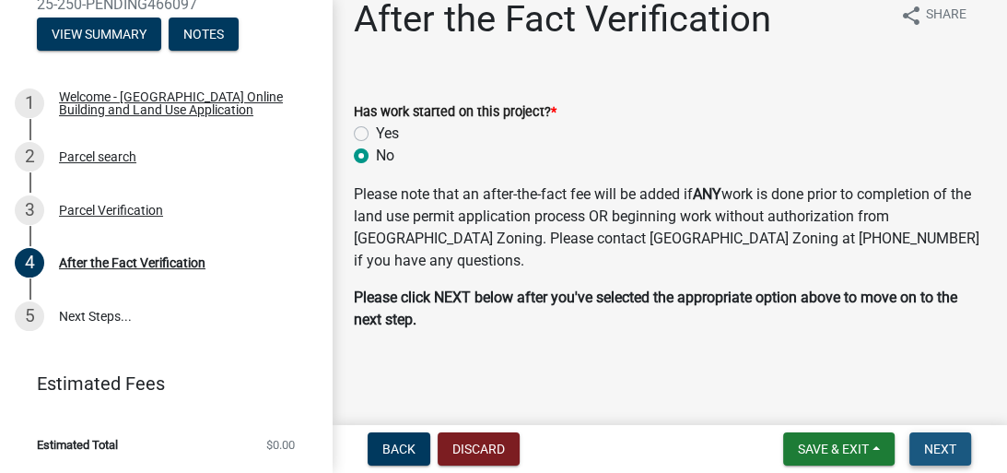
click at [937, 454] on span "Next" at bounding box center [940, 448] width 32 height 15
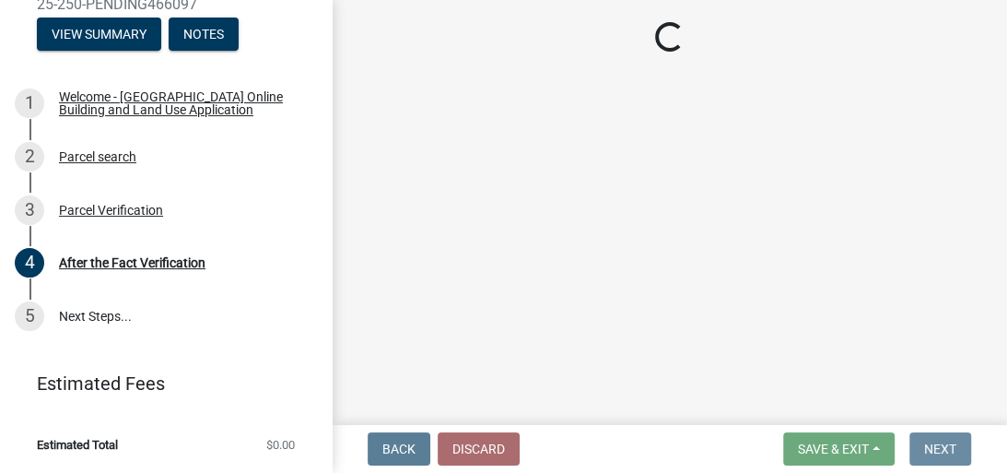
scroll to position [0, 0]
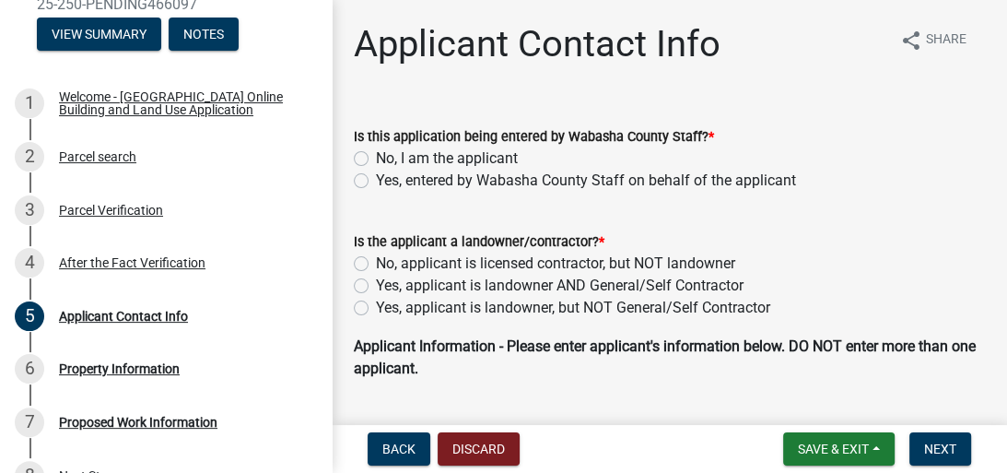
click at [376, 306] on label "Yes, applicant is landowner, but NOT General/Self Contractor" at bounding box center [573, 308] width 394 height 22
click at [376, 306] on input "Yes, applicant is landowner, but NOT General/Self Contractor" at bounding box center [382, 303] width 12 height 12
radio input "true"
click at [376, 306] on label "Yes, applicant is landowner, but NOT General/Self Contractor" at bounding box center [573, 308] width 394 height 22
click at [376, 306] on input "Yes, applicant is landowner, but NOT General/Self Contractor" at bounding box center [382, 303] width 12 height 12
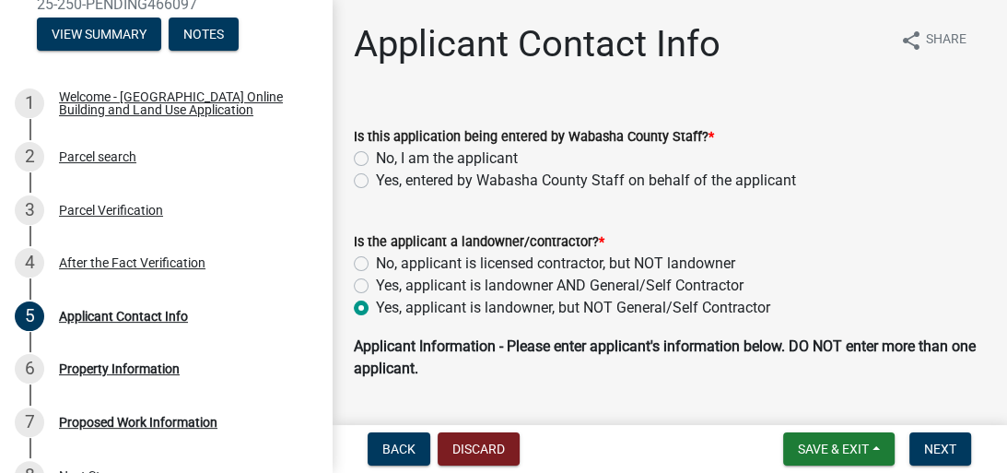
click at [376, 287] on label "Yes, applicant is landowner AND General/Self Contractor" at bounding box center [560, 286] width 368 height 22
click at [376, 287] on input "Yes, applicant is landowner AND General/Self Contractor" at bounding box center [382, 281] width 12 height 12
radio input "true"
click at [376, 157] on label "No, I am the applicant" at bounding box center [447, 158] width 142 height 22
click at [376, 157] on input "No, I am the applicant" at bounding box center [382, 153] width 12 height 12
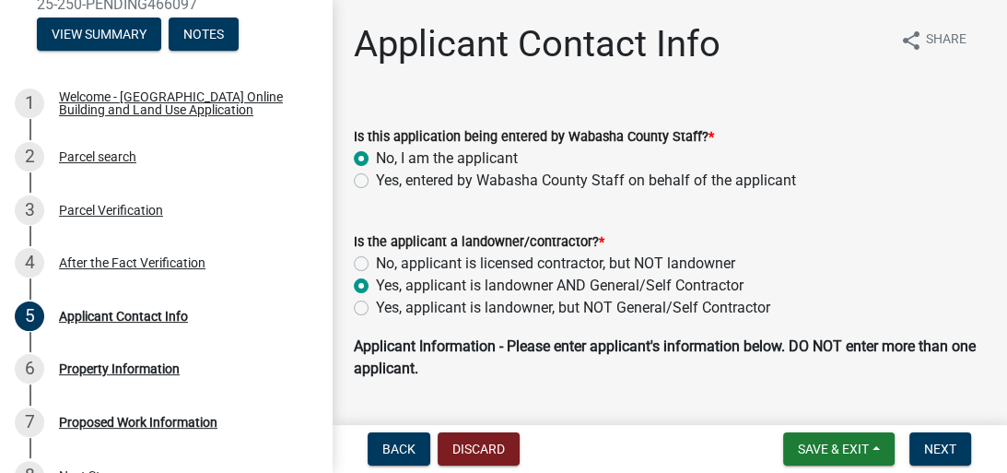
radio input "true"
click at [932, 441] on span "Next" at bounding box center [940, 448] width 32 height 15
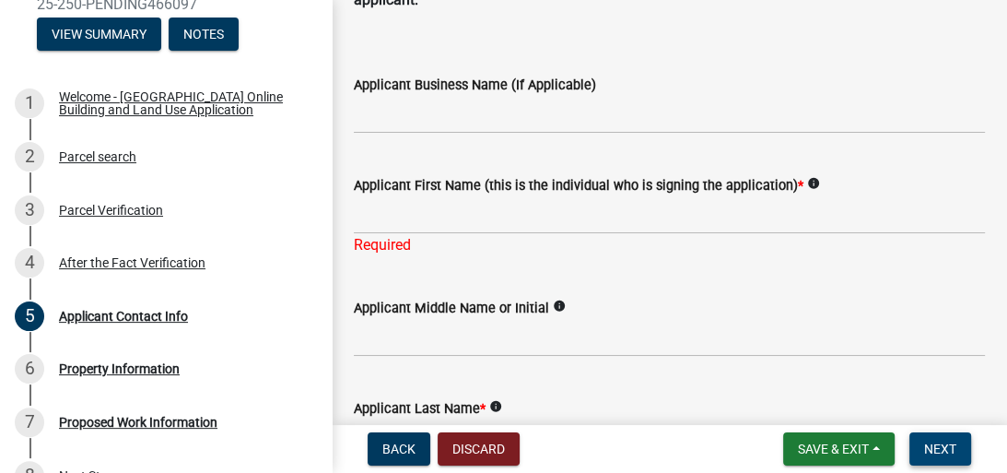
scroll to position [442, 0]
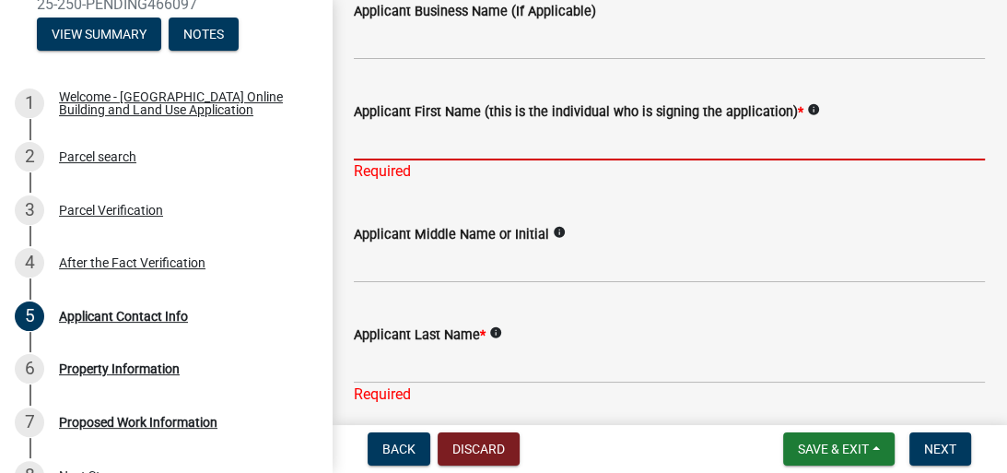
click at [476, 140] on input "Applicant First Name (this is the individual who is signing the application) *" at bounding box center [669, 142] width 631 height 38
type input "Jack"
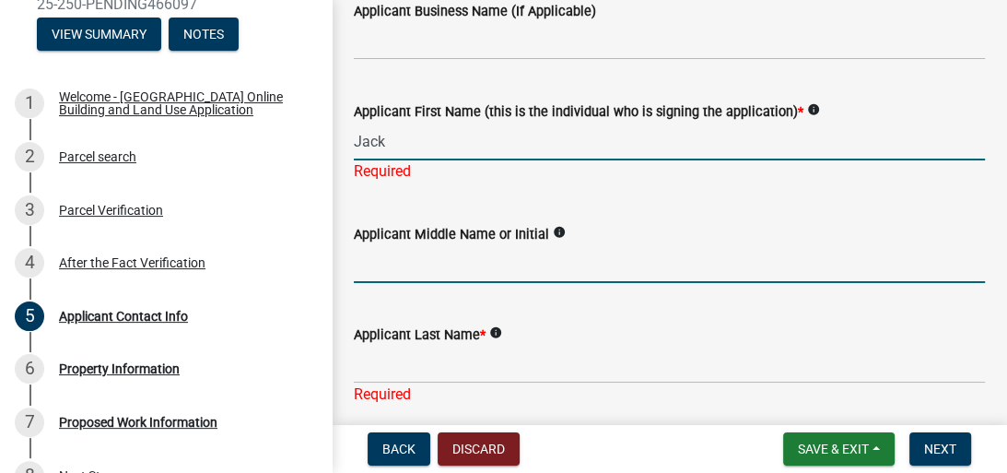
type input "M"
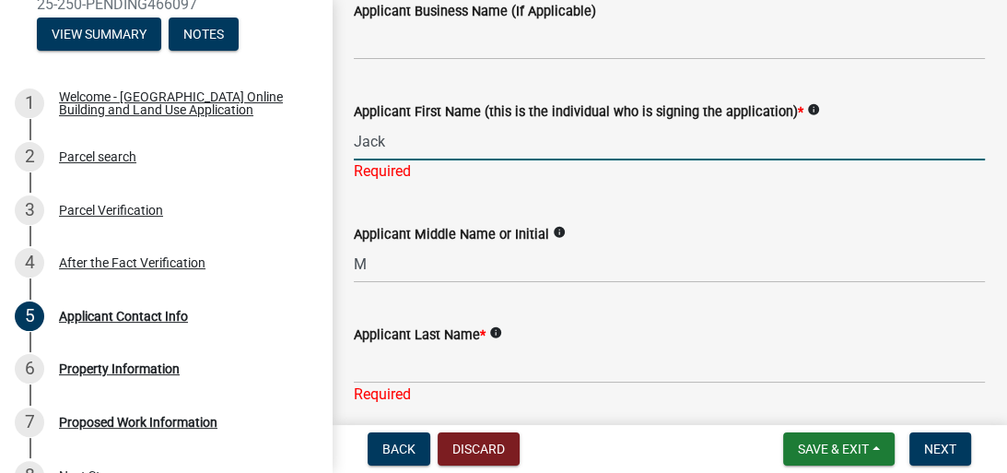
type input "37539 640th Street"
type input "Zumbro Falls"
type input "MN"
type input "55991"
type input "5072694770"
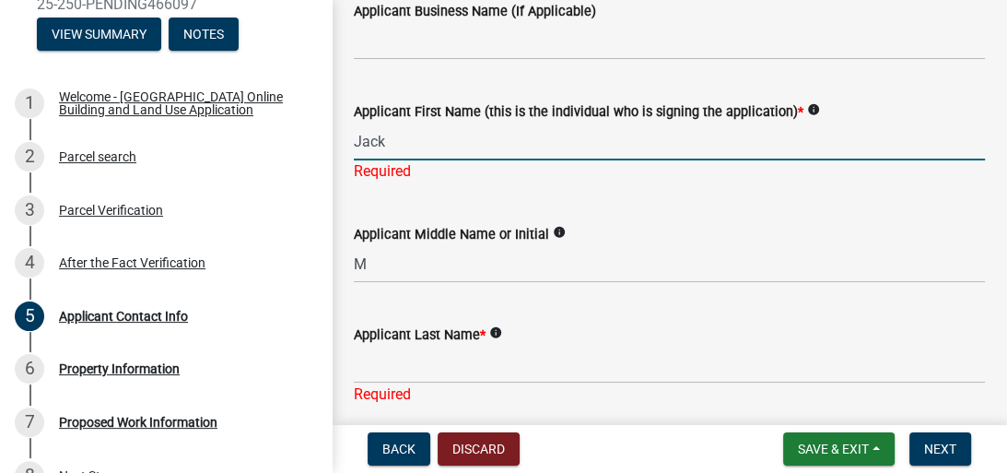
type input "jackpriggen@gmail.com"
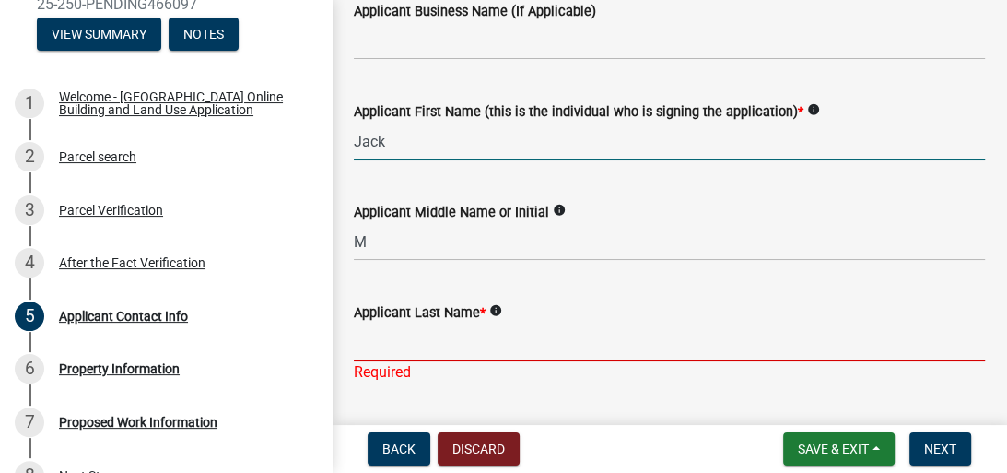
type input "Priggen"
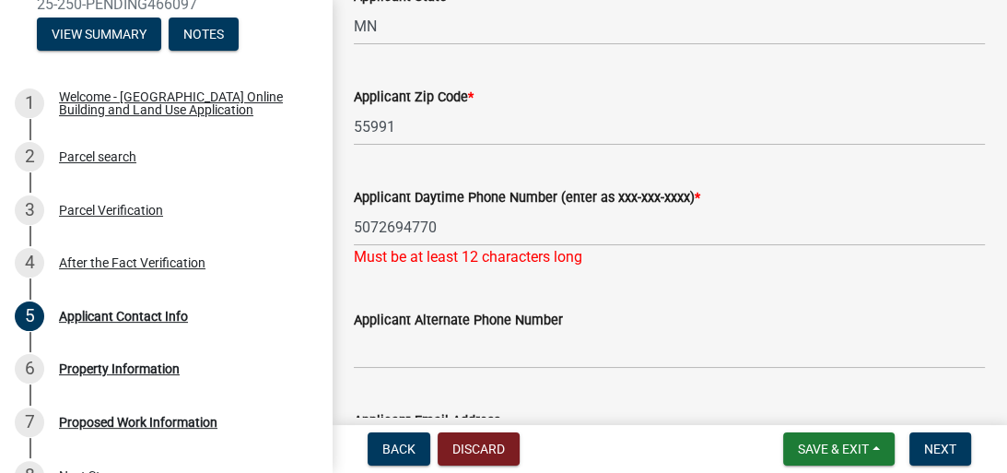
scroll to position [1179, 0]
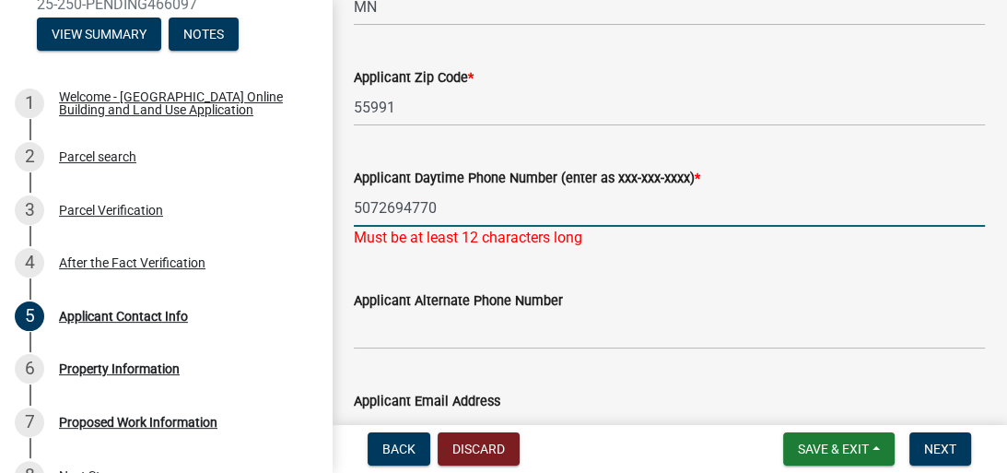
click at [378, 205] on input "5072694770" at bounding box center [669, 208] width 631 height 38
click at [380, 205] on input "5072694770" at bounding box center [669, 208] width 631 height 38
click at [380, 209] on input "5074215236" at bounding box center [669, 208] width 631 height 38
click at [405, 206] on input "507-4215236" at bounding box center [669, 208] width 631 height 38
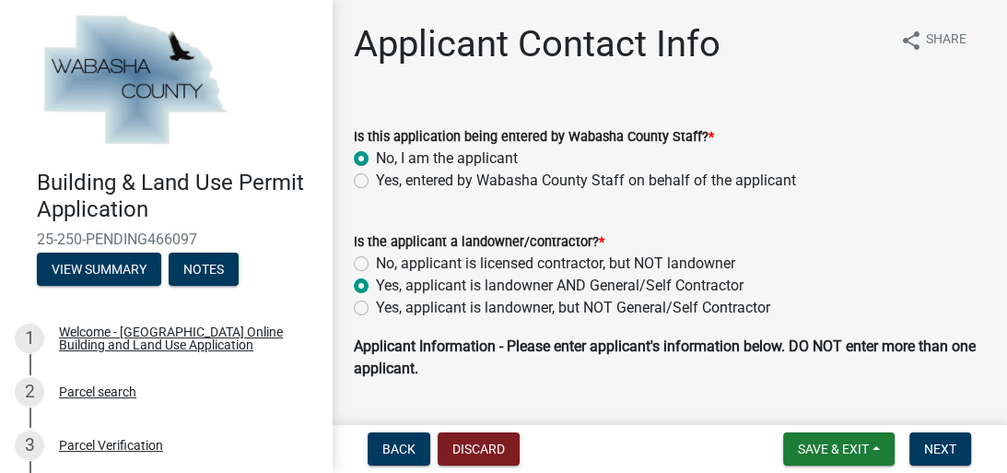
scroll to position [0, 0]
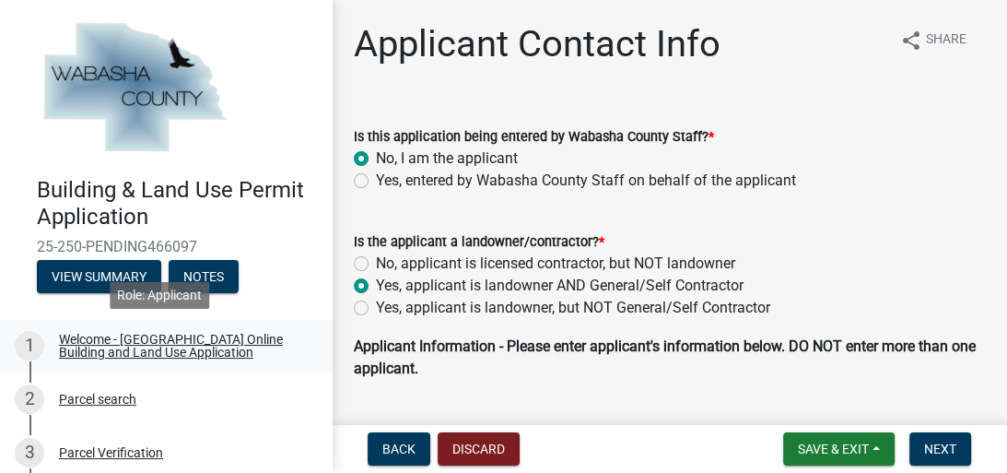
type input "507-421-5236"
click at [126, 337] on div "Welcome - [GEOGRAPHIC_DATA] Online Building and Land Use Application" at bounding box center [180, 346] width 243 height 26
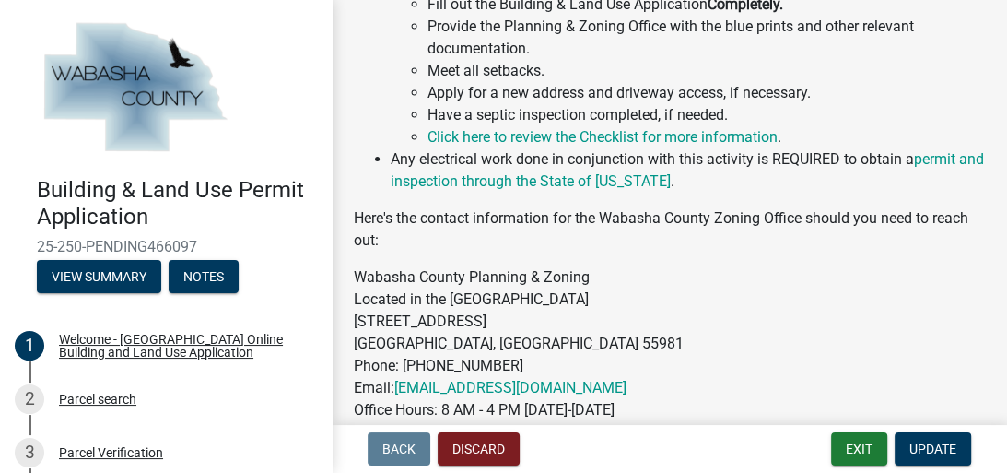
scroll to position [1143, 0]
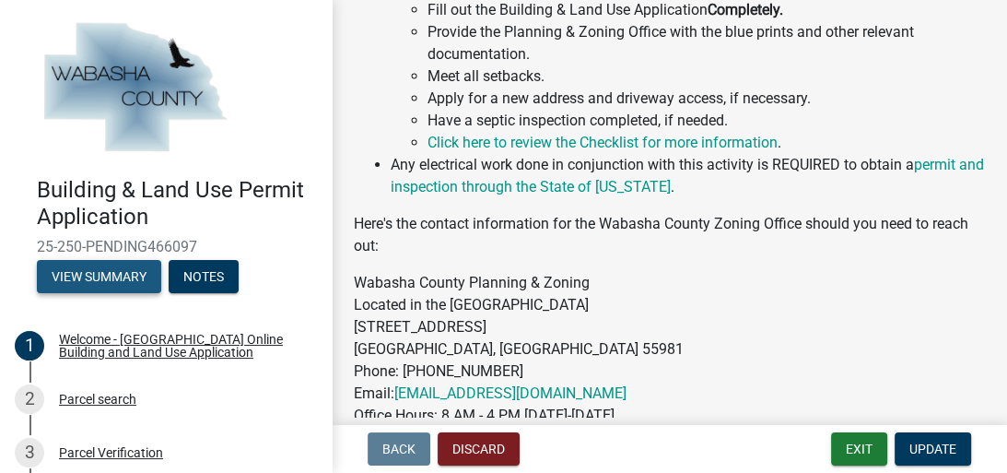
click at [109, 272] on button "View Summary" at bounding box center [99, 276] width 124 height 33
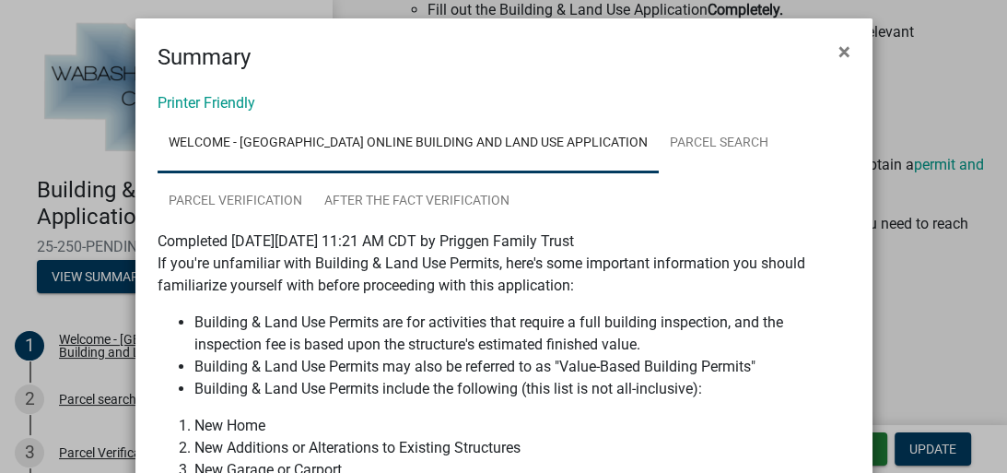
scroll to position [0, 0]
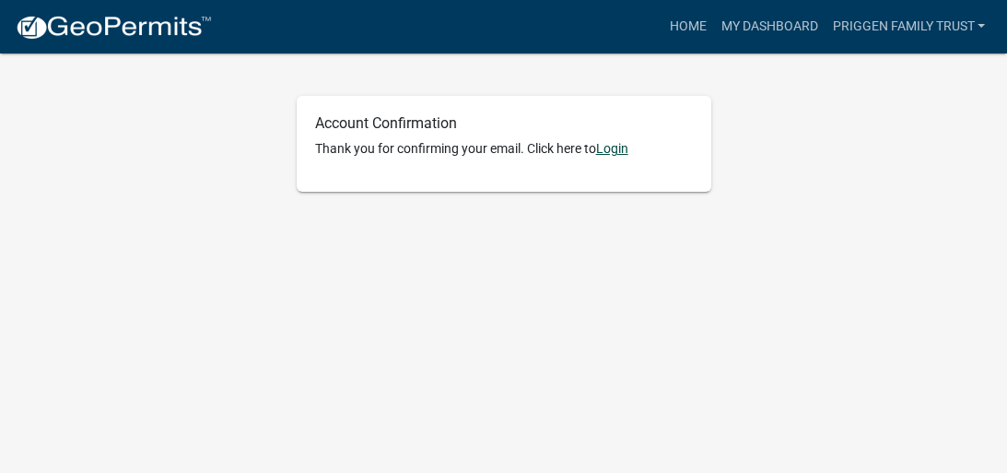
click at [619, 153] on link "Login" at bounding box center [612, 148] width 32 height 15
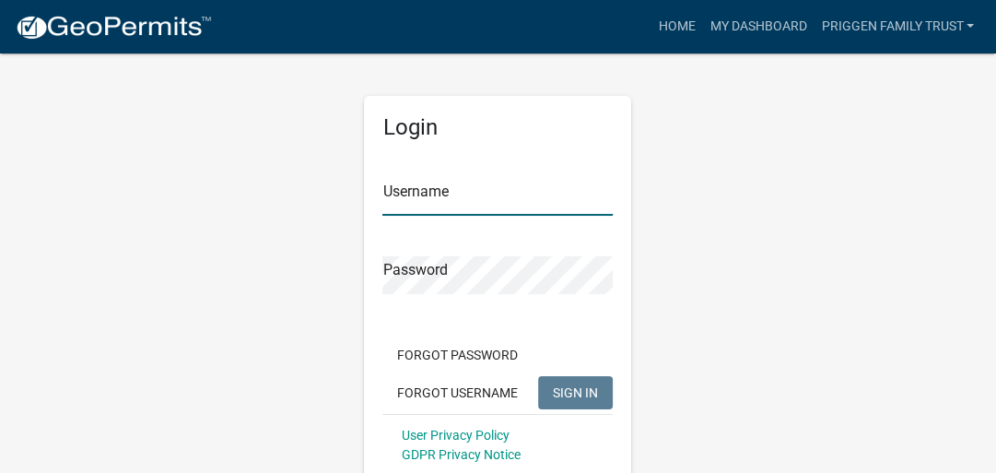
type input "Priggen Family Trust"
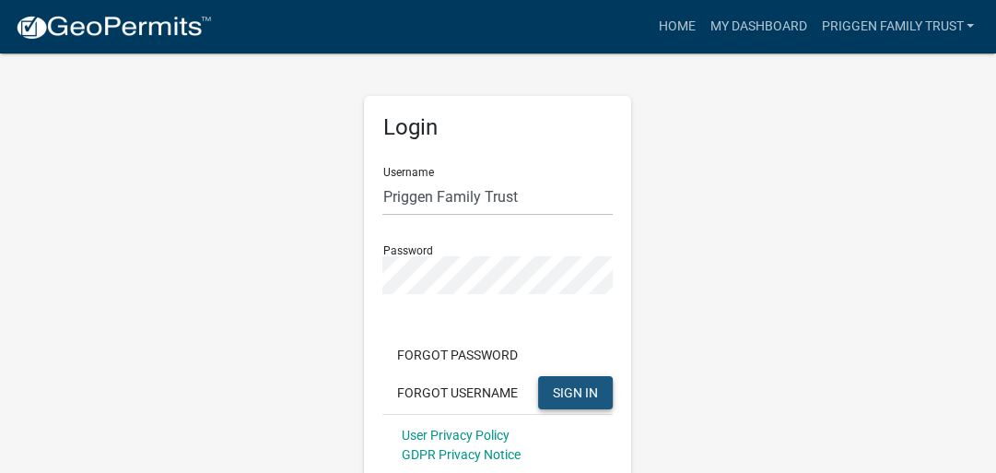
click at [591, 405] on button "SIGN IN" at bounding box center [575, 392] width 75 height 33
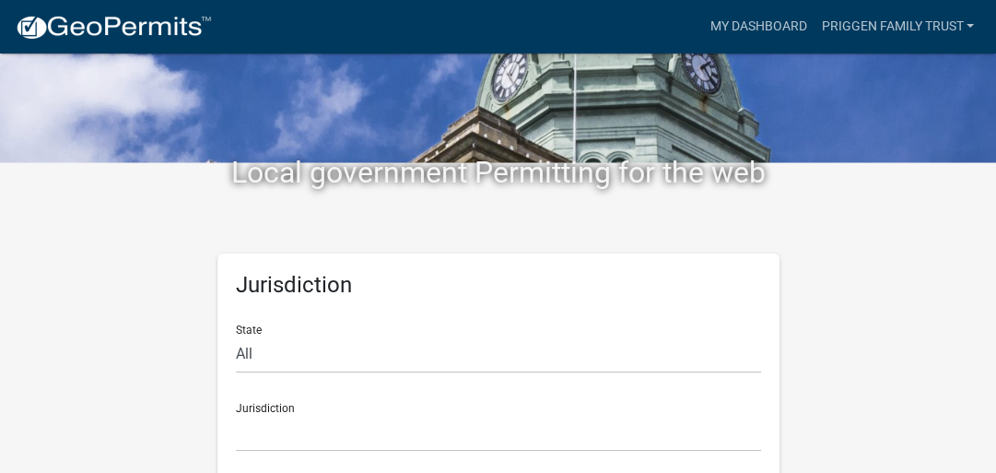
scroll to position [50, 0]
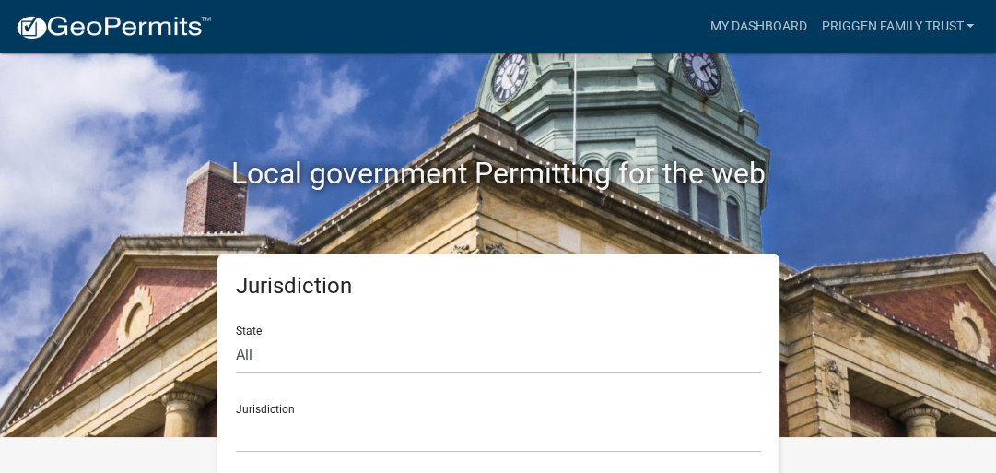
scroll to position [50, 0]
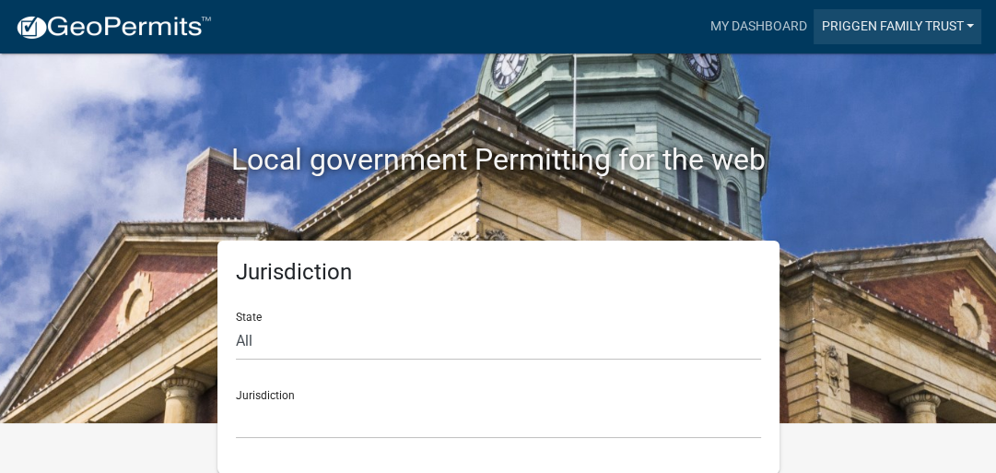
click at [966, 27] on link "Priggen Family Trust" at bounding box center [897, 26] width 168 height 35
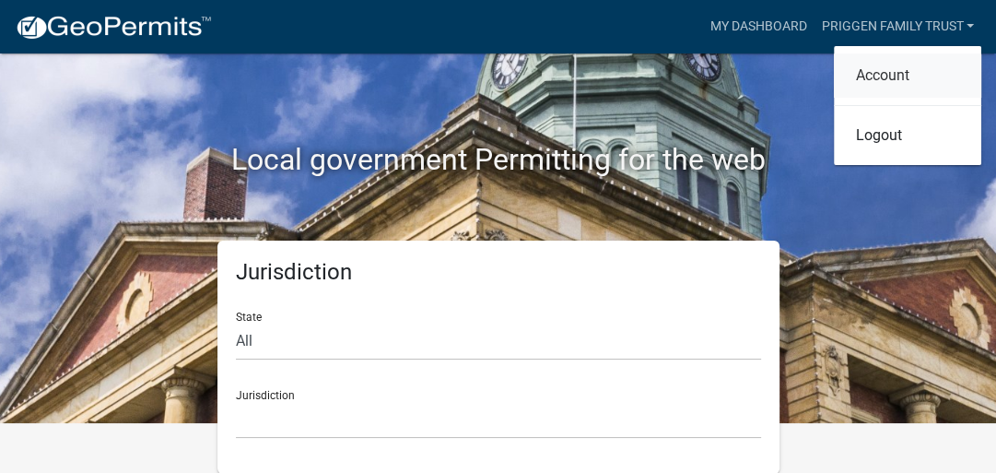
click at [883, 76] on link "Account" at bounding box center [907, 75] width 147 height 44
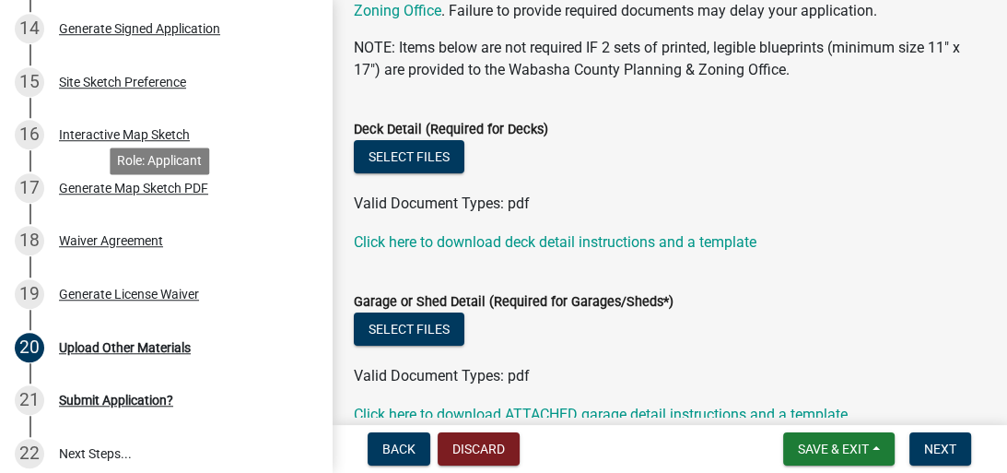
scroll to position [1032, 0]
